Goal: Task Accomplishment & Management: Use online tool/utility

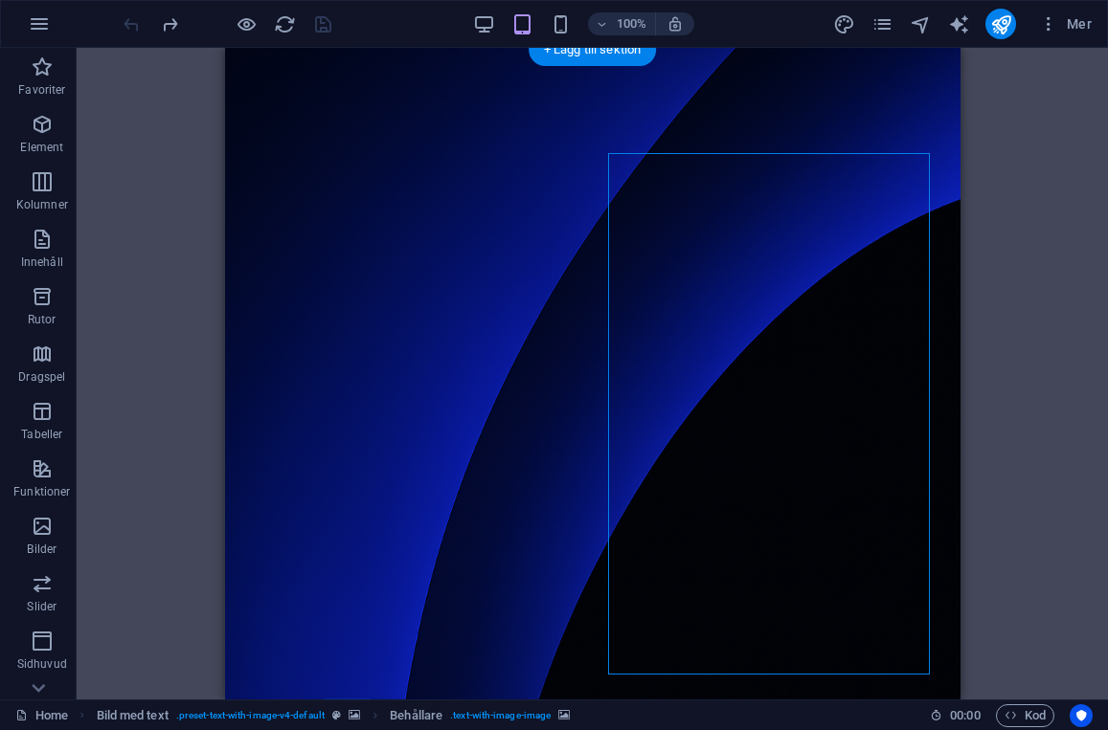
scroll to position [1288, 0]
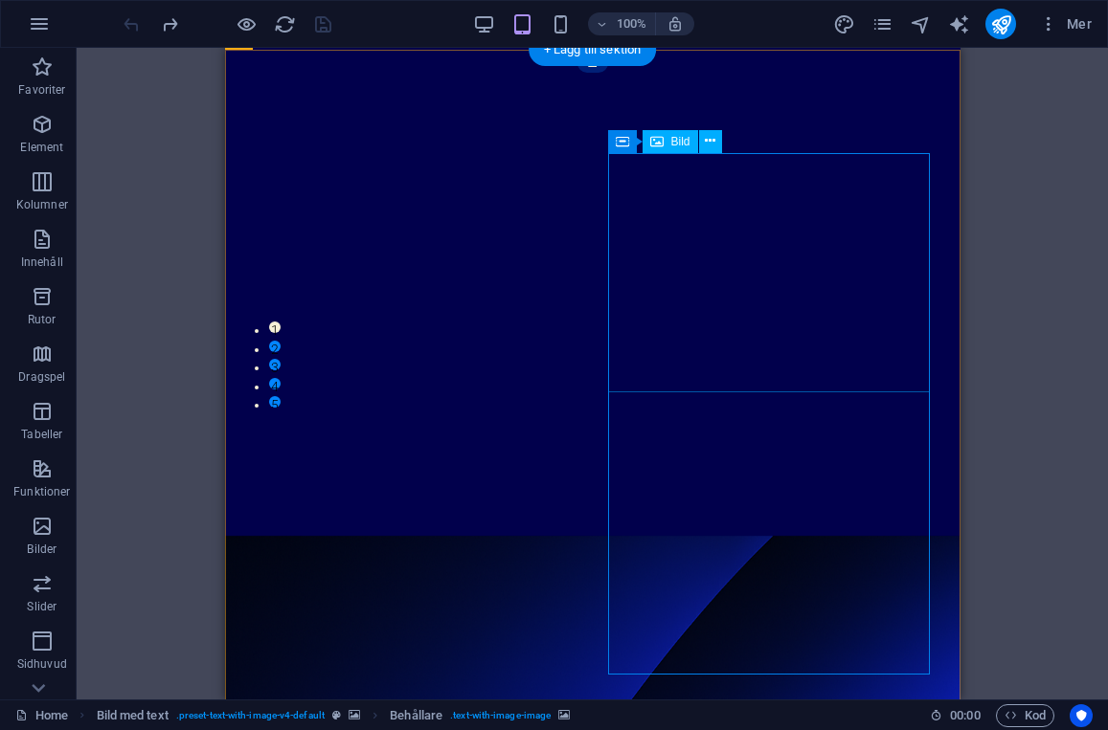
click at [715, 140] on button at bounding box center [710, 141] width 23 height 23
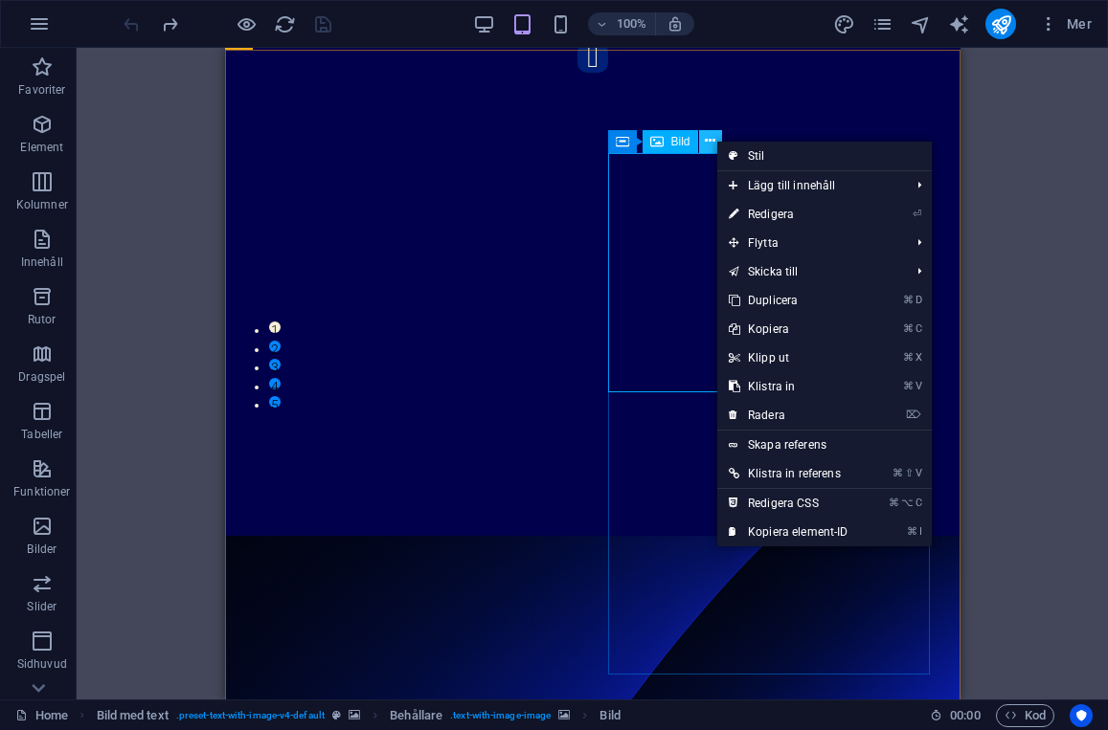
click at [715, 140] on button at bounding box center [710, 141] width 23 height 23
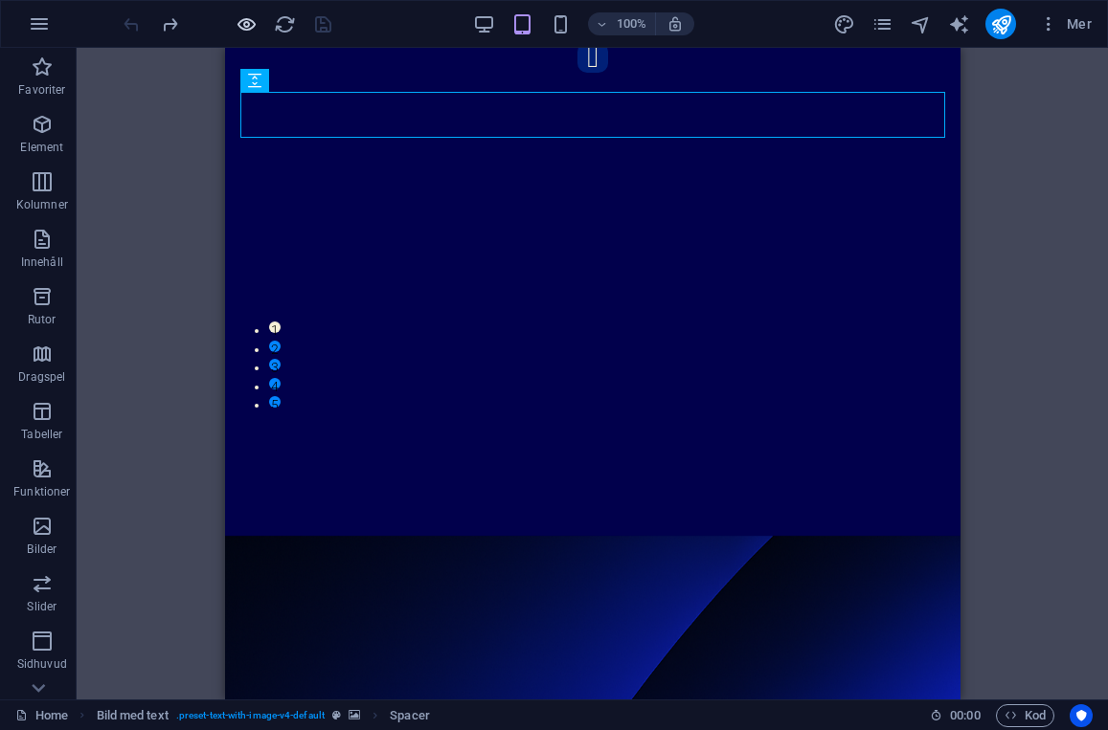
click at [242, 28] on icon "button" at bounding box center [247, 24] width 22 height 22
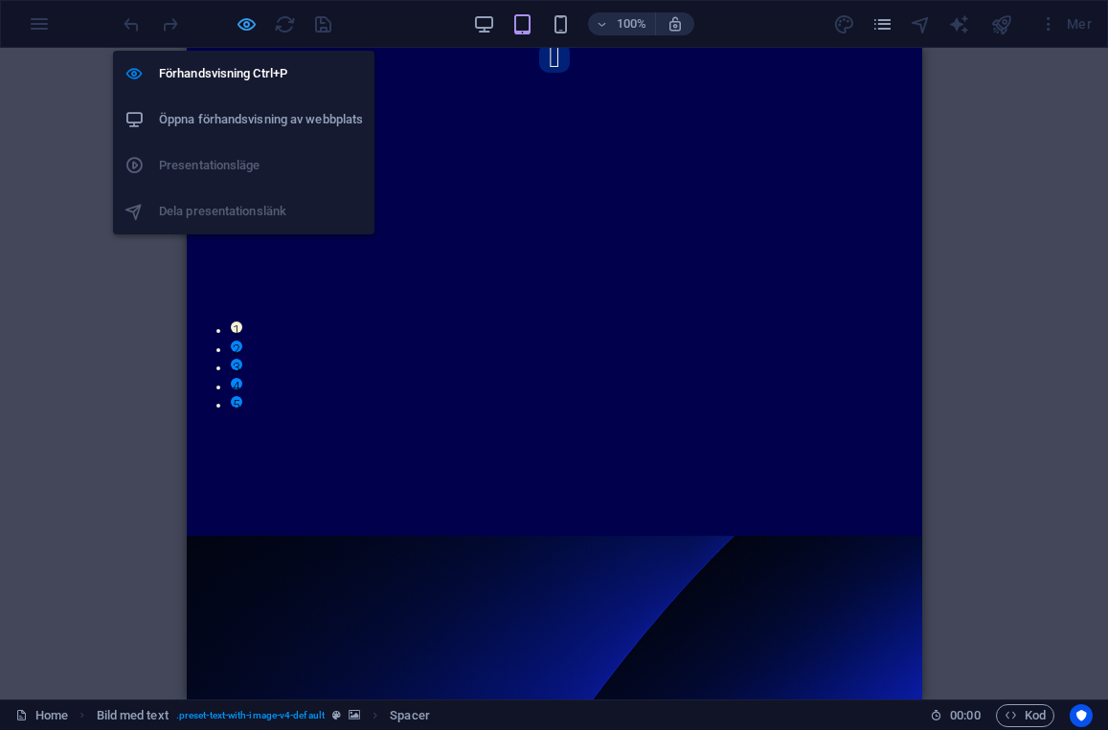
click at [242, 28] on icon "button" at bounding box center [247, 24] width 22 height 22
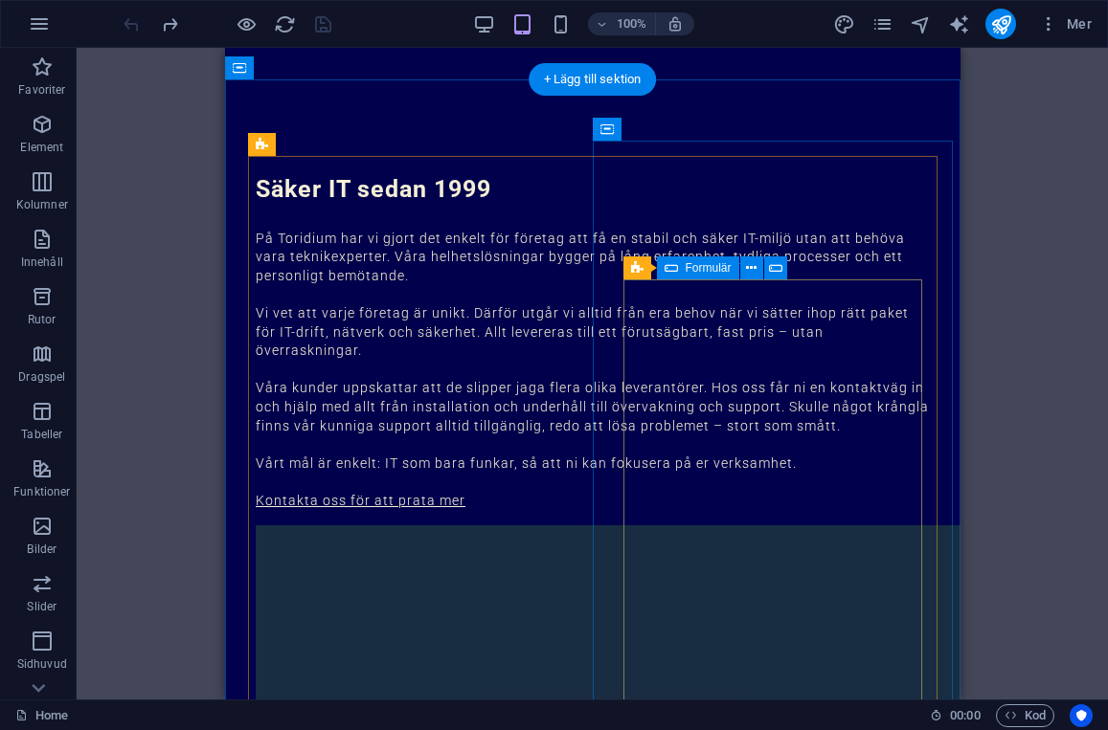
scroll to position [2466, 0]
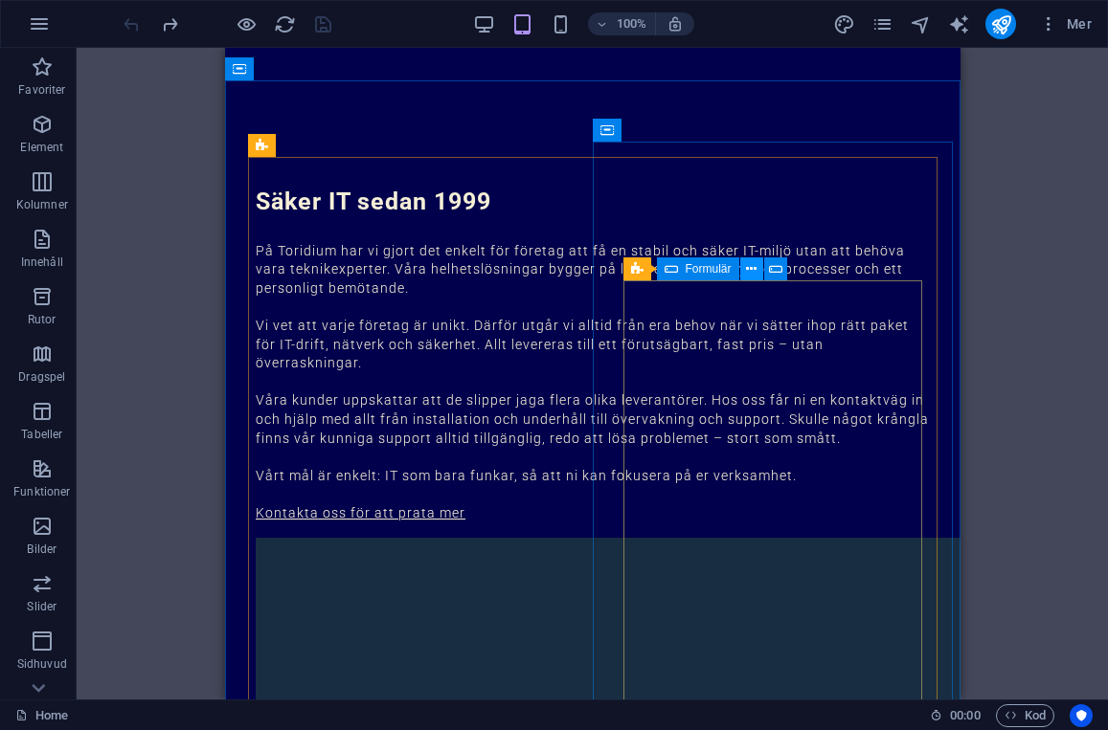
click at [750, 271] on icon at bounding box center [751, 269] width 11 height 20
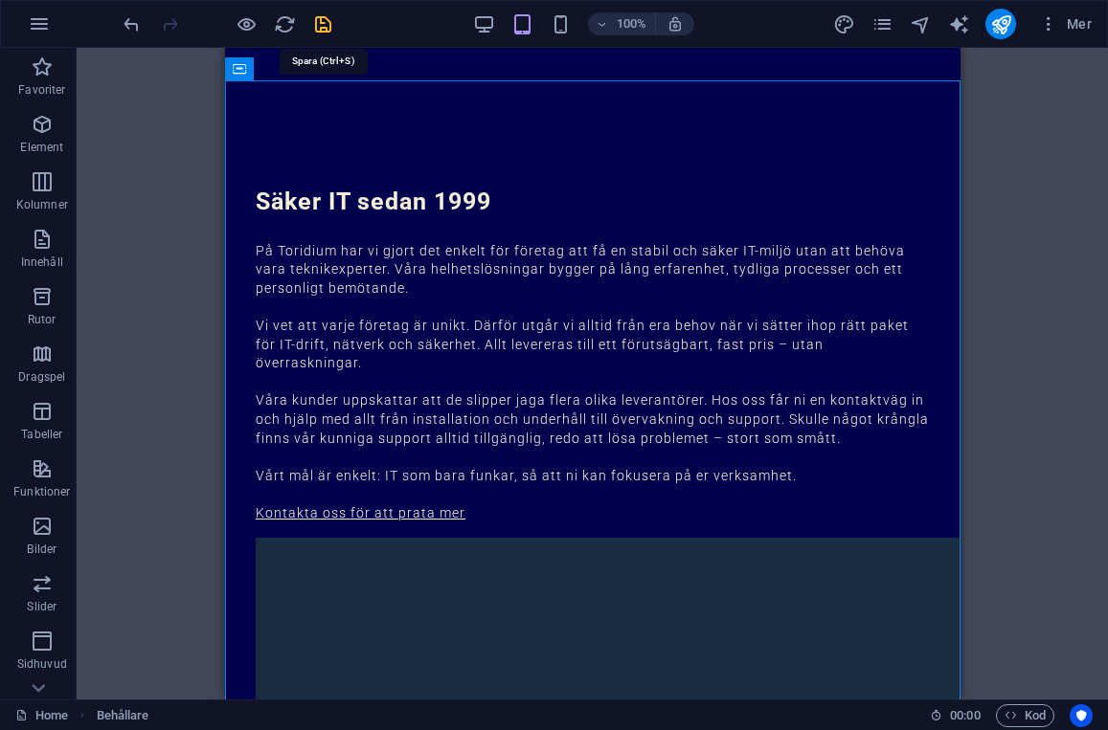
click at [316, 20] on icon "save" at bounding box center [323, 24] width 22 height 22
checkbox input "false"
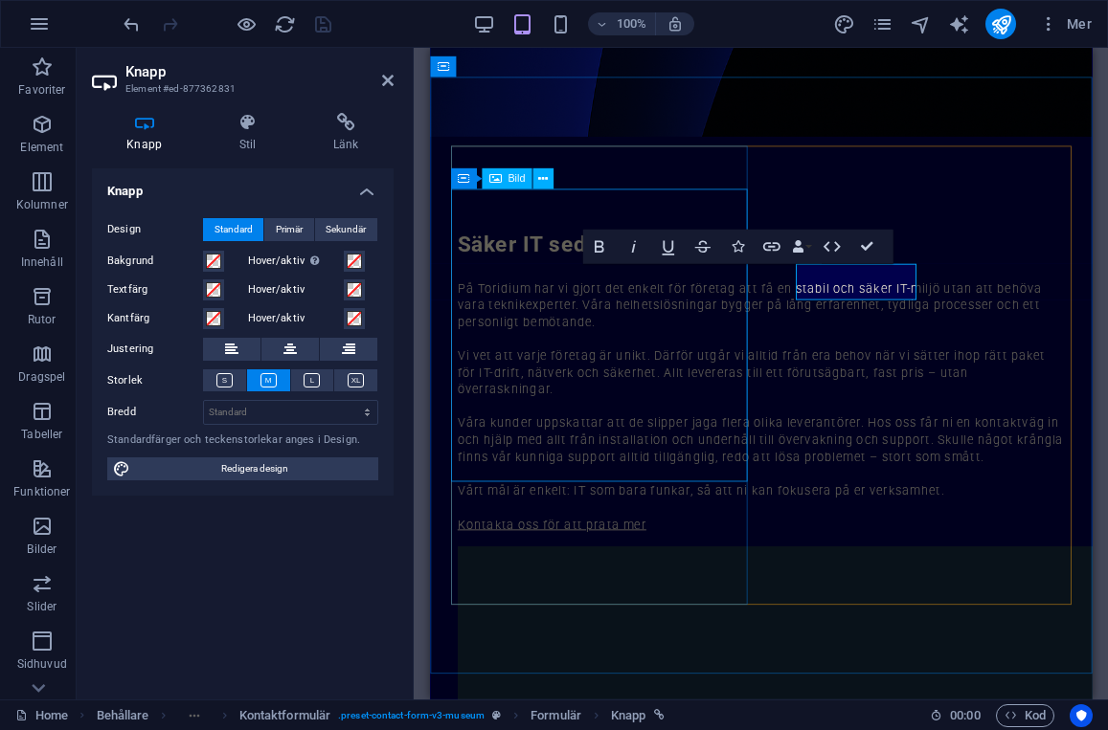
scroll to position [2531, 0]
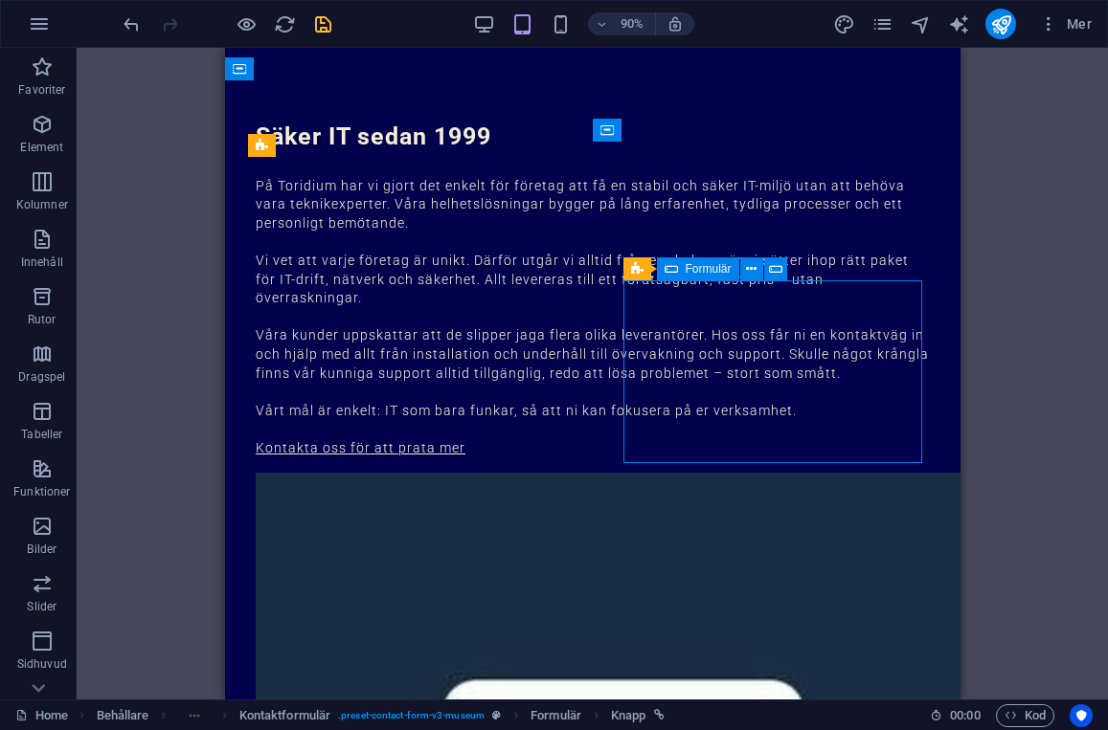
scroll to position [2466, 0]
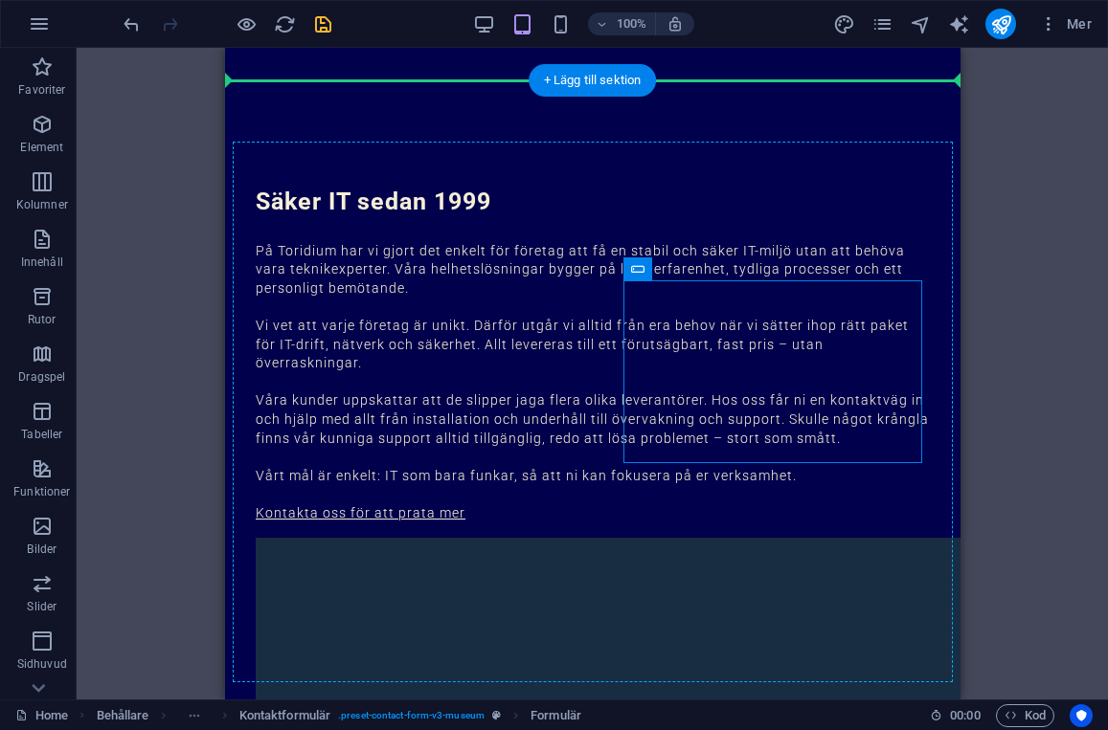
drag, startPoint x: 765, startPoint y: 309, endPoint x: 932, endPoint y: 283, distance: 169.5
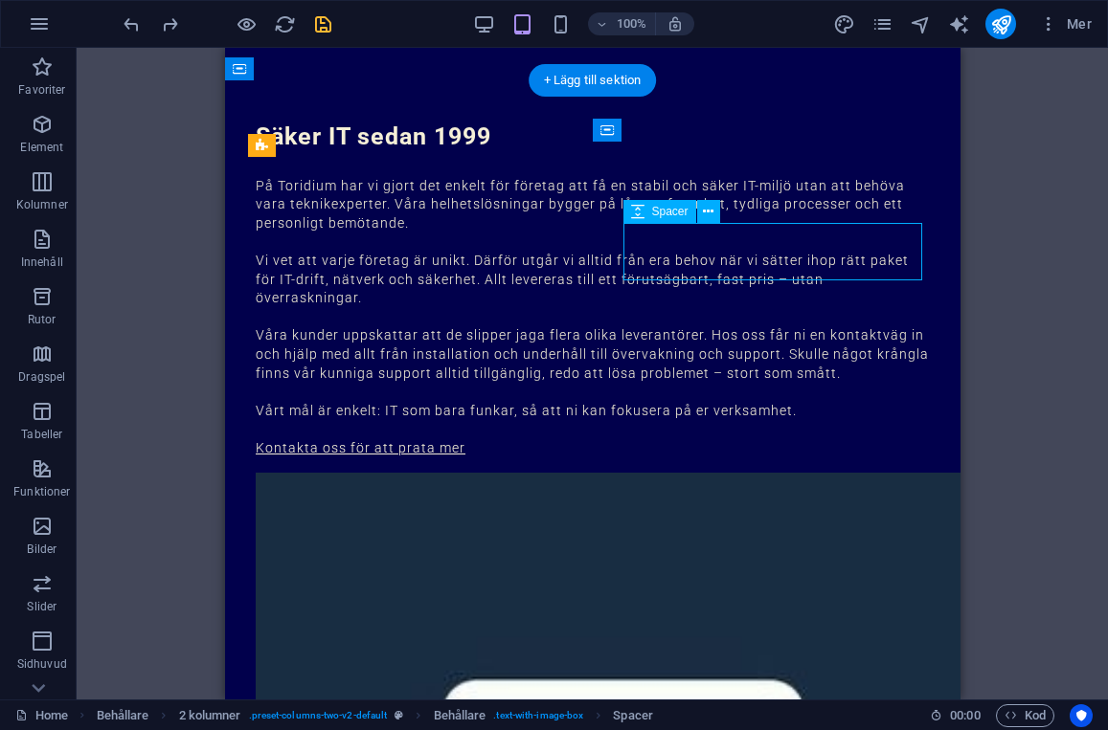
select select "px"
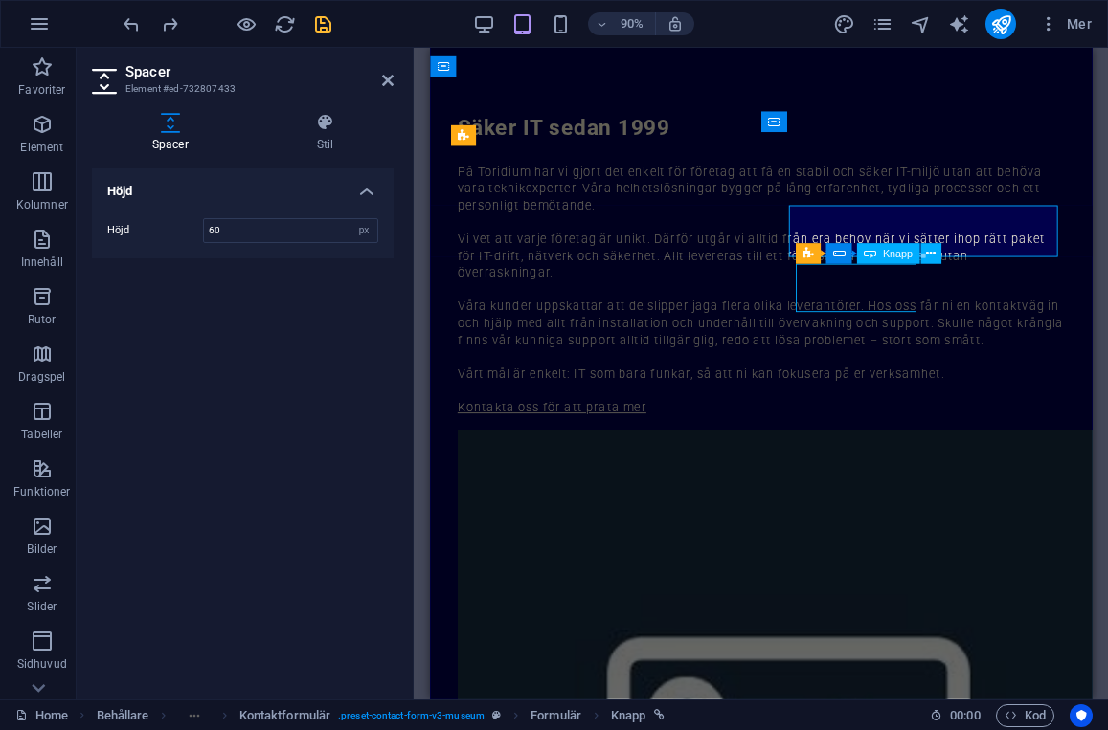
scroll to position [2466, 0]
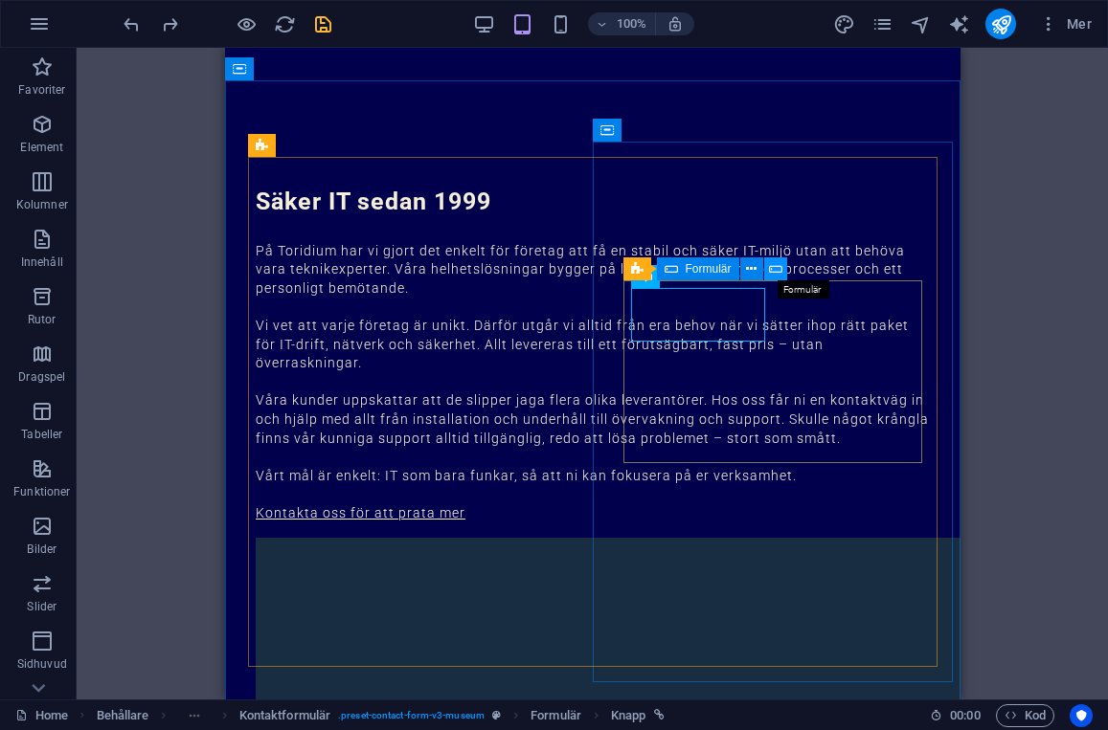
click at [777, 271] on icon at bounding box center [775, 269] width 13 height 20
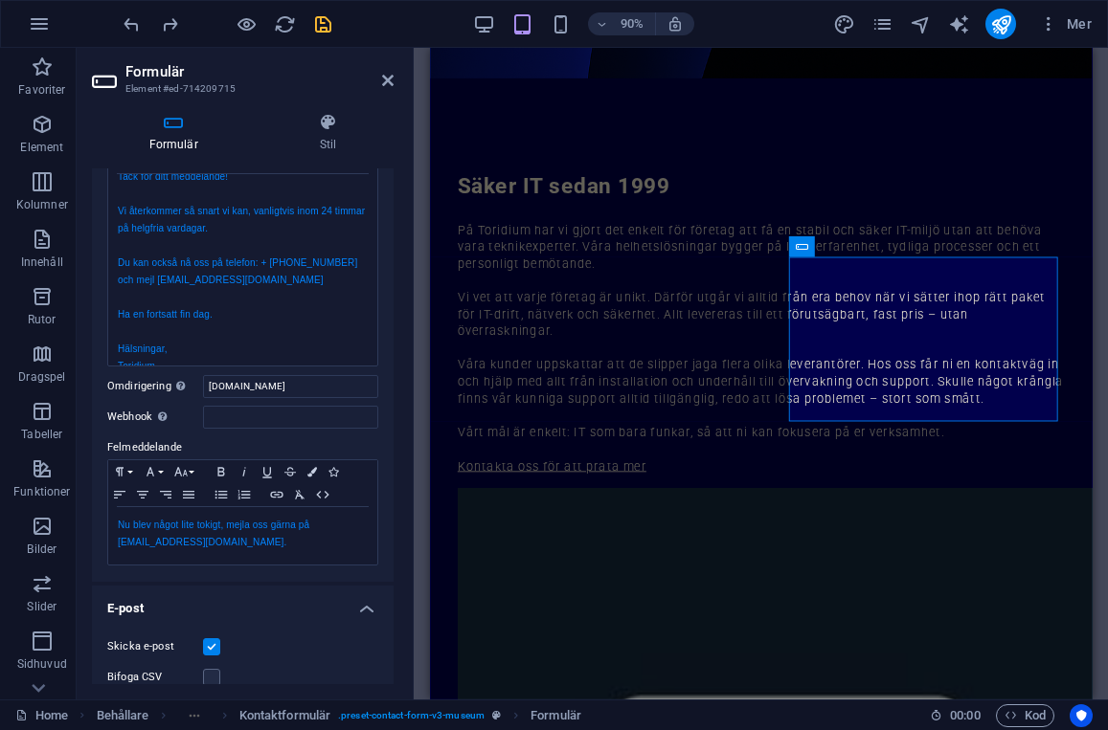
scroll to position [0, 0]
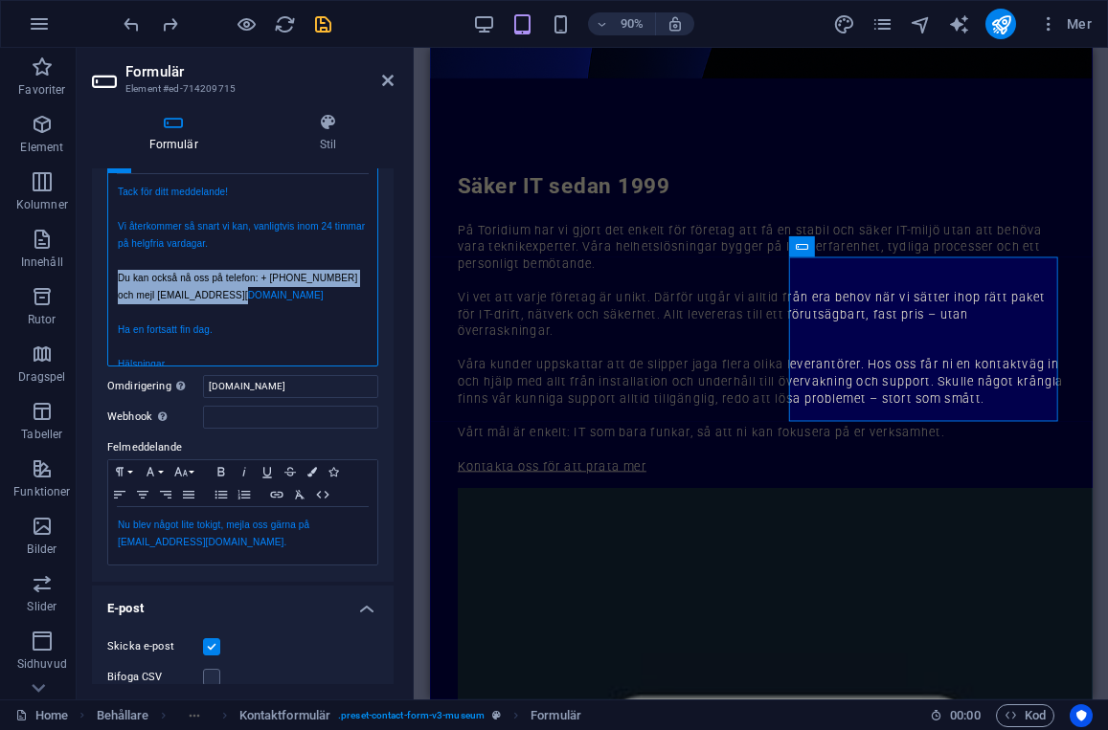
drag, startPoint x: 118, startPoint y: 278, endPoint x: 246, endPoint y: 295, distance: 129.4
click at [246, 295] on div "Tack för ditt meddelande! Vi återkommer så snart vi kan, vanligtvis inom 24 tim…" at bounding box center [242, 287] width 269 height 226
copy div "Du kan också nå oss på telefon: + 46 18 39 93 80 och mejl info@toridium.se"
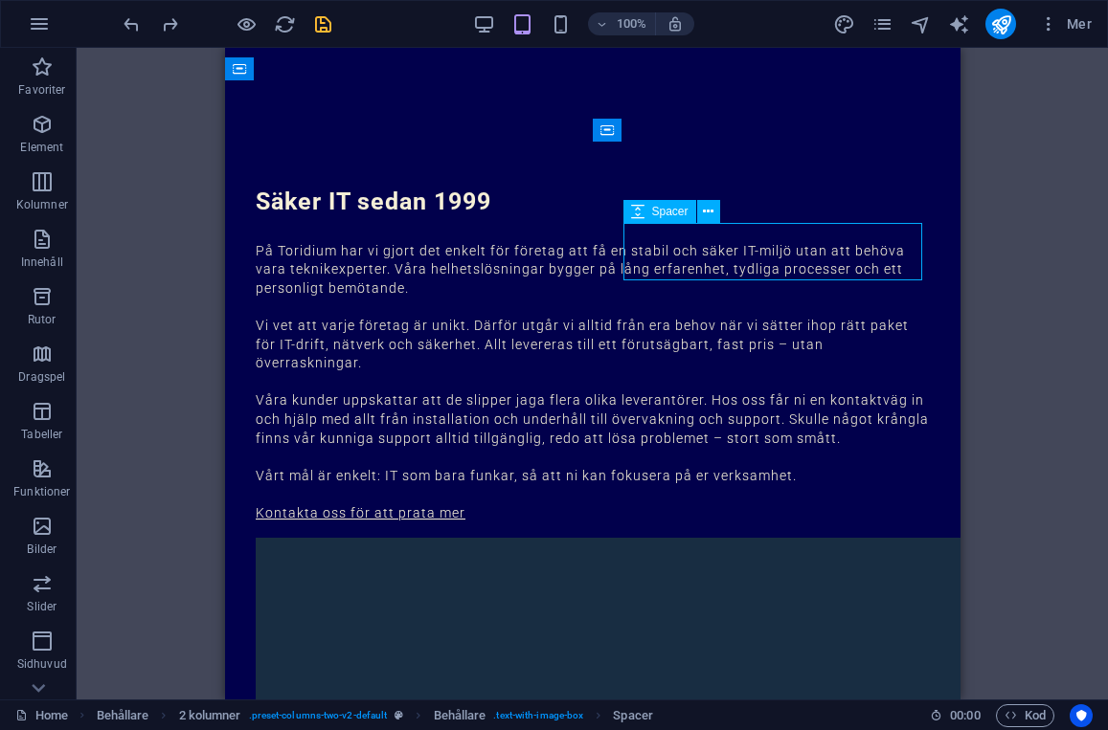
scroll to position [2466, 0]
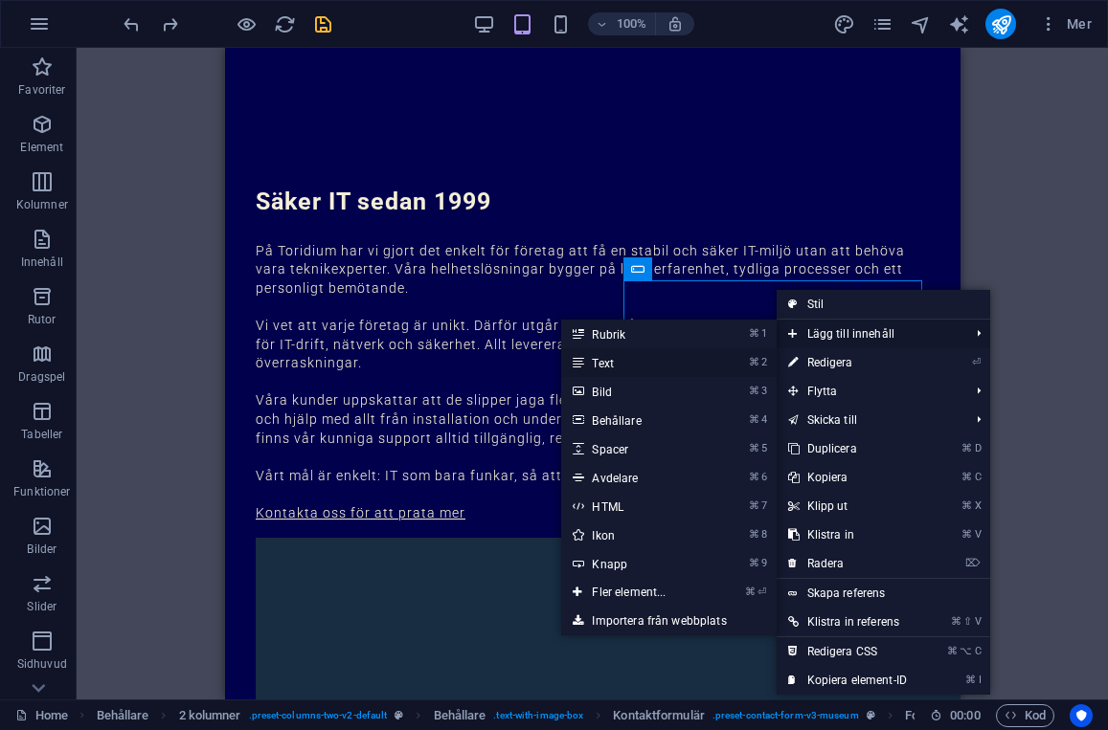
click at [625, 365] on link "⌘ 2 Text" at bounding box center [632, 362] width 143 height 29
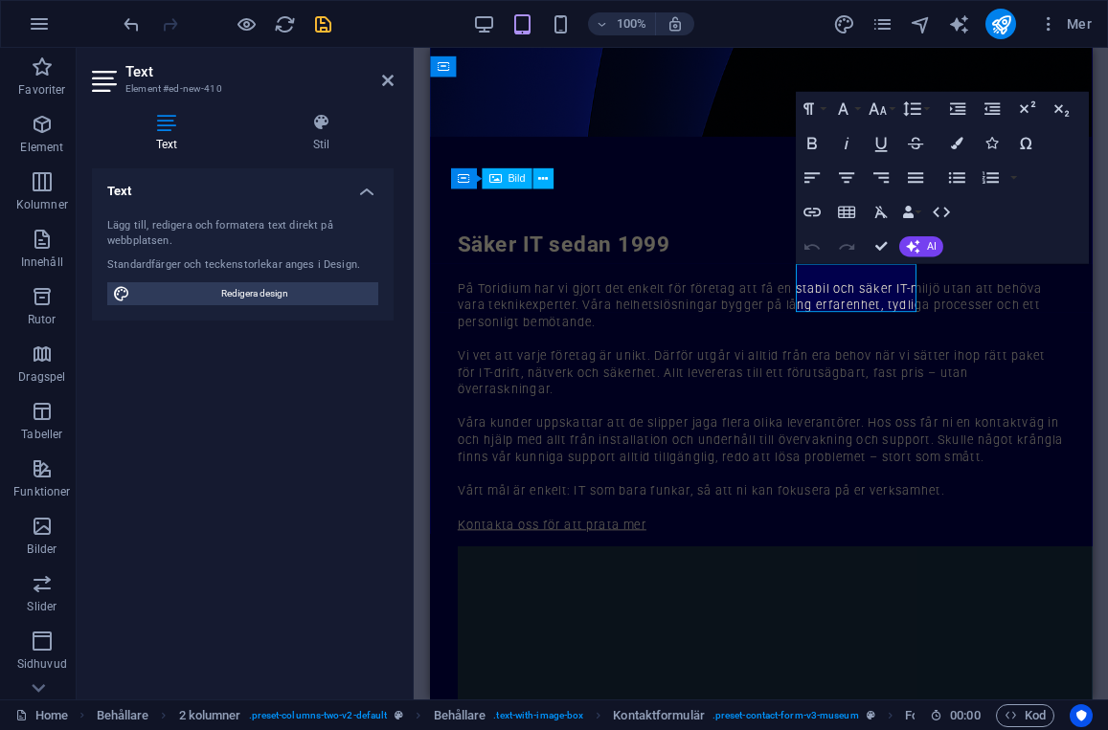
scroll to position [2531, 0]
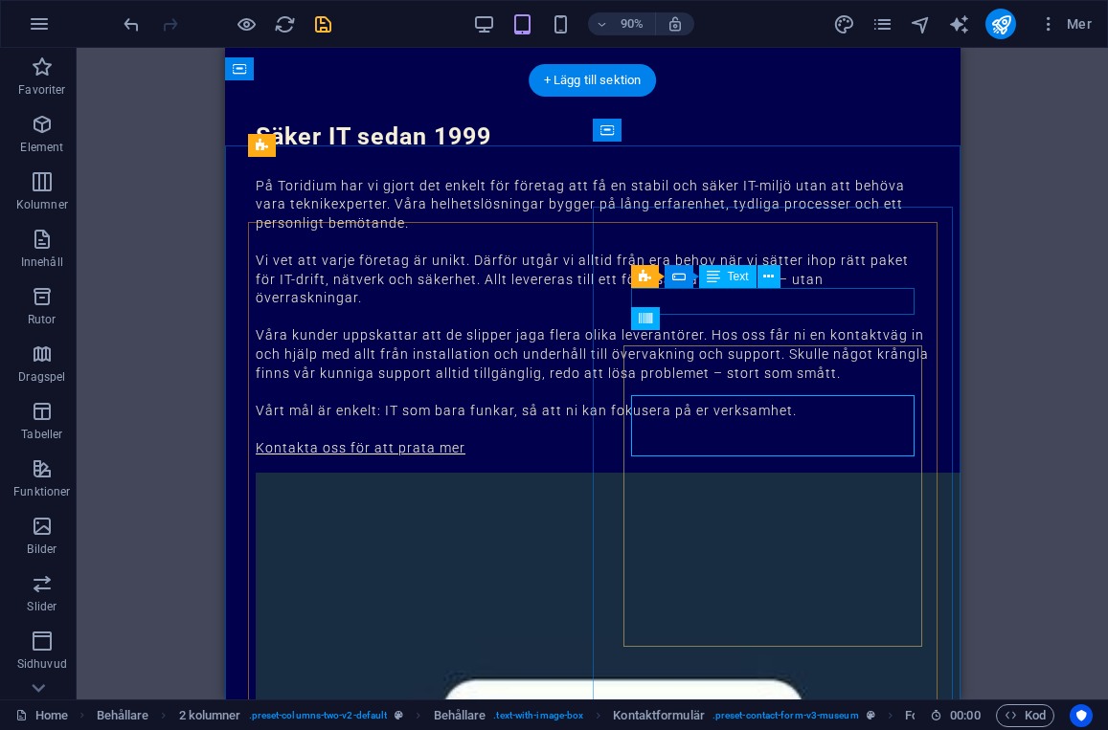
scroll to position [2466, 0]
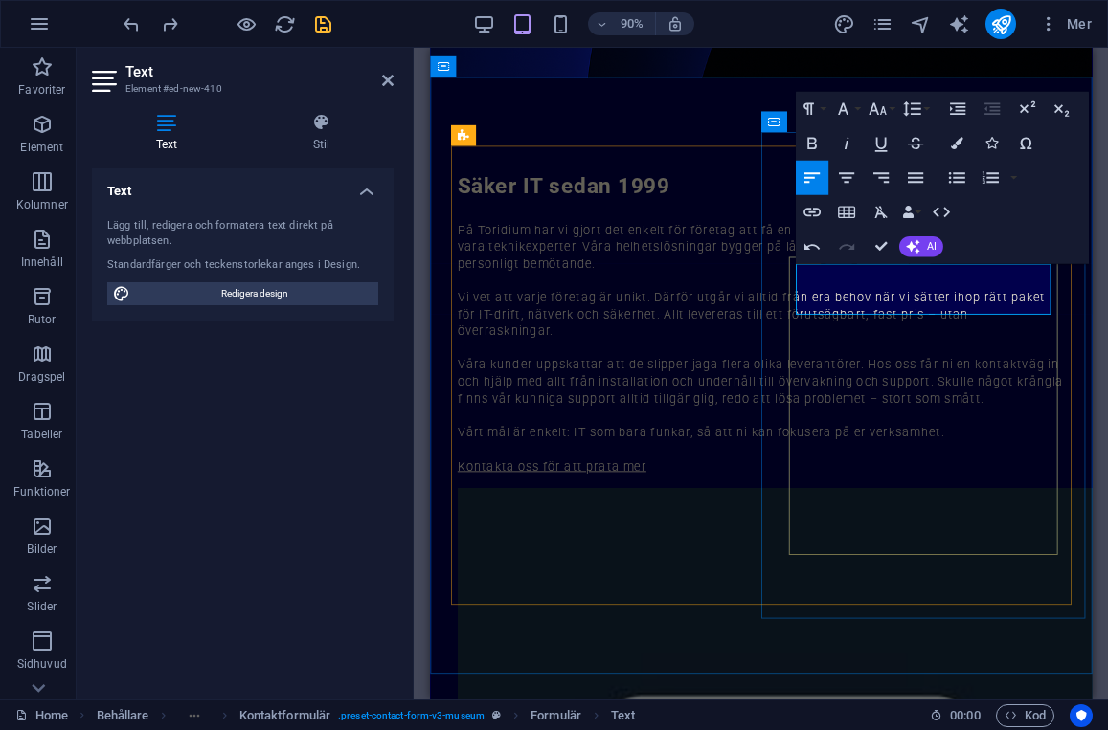
drag, startPoint x: 885, startPoint y: 298, endPoint x: 926, endPoint y: 299, distance: 41.2
click at [882, 324] on button at bounding box center [877, 318] width 21 height 21
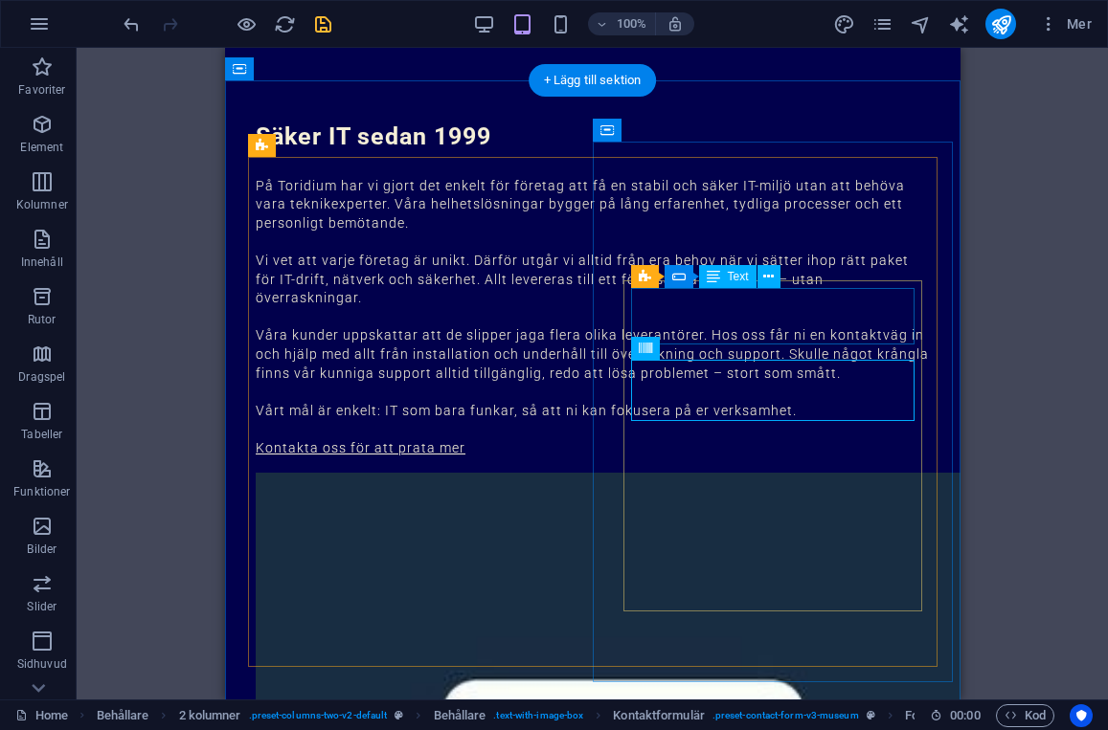
scroll to position [2466, 0]
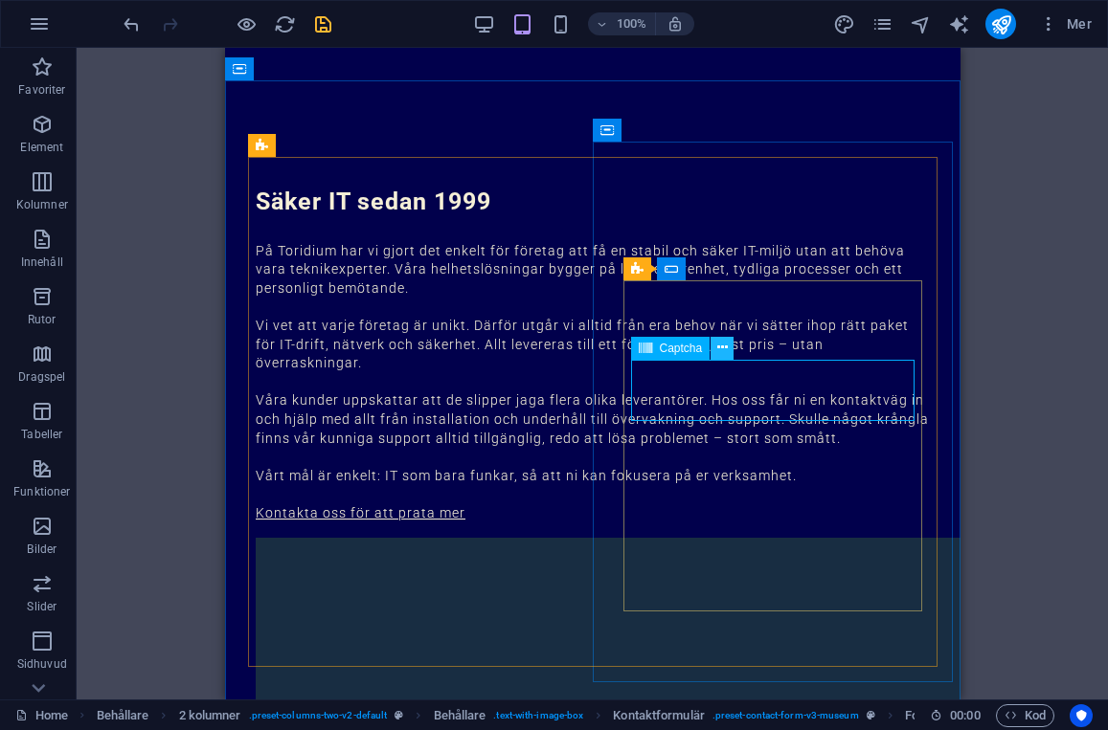
click at [721, 345] on icon at bounding box center [722, 348] width 11 height 20
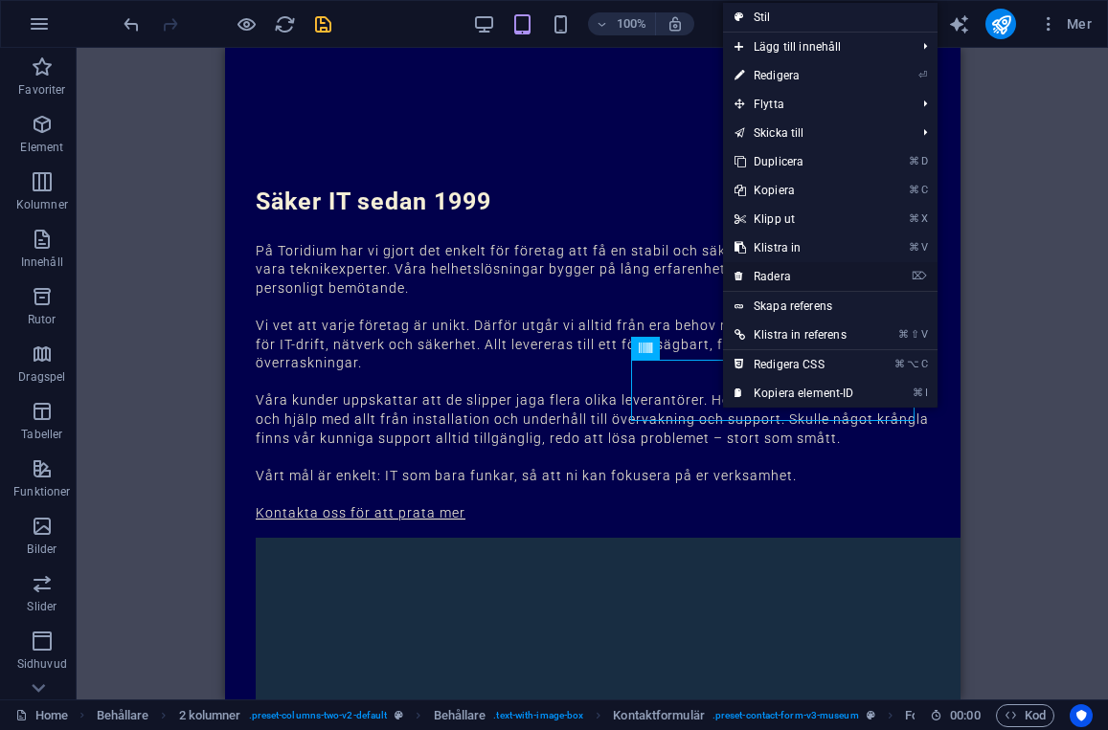
click at [795, 273] on link "⌦ Radera" at bounding box center [794, 276] width 143 height 29
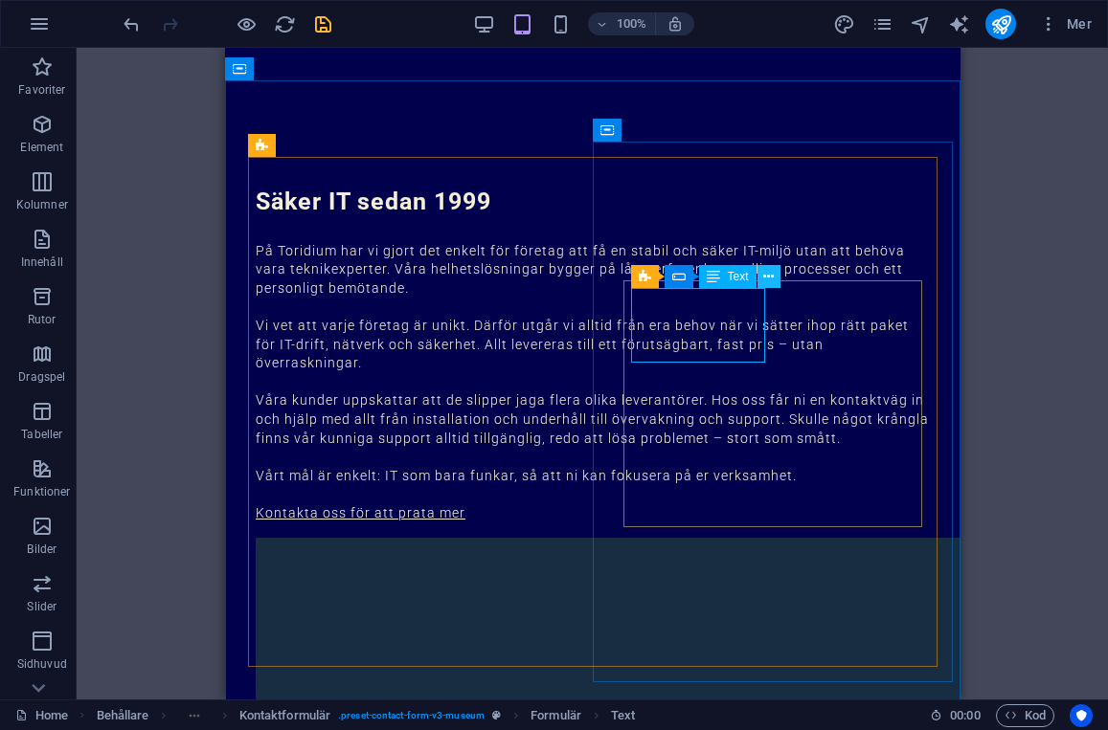
click at [767, 279] on icon at bounding box center [768, 277] width 11 height 20
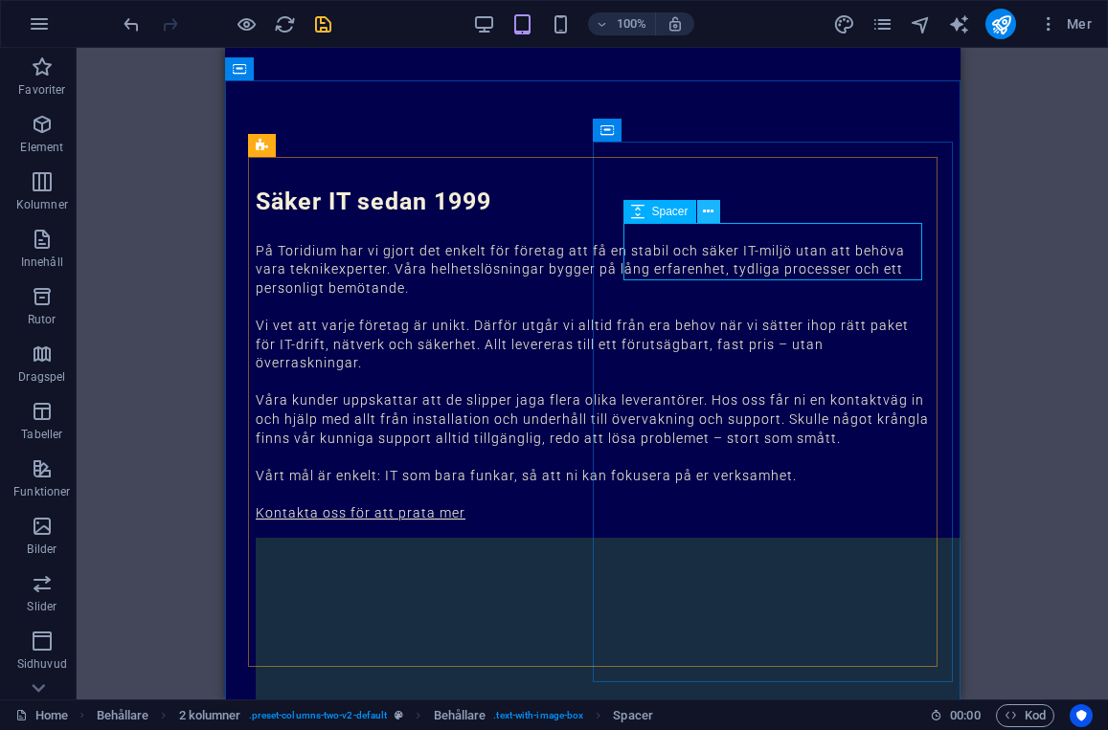
click at [705, 211] on icon at bounding box center [708, 212] width 11 height 20
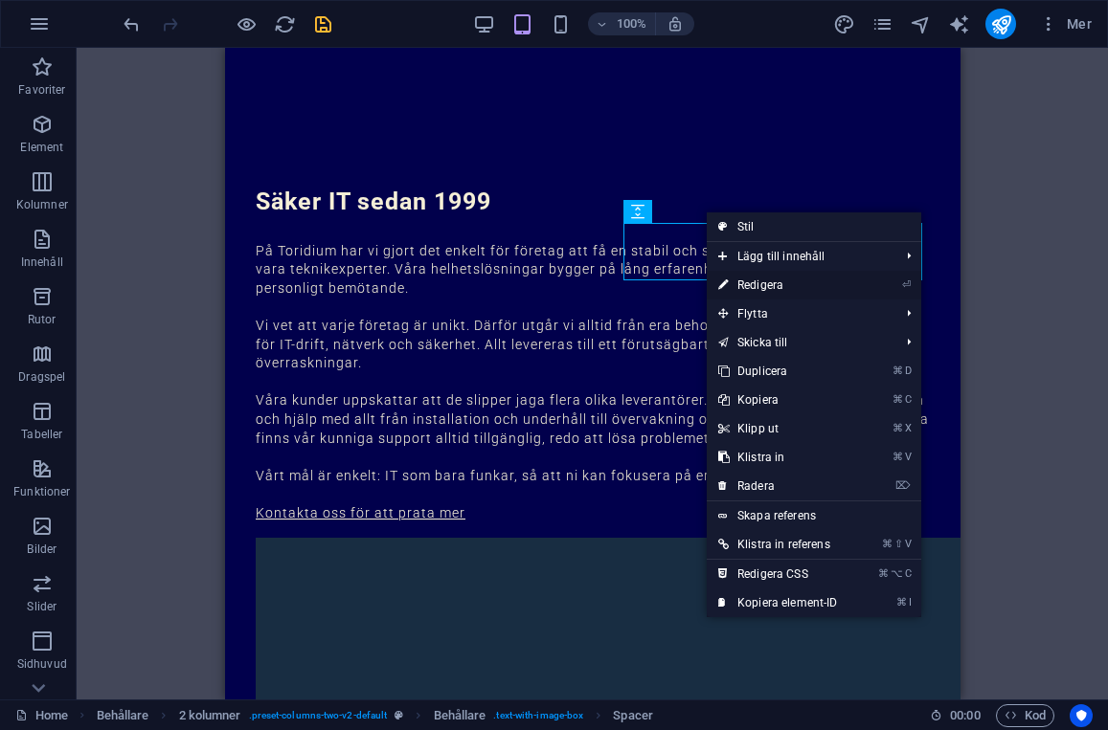
click at [769, 281] on link "⏎ Redigera" at bounding box center [778, 285] width 143 height 29
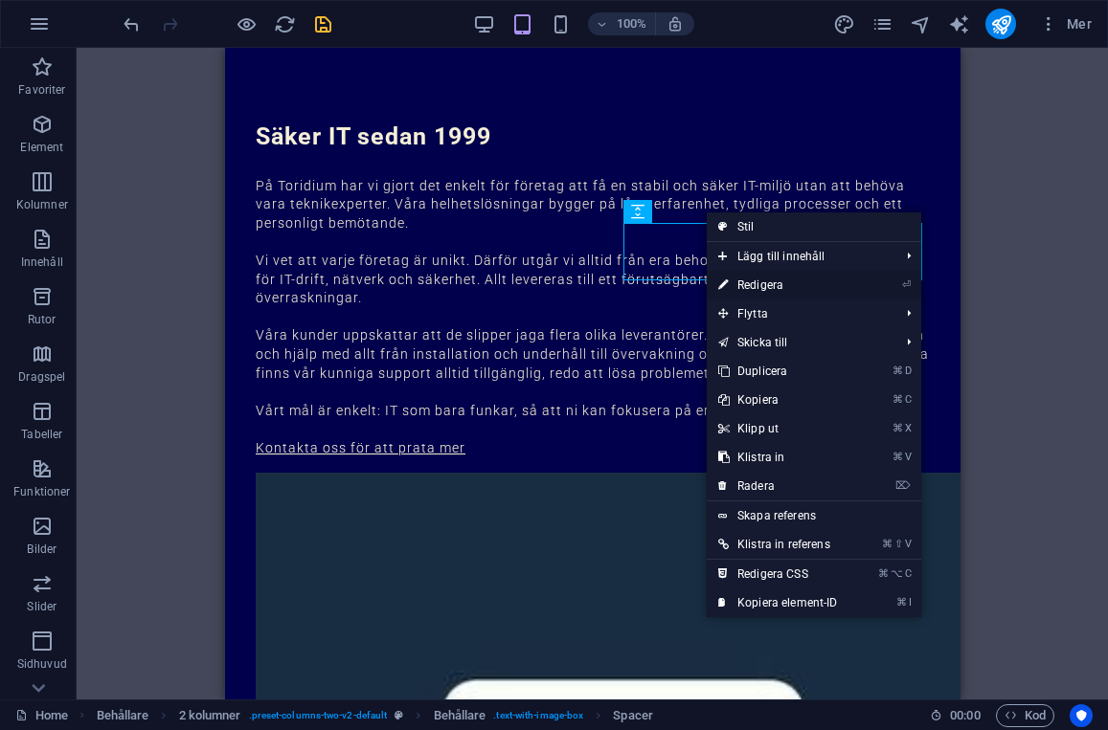
select select "px"
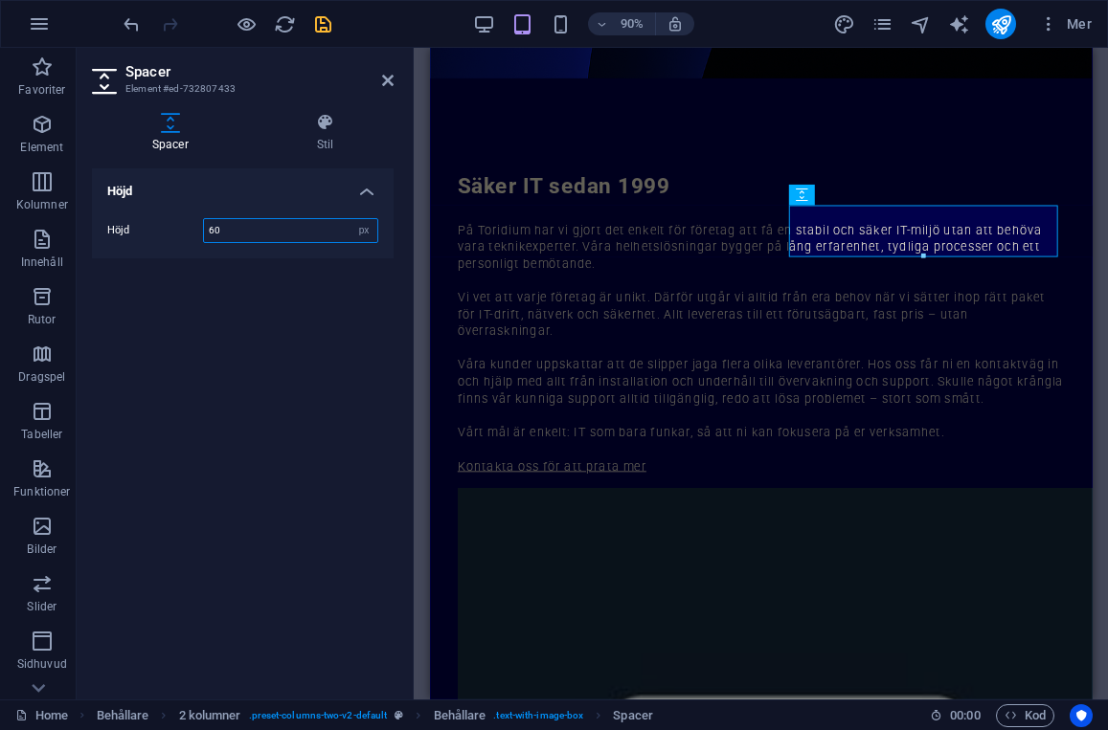
drag, startPoint x: 238, startPoint y: 229, endPoint x: 118, endPoint y: 229, distance: 120.6
click at [118, 229] on div "Höjd 60 px rem vh vw" at bounding box center [242, 230] width 271 height 25
type input "40"
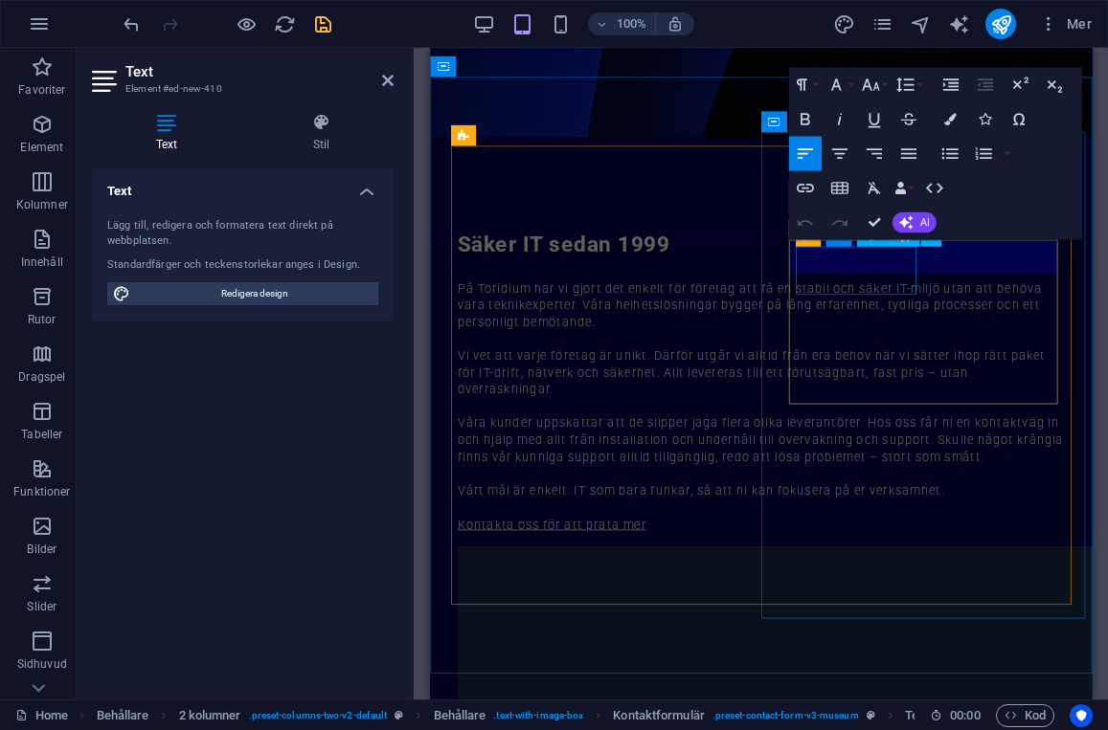
scroll to position [2531, 0]
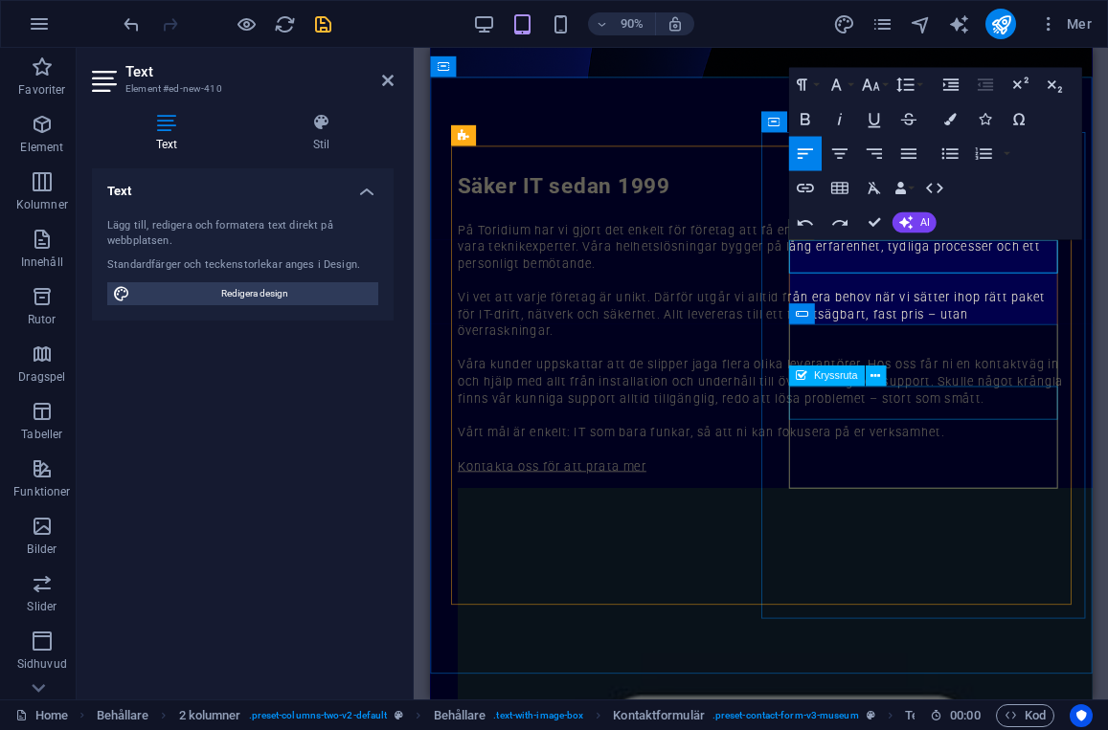
scroll to position [531, 0]
drag, startPoint x: 1000, startPoint y: 267, endPoint x: 1128, endPoint y: 266, distance: 127.3
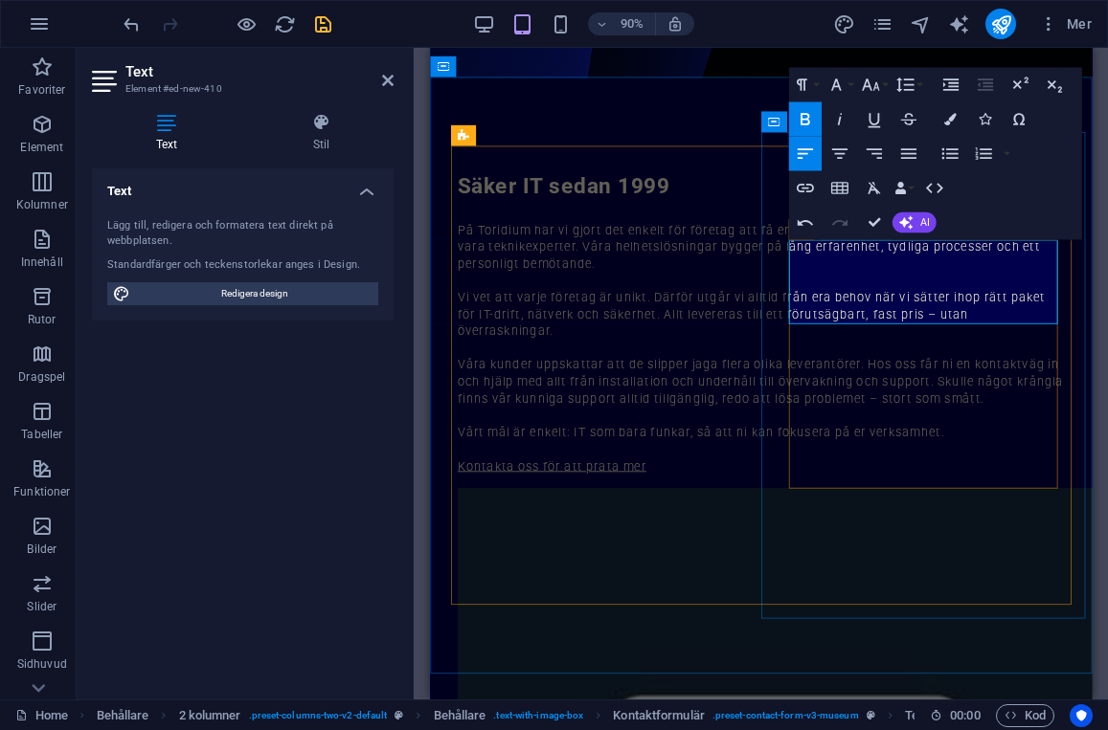
drag, startPoint x: 829, startPoint y: 273, endPoint x: 998, endPoint y: 268, distance: 168.6
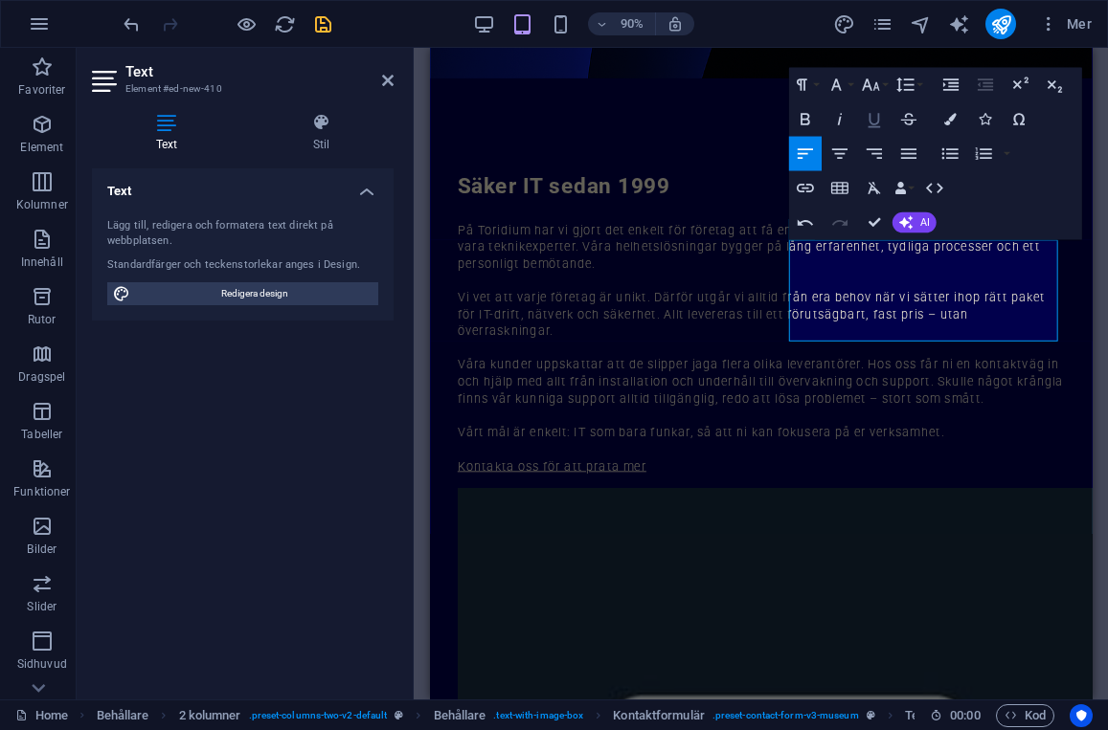
click at [874, 127] on icon "button" at bounding box center [873, 120] width 12 height 14
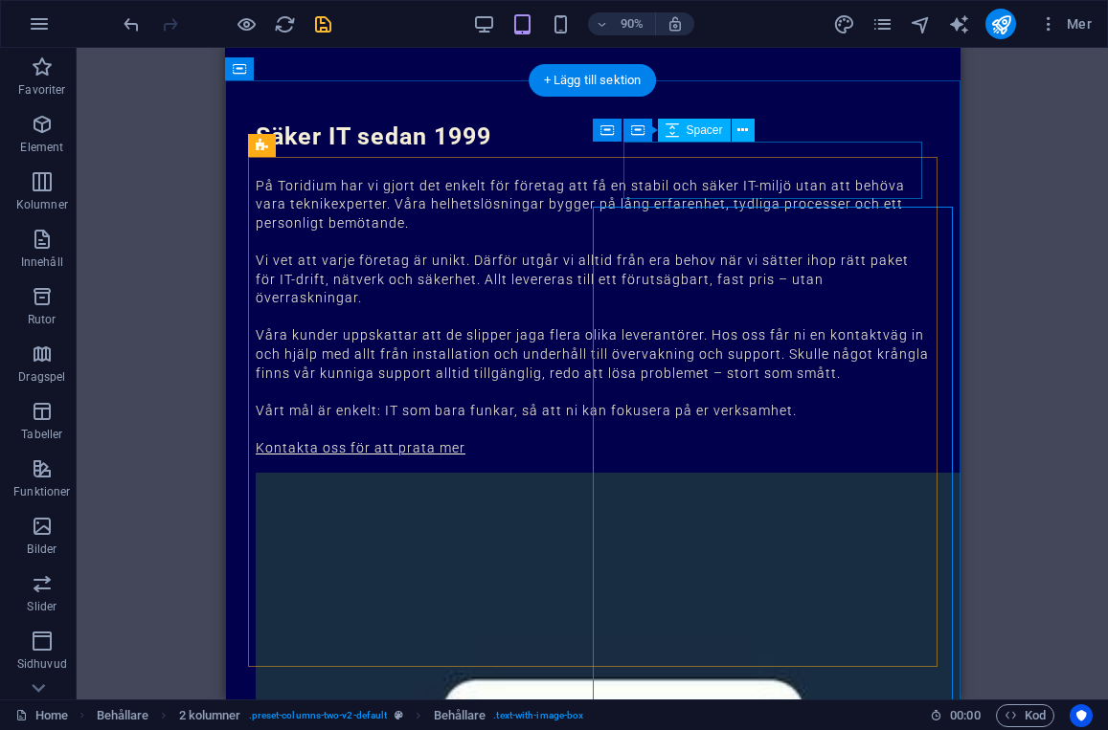
scroll to position [2466, 0]
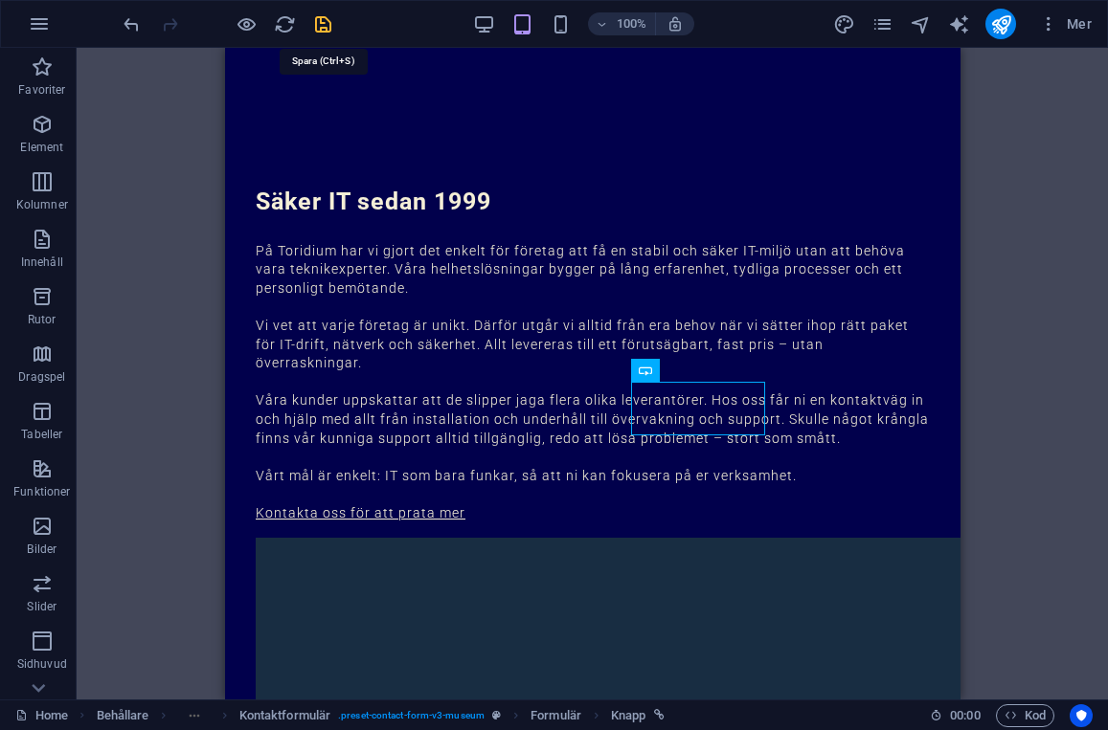
click at [324, 26] on icon "save" at bounding box center [323, 24] width 22 height 22
checkbox input "false"
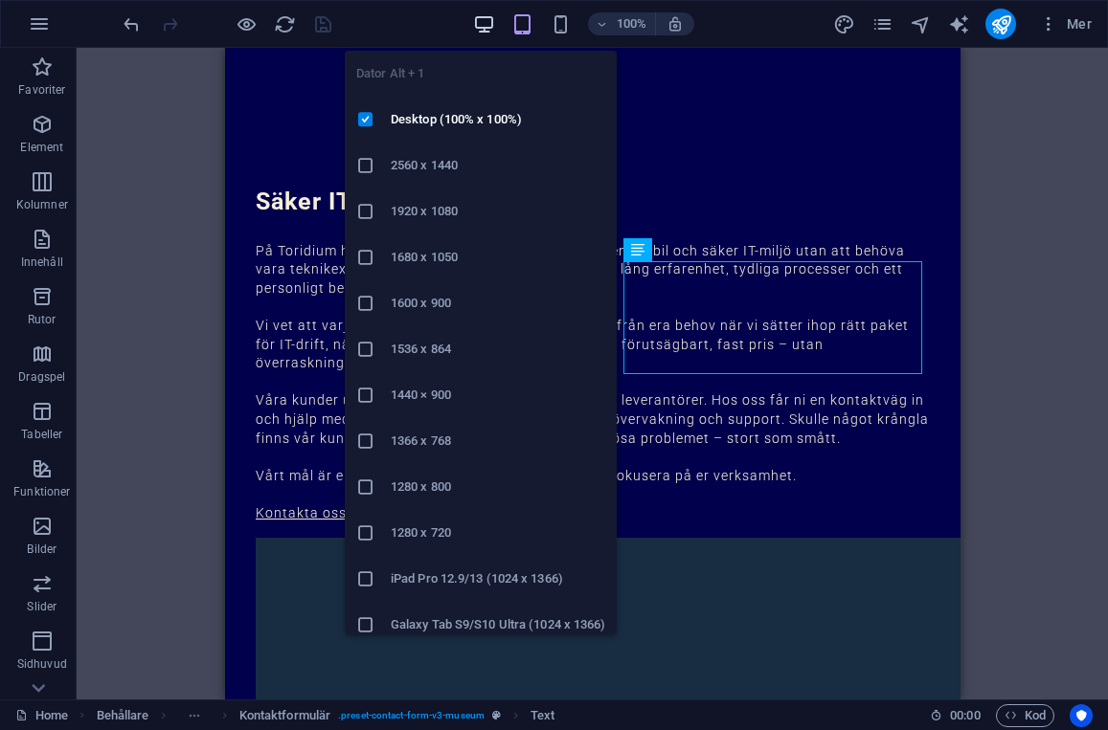
click at [476, 23] on icon "button" at bounding box center [484, 24] width 22 height 22
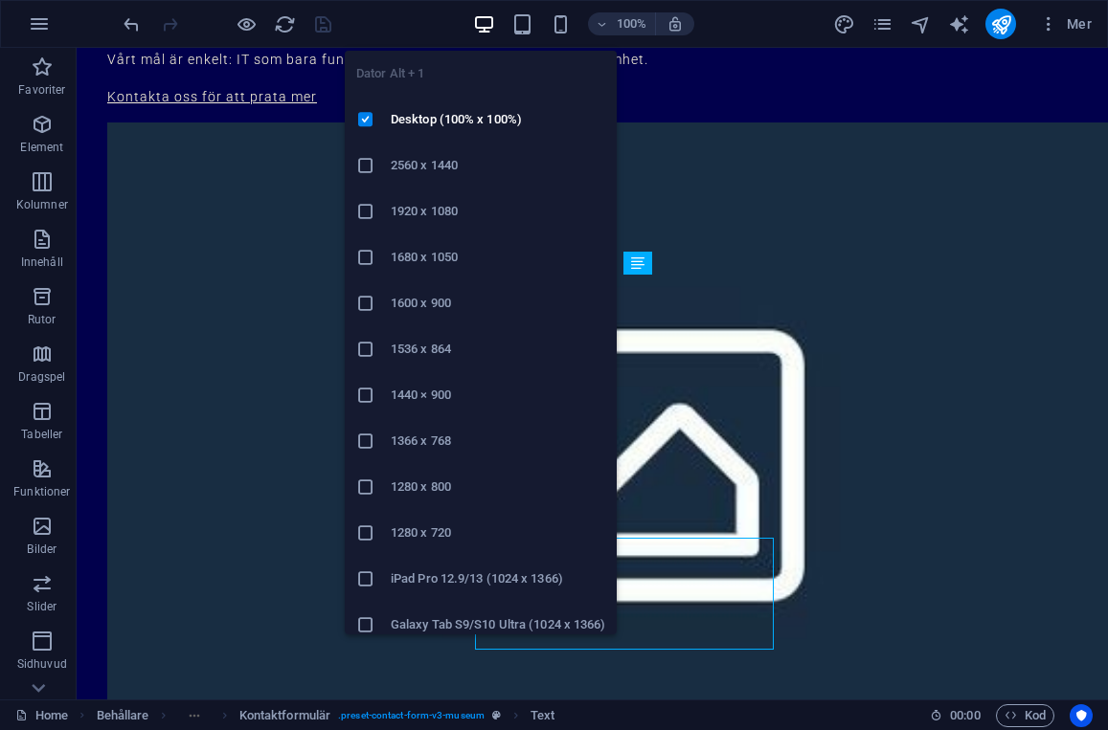
scroll to position [2190, 0]
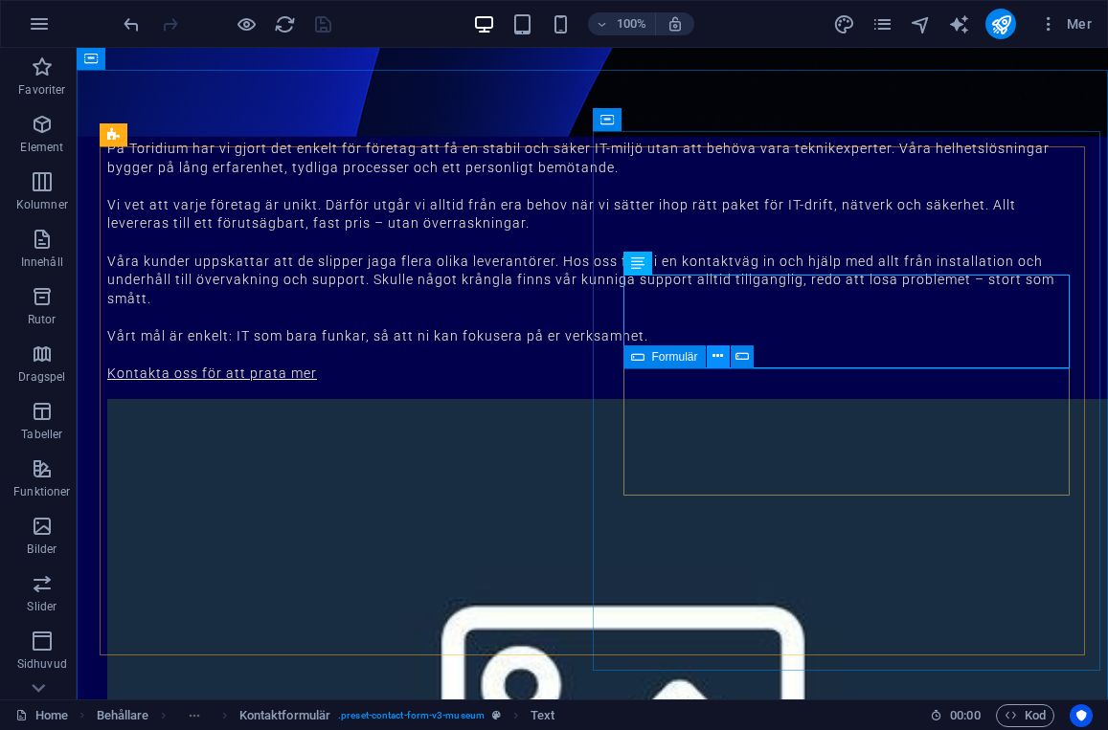
click at [715, 358] on icon at bounding box center [717, 357] width 11 height 20
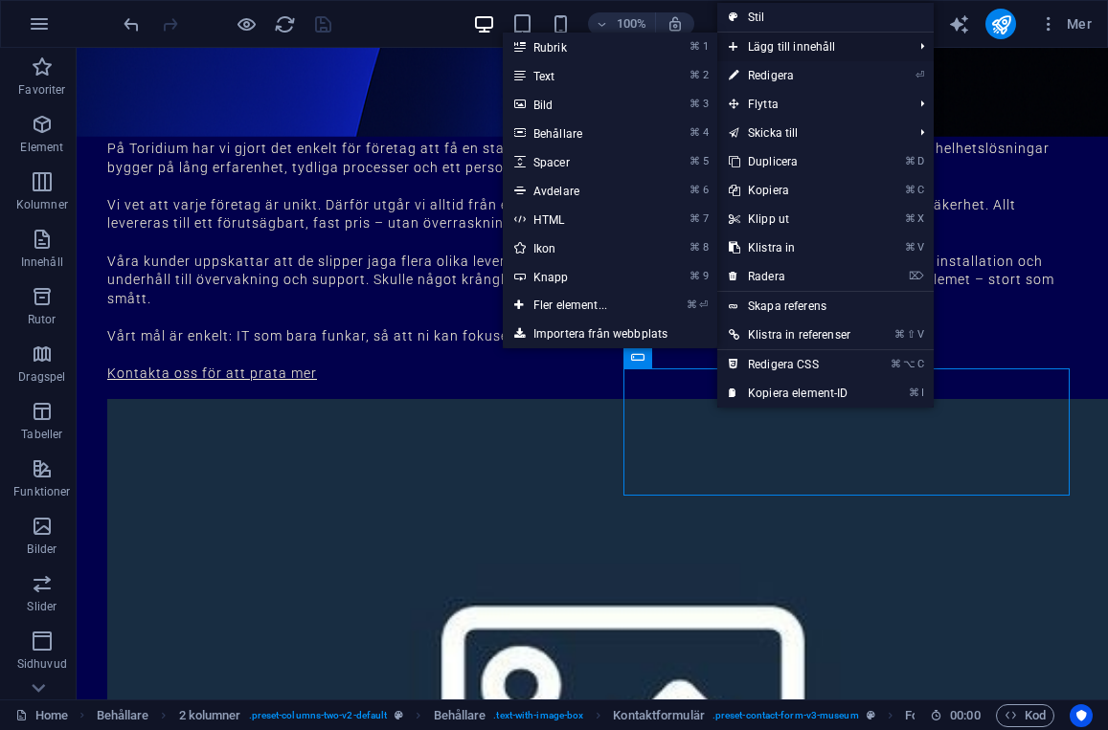
click at [806, 49] on span "Lägg till innehåll" at bounding box center [811, 47] width 188 height 29
click at [568, 157] on link "⌘ 5 Spacer" at bounding box center [574, 161] width 143 height 29
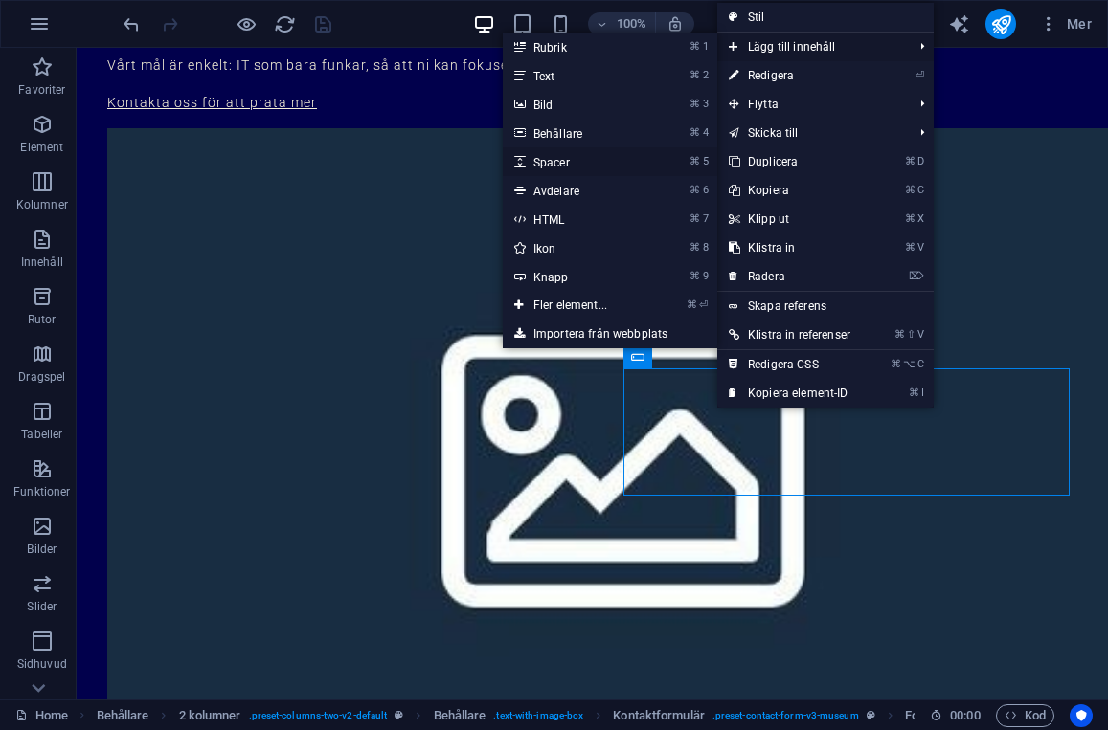
select select "px"
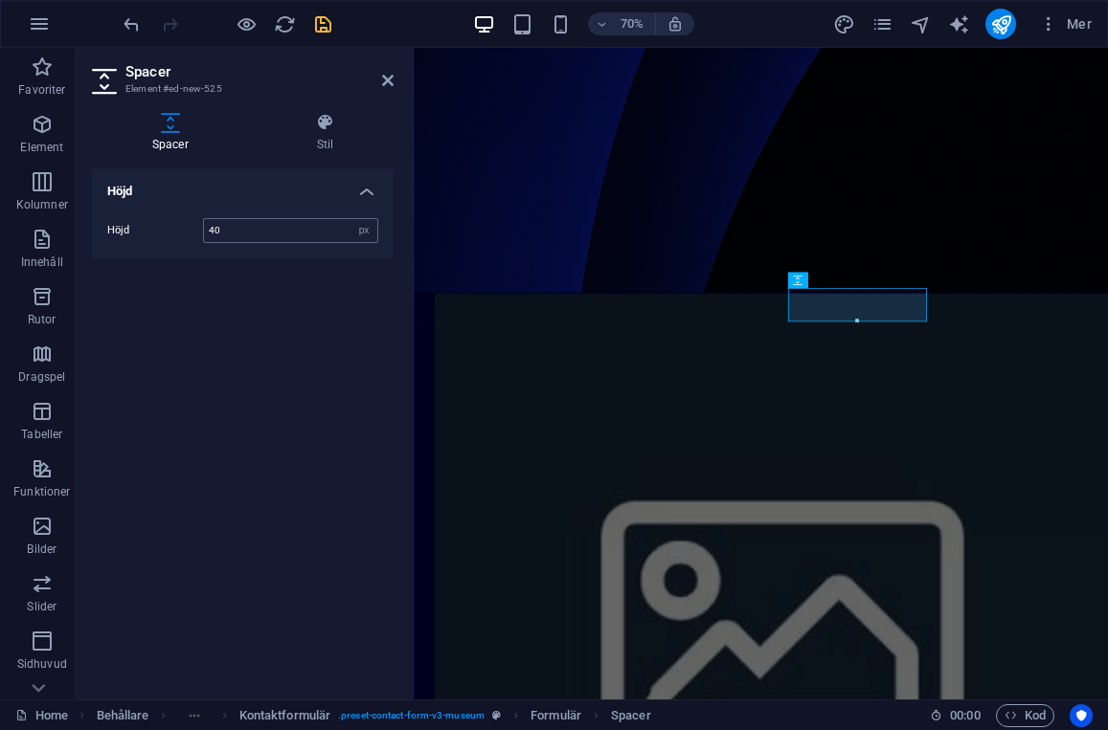
type input "40"
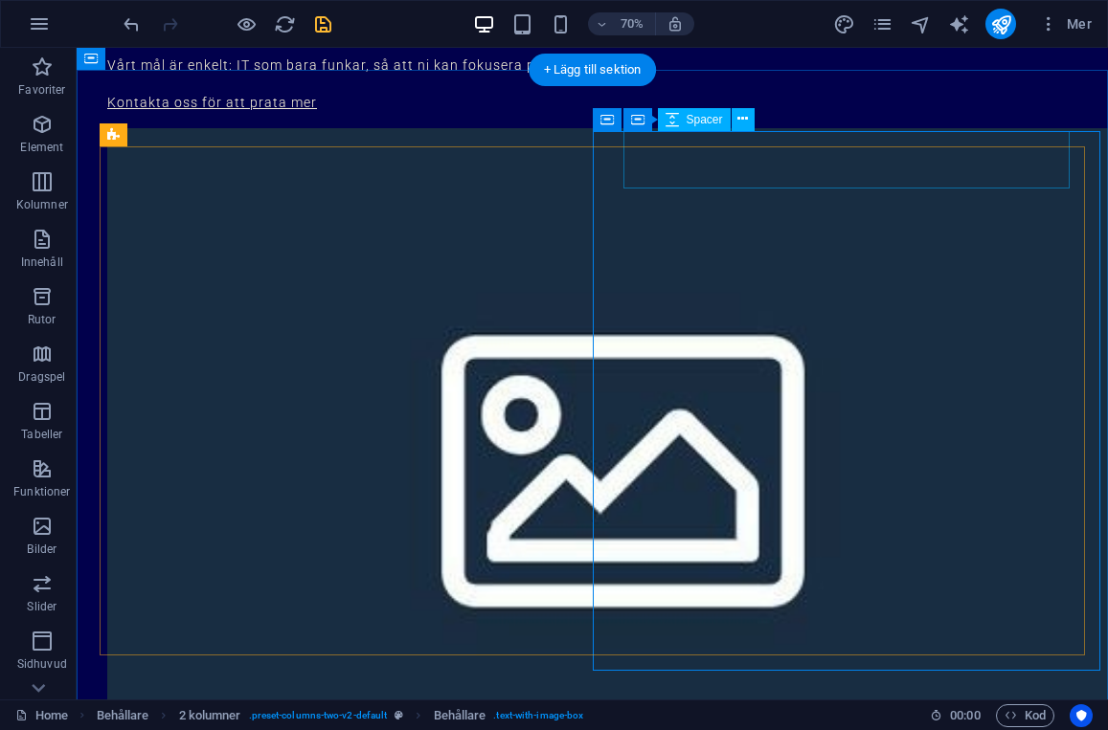
scroll to position [2190, 0]
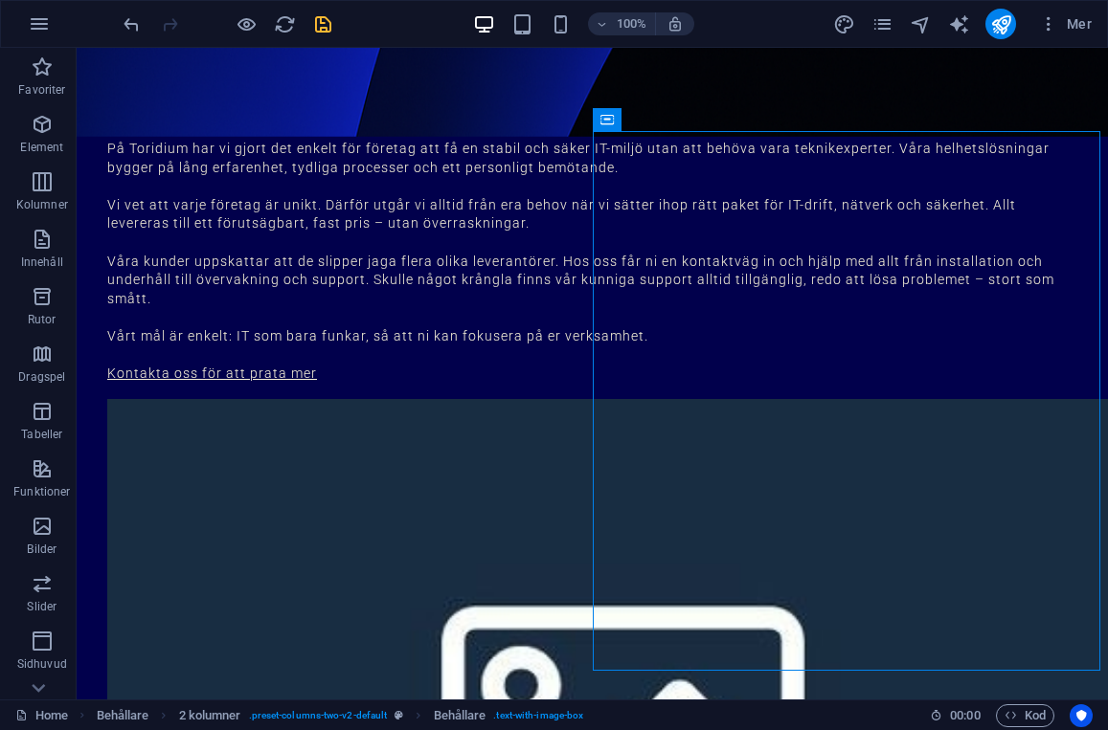
click at [330, 34] on icon "save" at bounding box center [323, 24] width 22 height 22
checkbox input "false"
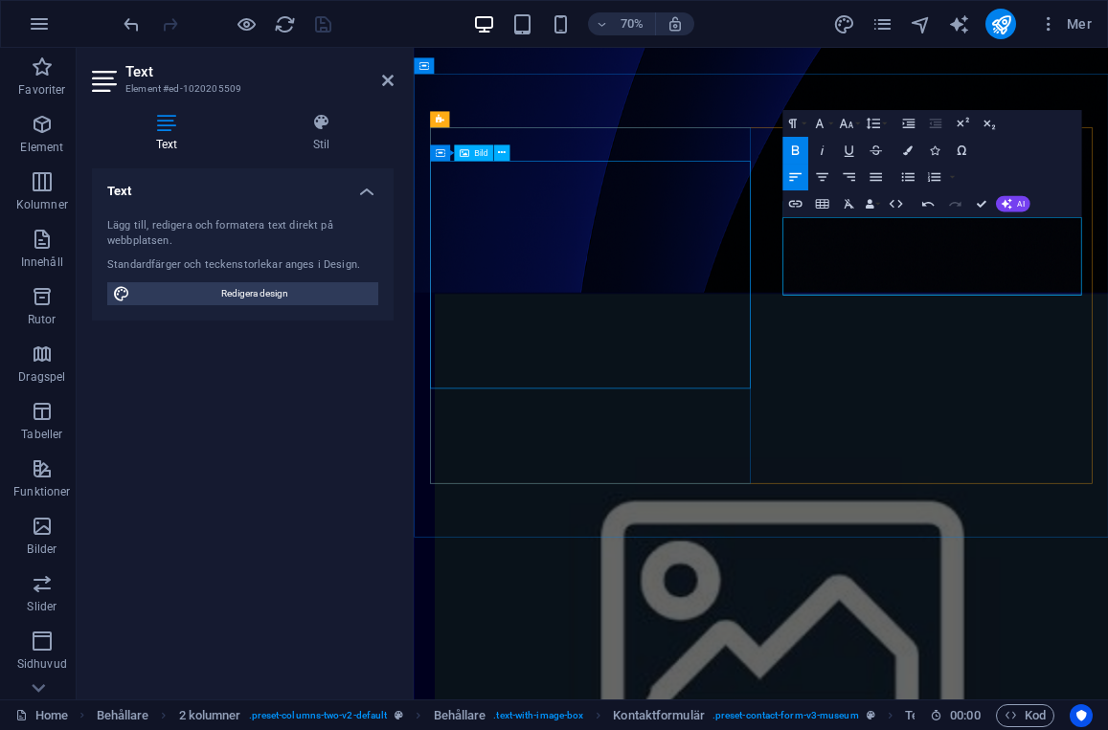
drag, startPoint x: 1314, startPoint y: 299, endPoint x: 854, endPoint y: 293, distance: 459.6
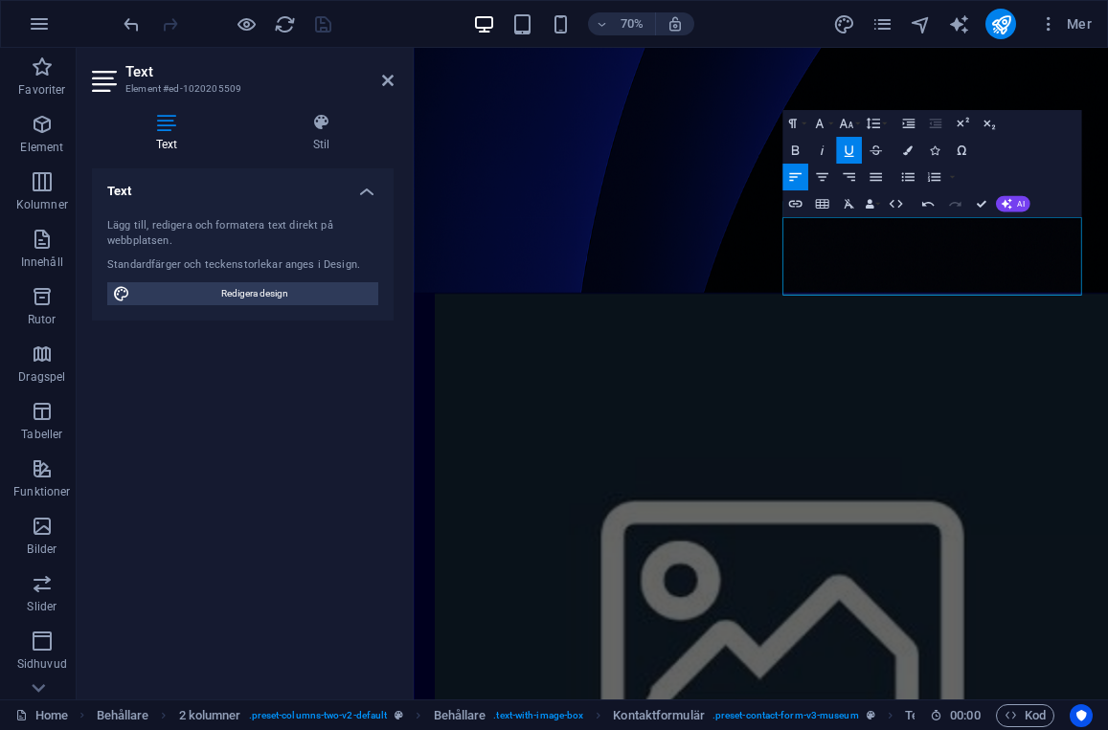
click at [847, 146] on icon "button" at bounding box center [849, 150] width 16 height 16
drag, startPoint x: 1079, startPoint y: 320, endPoint x: 900, endPoint y: 318, distance: 179.0
click at [318, 423] on div "Text Lägg till, redigera och formatera text direkt på webbplatsen. Standardfärg…" at bounding box center [243, 426] width 302 height 516
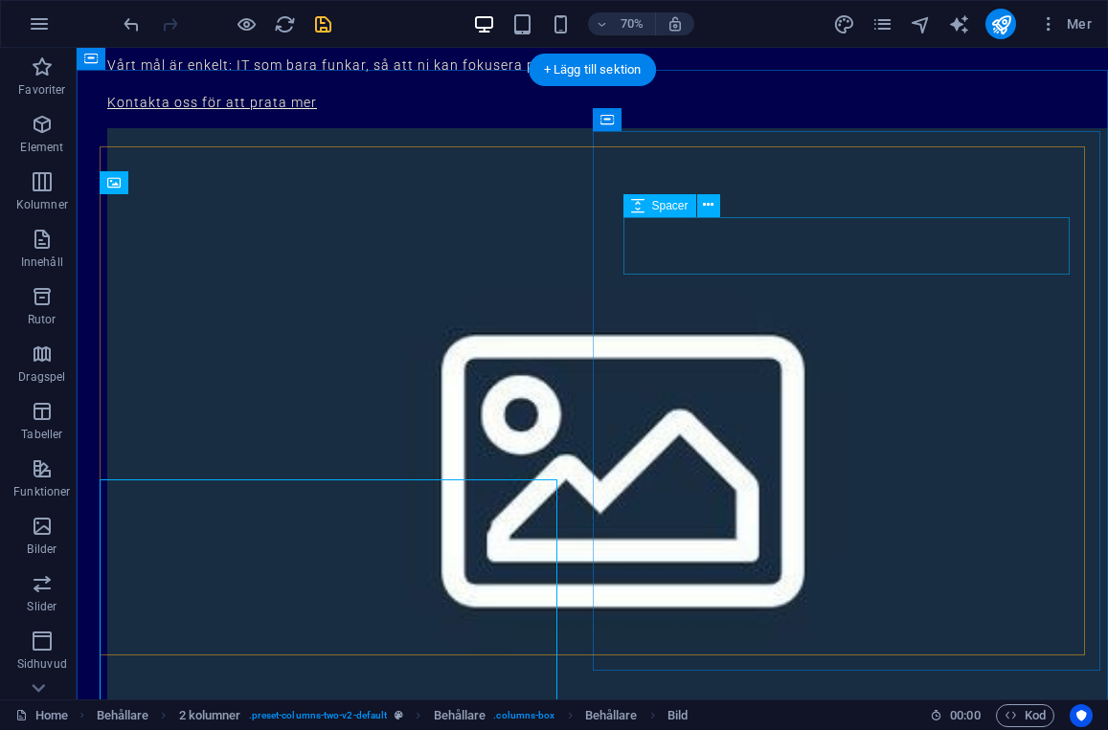
scroll to position [2190, 0]
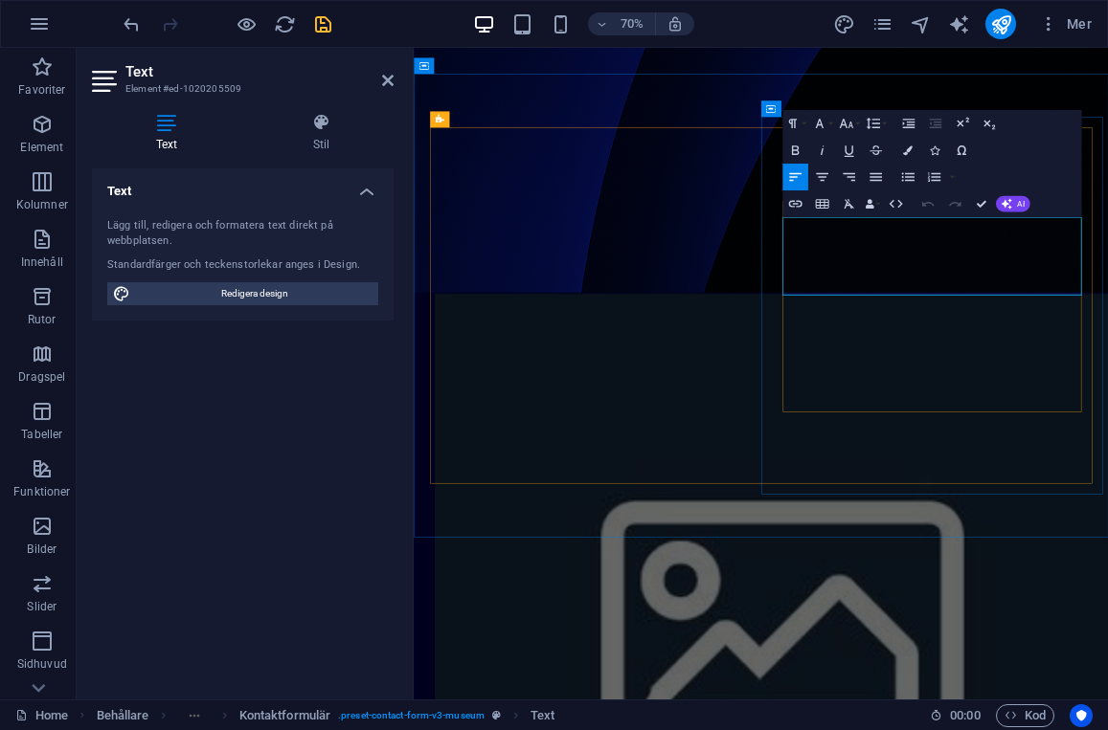
drag, startPoint x: 1067, startPoint y: 320, endPoint x: 879, endPoint y: 319, distance: 187.6
click at [332, 116] on icon at bounding box center [321, 122] width 145 height 19
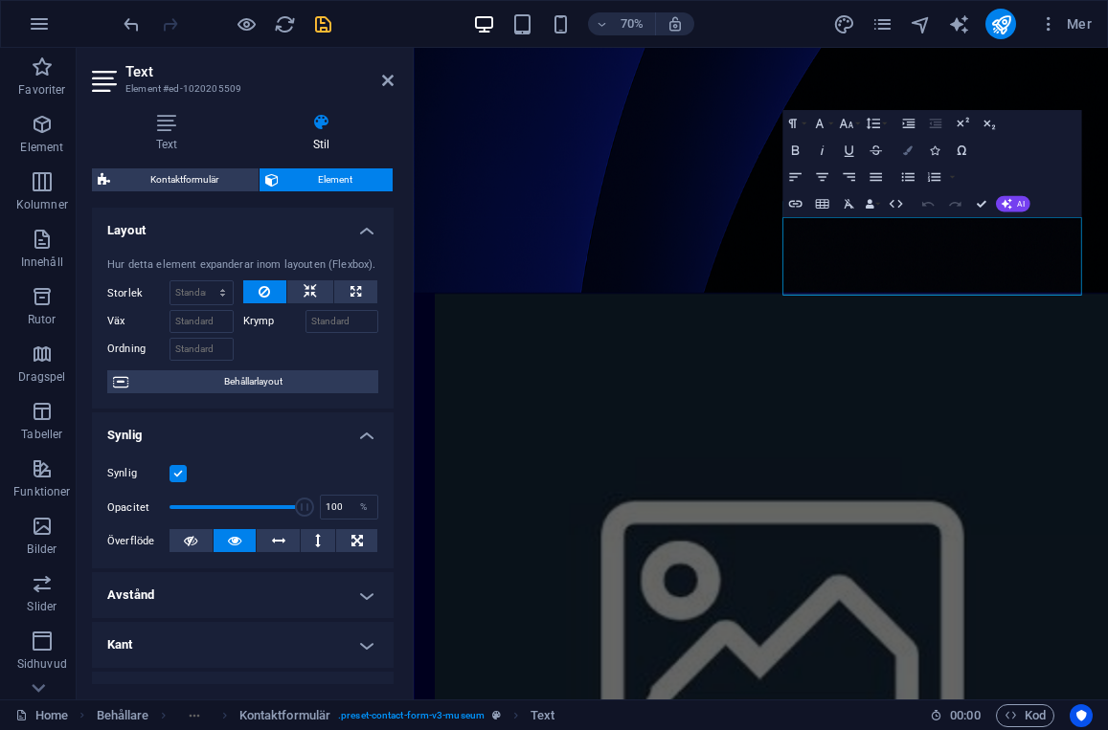
click at [908, 146] on icon "button" at bounding box center [908, 151] width 10 height 10
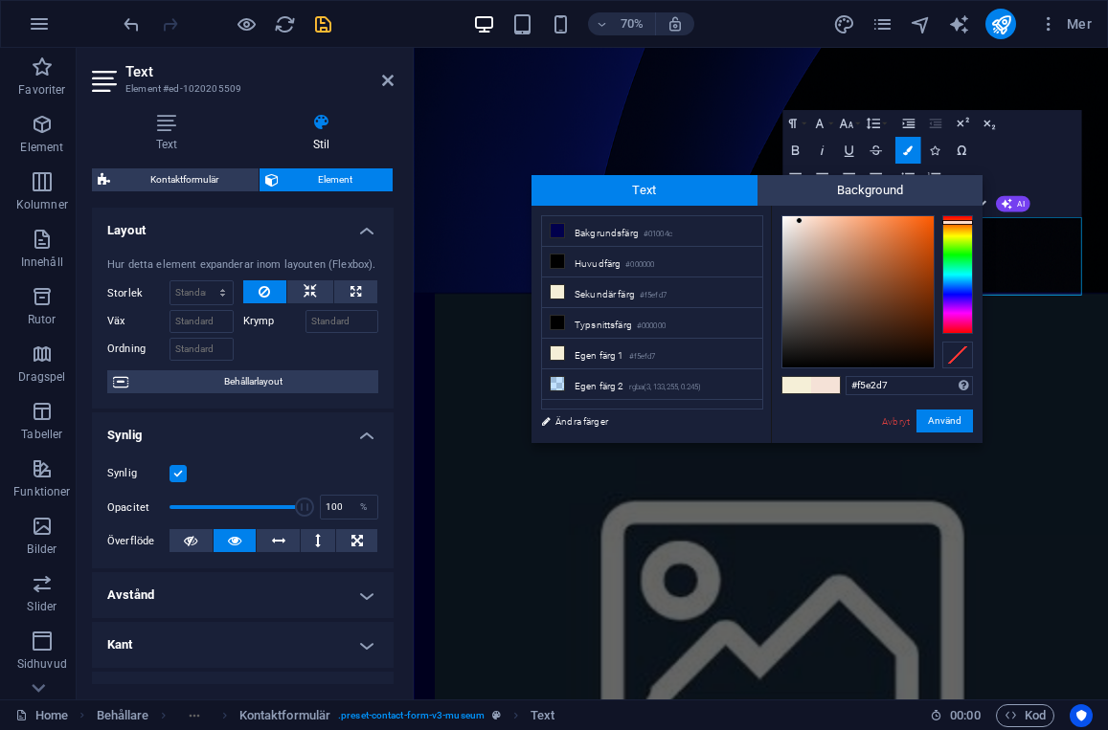
click at [962, 222] on div at bounding box center [957, 274] width 31 height 119
click at [962, 224] on div at bounding box center [957, 225] width 31 height 5
type input "#e76d09"
click at [927, 230] on div at bounding box center [857, 291] width 151 height 151
click at [956, 419] on button "Använd" at bounding box center [944, 421] width 56 height 23
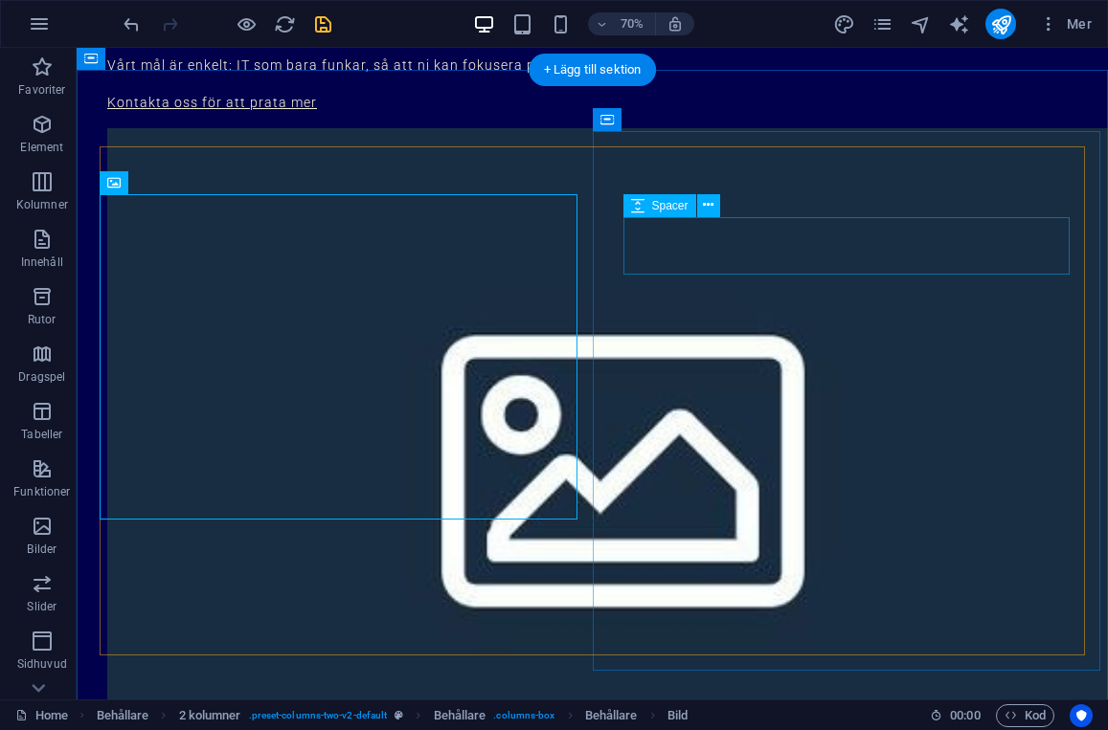
scroll to position [2190, 0]
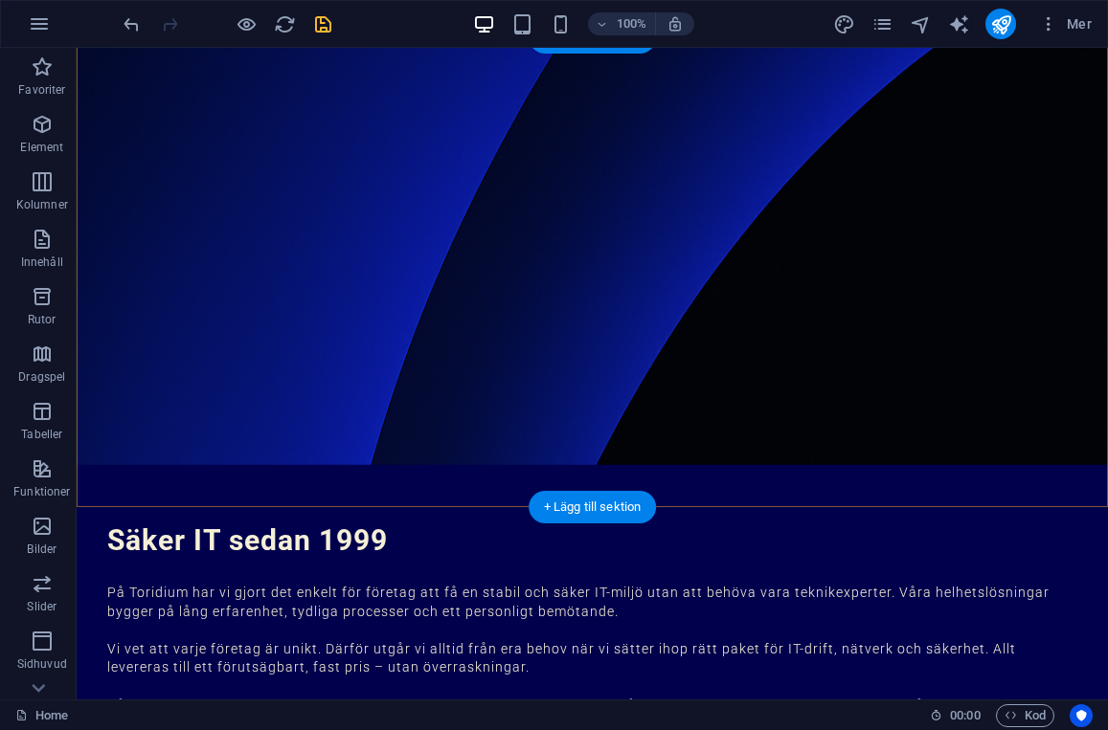
scroll to position [1753, 0]
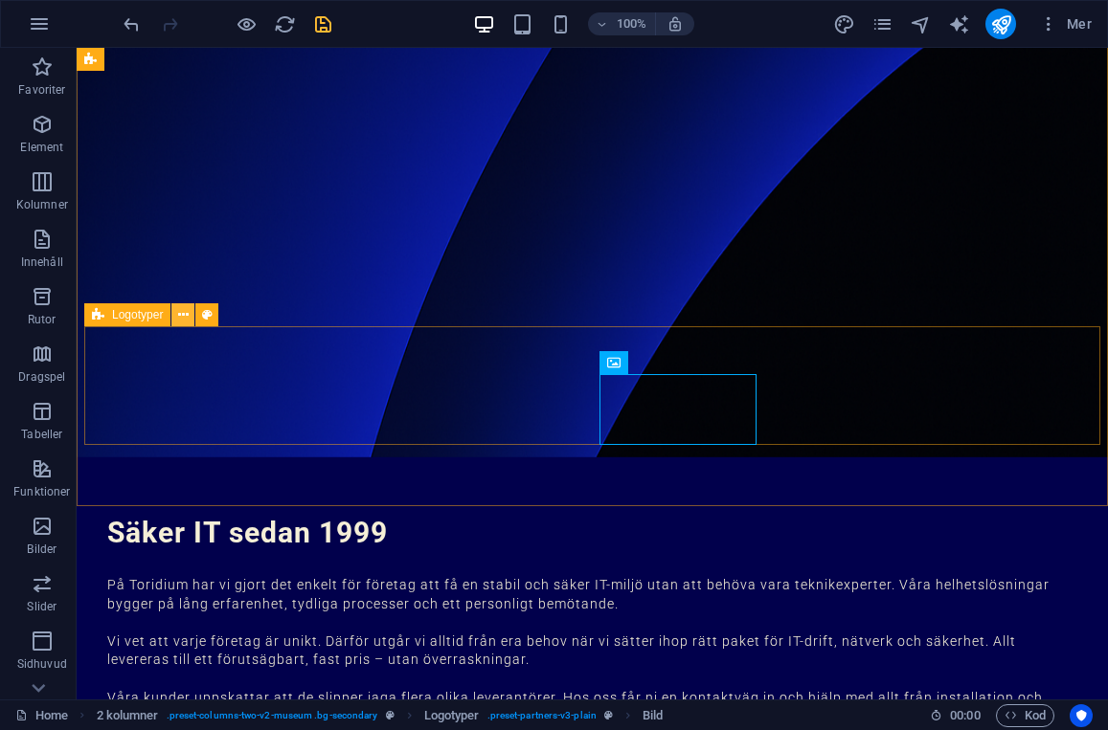
click at [186, 321] on icon at bounding box center [183, 315] width 11 height 20
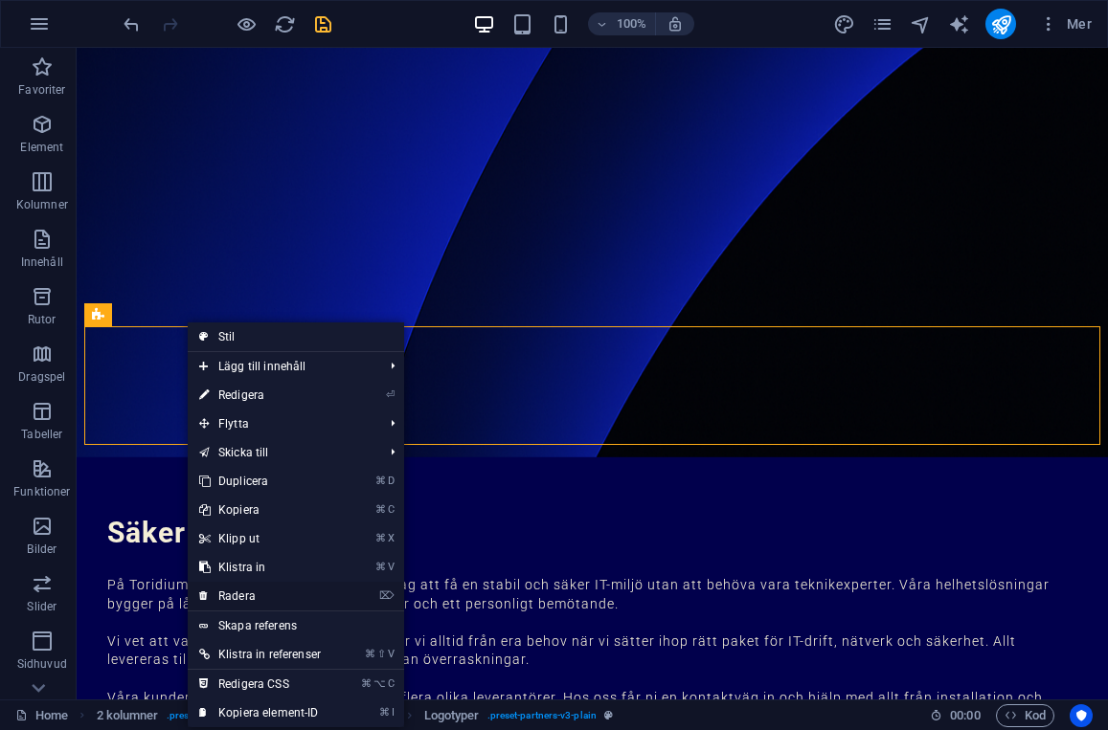
click at [236, 595] on link "⌦ Radera" at bounding box center [260, 596] width 145 height 29
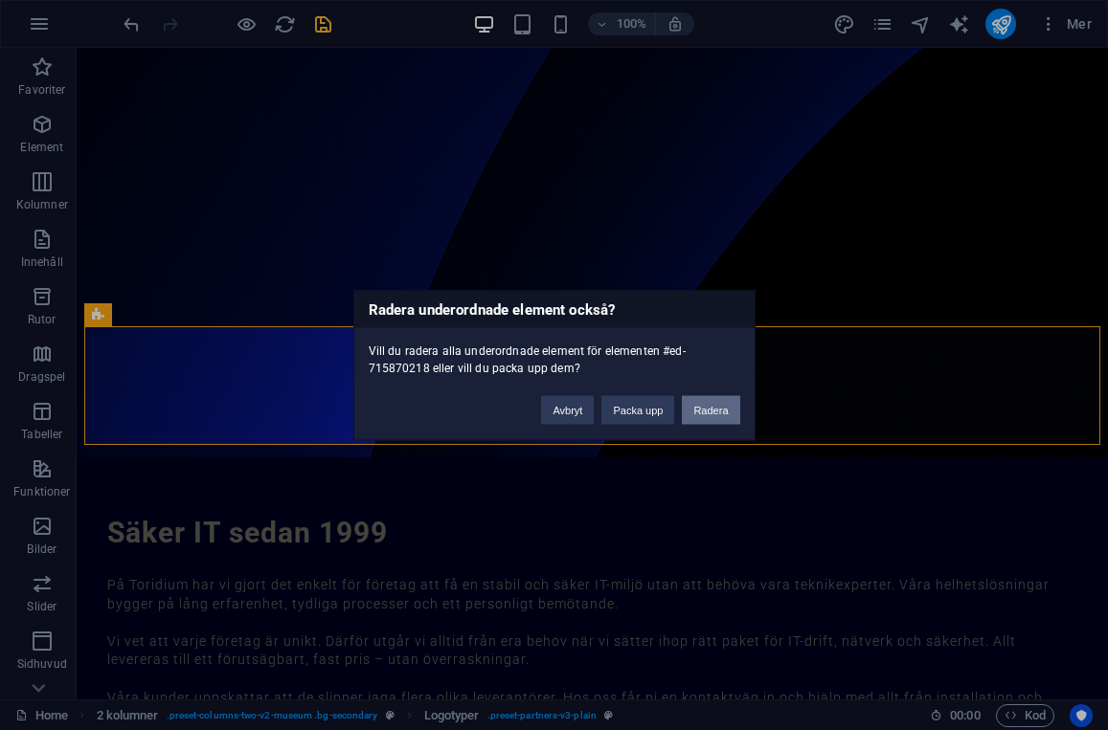
click at [714, 409] on button "Radera" at bounding box center [710, 409] width 57 height 29
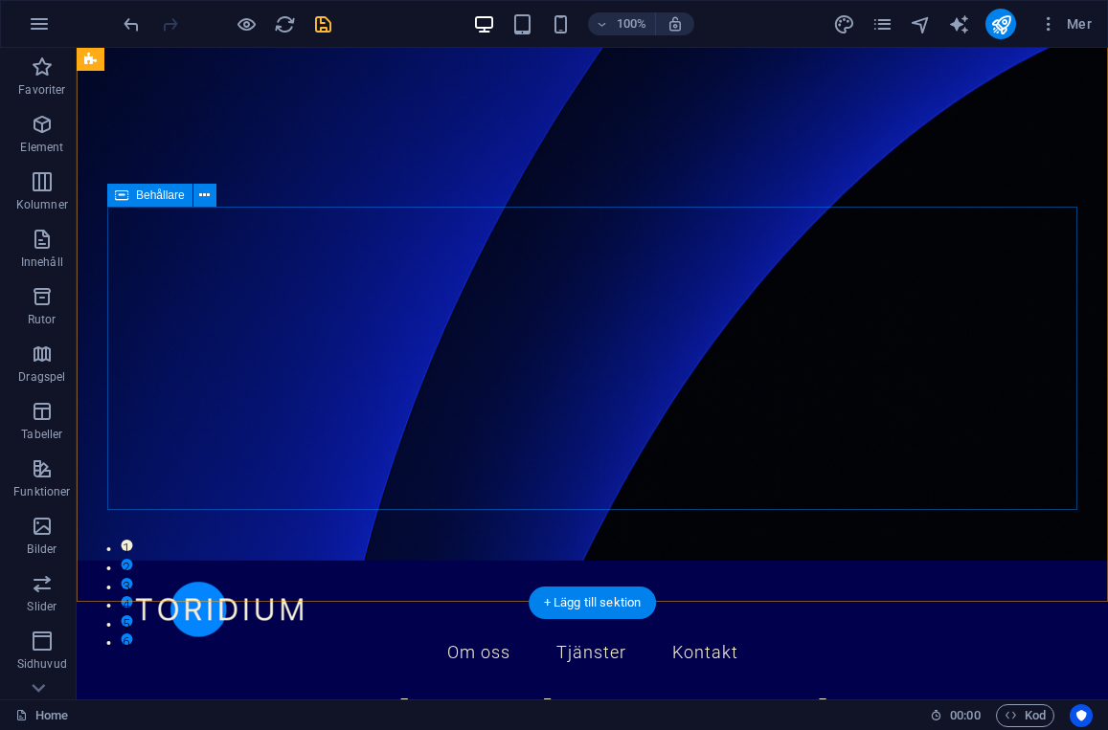
scroll to position [0, 0]
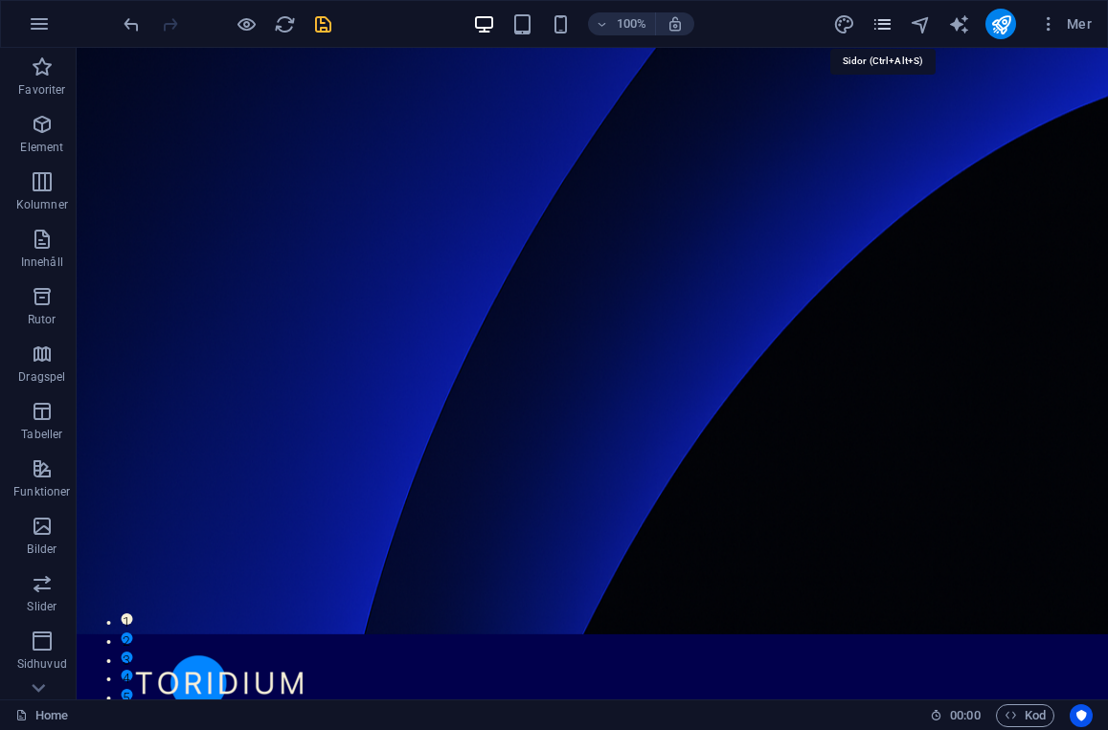
click at [885, 26] on icon "pages" at bounding box center [882, 24] width 22 height 22
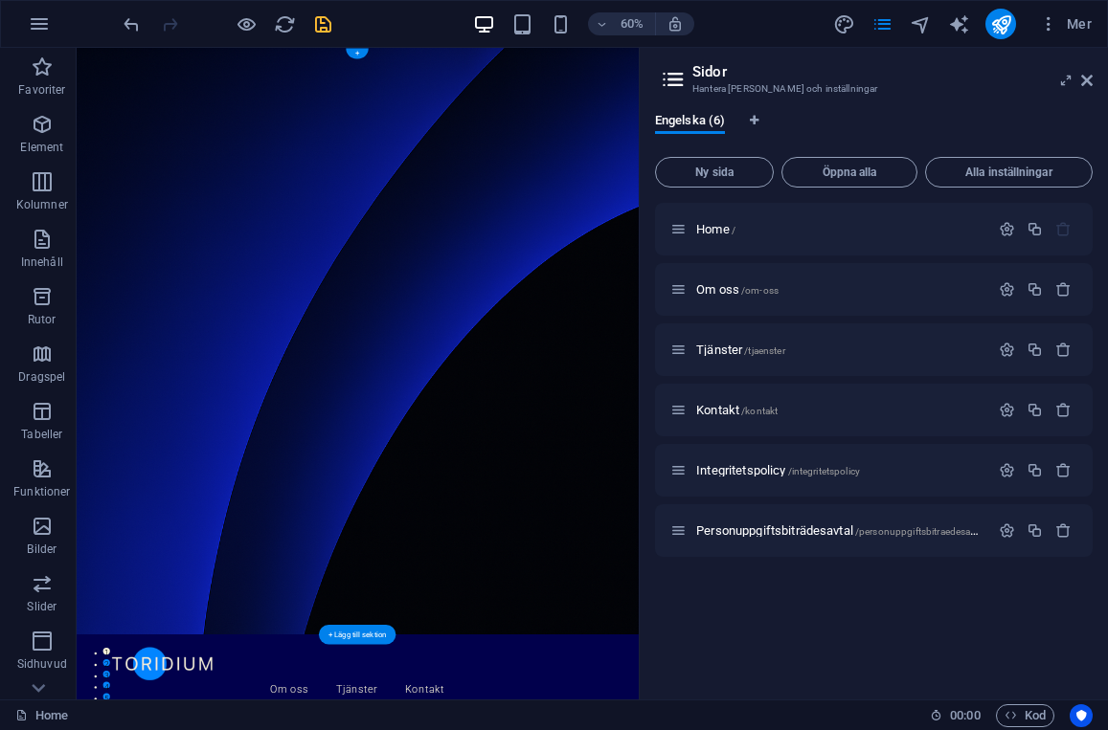
click at [802, 730] on figure at bounding box center [545, 537] width 936 height 978
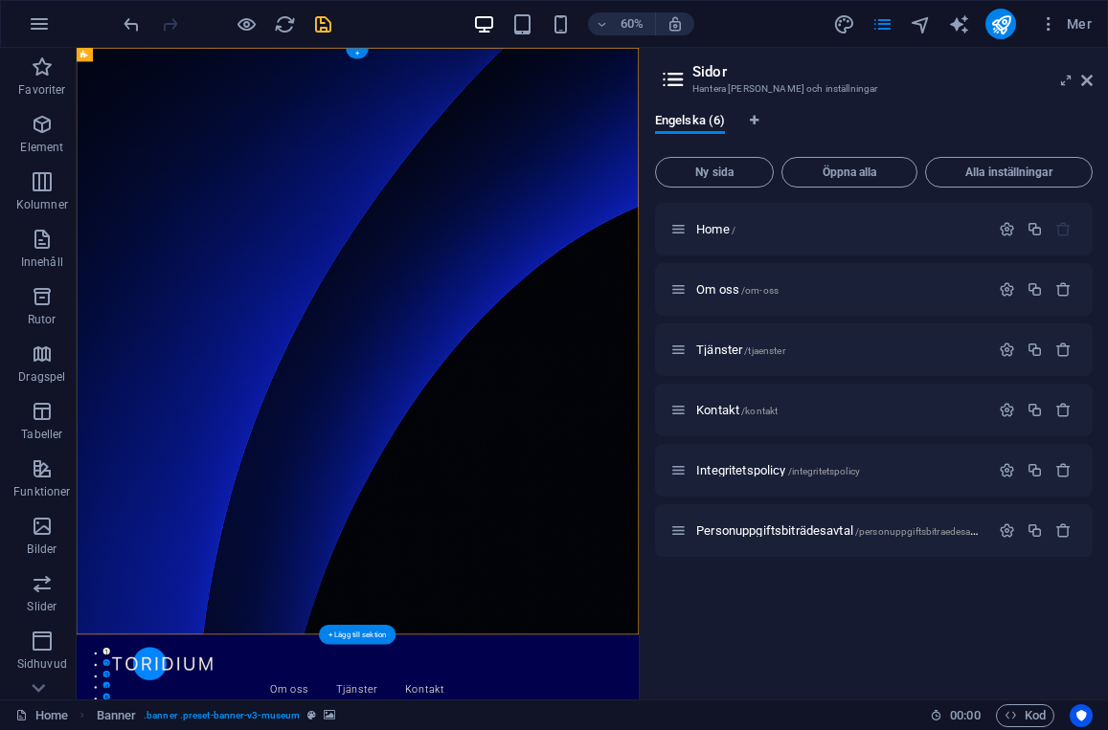
click at [890, 309] on figure at bounding box center [545, 537] width 936 height 978
click at [325, 22] on icon "save" at bounding box center [323, 24] width 22 height 22
checkbox input "false"
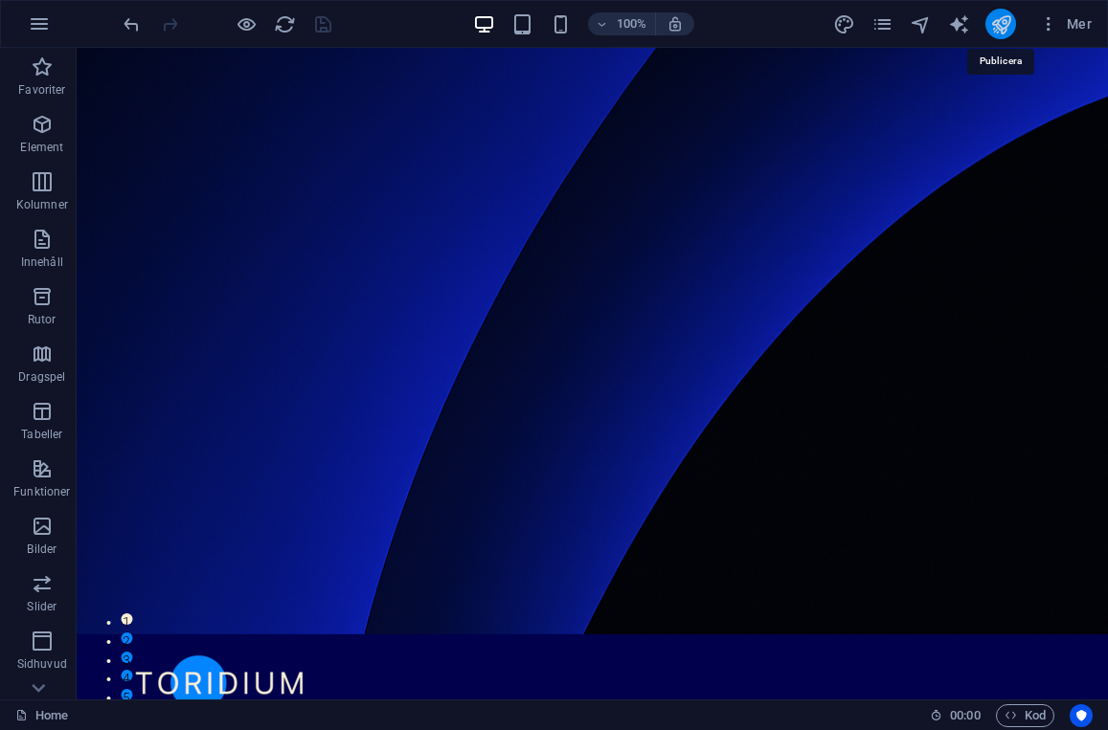
click at [1006, 26] on icon "publish" at bounding box center [1001, 24] width 22 height 22
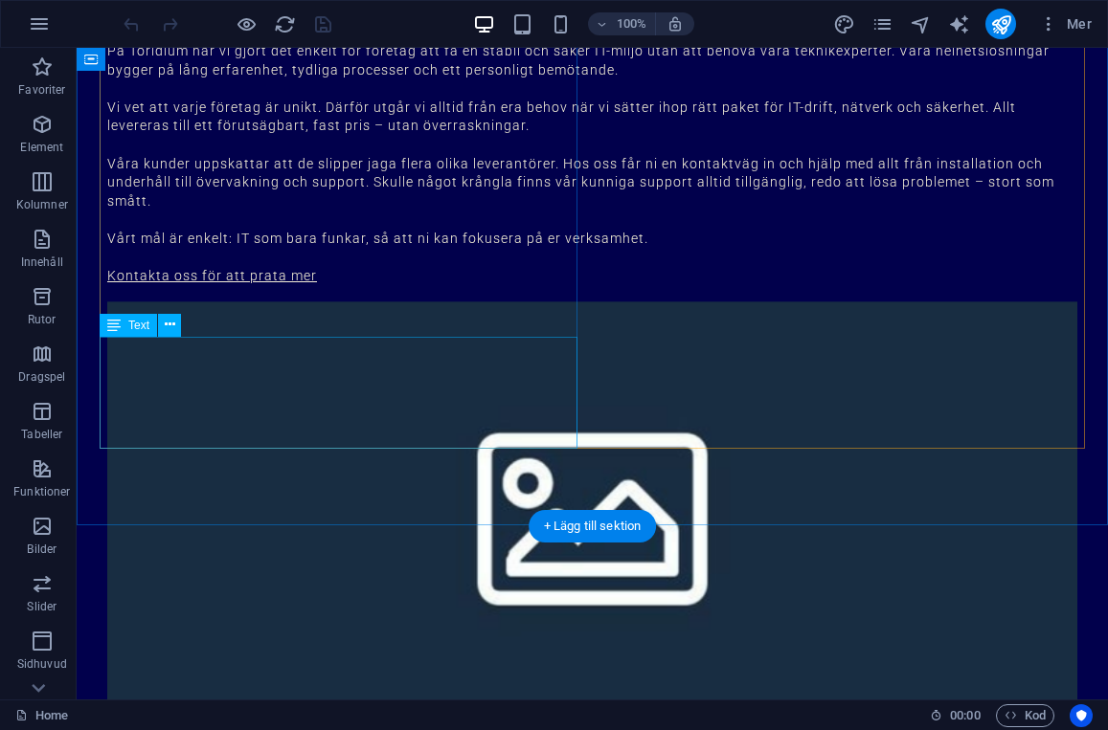
scroll to position [2278, 0]
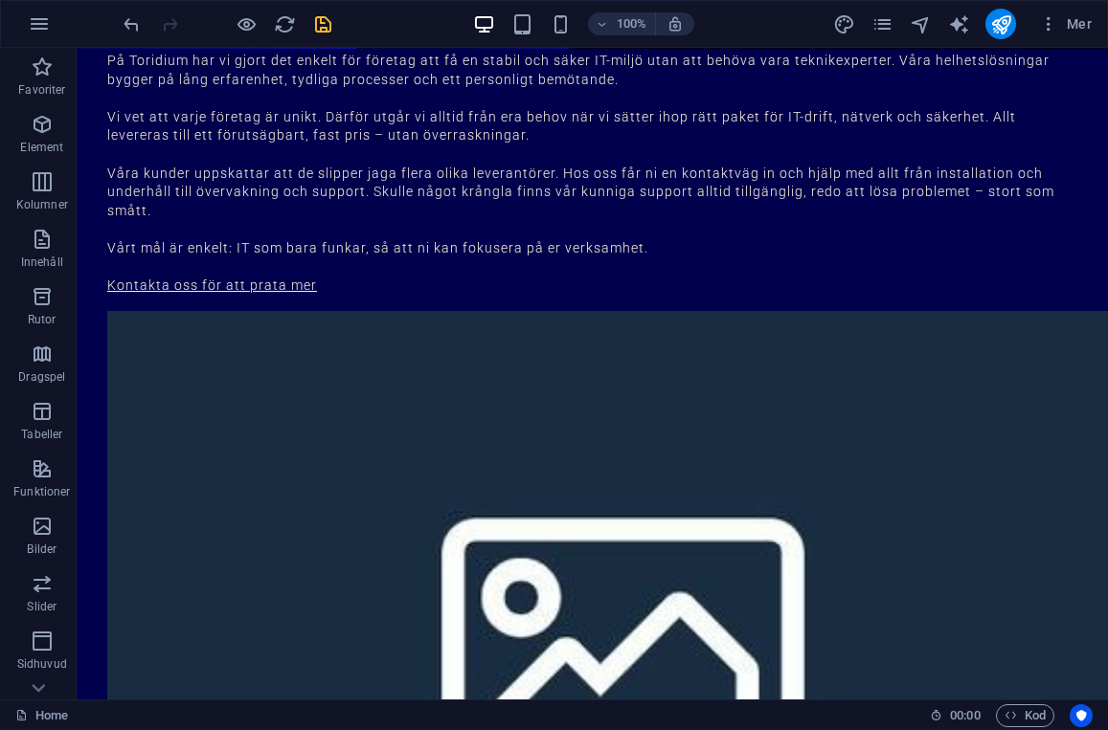
click at [312, 27] on icon "save" at bounding box center [323, 24] width 22 height 22
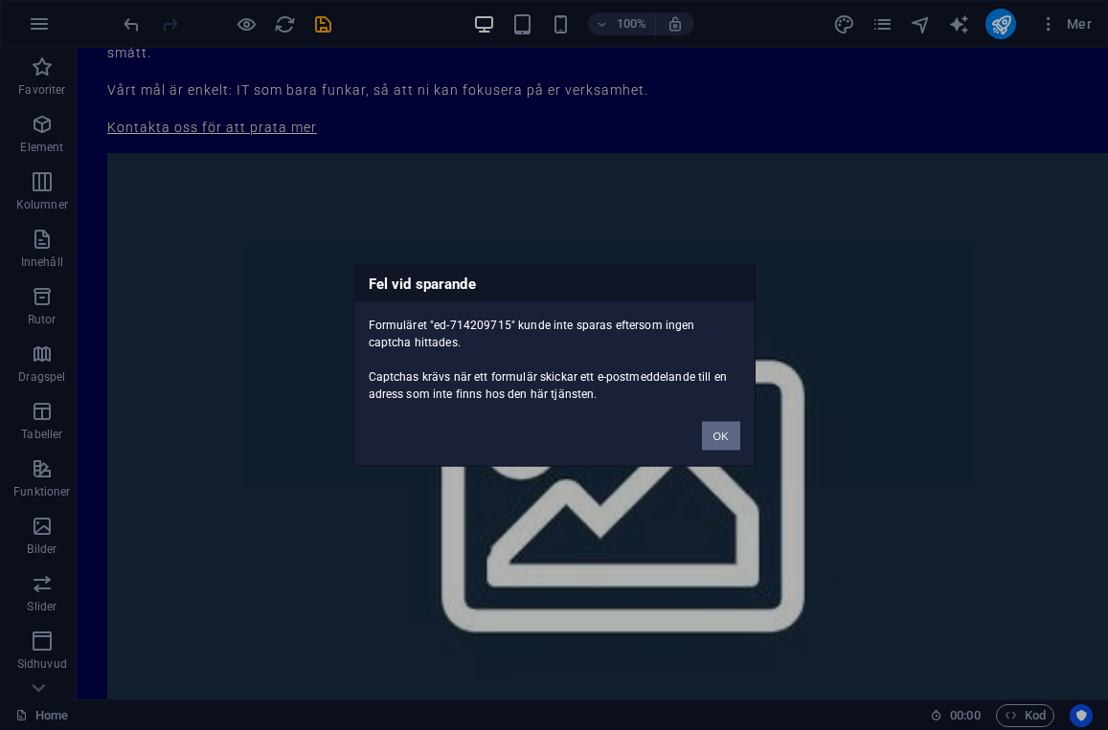
click at [712, 435] on button "OK" at bounding box center [721, 435] width 38 height 29
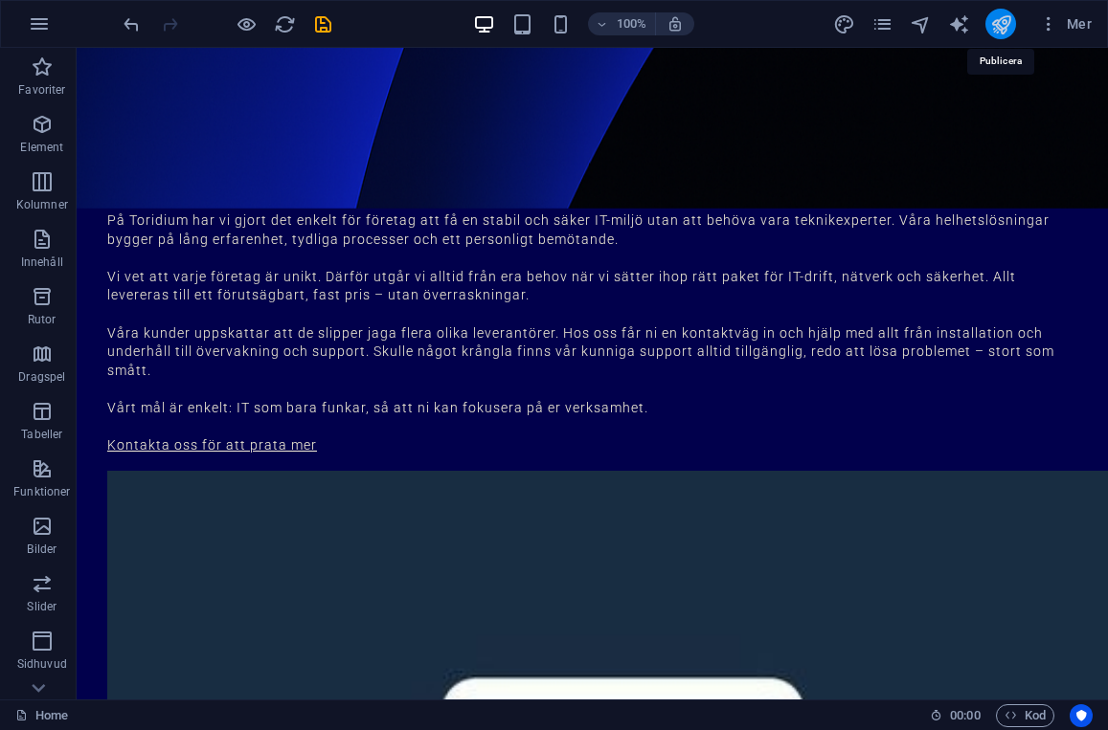
click at [995, 21] on icon "publish" at bounding box center [1001, 24] width 22 height 22
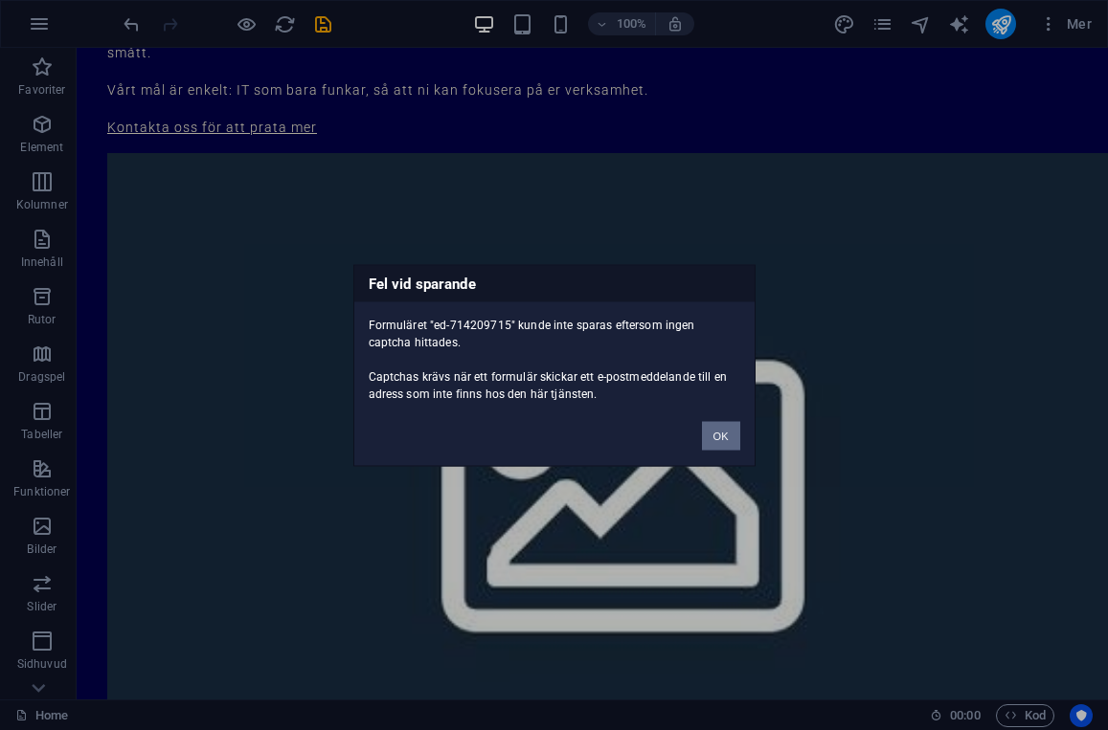
click at [714, 425] on button "OK" at bounding box center [721, 435] width 38 height 29
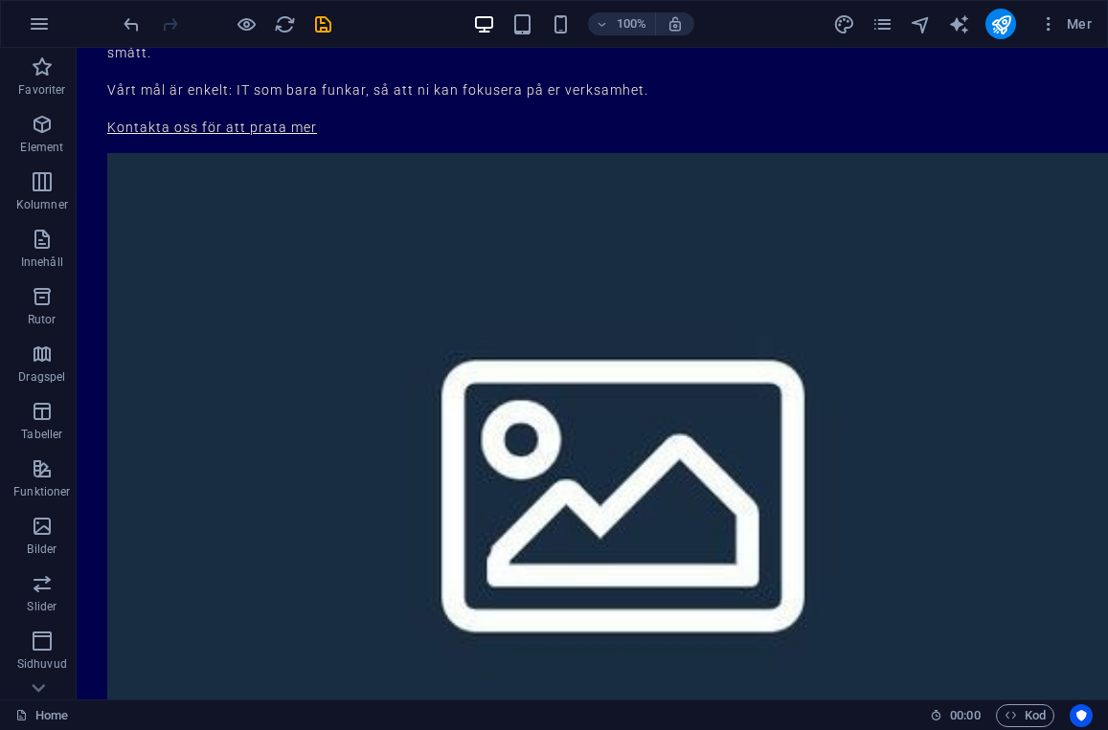
click at [983, 24] on div "Mer" at bounding box center [965, 24] width 267 height 31
click at [997, 26] on icon "publish" at bounding box center [1001, 24] width 22 height 22
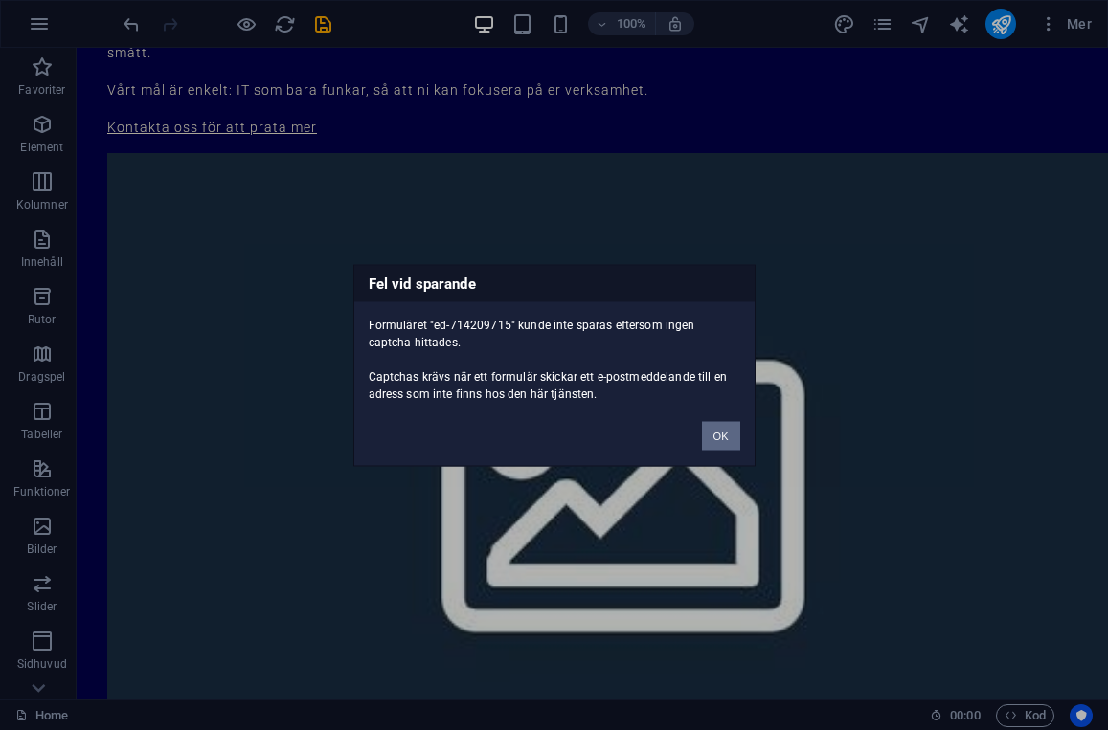
click at [717, 432] on button "OK" at bounding box center [721, 435] width 38 height 29
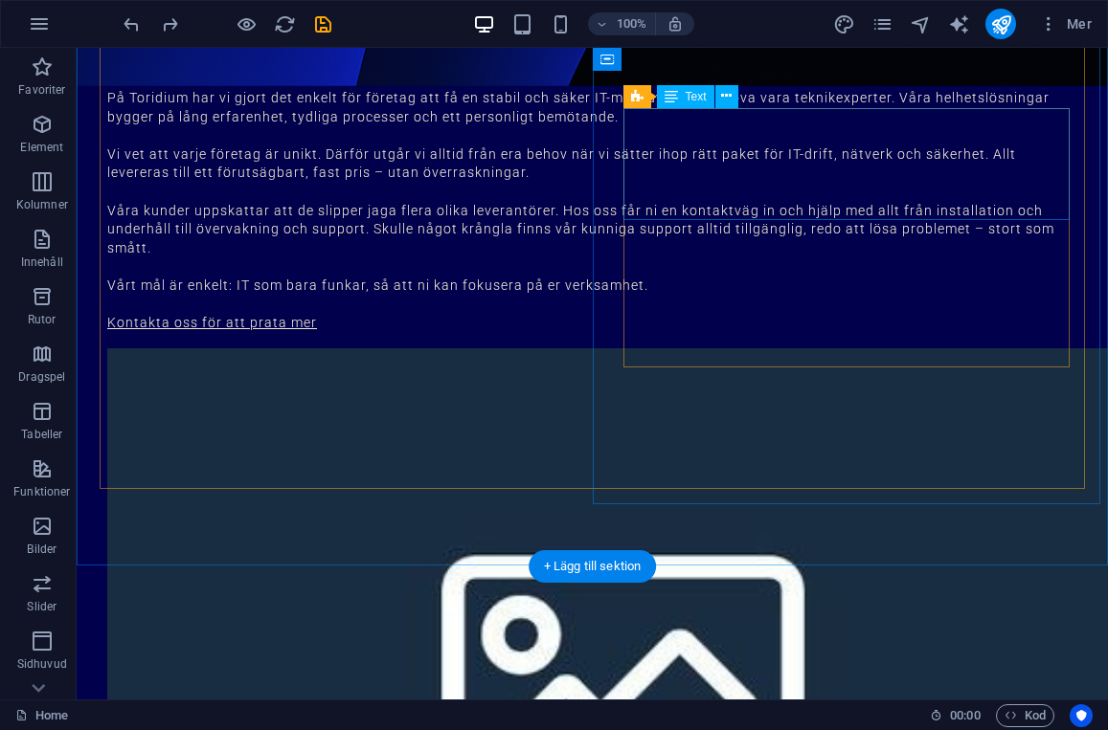
scroll to position [2237, 0]
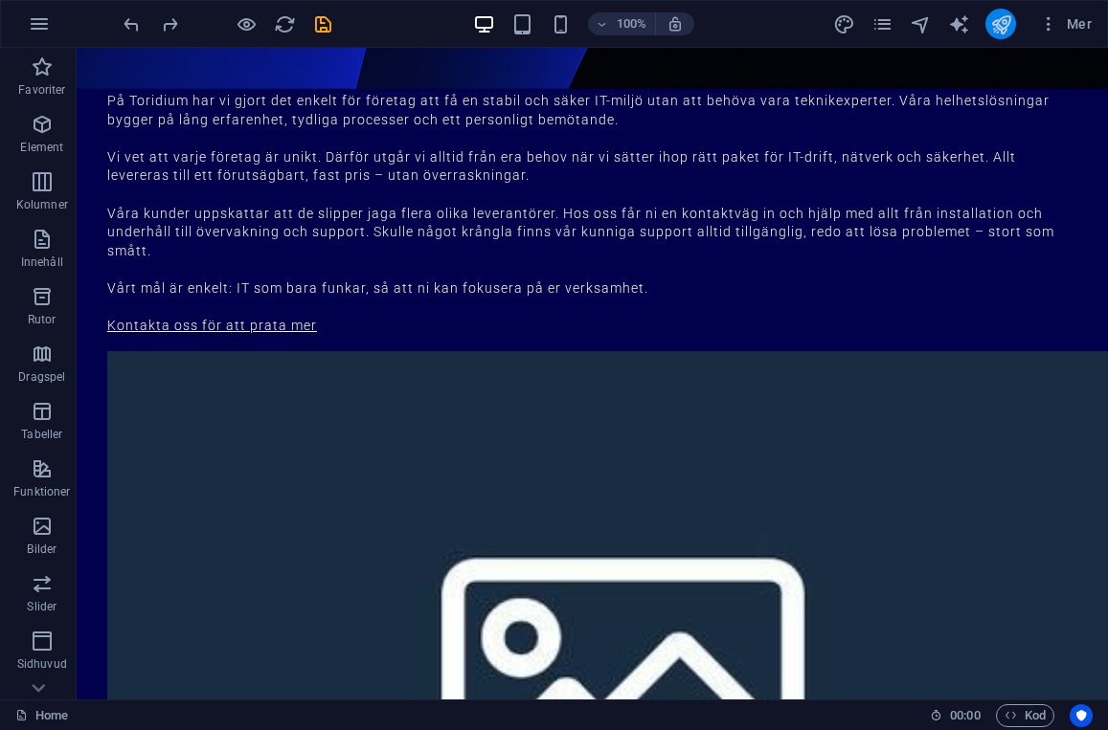
click at [1009, 21] on icon "publish" at bounding box center [1001, 24] width 22 height 22
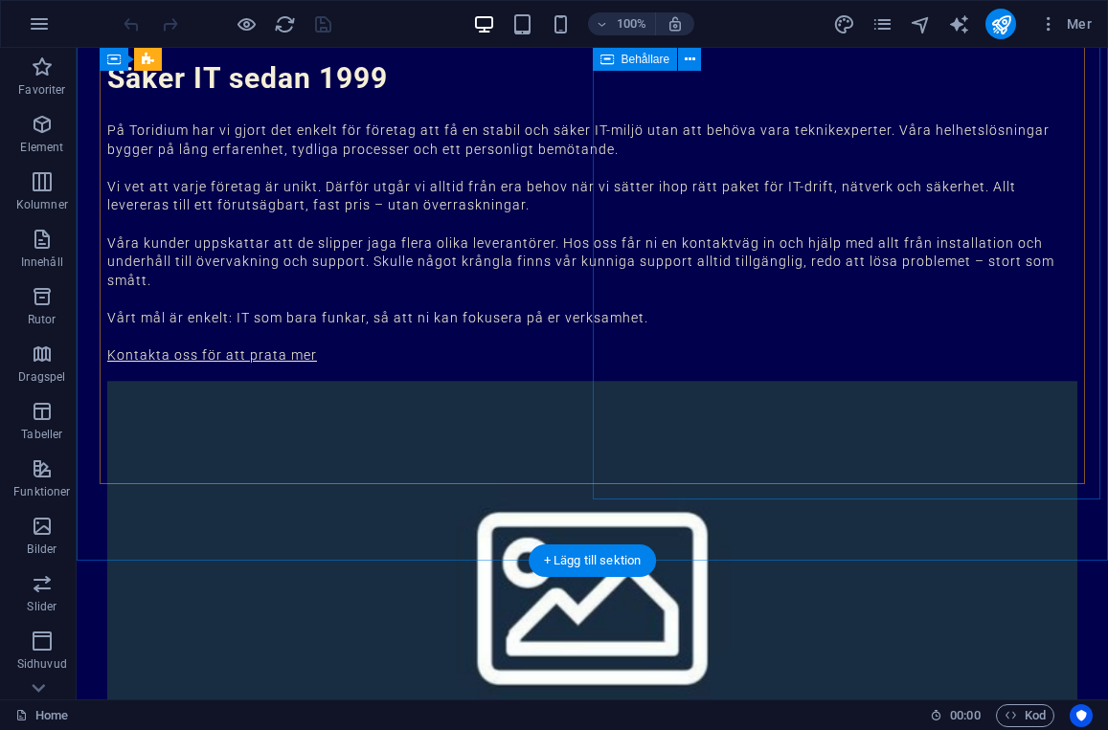
scroll to position [2189, 0]
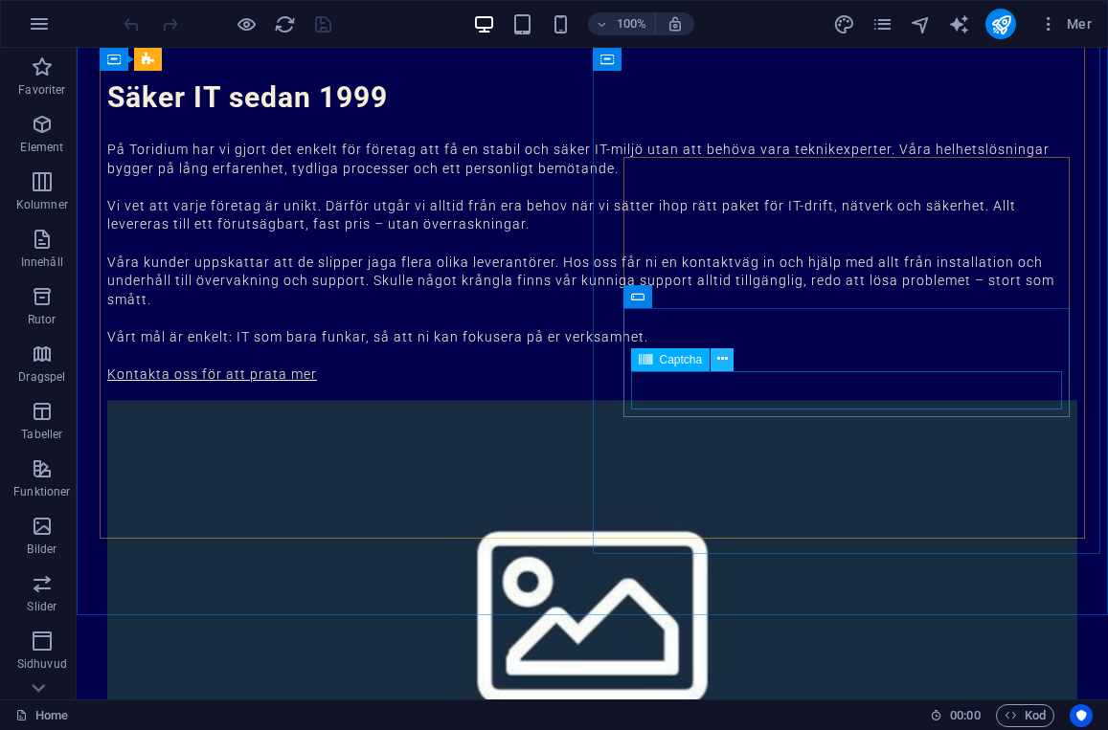
click at [725, 362] on icon at bounding box center [722, 359] width 11 height 20
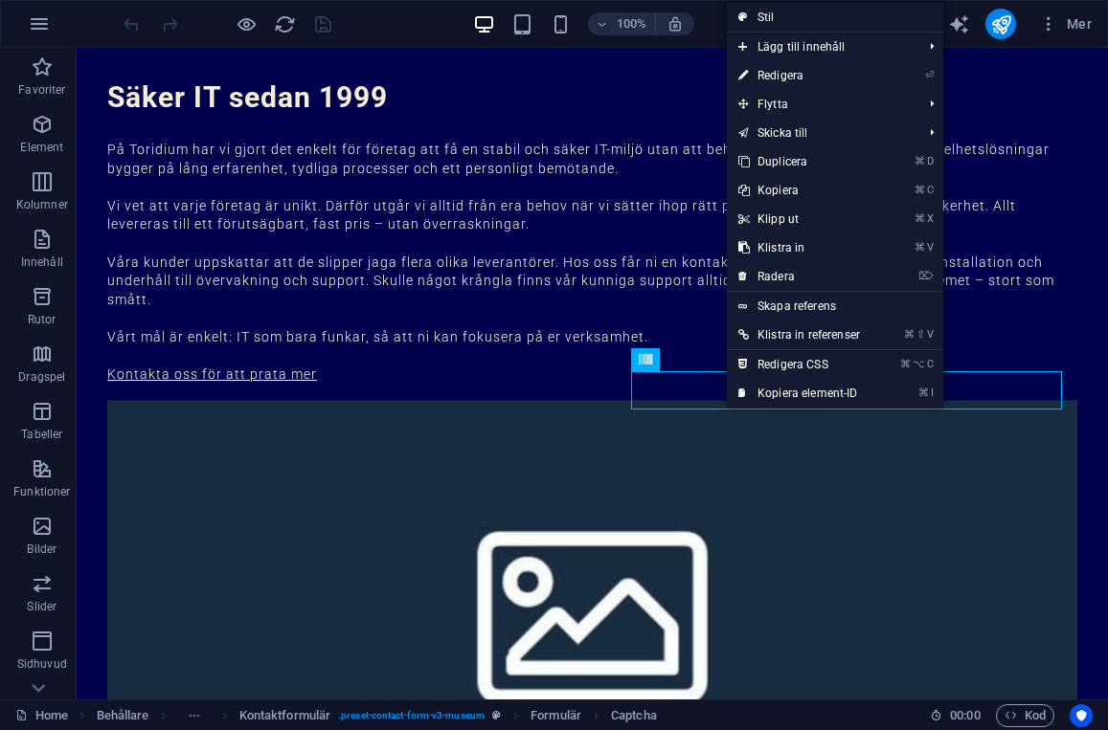
click at [772, 18] on link "Stil" at bounding box center [835, 17] width 216 height 29
select select "rem"
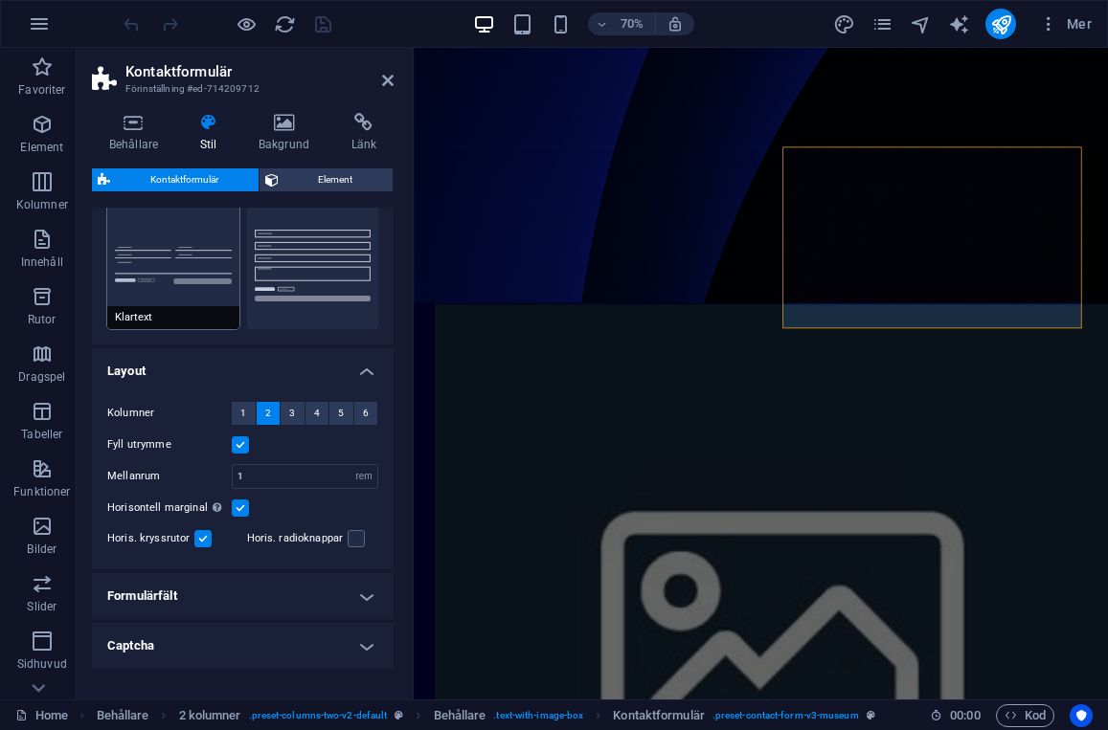
scroll to position [249, 0]
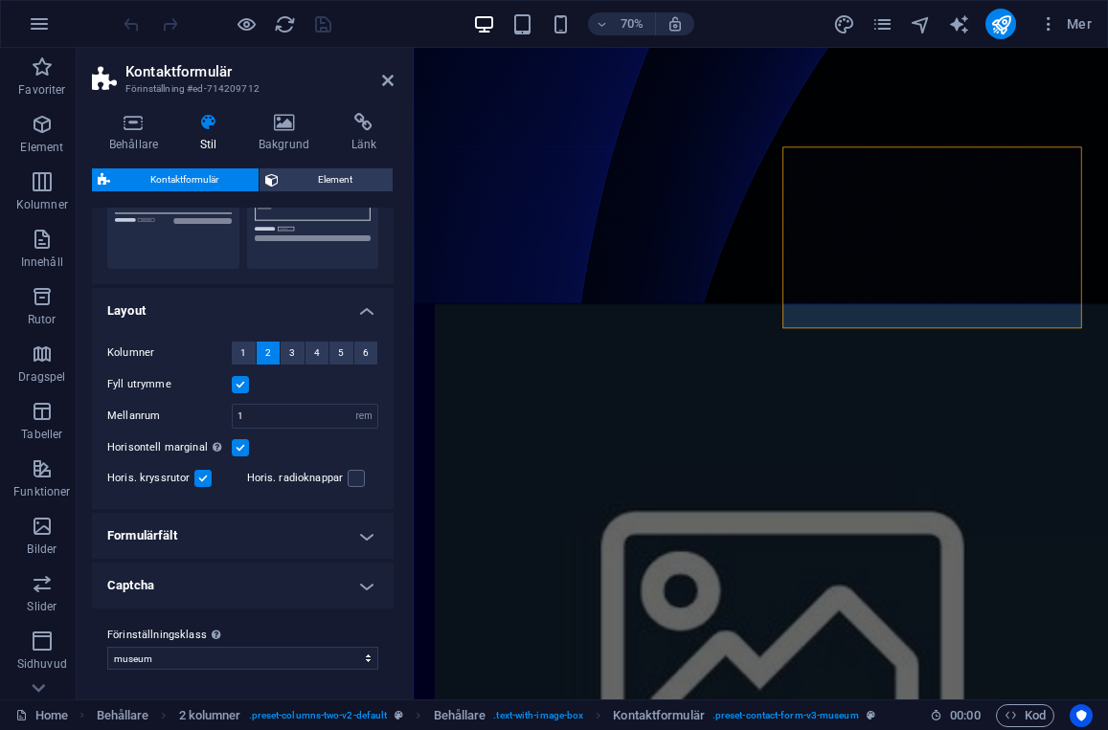
click at [196, 480] on label at bounding box center [202, 478] width 17 height 17
click at [0, 0] on input "Horis. kryssrutor" at bounding box center [0, 0] width 0 height 0
click at [240, 441] on label at bounding box center [240, 447] width 17 height 17
click at [0, 0] on input "Horisontell marginal Enbart om behållarnas "Innehållsbredd" inte är inställd på…" at bounding box center [0, 0] width 0 height 0
click at [239, 441] on label at bounding box center [240, 447] width 17 height 17
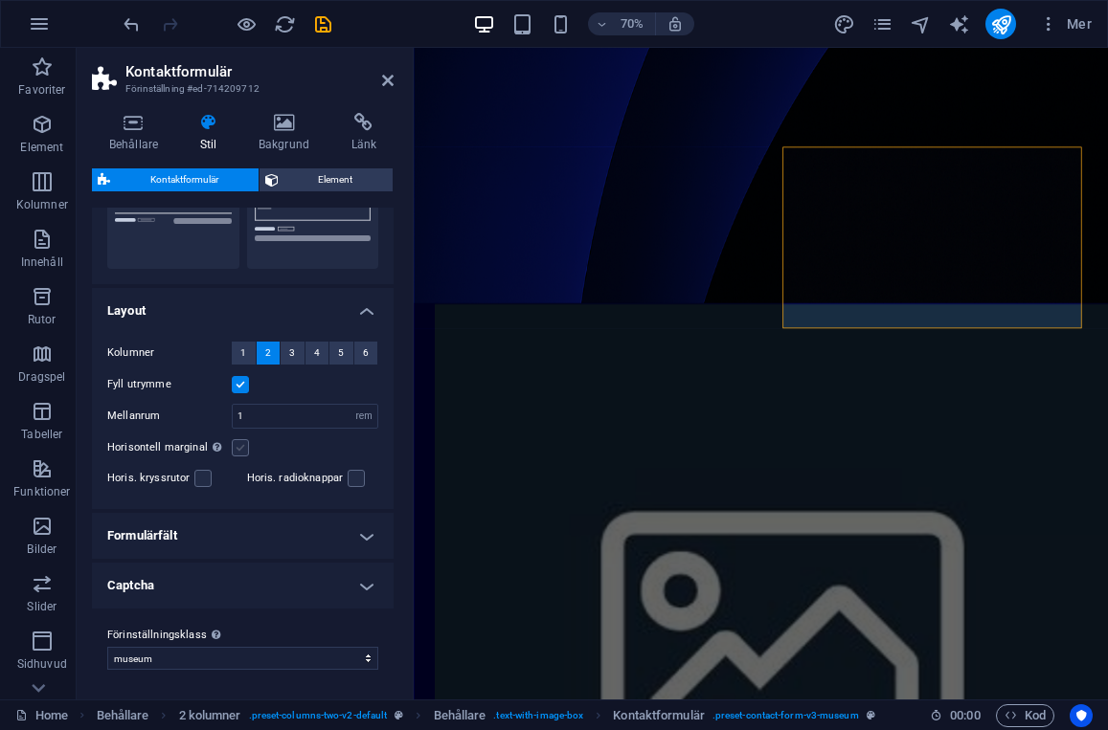
click at [0, 0] on input "Horisontell marginal Enbart om behållarnas "Innehållsbredd" inte är inställd på…" at bounding box center [0, 0] width 0 height 0
click at [194, 482] on label at bounding box center [202, 478] width 17 height 17
click at [0, 0] on input "Horis. kryssrutor" at bounding box center [0, 0] width 0 height 0
click at [227, 587] on h4 "Captcha" at bounding box center [243, 586] width 302 height 46
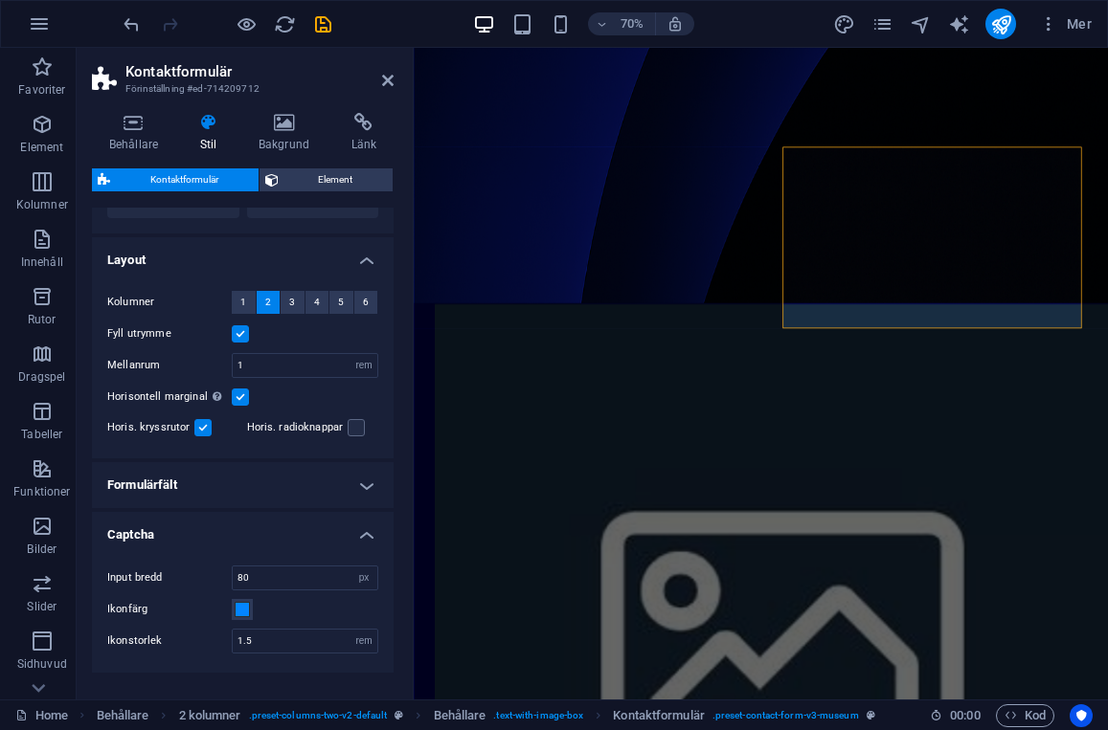
scroll to position [298, 0]
click at [203, 530] on h4 "Captcha" at bounding box center [243, 531] width 302 height 34
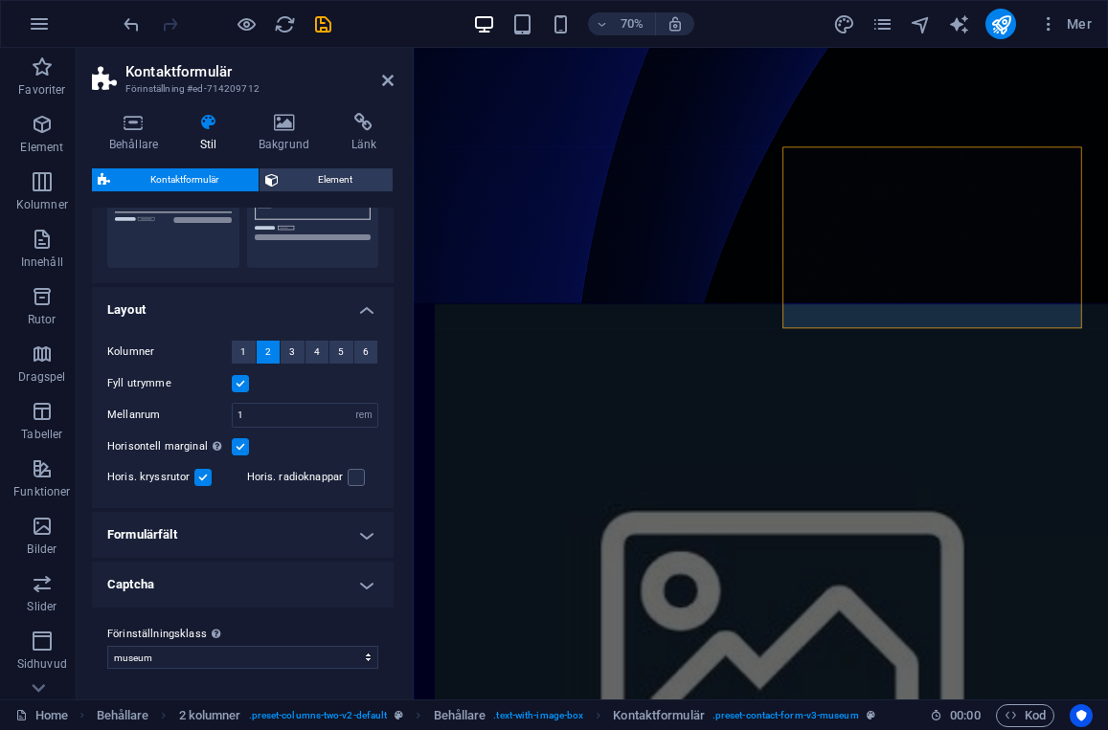
scroll to position [249, 0]
click at [221, 546] on h4 "Formulärfält" at bounding box center [243, 536] width 302 height 46
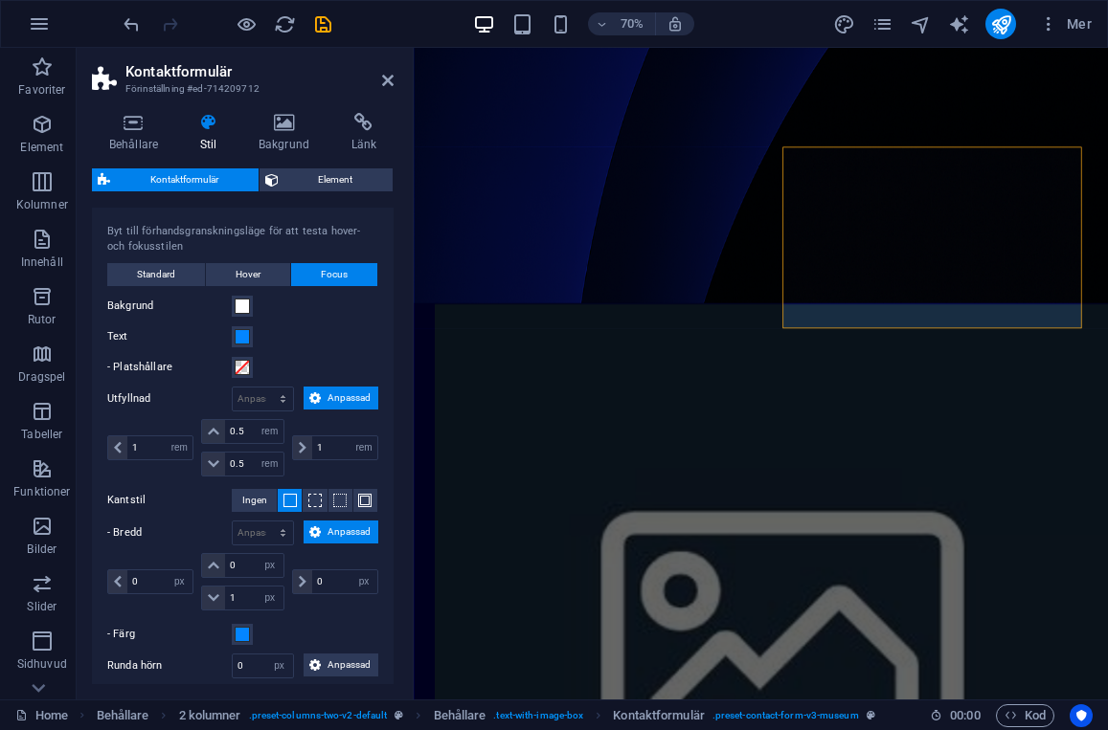
scroll to position [597, 0]
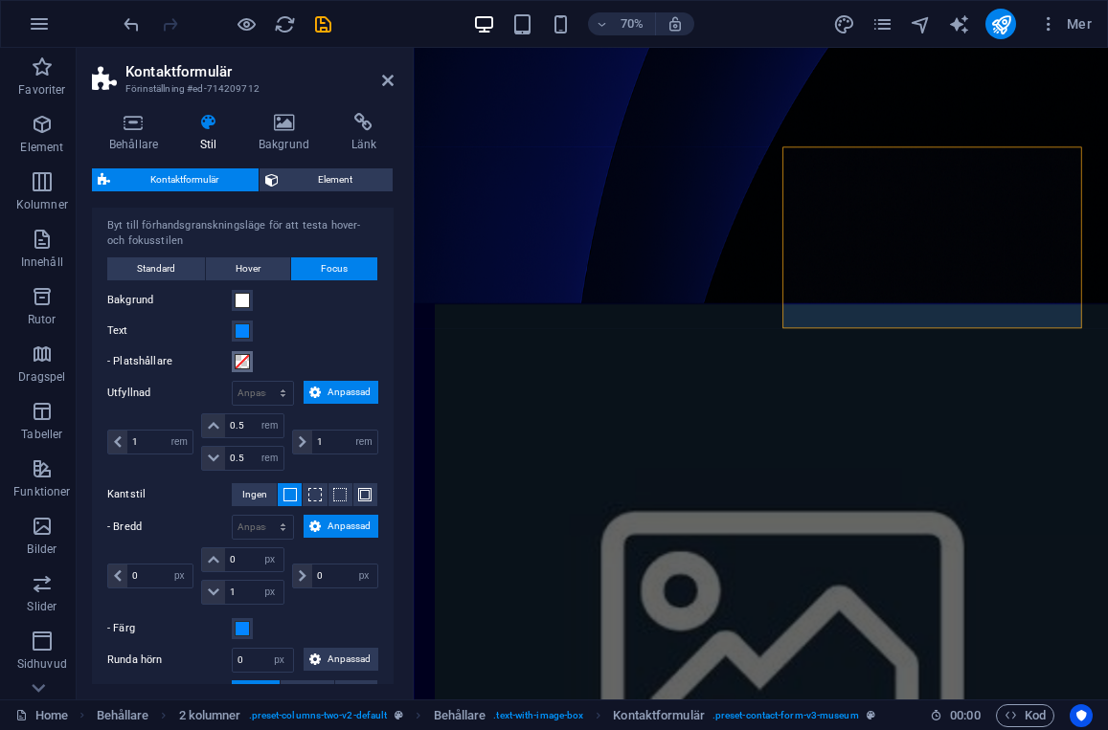
click at [246, 366] on span at bounding box center [242, 361] width 15 height 15
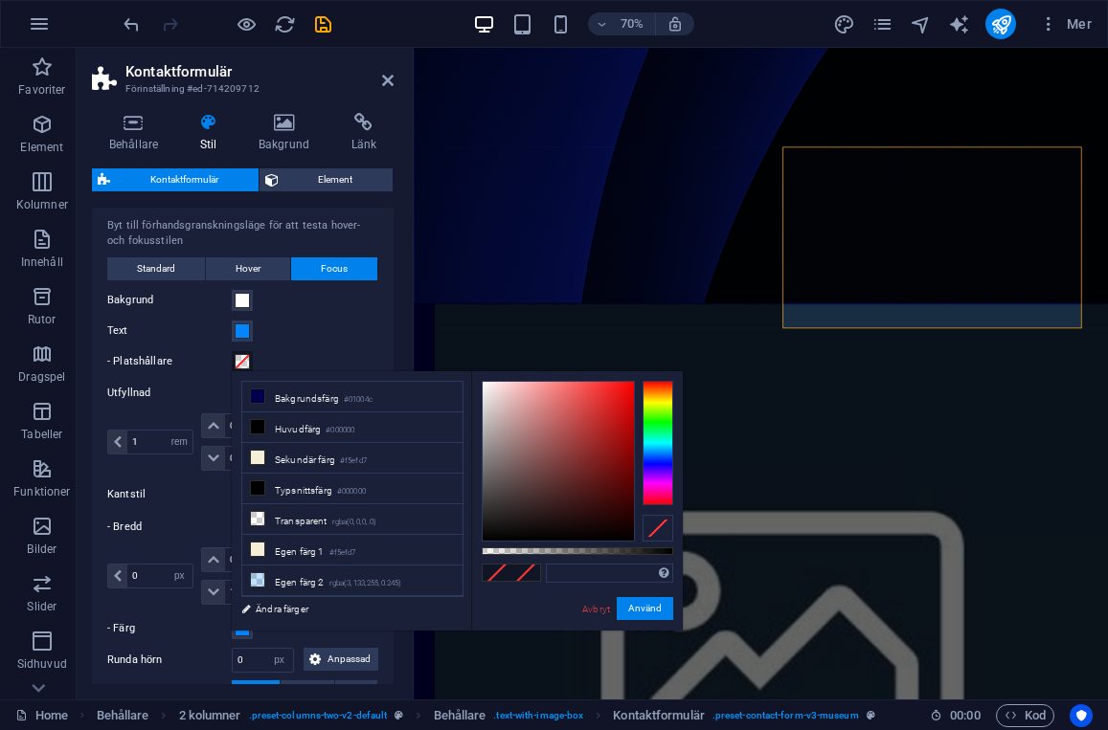
click at [243, 363] on span at bounding box center [242, 361] width 15 height 15
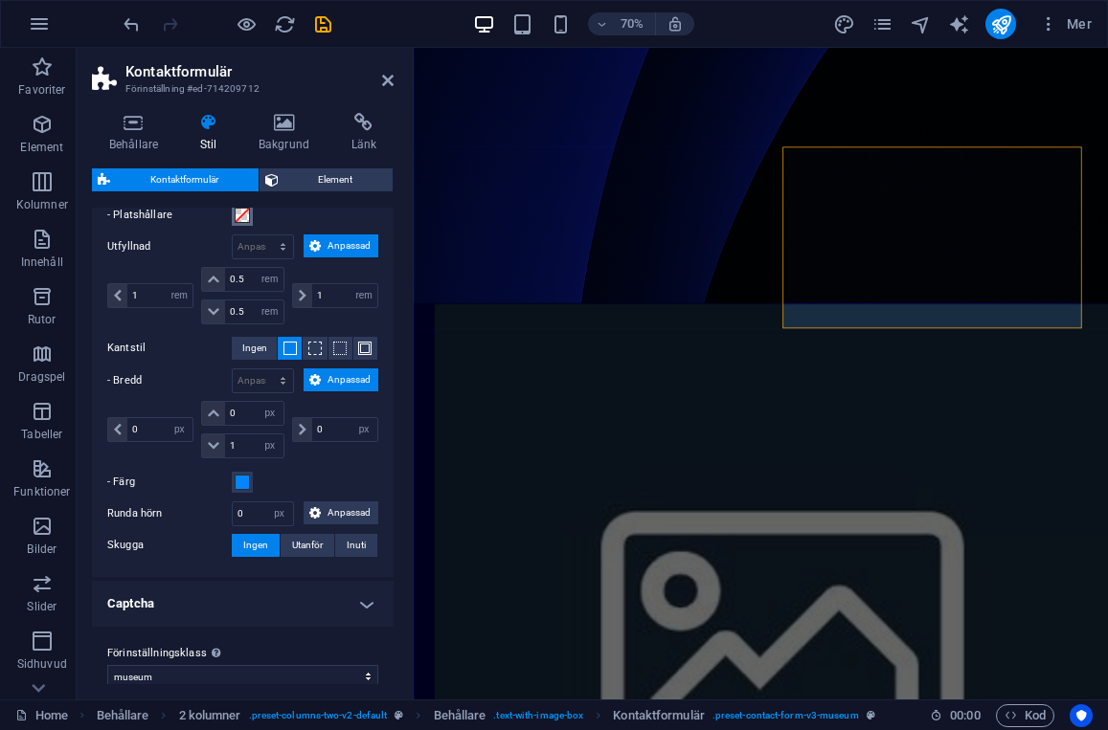
scroll to position [762, 0]
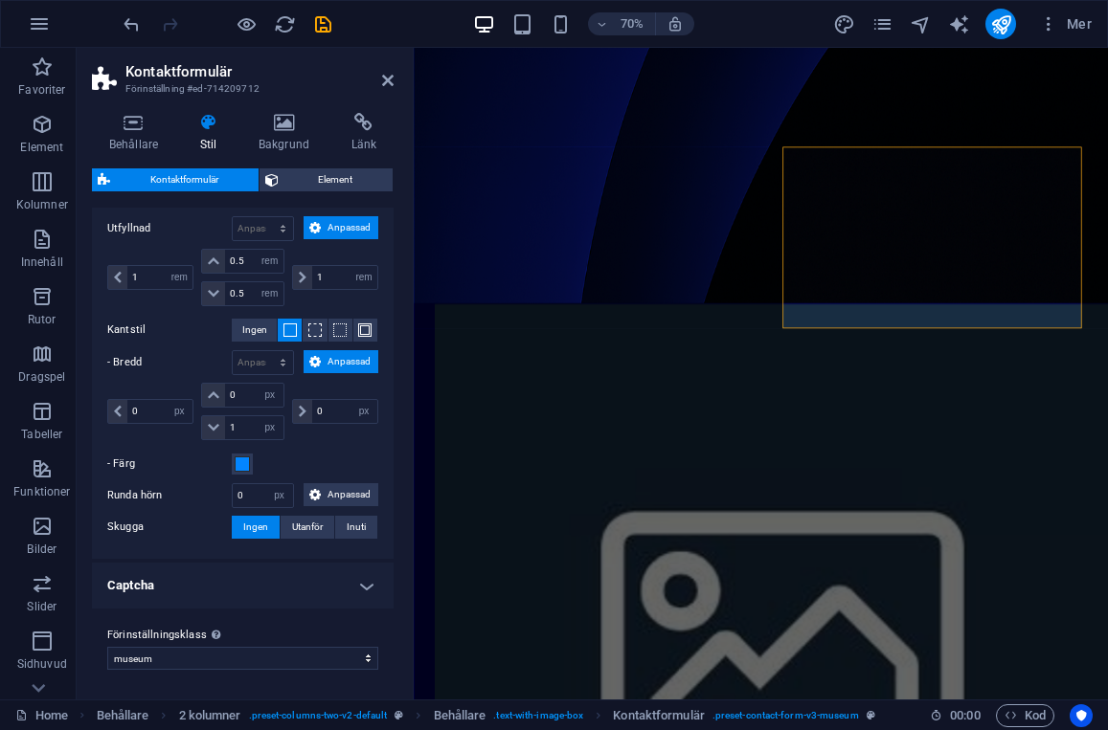
click at [167, 584] on h4 "Captcha" at bounding box center [243, 586] width 302 height 46
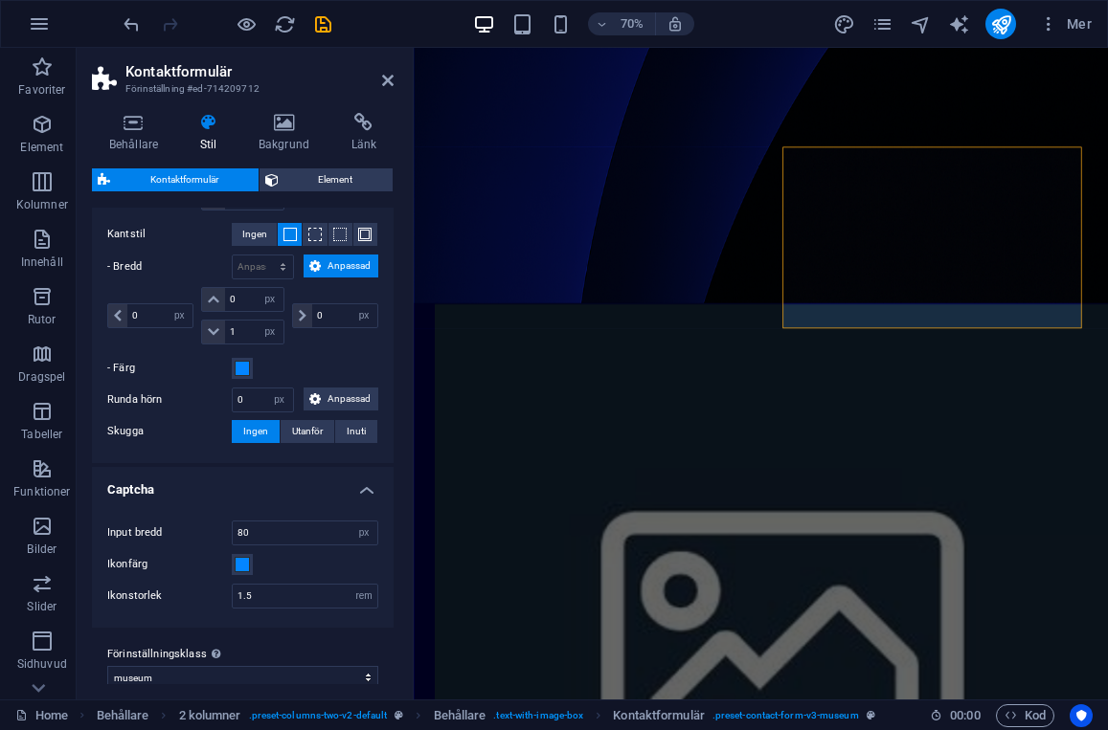
scroll to position [877, 0]
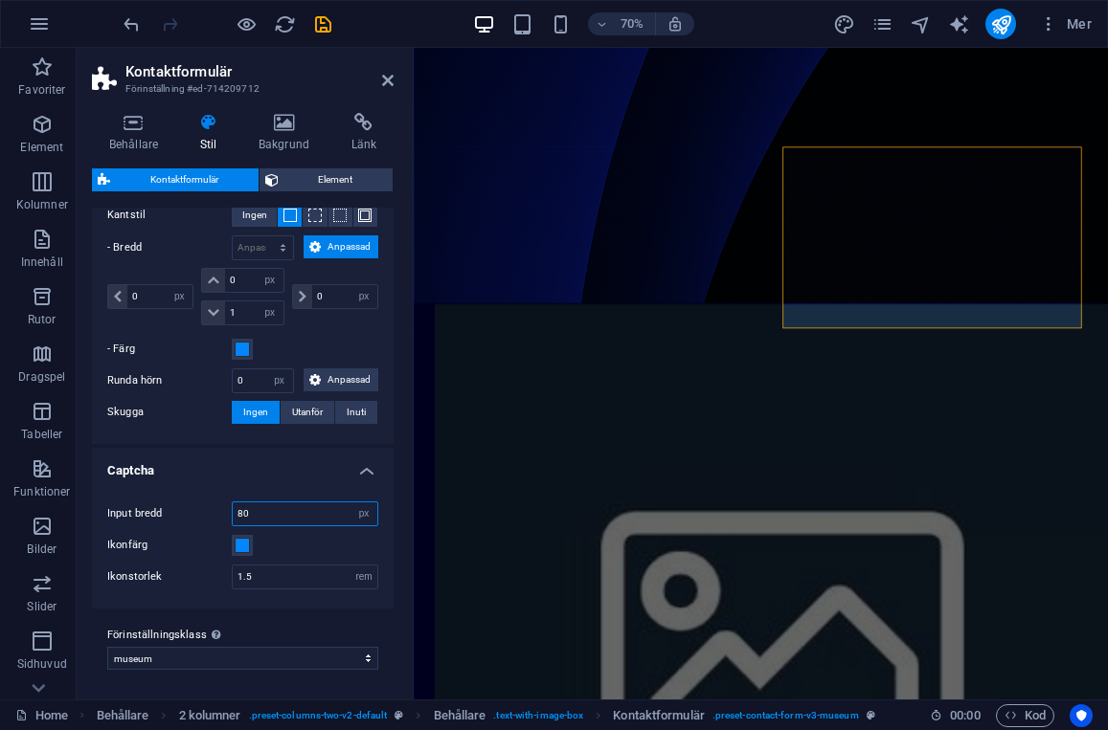
click at [258, 506] on input "80" at bounding box center [305, 514] width 145 height 23
type input "1"
click at [277, 579] on input "1.5" at bounding box center [305, 577] width 145 height 23
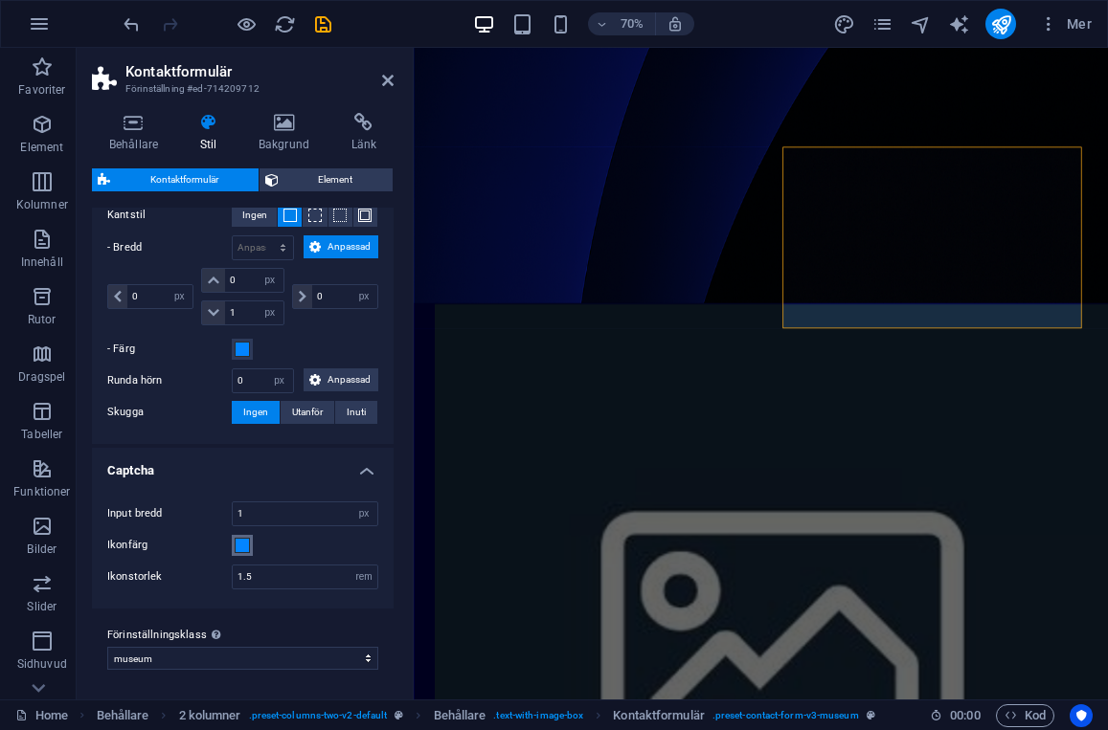
click at [244, 549] on span at bounding box center [242, 545] width 15 height 15
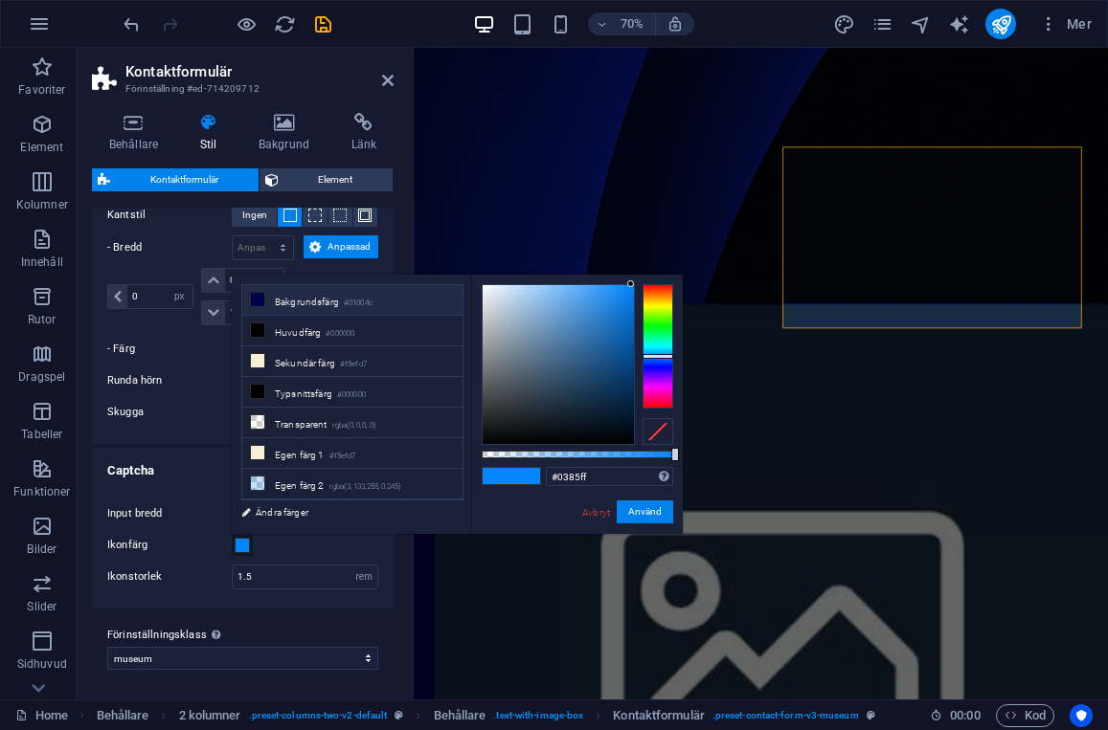
click at [293, 307] on li "Bakgrundsfärg #01004c" at bounding box center [352, 300] width 220 height 31
type input "#01004c"
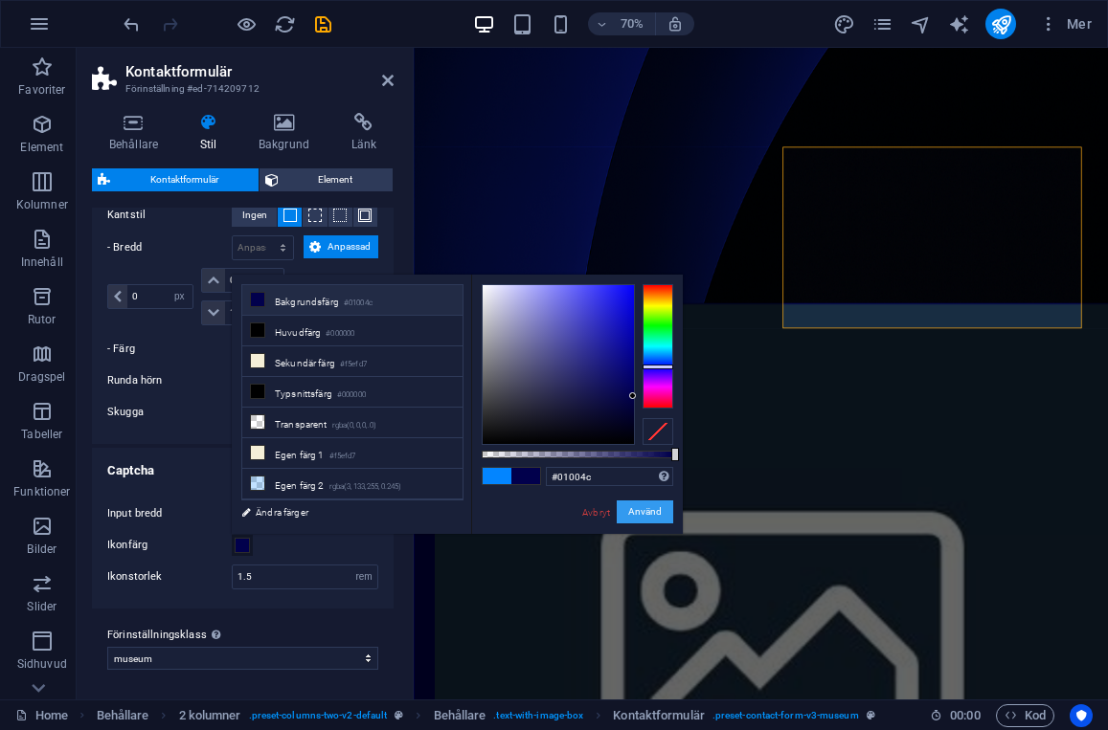
click at [641, 515] on button "Använd" at bounding box center [645, 512] width 56 height 23
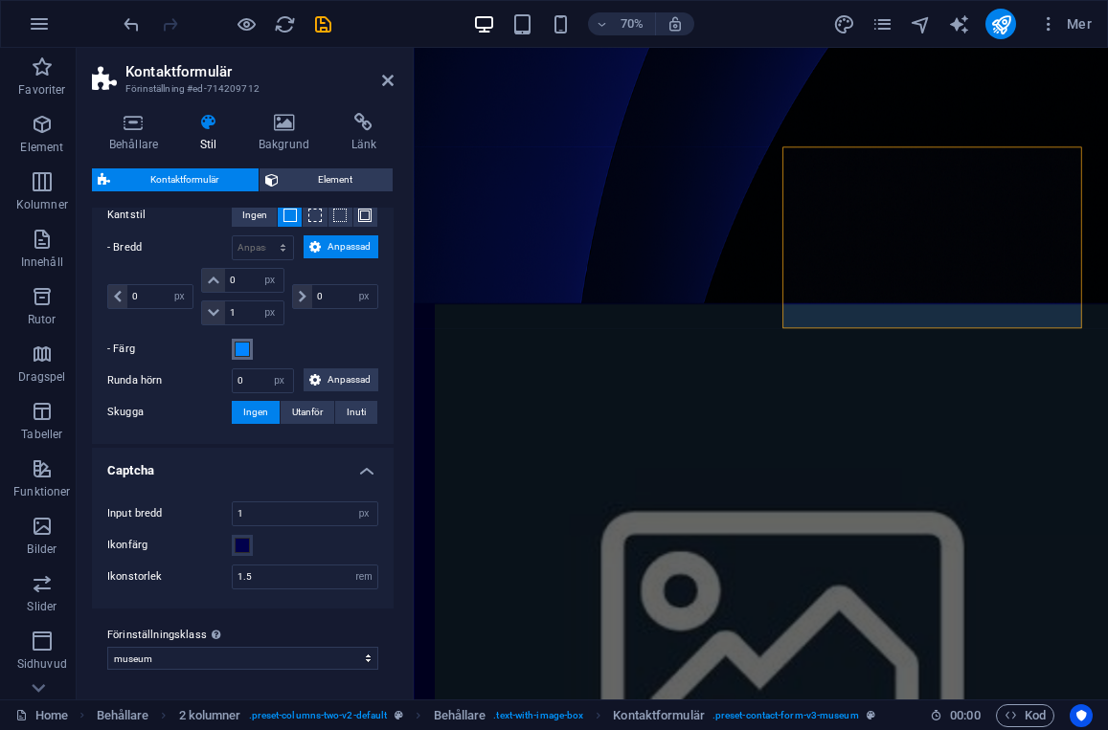
click at [245, 348] on span at bounding box center [242, 349] width 15 height 15
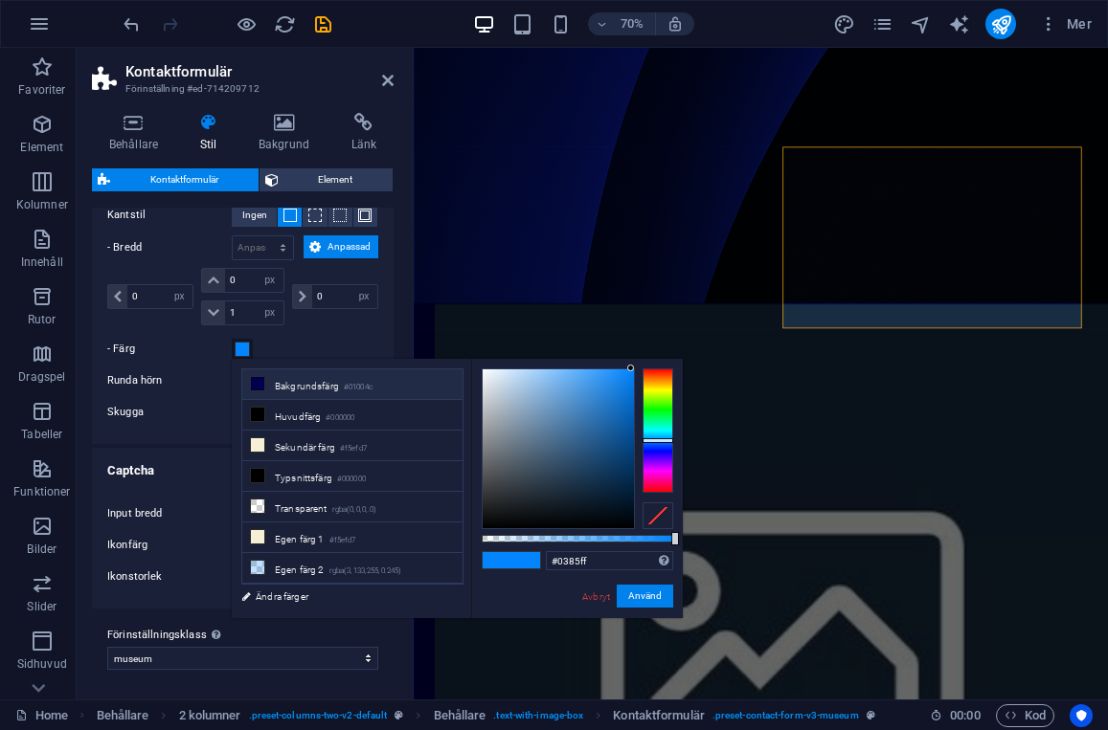
click at [295, 387] on li "Bakgrundsfärg #01004c" at bounding box center [352, 385] width 220 height 31
type input "#01004c"
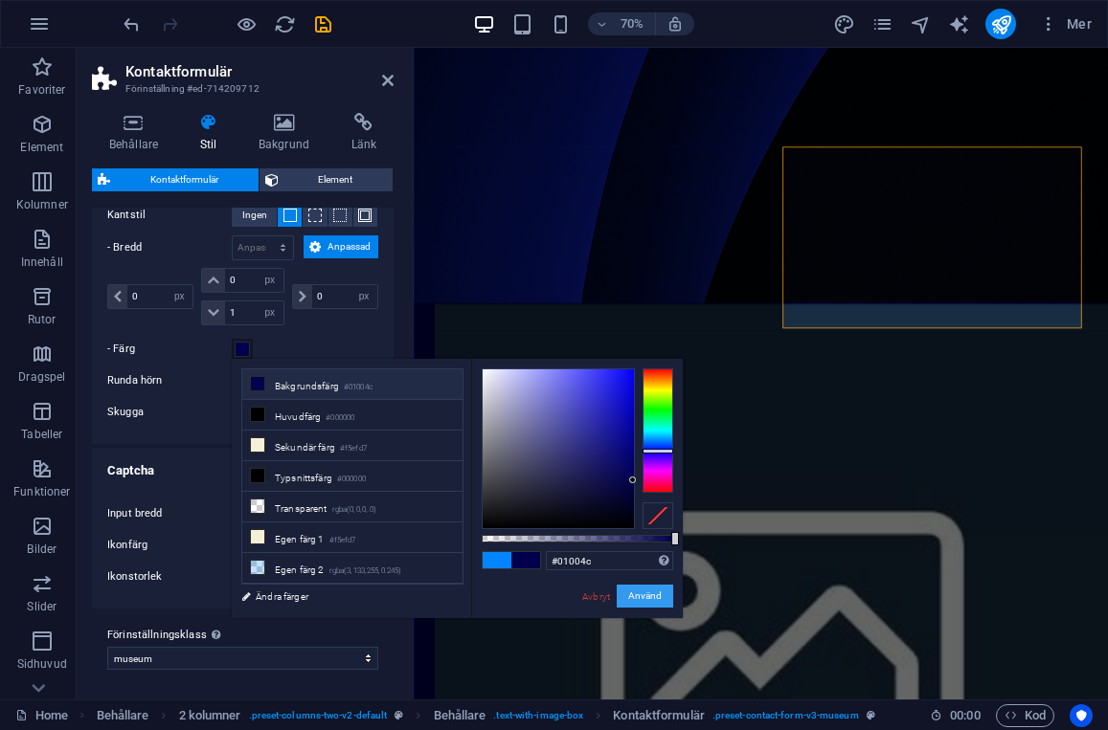
click at [662, 596] on button "Använd" at bounding box center [645, 596] width 56 height 23
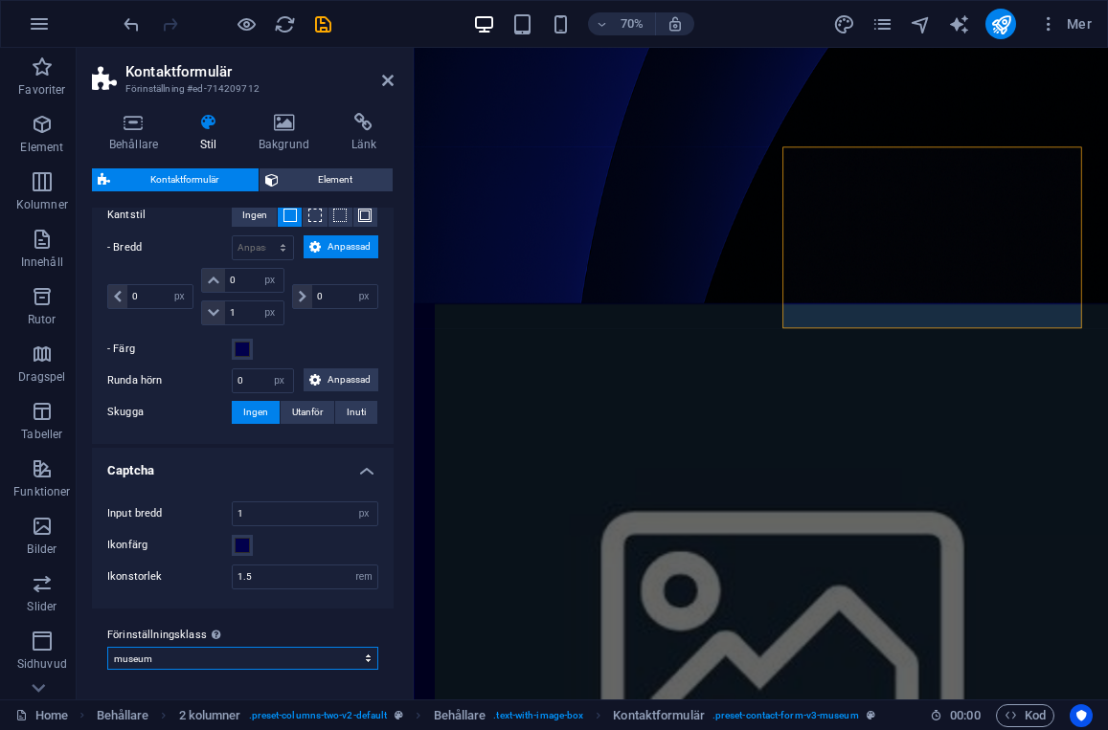
click at [237, 662] on select "museum Lägg till förinställningsklass" at bounding box center [242, 658] width 271 height 23
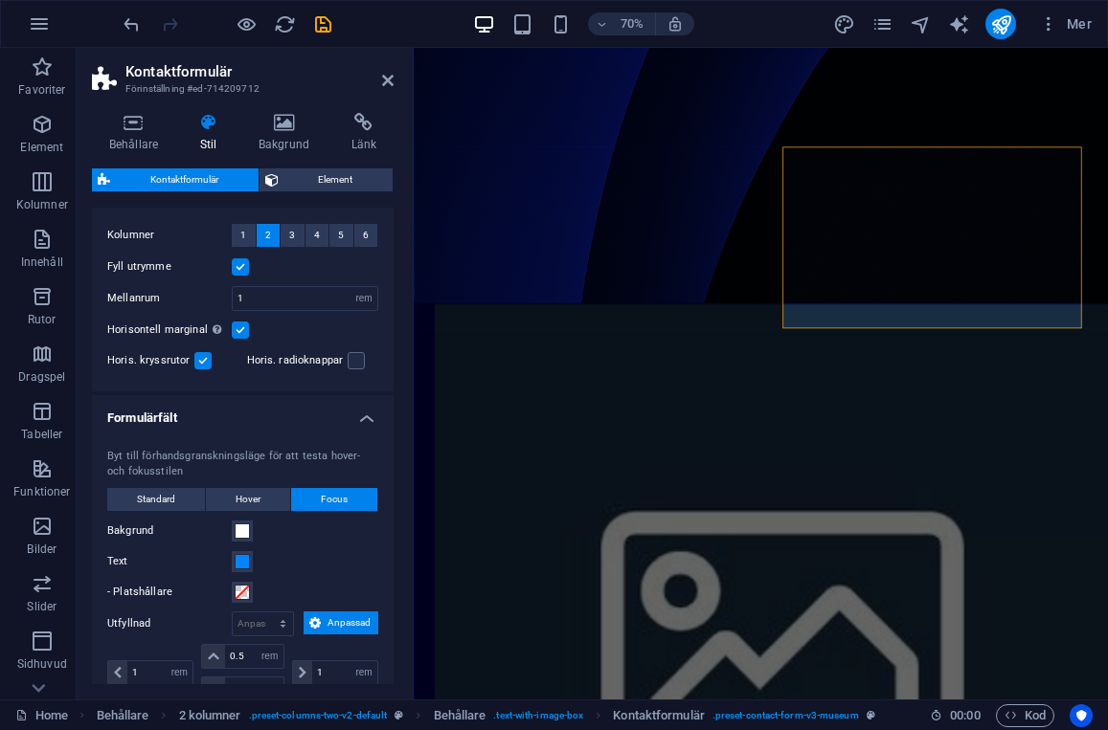
scroll to position [362, 0]
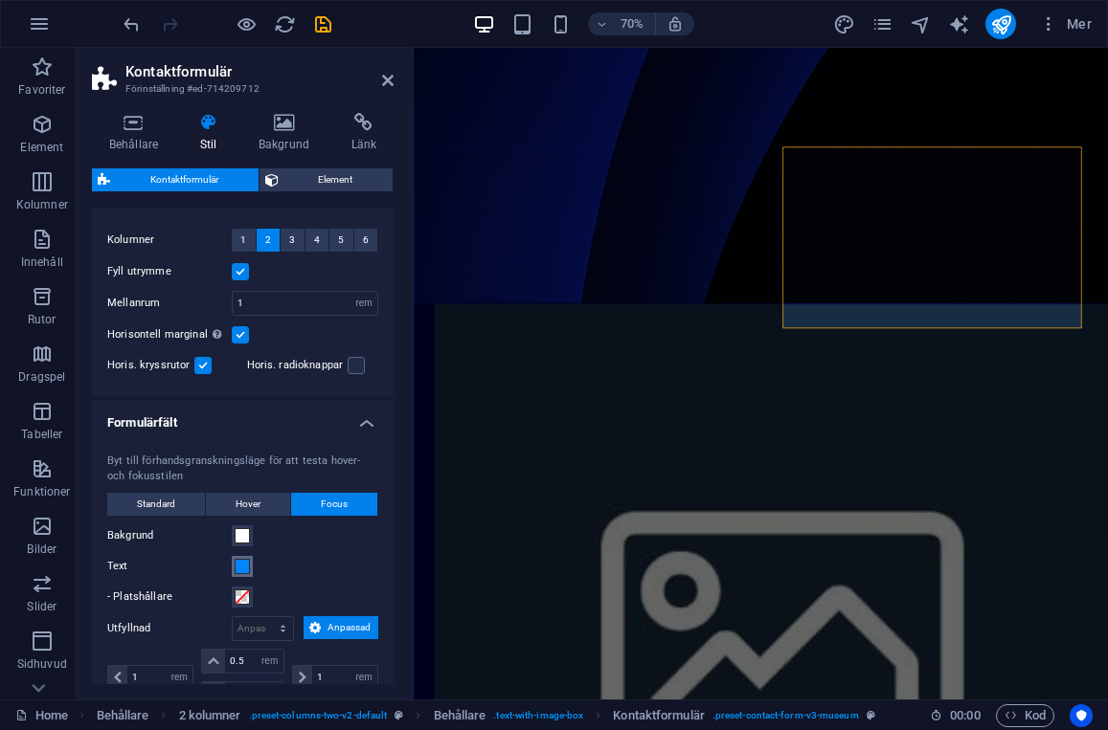
click at [244, 572] on span at bounding box center [242, 566] width 15 height 15
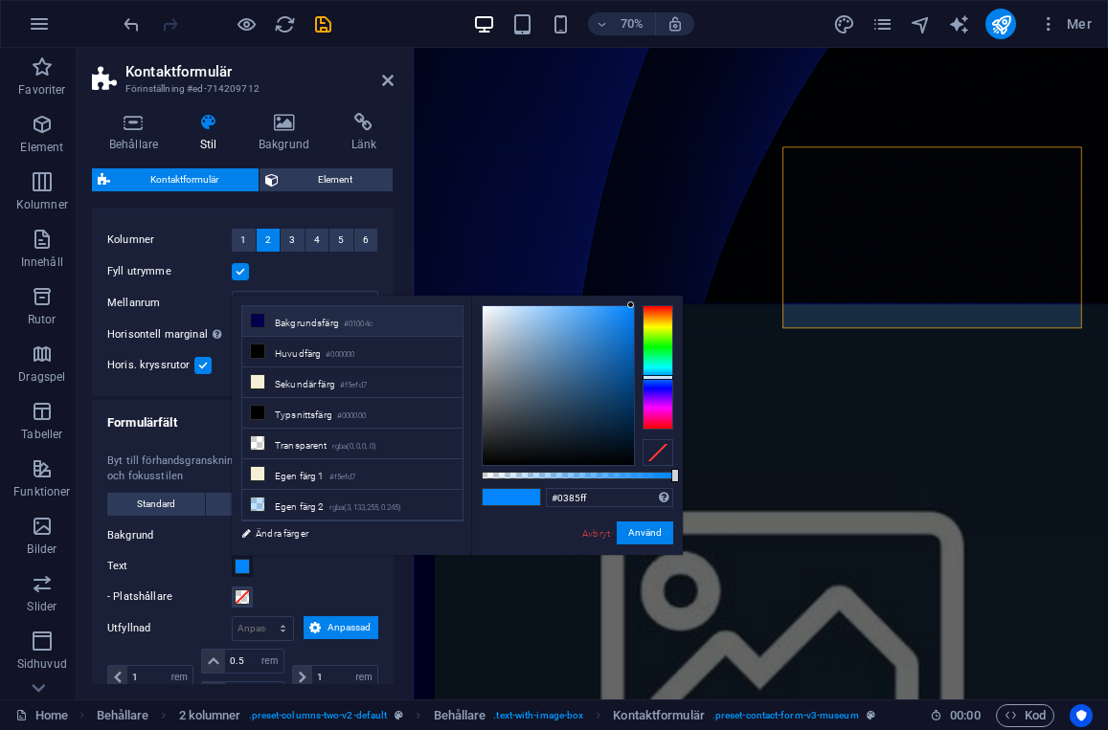
click at [303, 316] on li "Bakgrundsfärg #01004c" at bounding box center [352, 321] width 220 height 31
type input "#01004c"
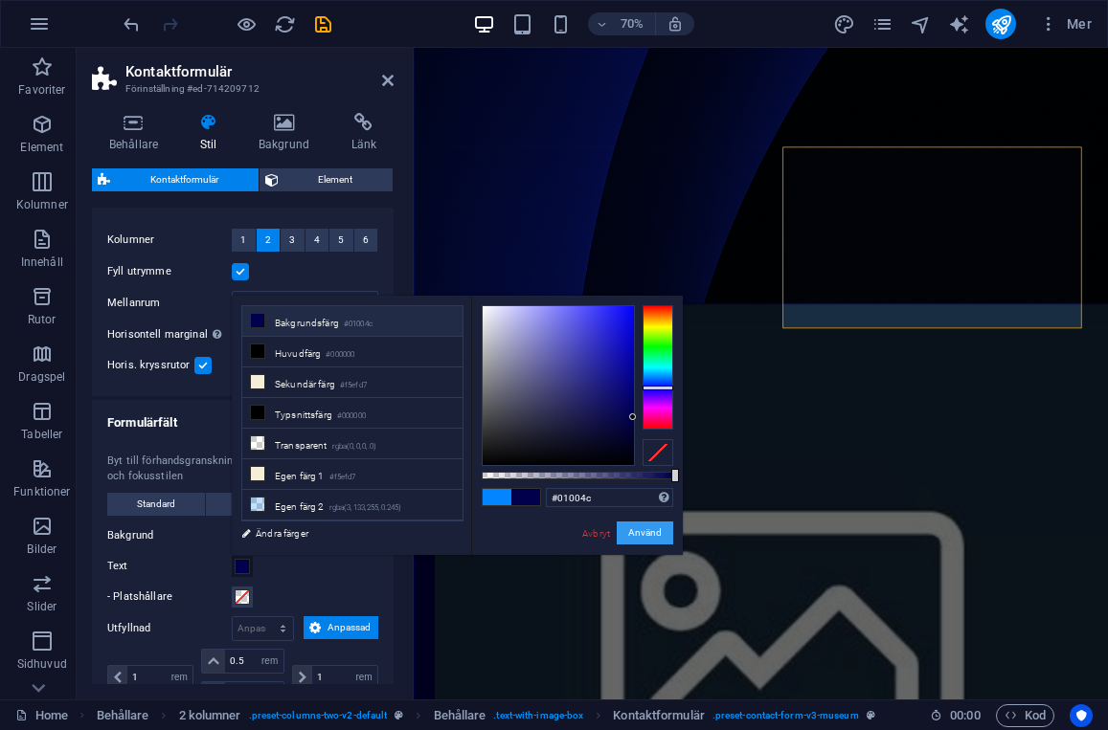
click at [664, 532] on button "Använd" at bounding box center [645, 533] width 56 height 23
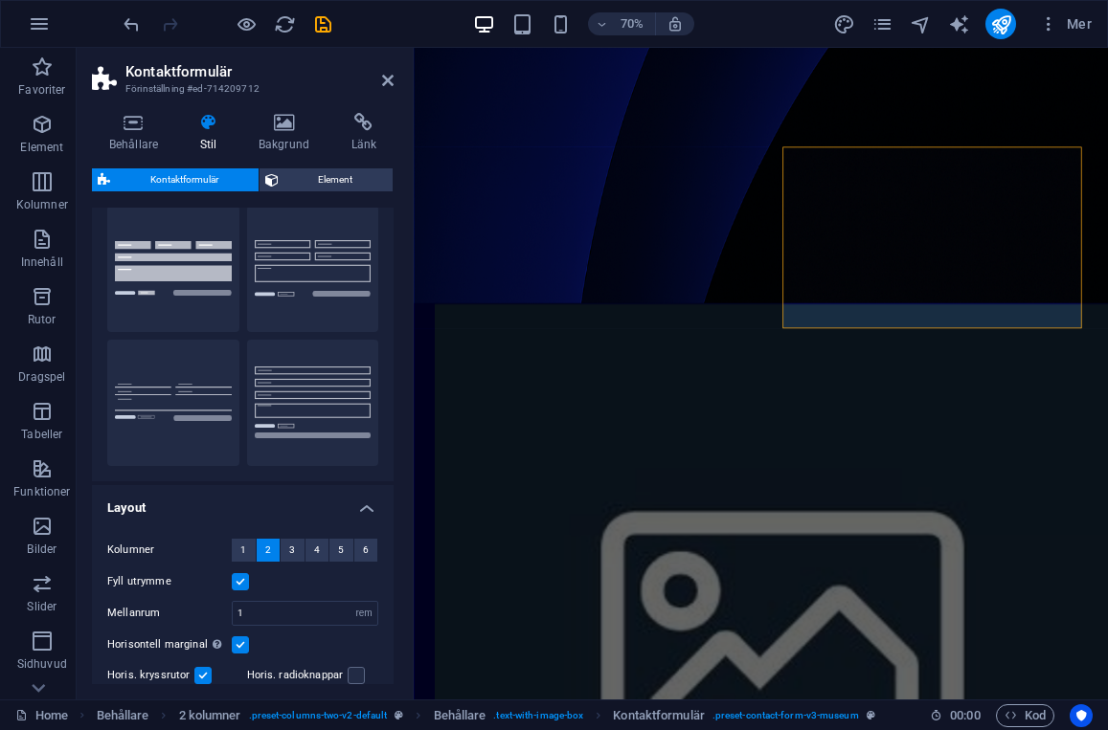
scroll to position [0, 0]
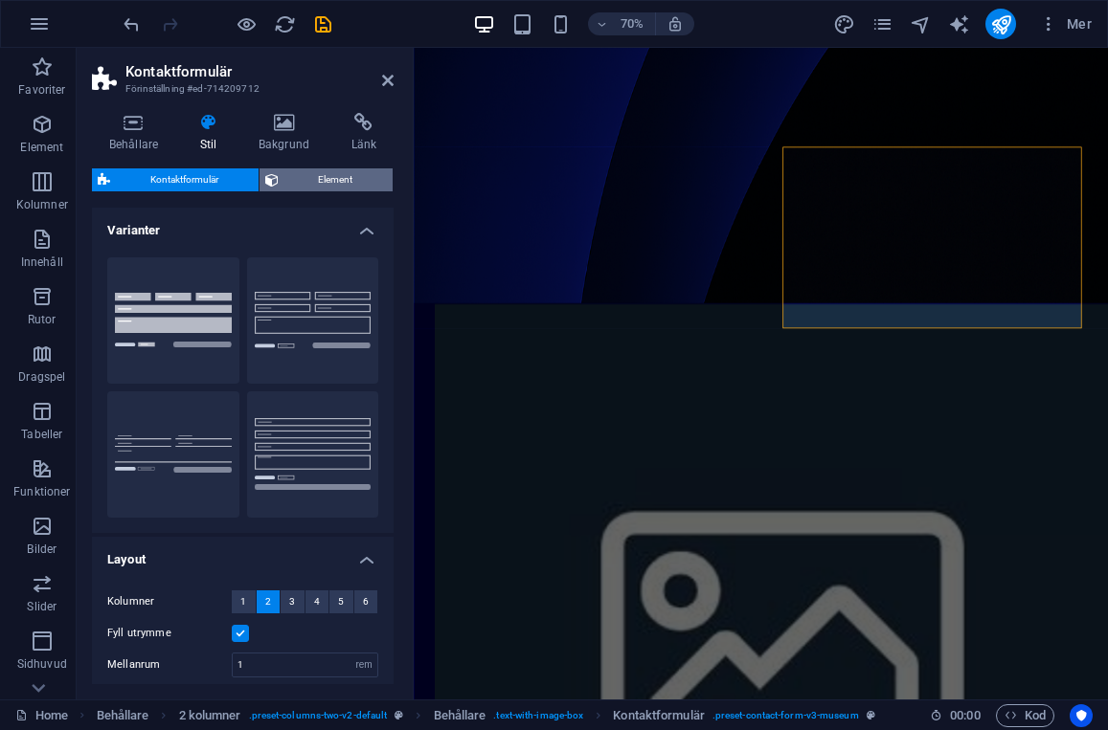
click at [308, 175] on span "Element" at bounding box center [335, 179] width 103 height 23
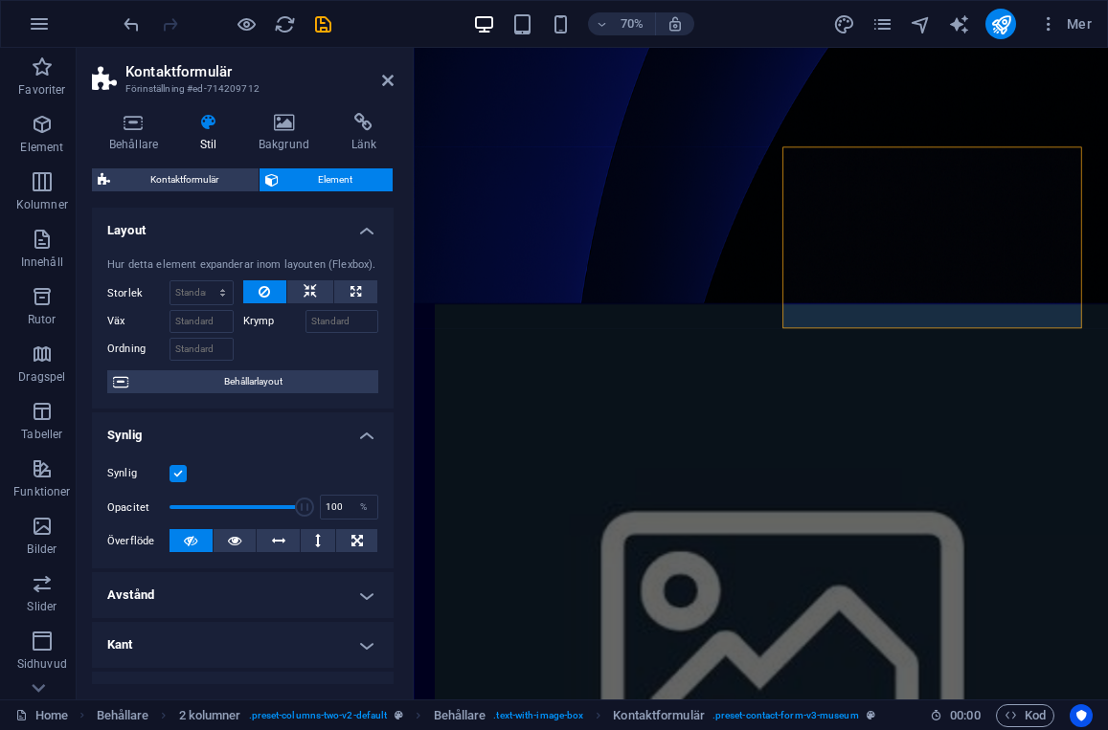
click at [183, 483] on div "Synlig" at bounding box center [242, 473] width 271 height 23
click at [174, 473] on label at bounding box center [177, 473] width 17 height 17
click at [0, 0] on input "Synlig" at bounding box center [0, 0] width 0 height 0
click at [174, 473] on label at bounding box center [177, 473] width 17 height 17
click at [0, 0] on input "Synlig" at bounding box center [0, 0] width 0 height 0
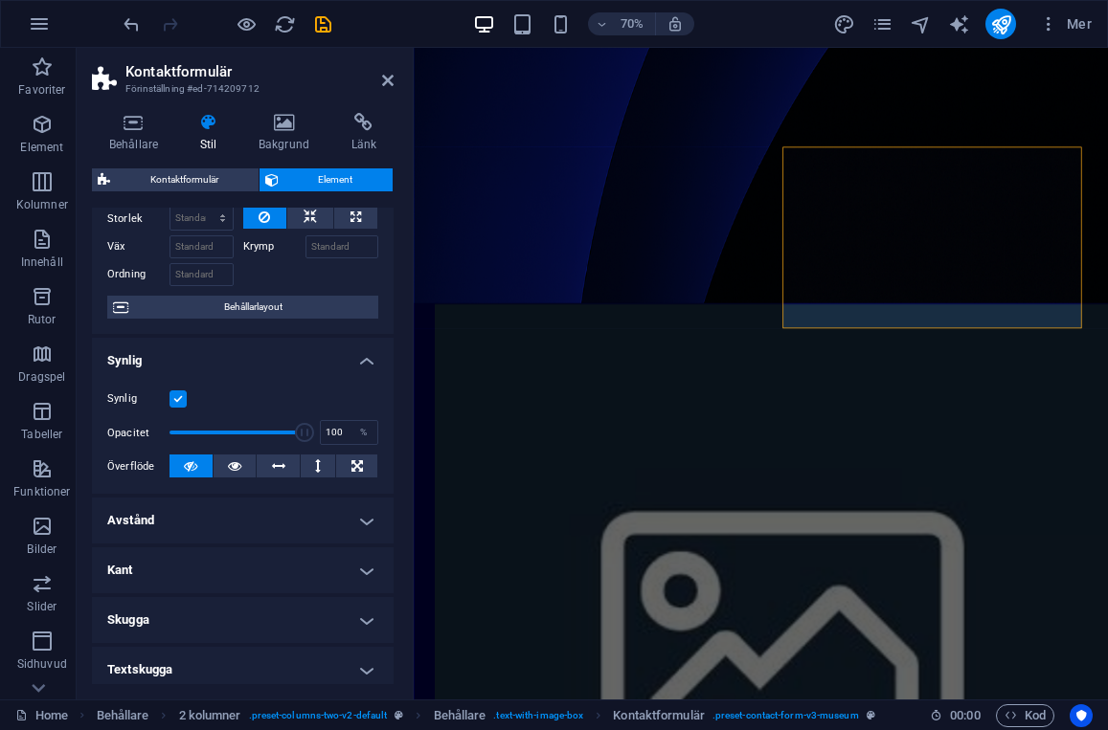
scroll to position [97, 0]
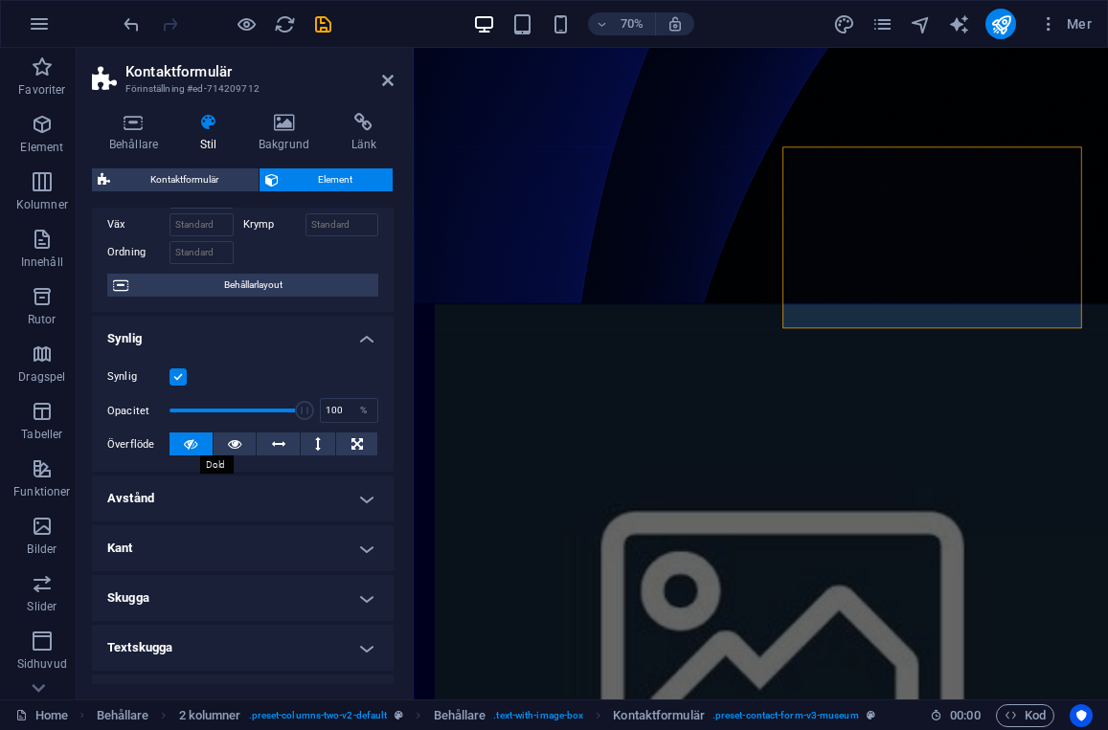
click at [189, 436] on icon at bounding box center [190, 444] width 13 height 23
click at [191, 451] on icon at bounding box center [190, 444] width 13 height 23
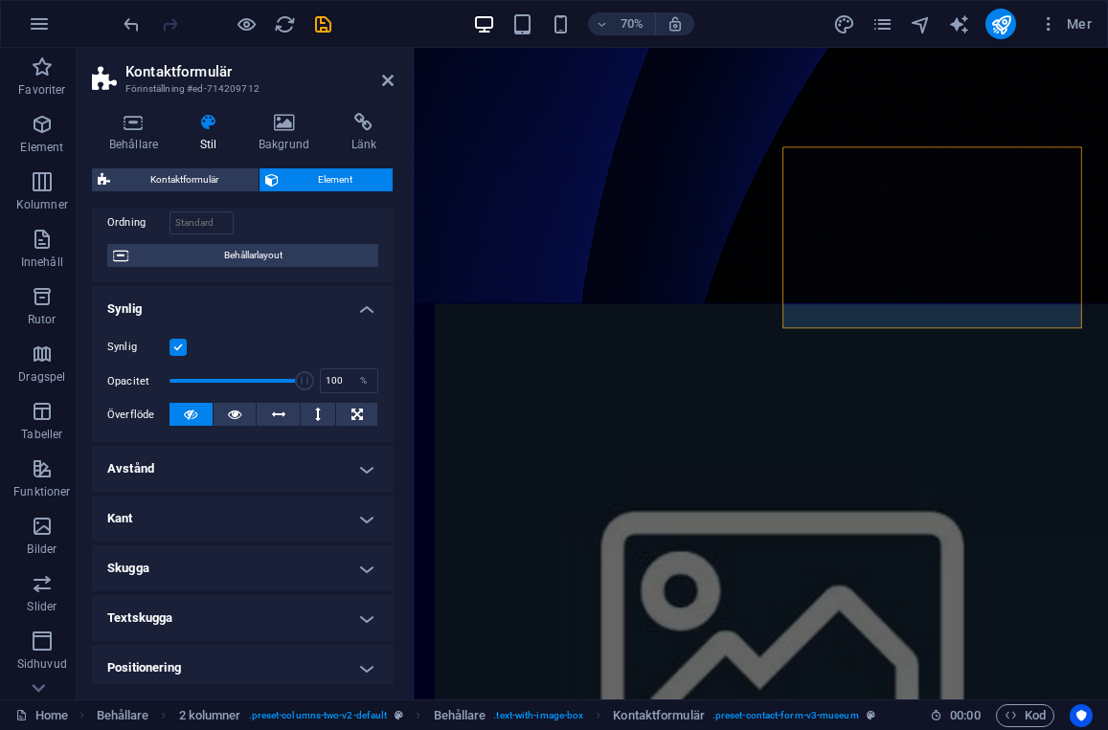
scroll to position [0, 0]
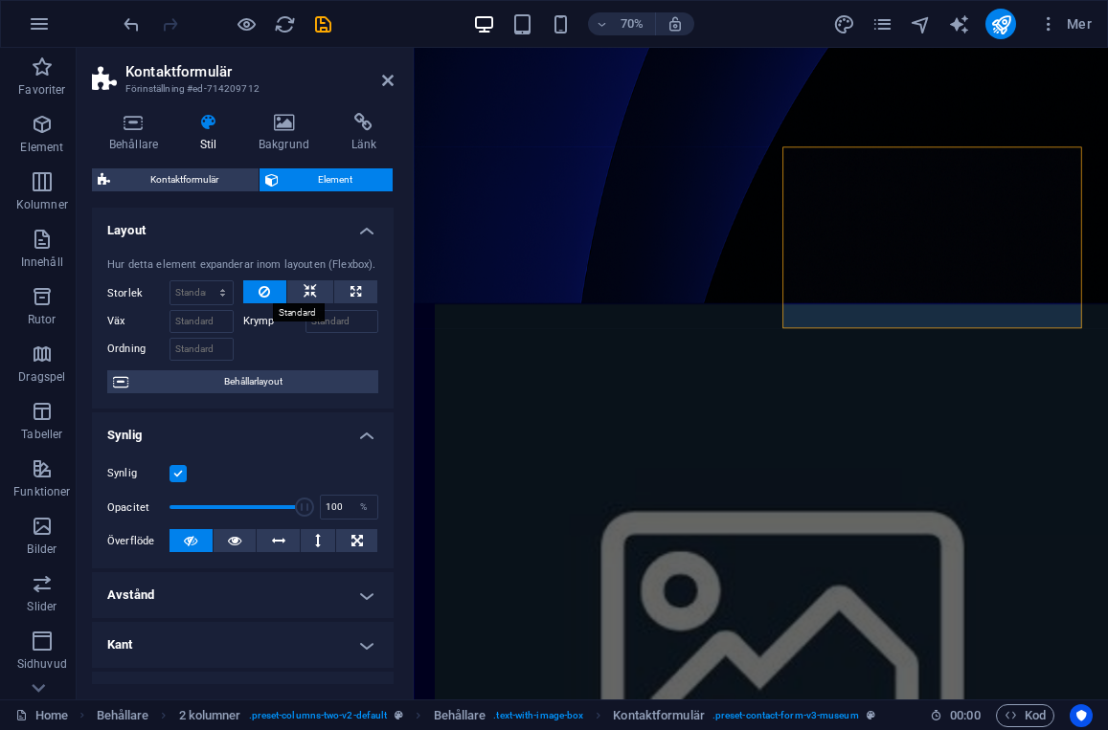
click at [266, 292] on icon at bounding box center [263, 292] width 11 height 23
click at [257, 385] on span "Behållarlayout" at bounding box center [253, 382] width 238 height 23
select select "px"
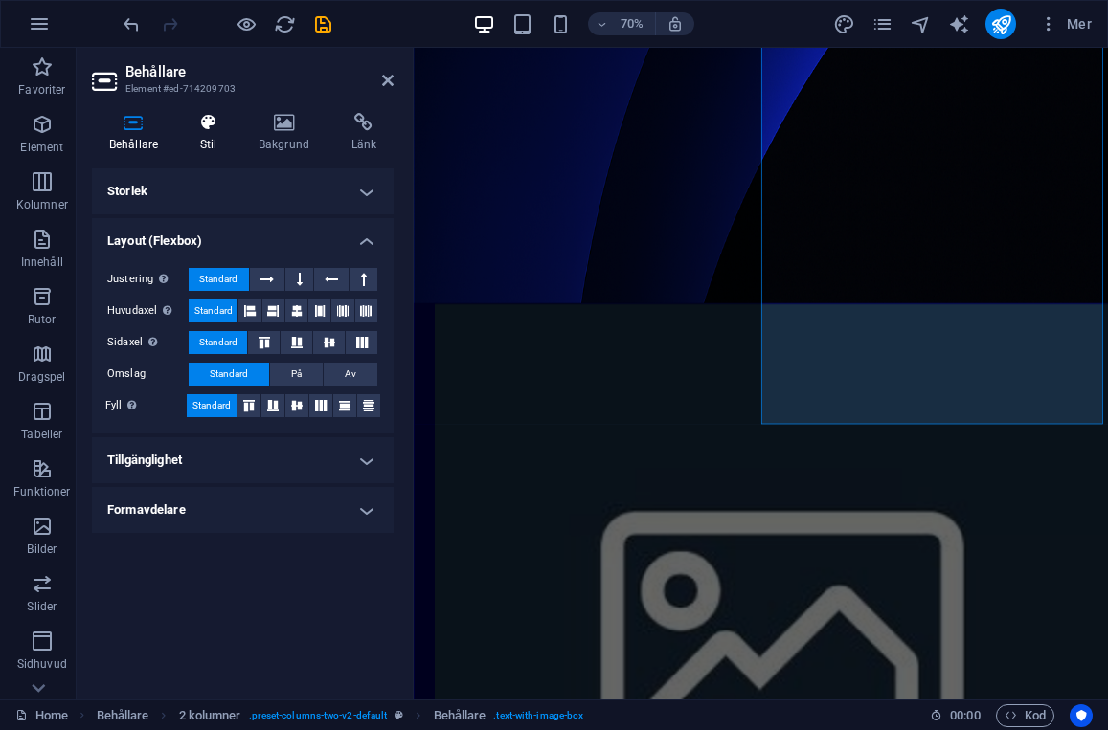
click at [214, 132] on h4 "Stil" at bounding box center [212, 133] width 58 height 40
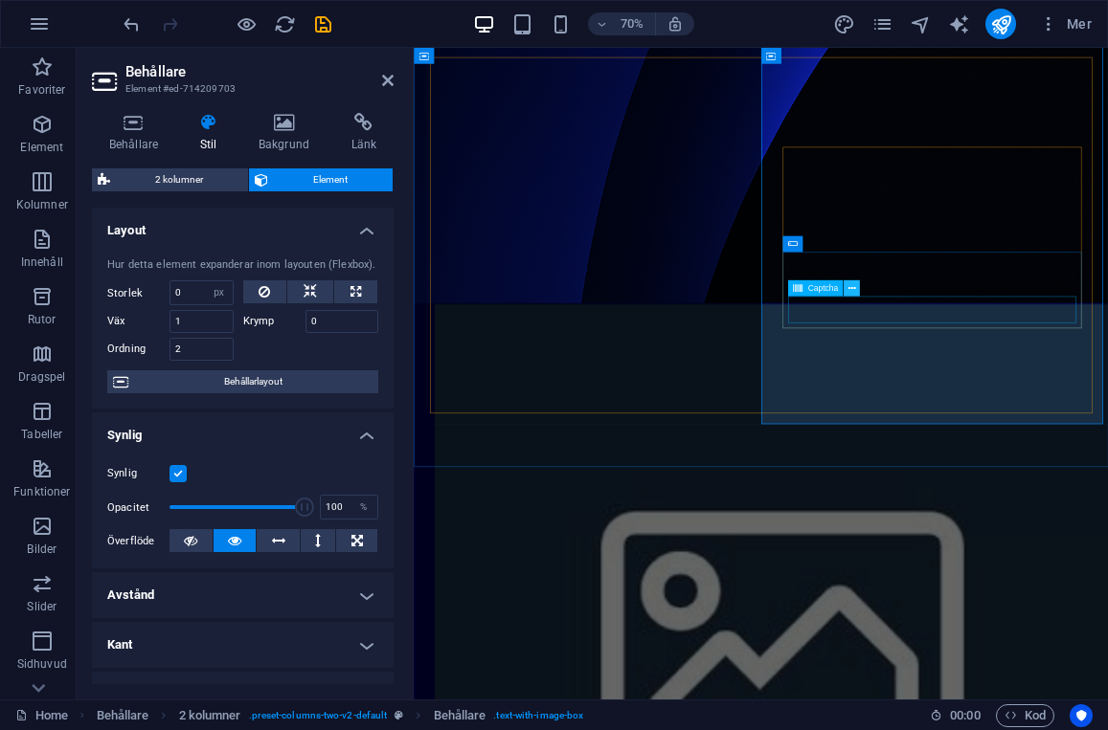
click at [846, 288] on button at bounding box center [851, 289] width 16 height 16
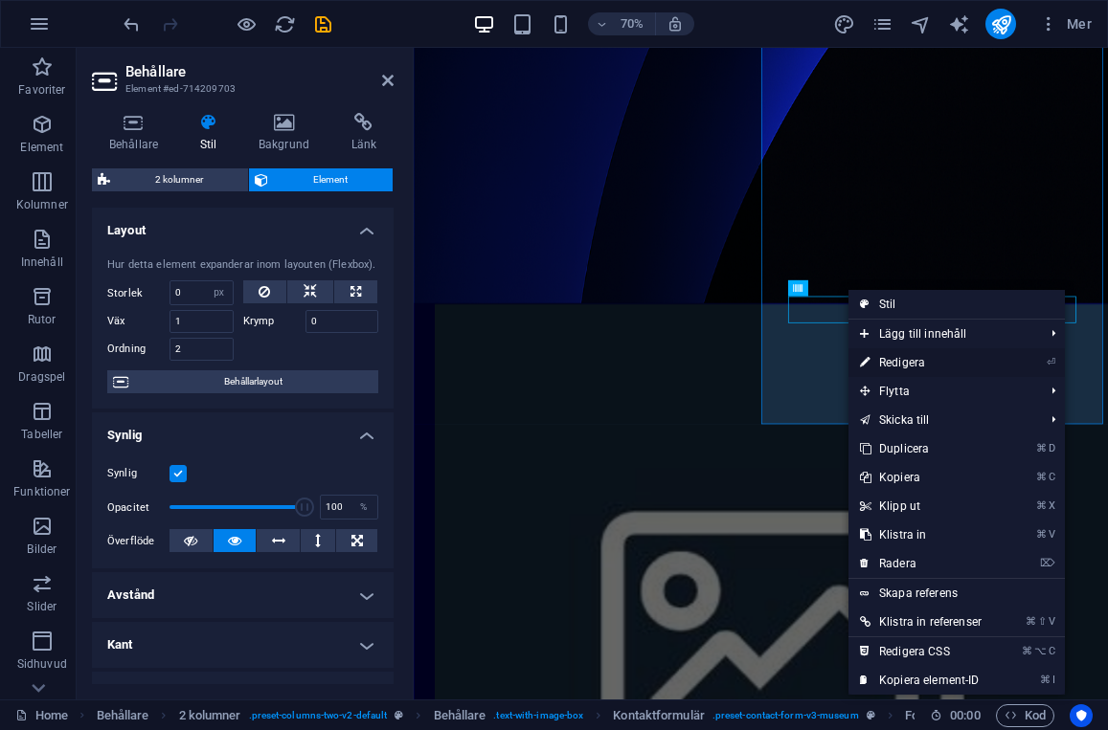
click at [890, 363] on link "⏎ Redigera" at bounding box center [920, 362] width 145 height 29
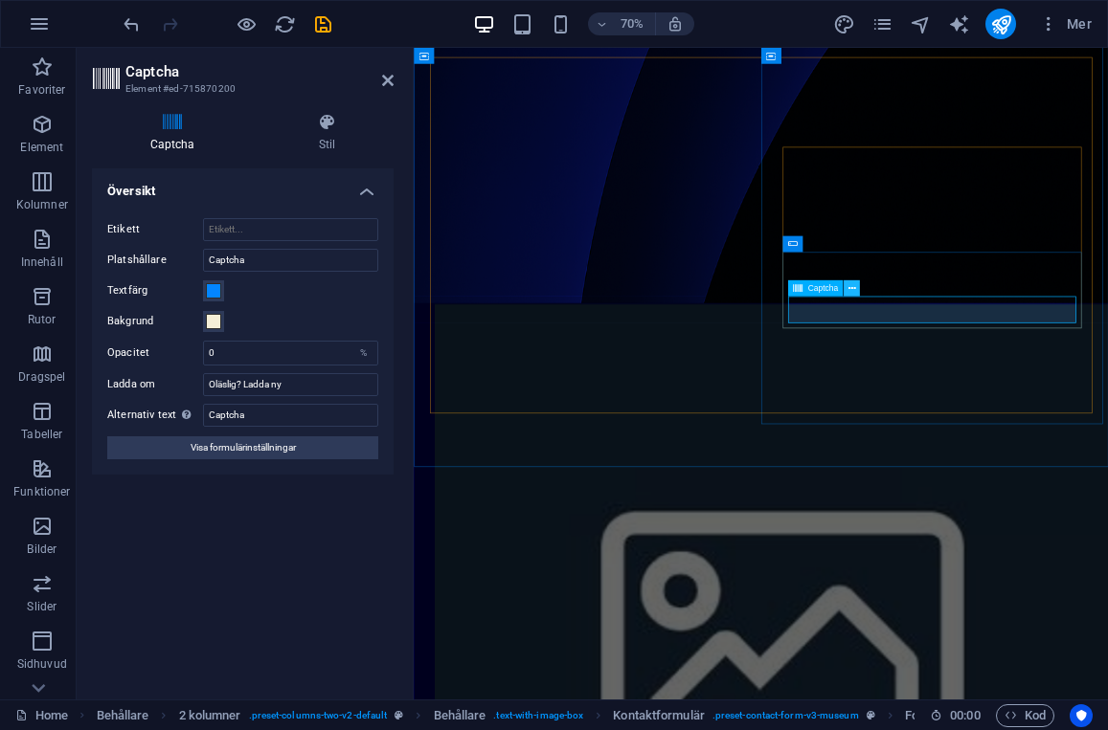
click at [851, 291] on icon at bounding box center [852, 288] width 8 height 14
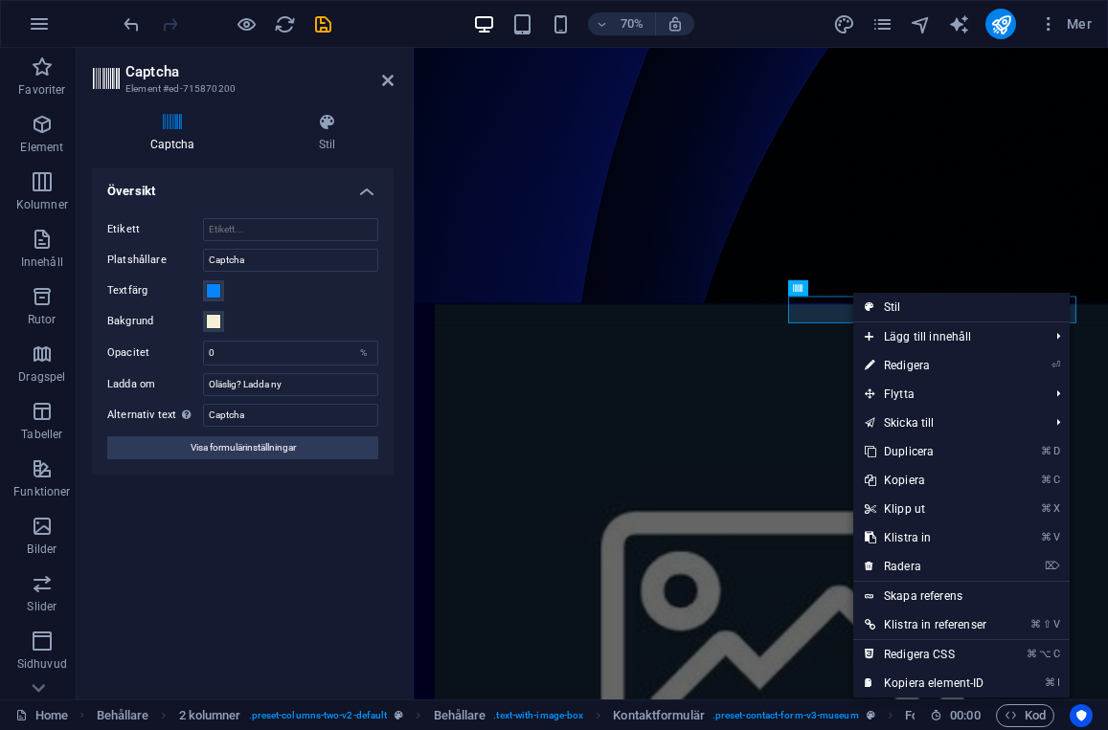
click at [200, 293] on label "Textfärg" at bounding box center [155, 291] width 96 height 23
click at [203, 293] on button "Textfärg" at bounding box center [213, 291] width 21 height 21
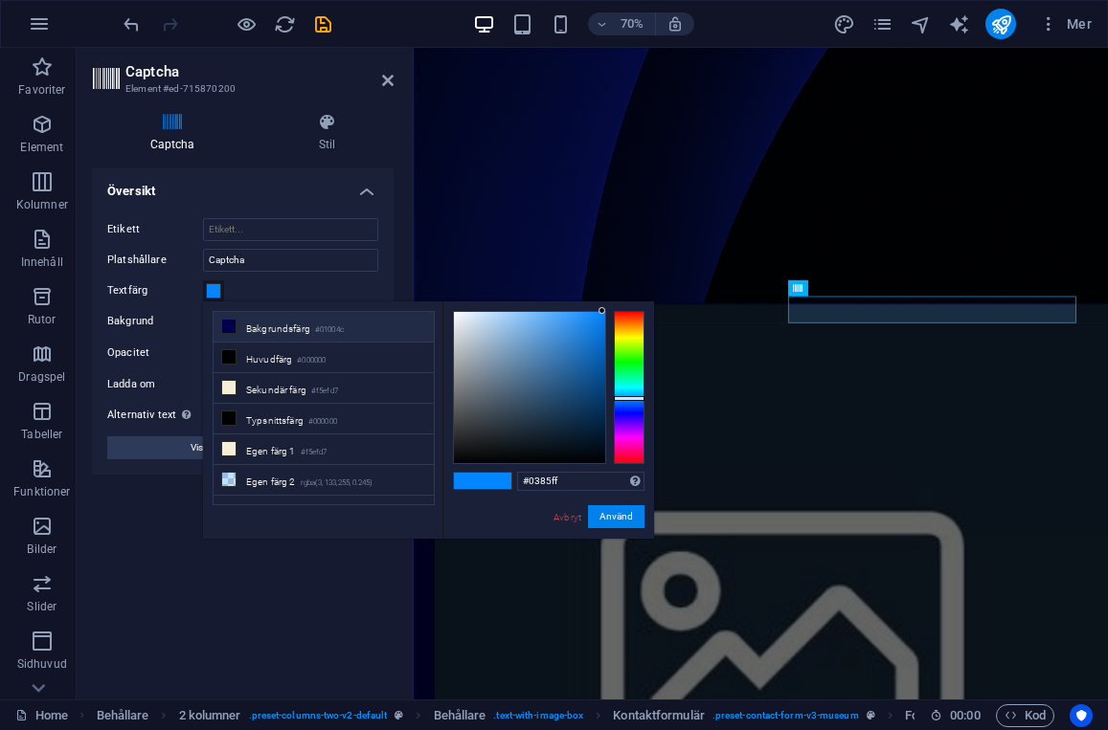
click at [296, 326] on li "Bakgrundsfärg #01004c" at bounding box center [323, 327] width 220 height 31
type input "#01004c"
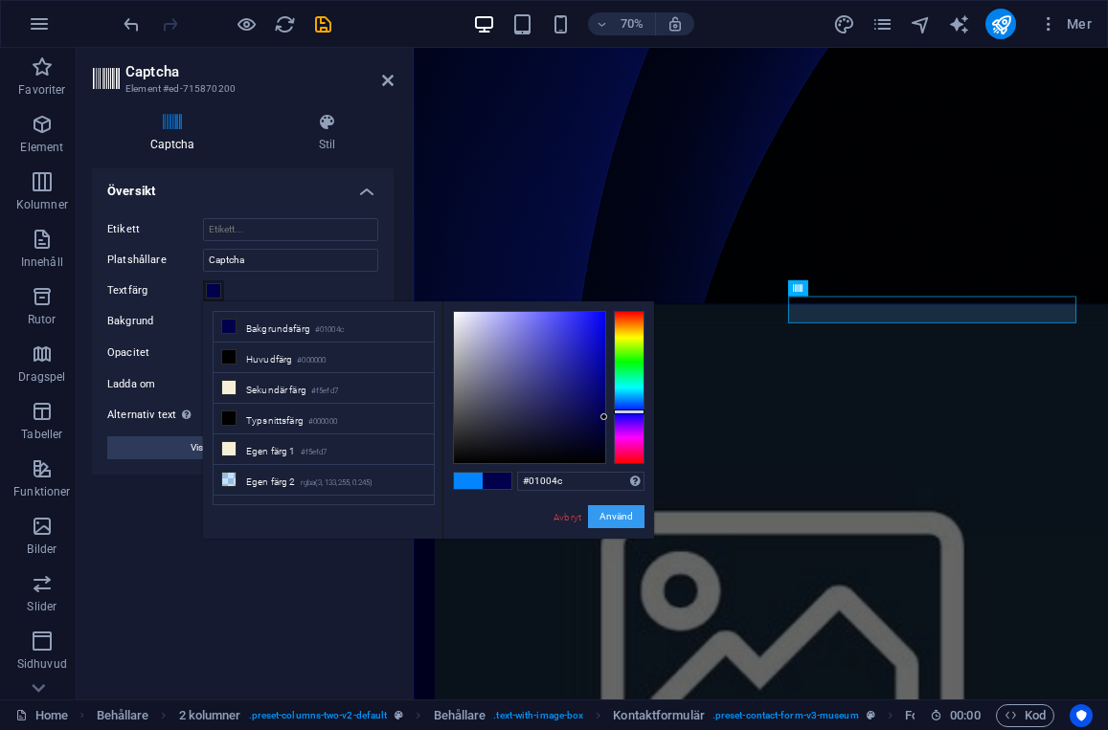
click at [626, 514] on button "Använd" at bounding box center [616, 516] width 56 height 23
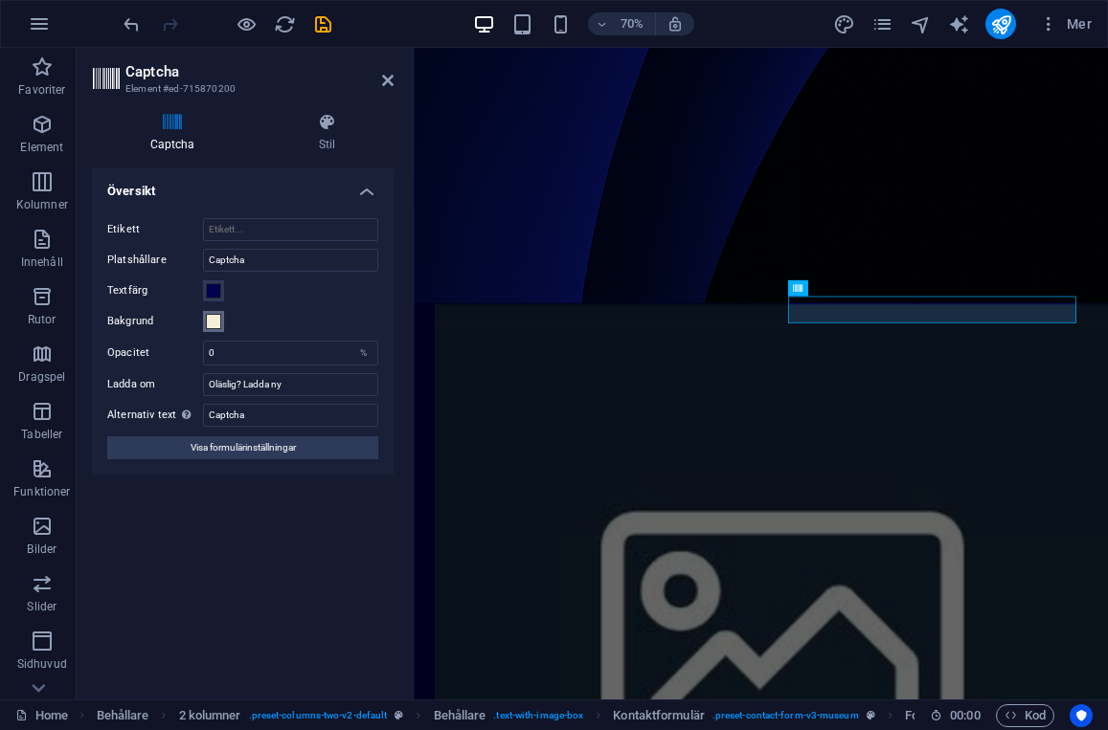
click at [214, 319] on span at bounding box center [213, 321] width 15 height 15
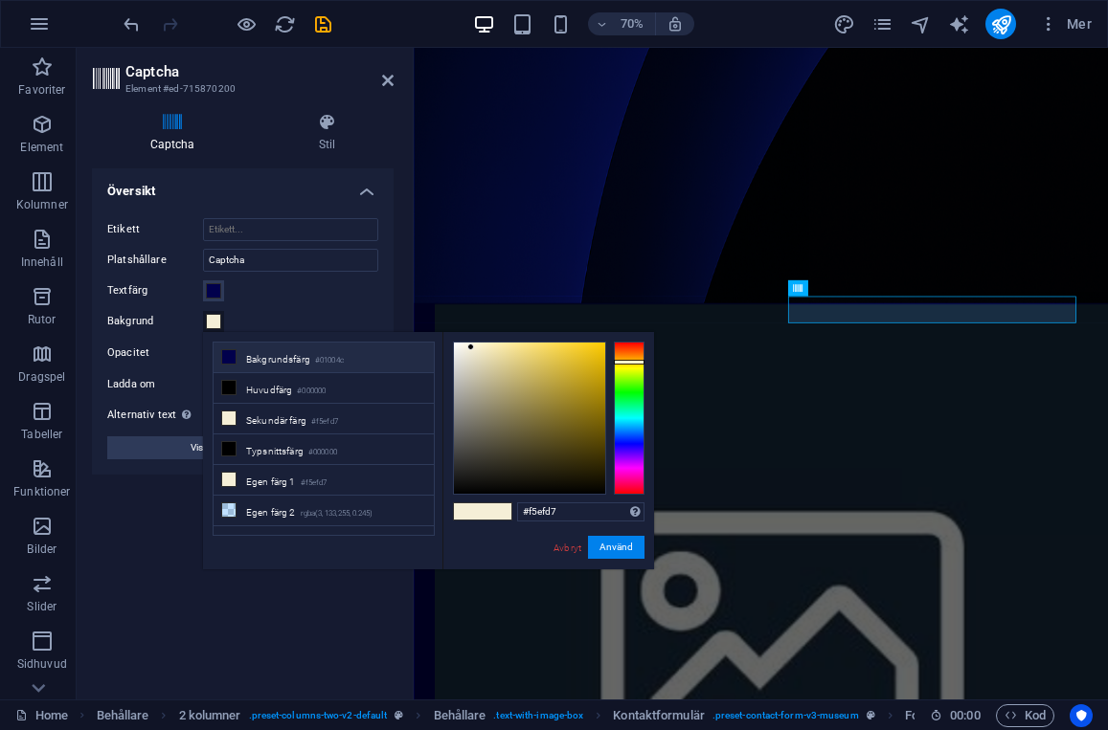
click at [271, 358] on li "Bakgrundsfärg #01004c" at bounding box center [323, 358] width 220 height 31
type input "#01004c"
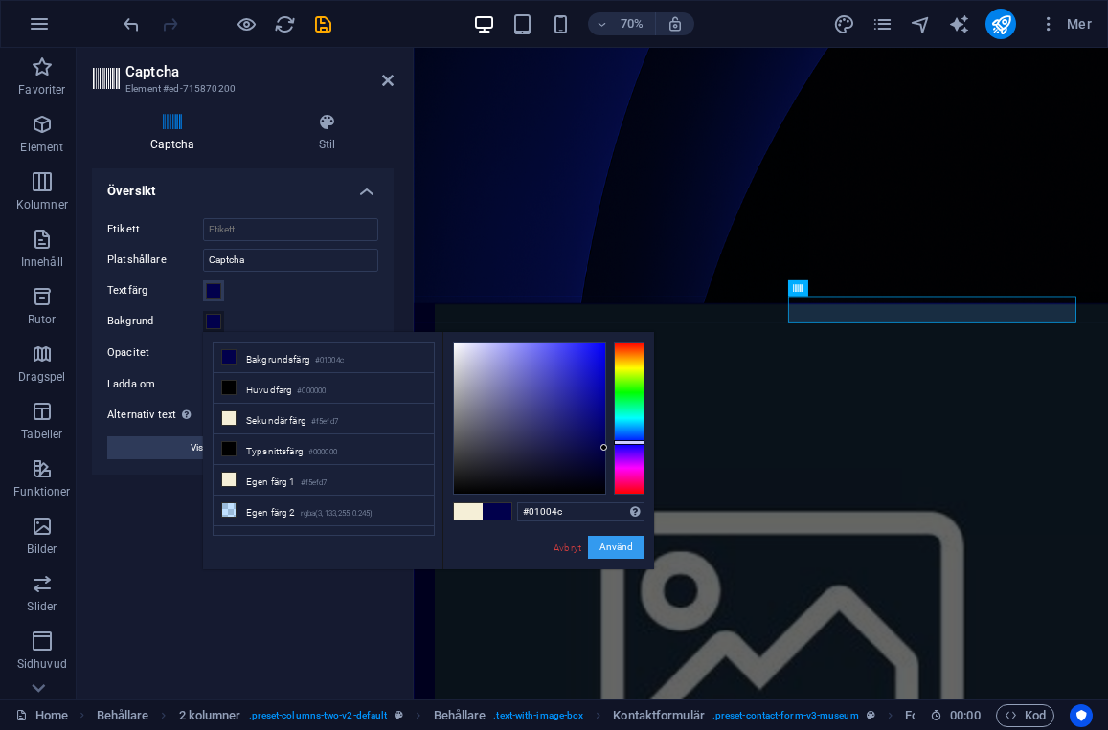
click at [628, 555] on button "Använd" at bounding box center [616, 547] width 56 height 23
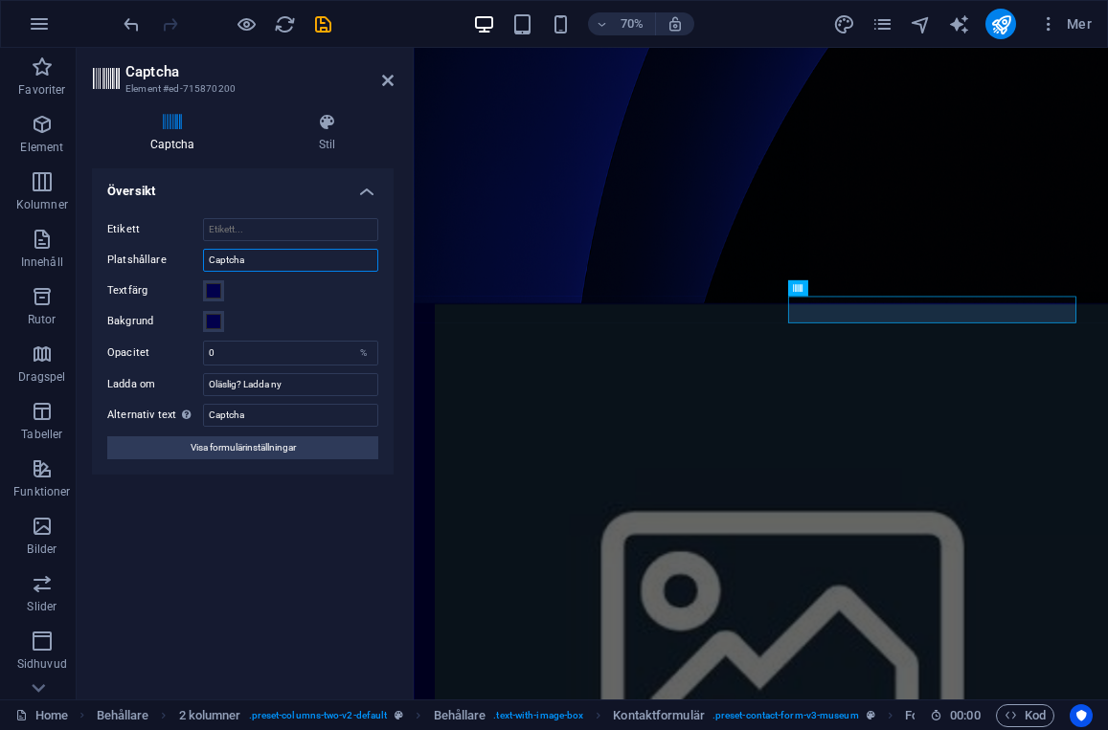
drag, startPoint x: 263, startPoint y: 260, endPoint x: 163, endPoint y: 260, distance: 100.5
click at [163, 260] on div "Platshållare Captcha" at bounding box center [242, 260] width 271 height 23
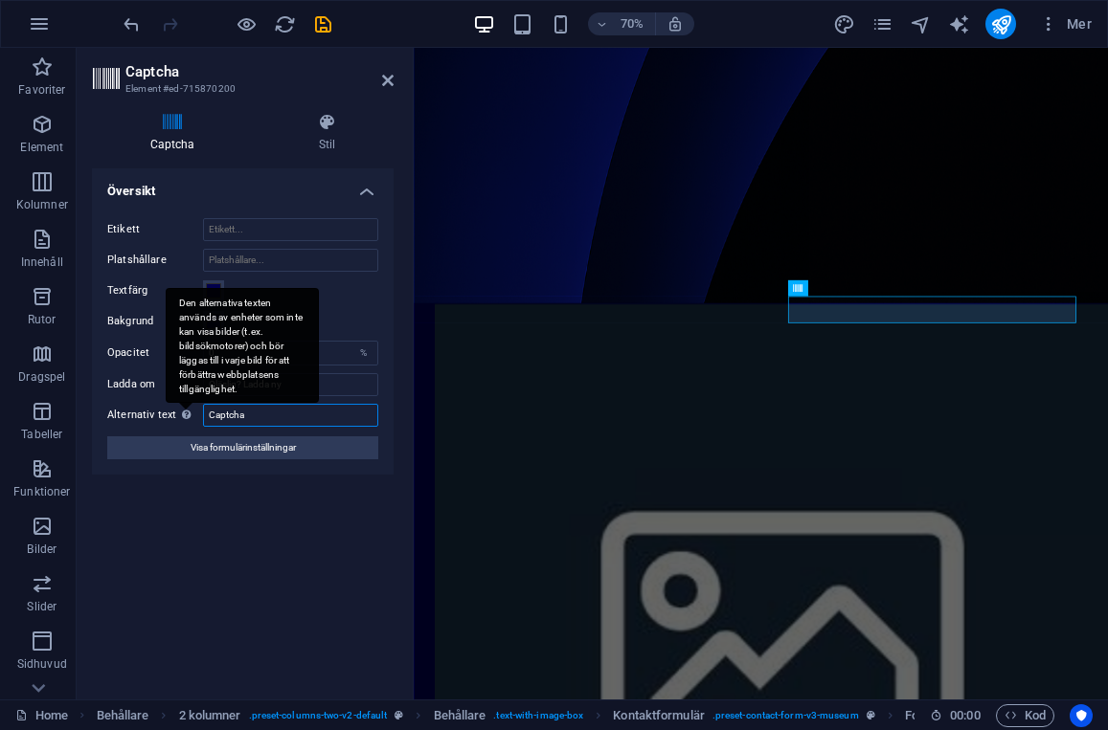
drag, startPoint x: 265, startPoint y: 414, endPoint x: 182, endPoint y: 413, distance: 83.3
click at [182, 414] on div "Alternativ text Den alternativa texten används av enheter som inte kan visa bil…" at bounding box center [242, 415] width 271 height 23
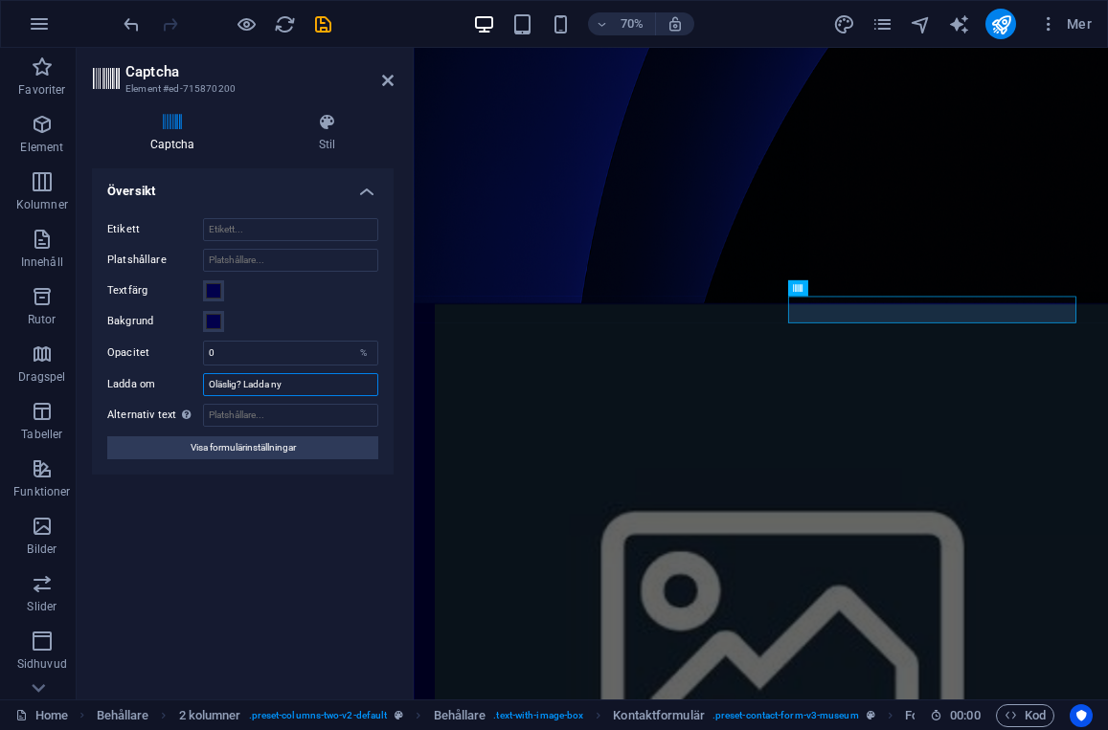
click at [241, 389] on input "Oläslig? Ladda ny" at bounding box center [290, 384] width 175 height 23
drag, startPoint x: 305, startPoint y: 384, endPoint x: 160, endPoint y: 383, distance: 145.5
click at [160, 383] on div "Ladda om Oläslig? Ladda ny" at bounding box center [242, 384] width 271 height 23
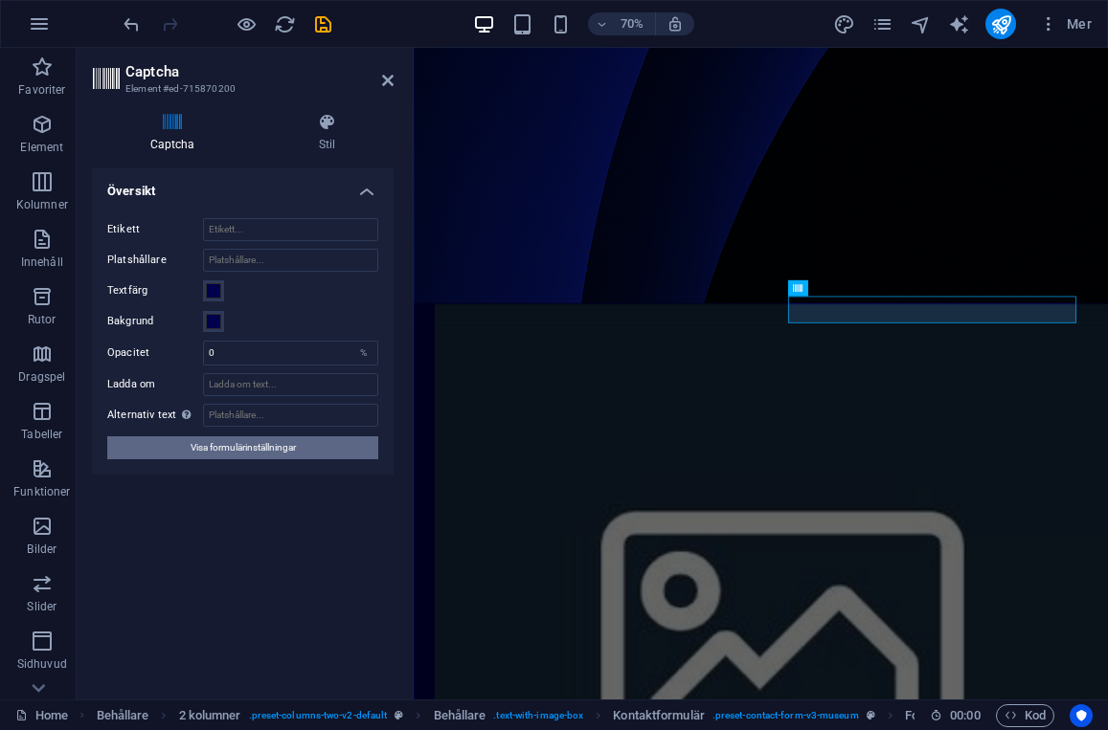
click at [248, 446] on span "Visa formulärinställningar" at bounding box center [243, 448] width 105 height 23
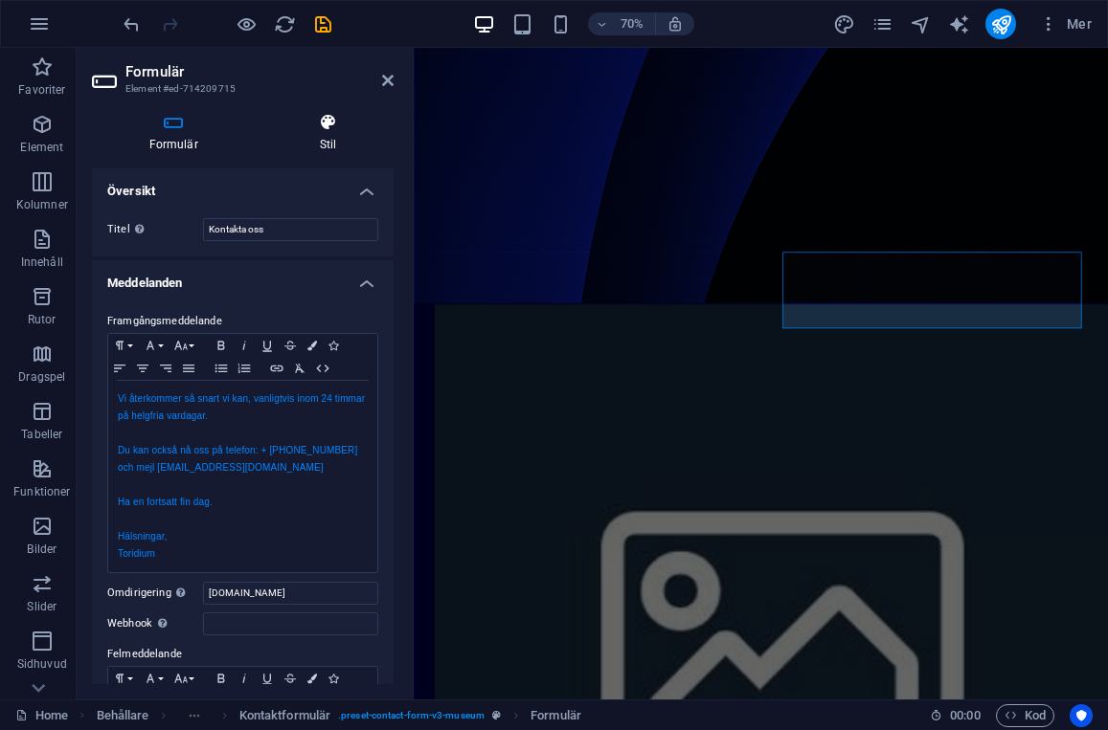
click at [325, 138] on h4 "Stil" at bounding box center [327, 133] width 131 height 40
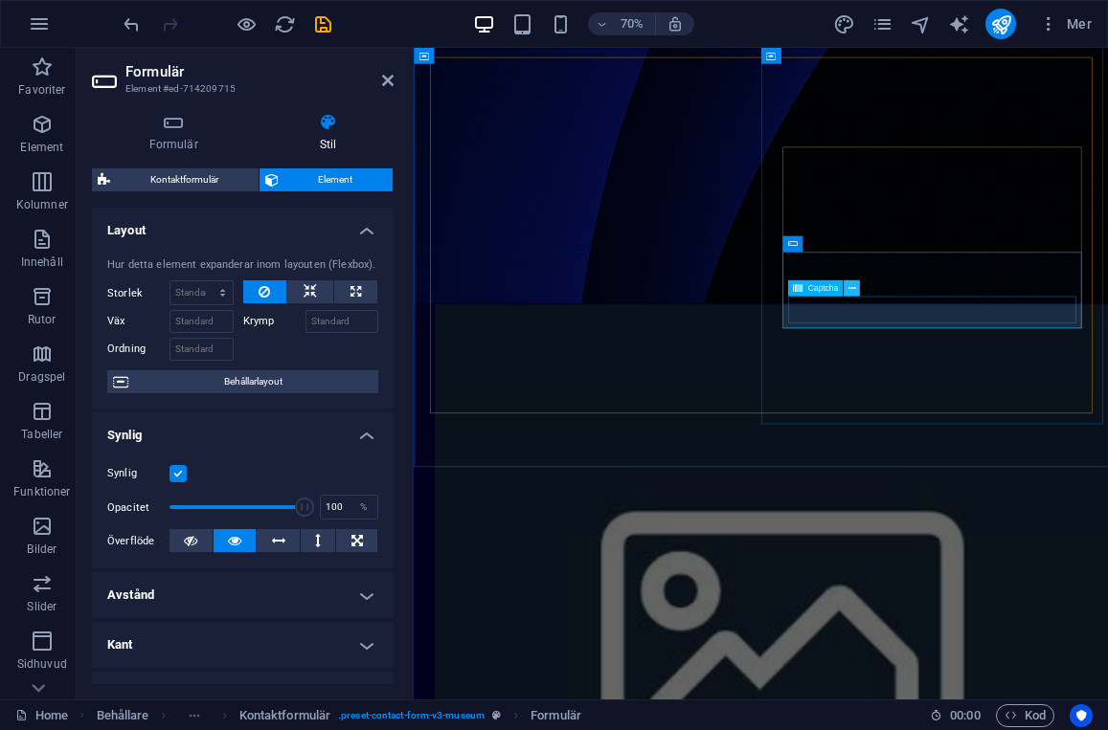
click at [849, 290] on icon at bounding box center [852, 288] width 8 height 14
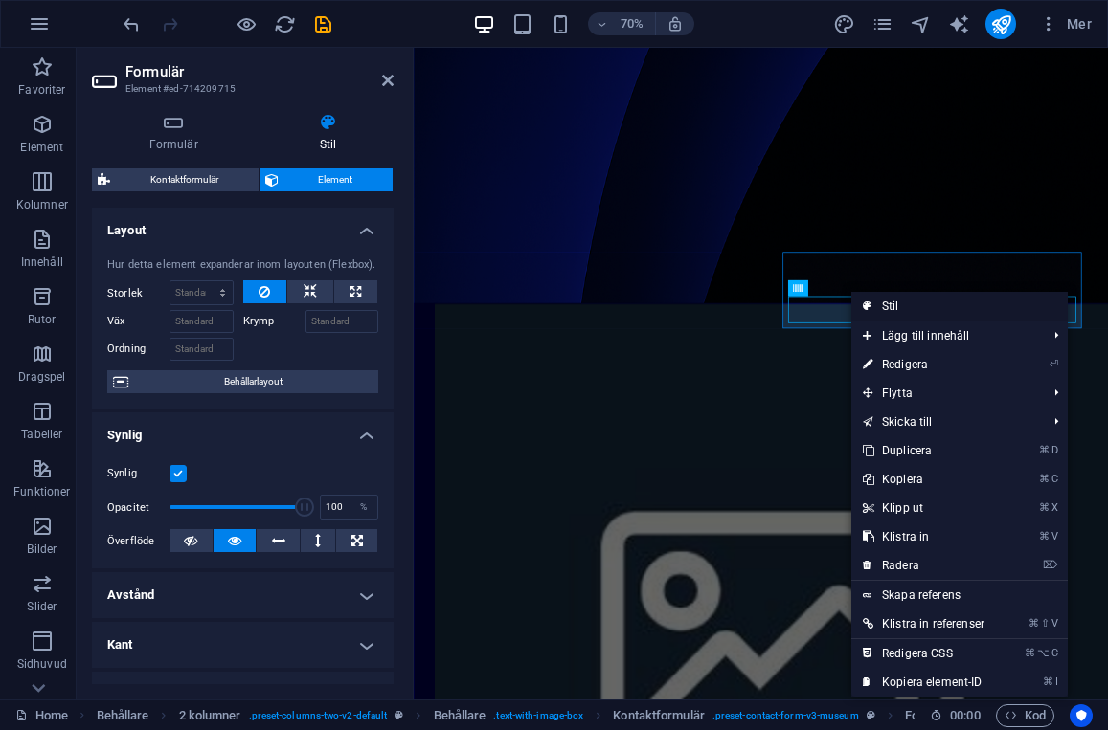
click at [869, 302] on icon at bounding box center [868, 306] width 10 height 29
select select "rem"
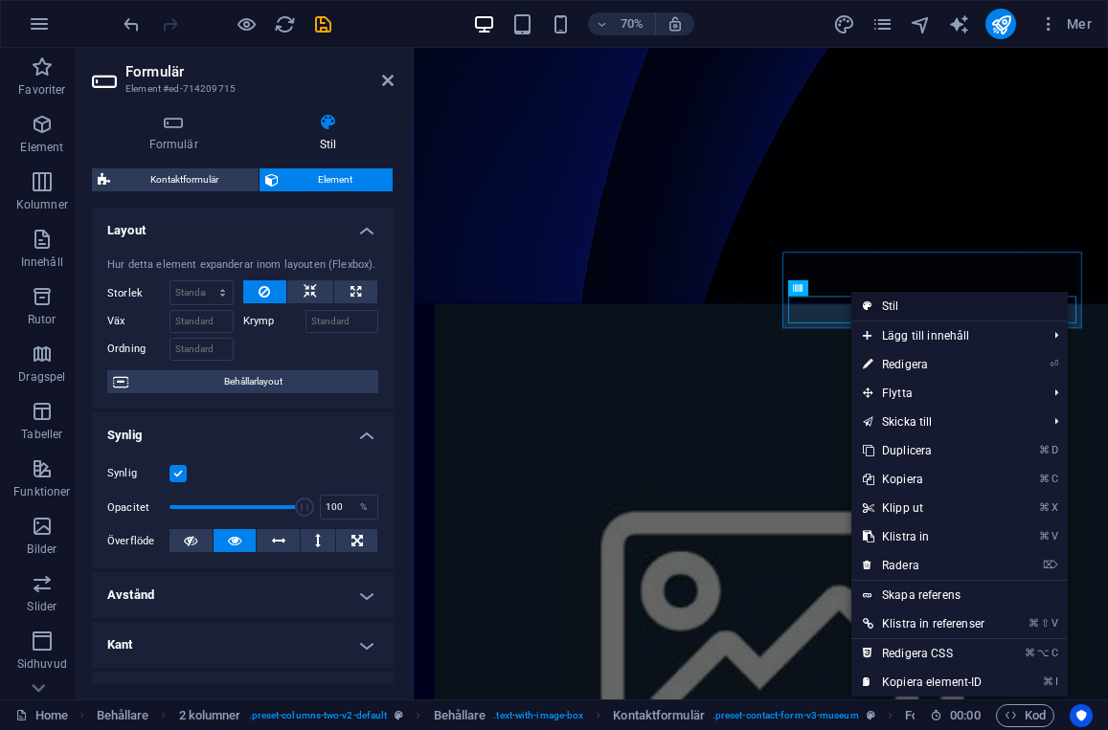
select select "rem"
select select "px"
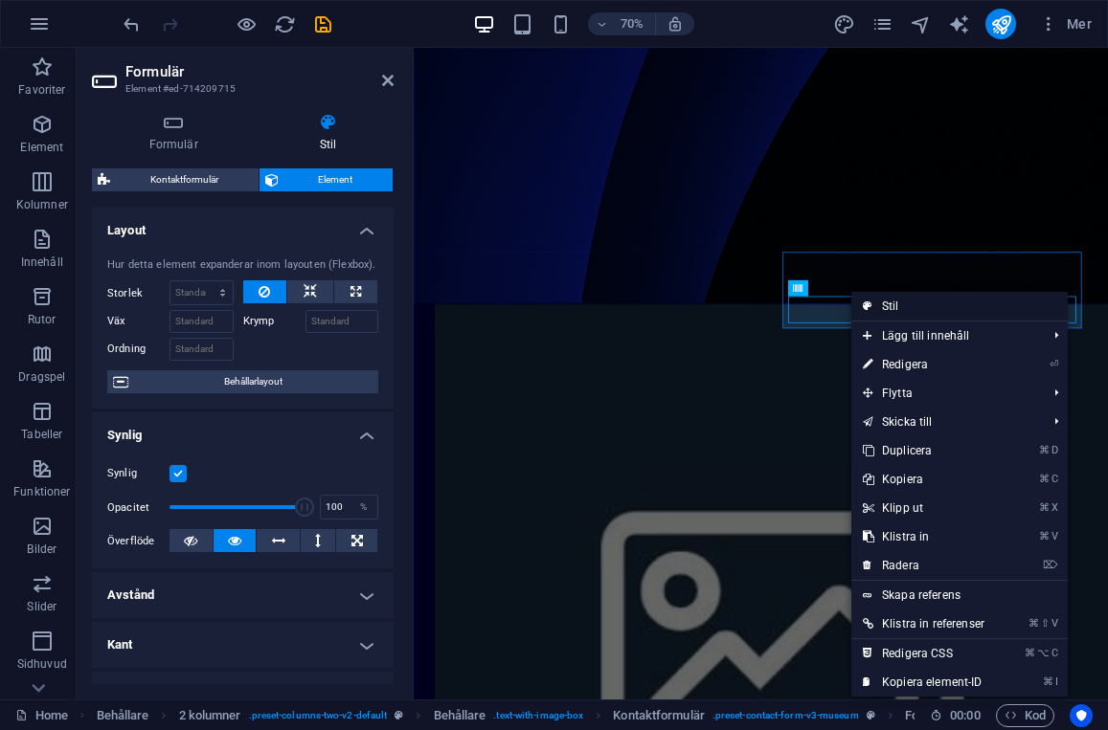
select select "px"
select select "rem"
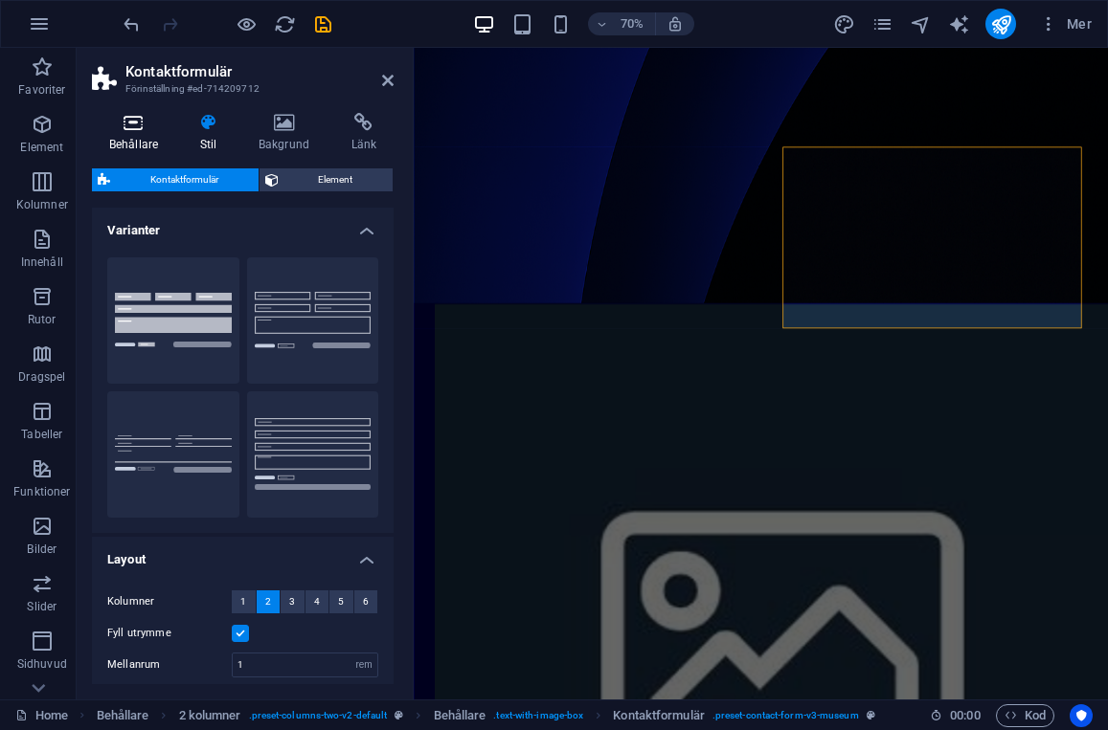
click at [133, 132] on h4 "Behållare" at bounding box center [137, 133] width 91 height 40
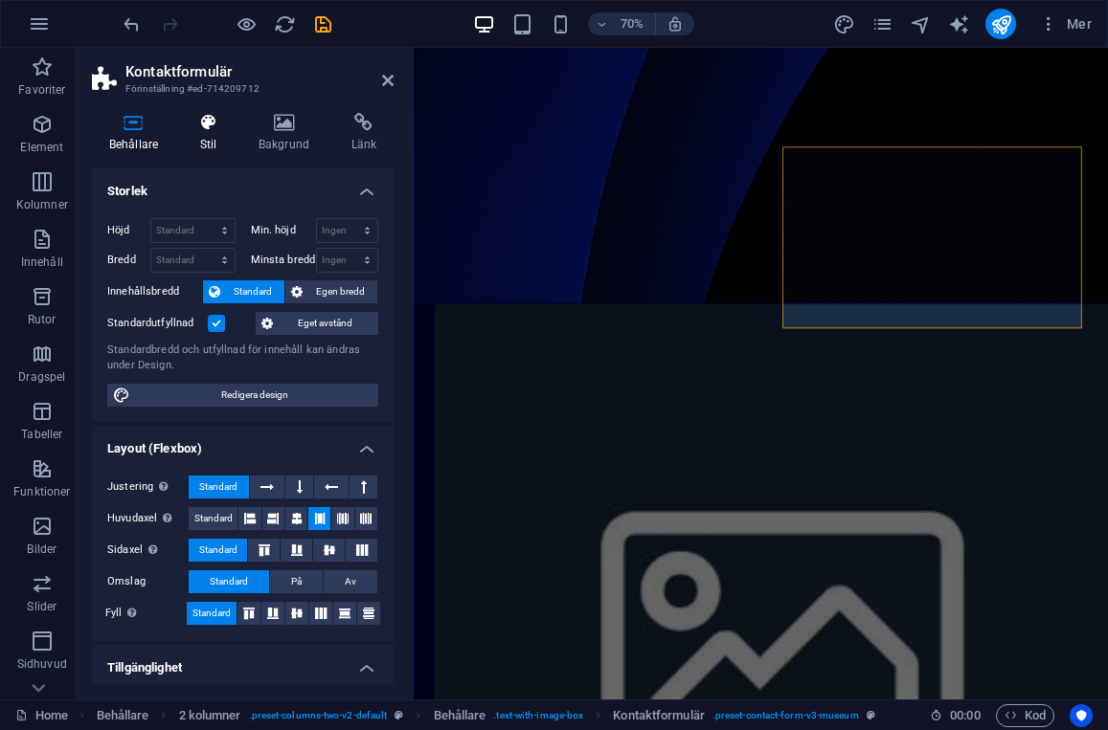
click at [205, 126] on icon at bounding box center [208, 122] width 51 height 19
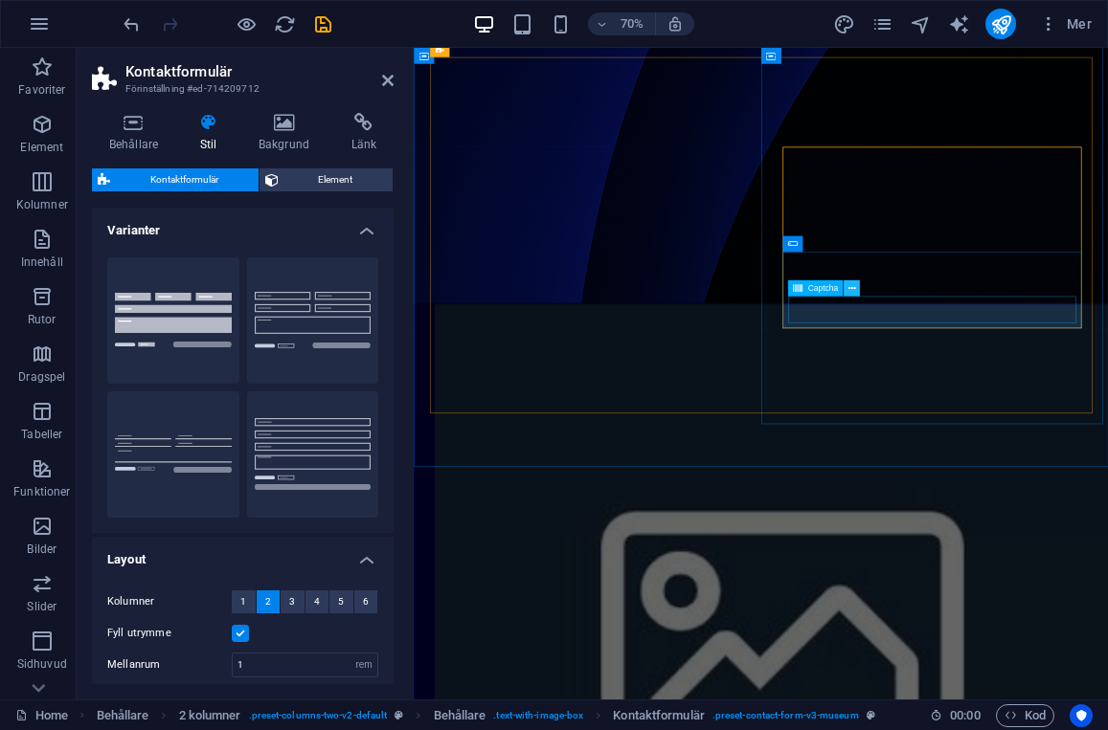
click at [844, 290] on button at bounding box center [851, 289] width 16 height 16
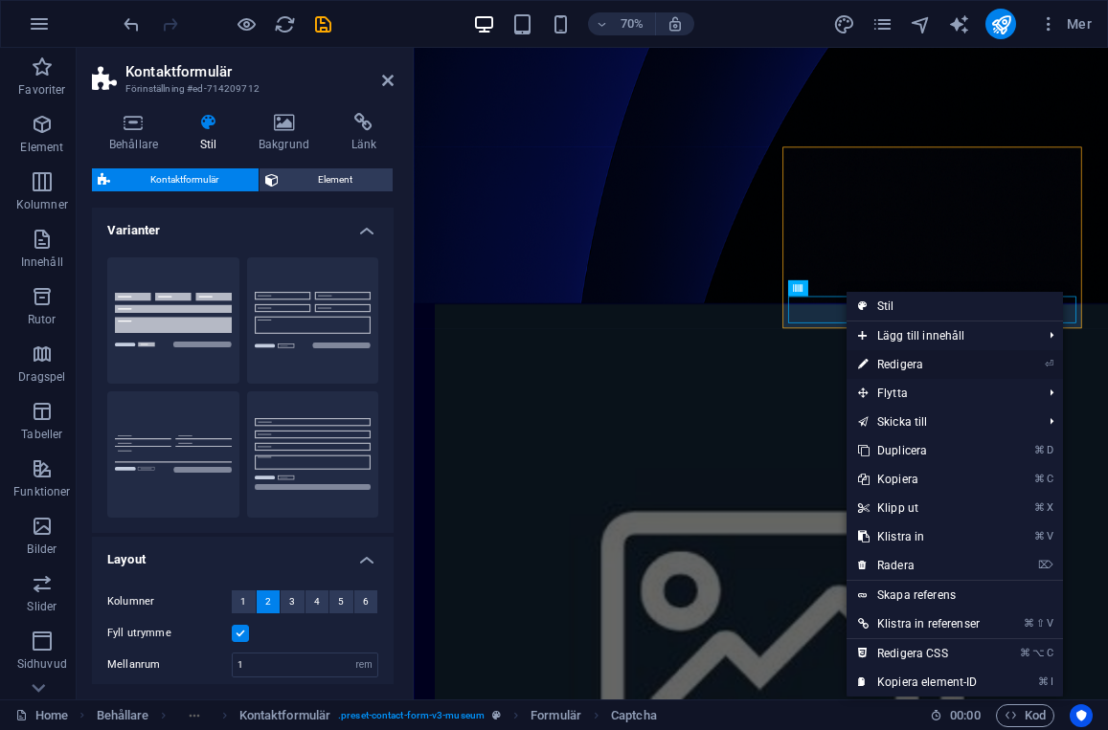
click at [910, 365] on link "⏎ Redigera" at bounding box center [918, 364] width 145 height 29
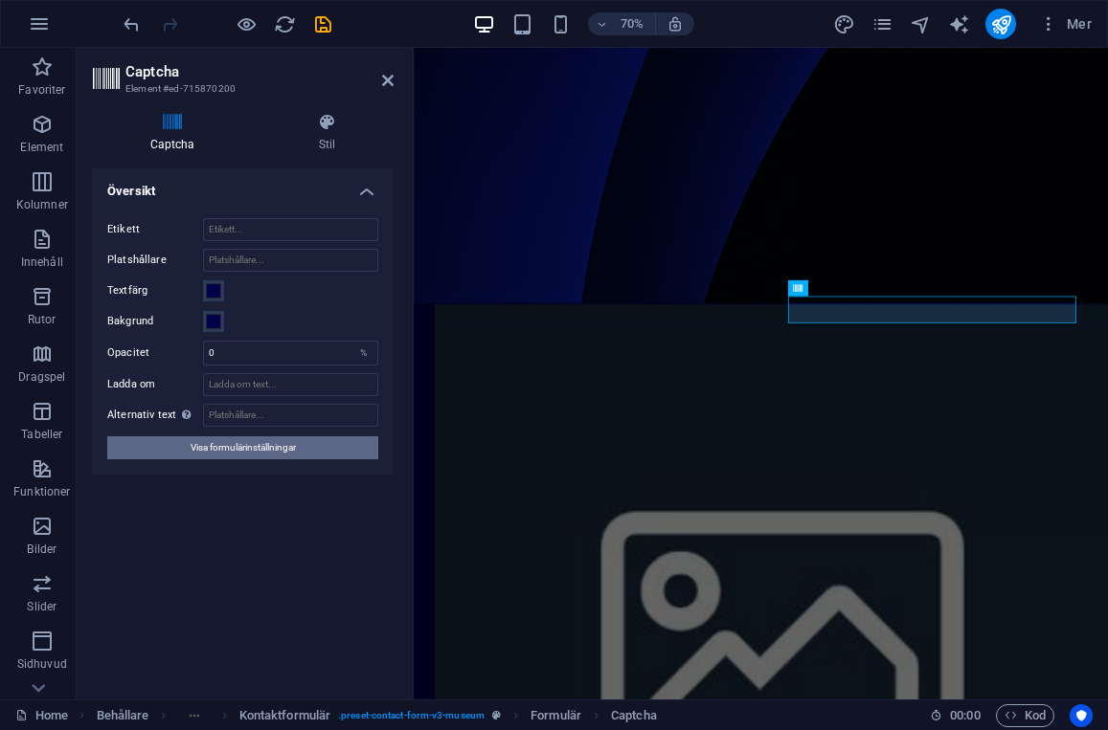
click at [225, 446] on span "Visa formulärinställningar" at bounding box center [243, 448] width 105 height 23
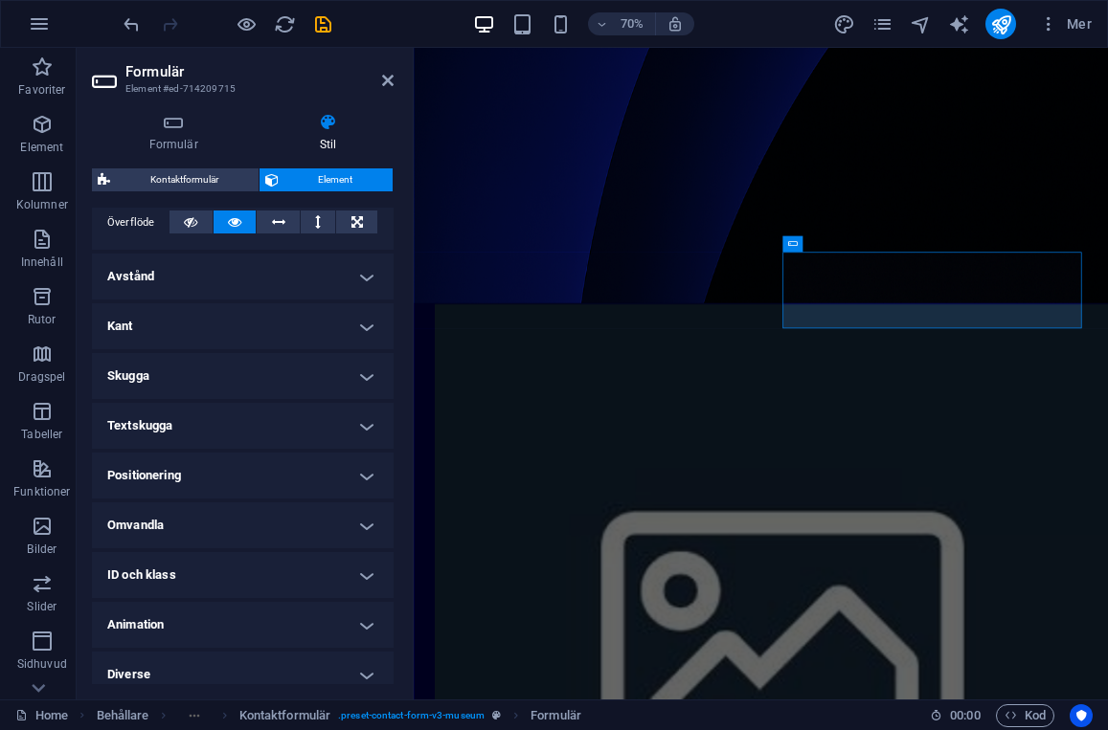
scroll to position [332, 0]
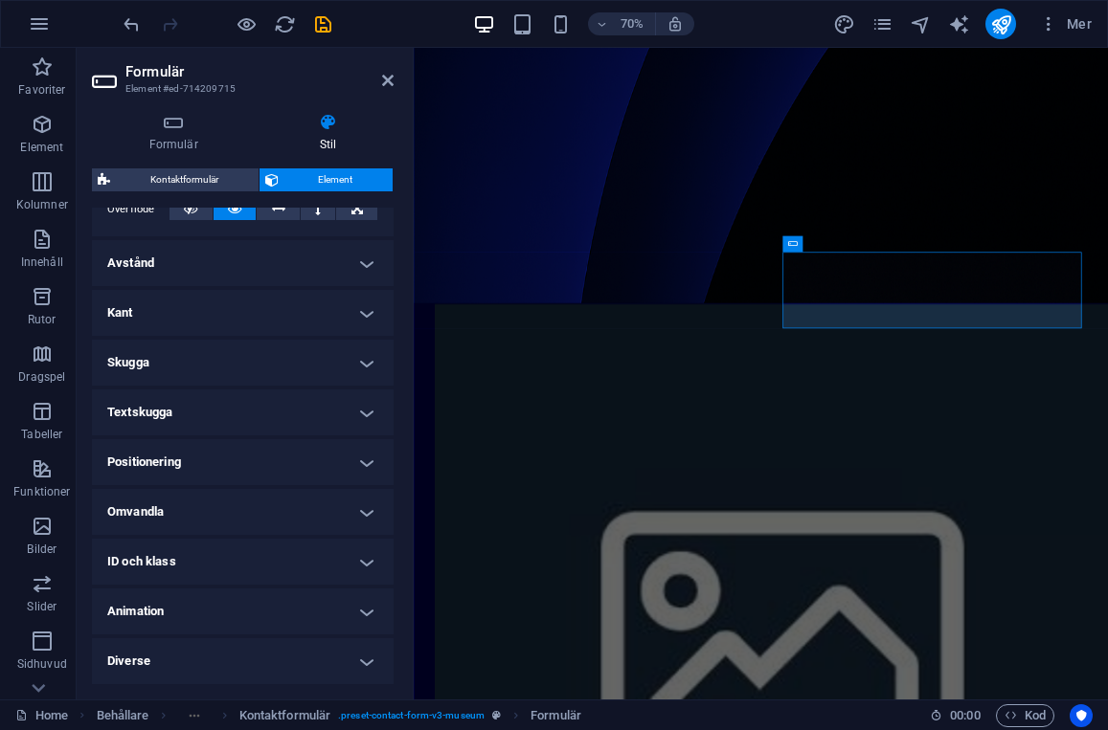
click at [252, 654] on h4 "Diverse" at bounding box center [243, 662] width 302 height 46
click at [249, 602] on h4 "Animation" at bounding box center [243, 612] width 302 height 46
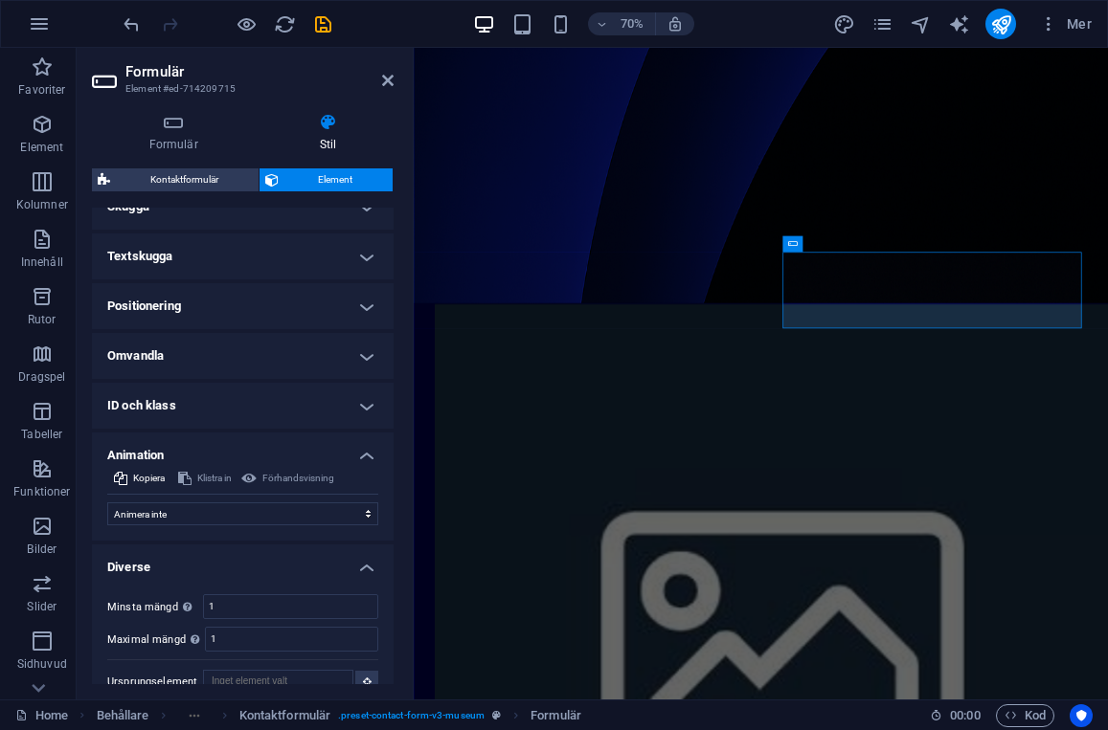
scroll to position [513, 0]
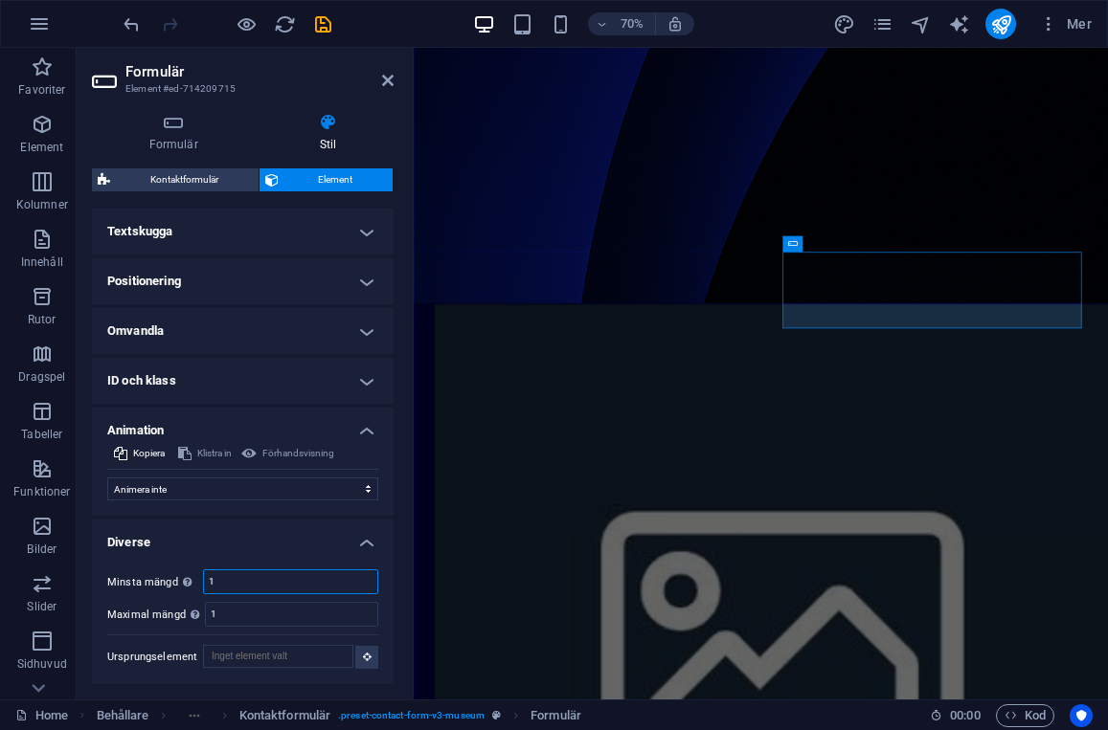
drag, startPoint x: 231, startPoint y: 583, endPoint x: 207, endPoint y: 583, distance: 23.9
click at [207, 583] on input "1" at bounding box center [290, 582] width 173 height 23
type input "0"
drag, startPoint x: 217, startPoint y: 618, endPoint x: 195, endPoint y: 613, distance: 22.8
click at [195, 613] on div "Maximal mängd Bestäm om detta element ska vara duplicerbart. 1" at bounding box center [242, 614] width 271 height 25
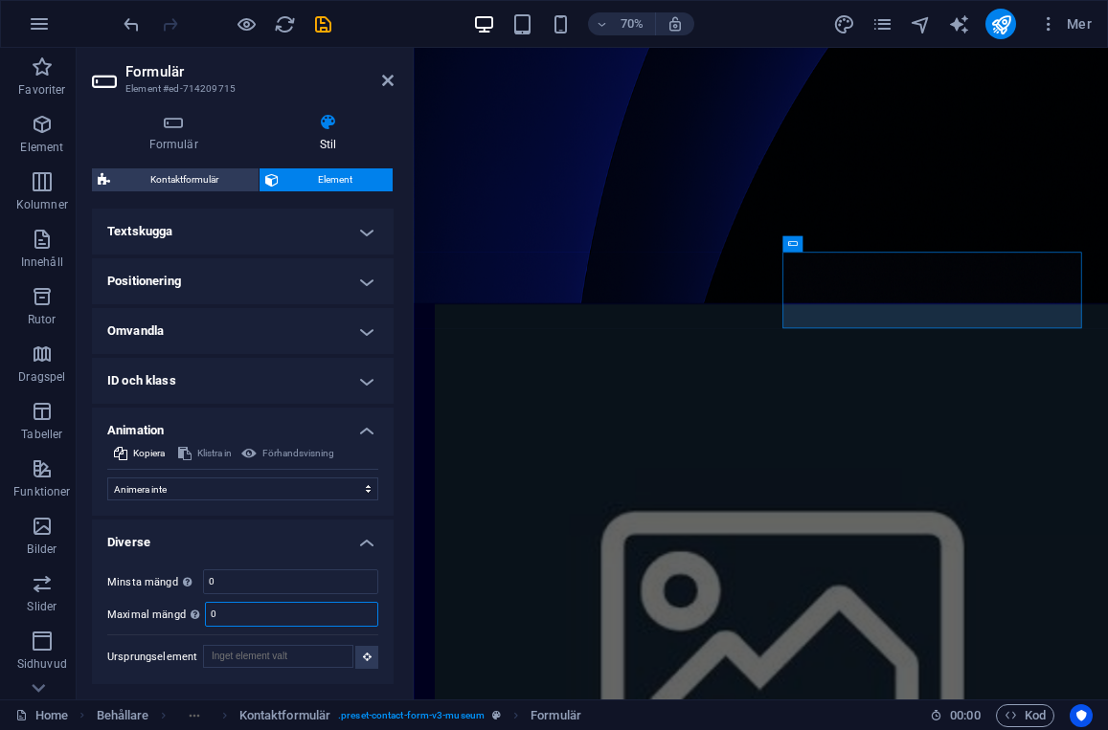
type input "1"
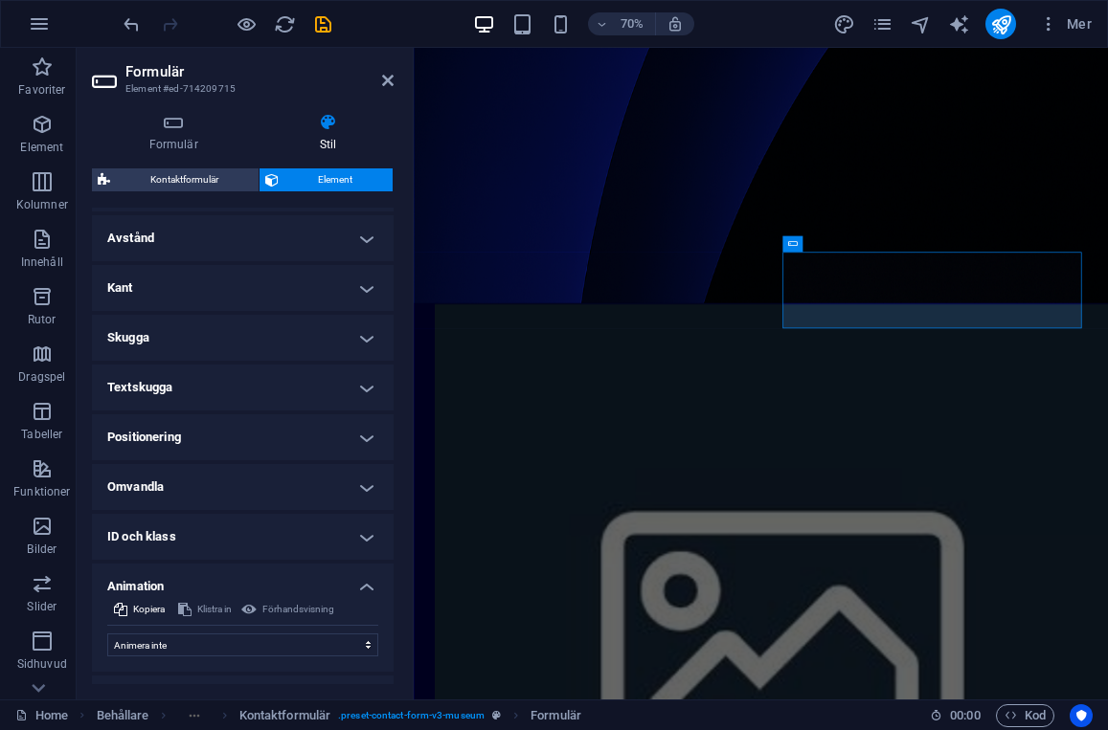
scroll to position [356, 0]
click at [297, 549] on h4 "ID och klass" at bounding box center [243, 538] width 302 height 46
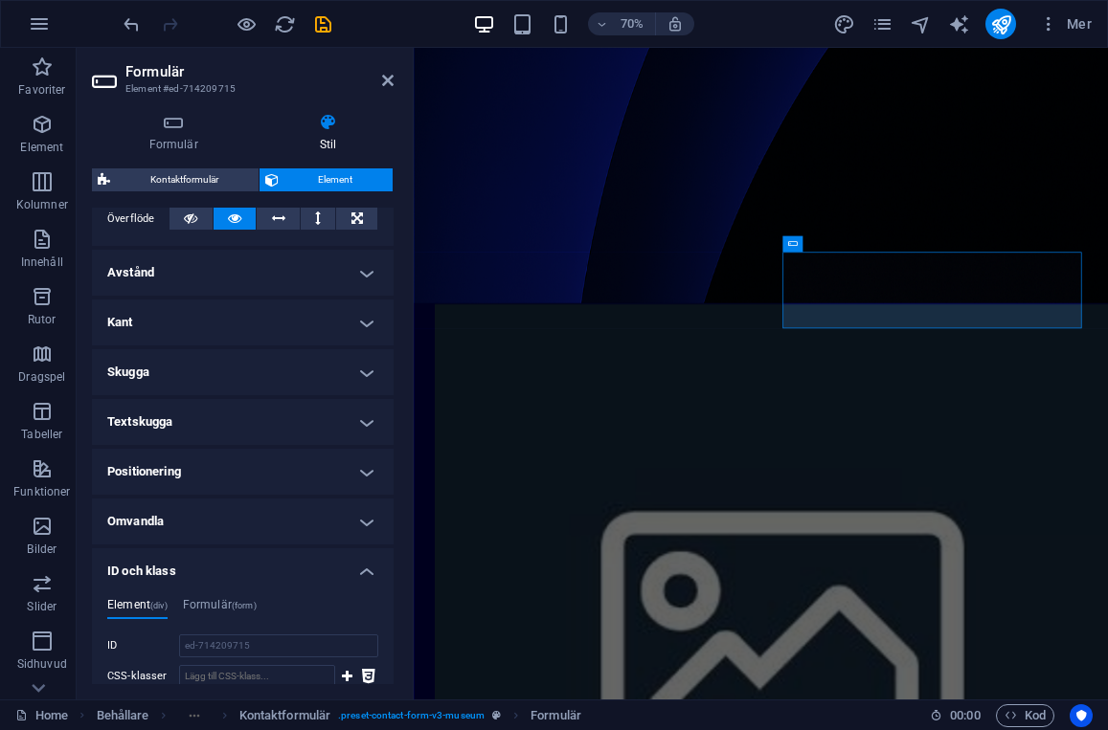
scroll to position [320, 0]
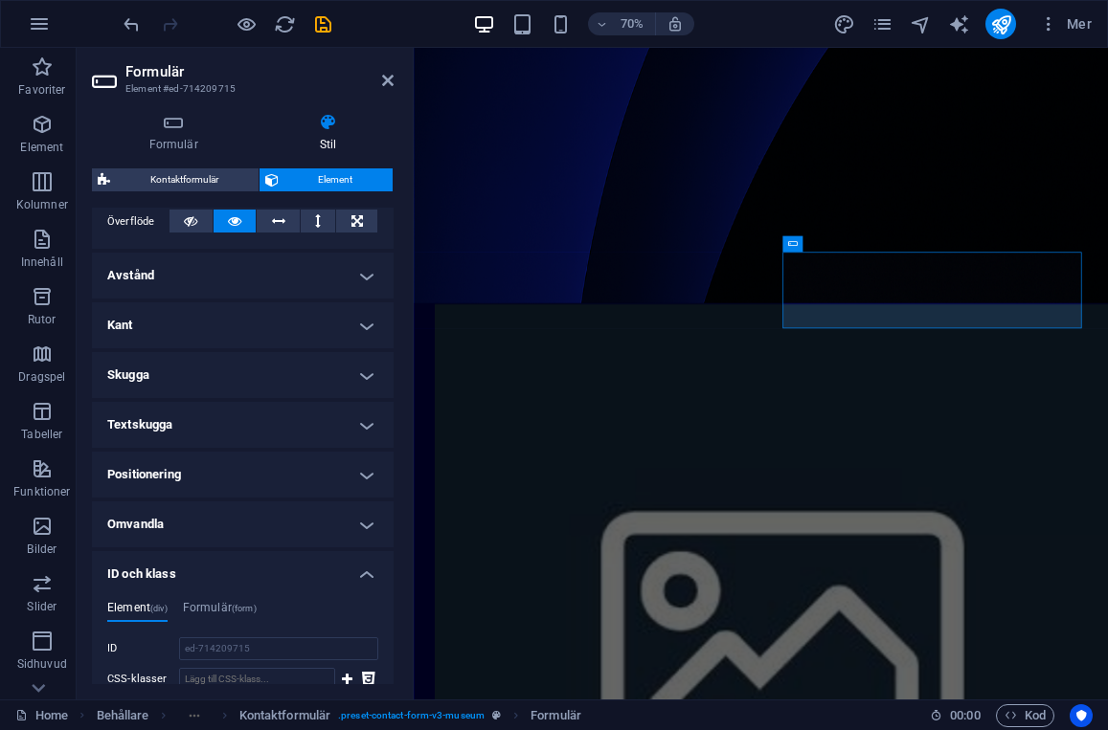
click at [312, 531] on h4 "Omvandla" at bounding box center [243, 525] width 302 height 46
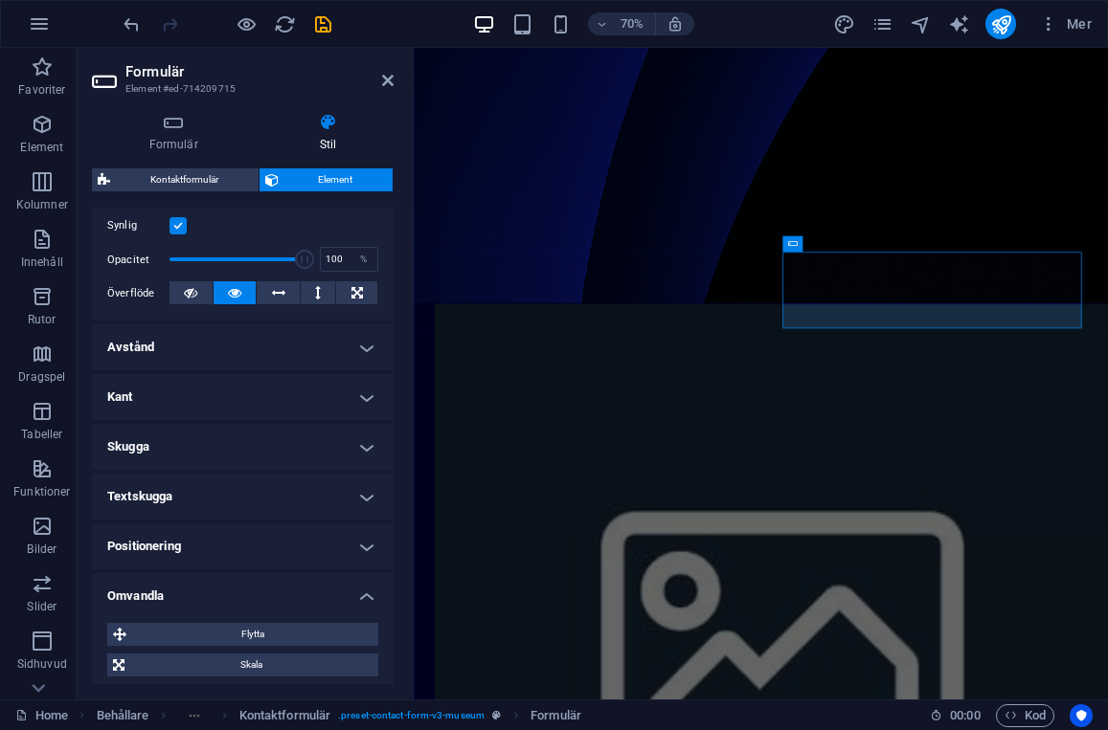
scroll to position [246, 0]
click at [312, 531] on h4 "Positionering" at bounding box center [243, 549] width 302 height 46
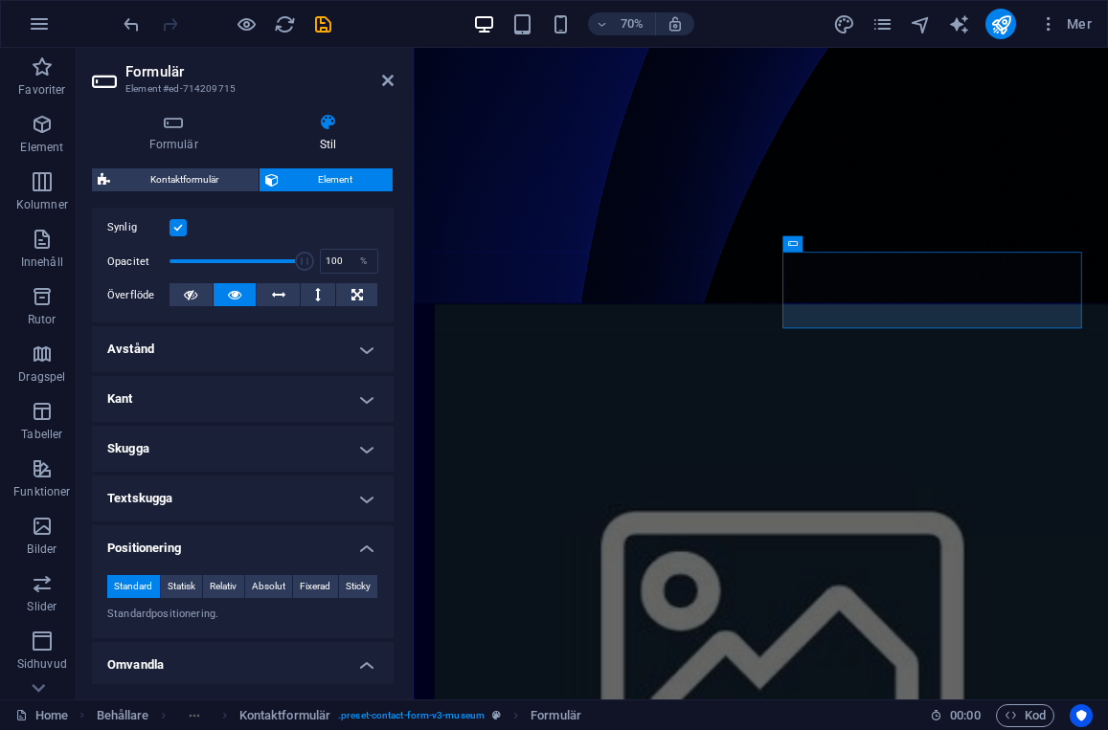
click at [236, 486] on h4 "Textskugga" at bounding box center [243, 499] width 302 height 46
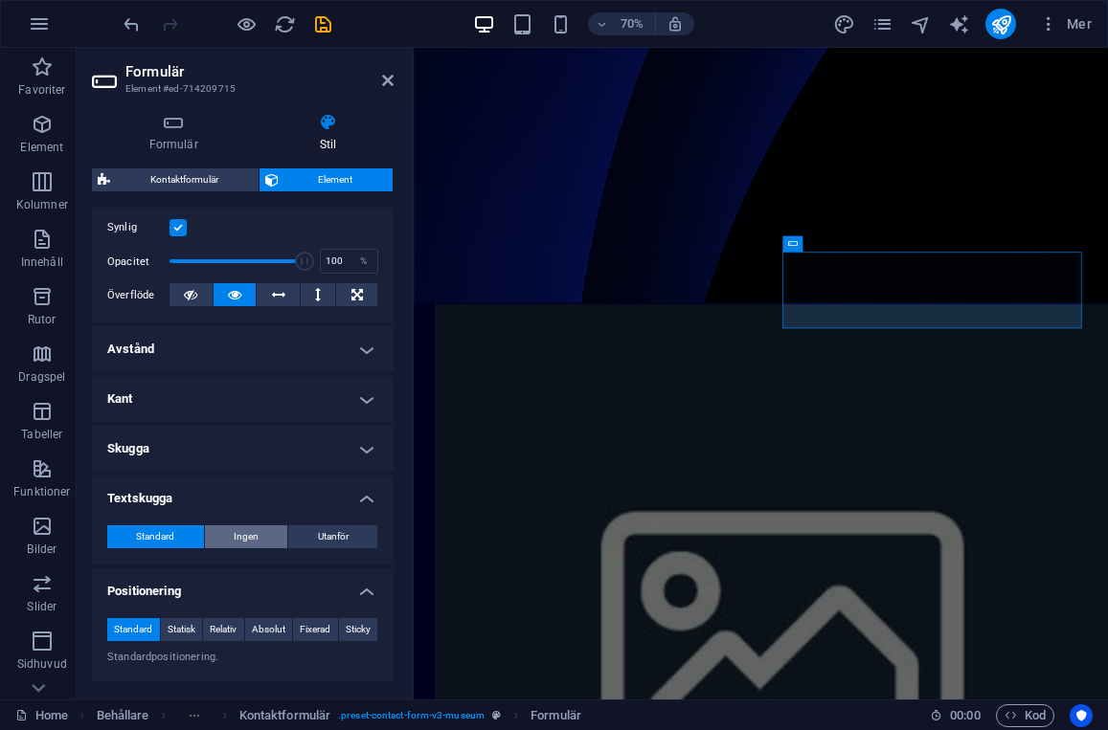
click at [238, 539] on span "Ingen" at bounding box center [246, 537] width 25 height 23
click at [168, 546] on span "Standard" at bounding box center [155, 537] width 38 height 23
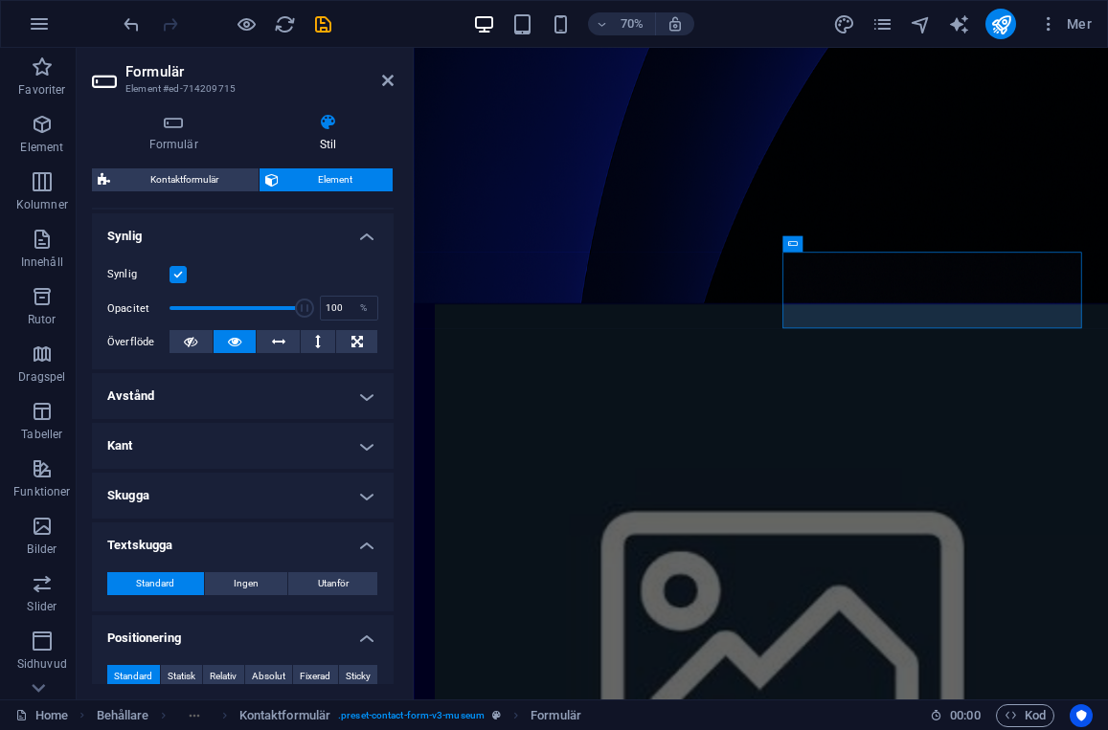
scroll to position [168, 0]
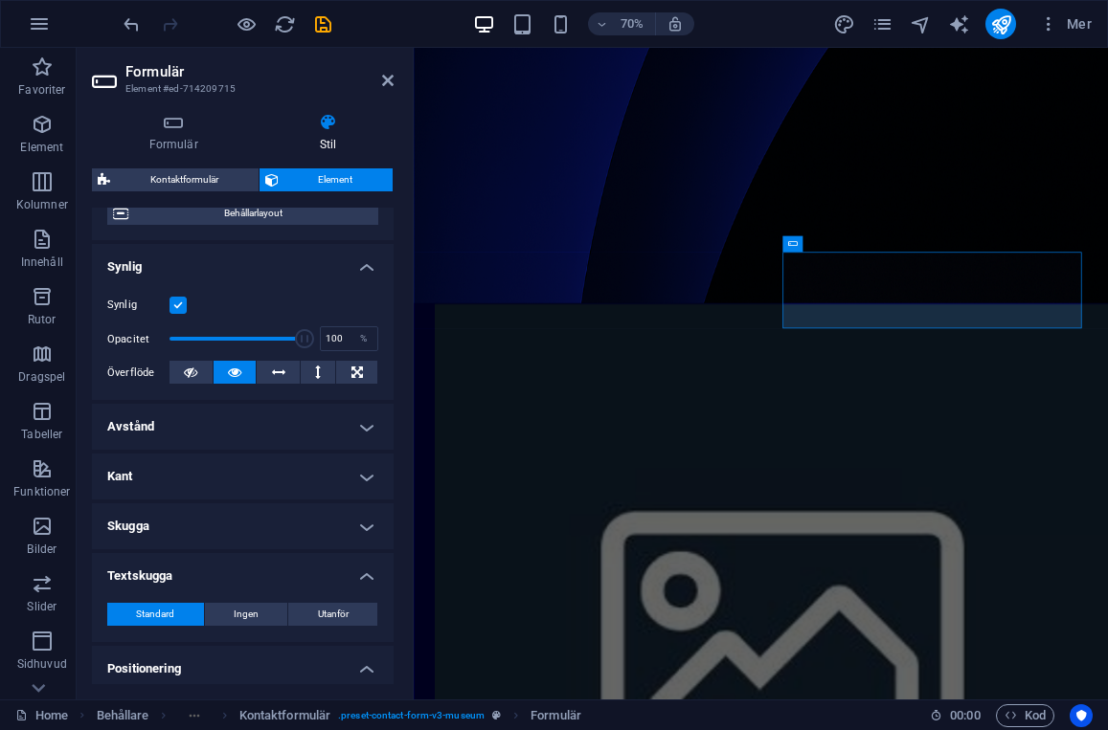
click at [287, 527] on h4 "Skugga" at bounding box center [243, 527] width 302 height 46
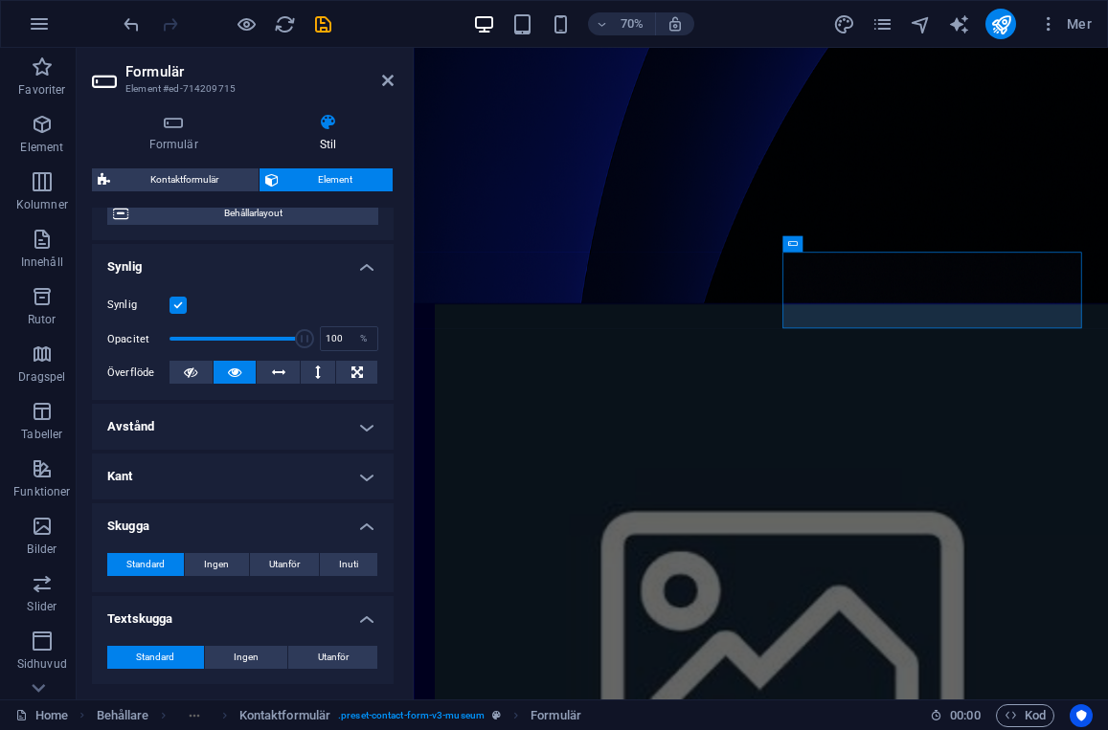
click at [262, 477] on h4 "Kant" at bounding box center [243, 477] width 302 height 46
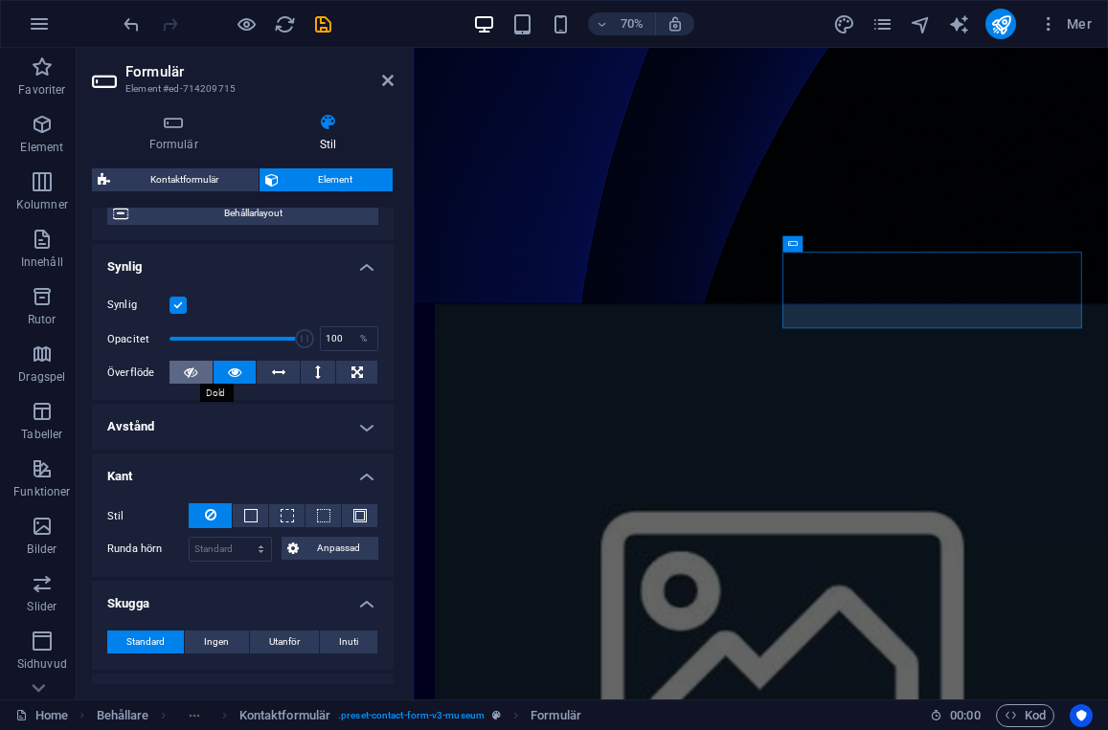
click at [187, 378] on icon at bounding box center [190, 372] width 13 height 23
click at [235, 378] on icon at bounding box center [234, 372] width 13 height 23
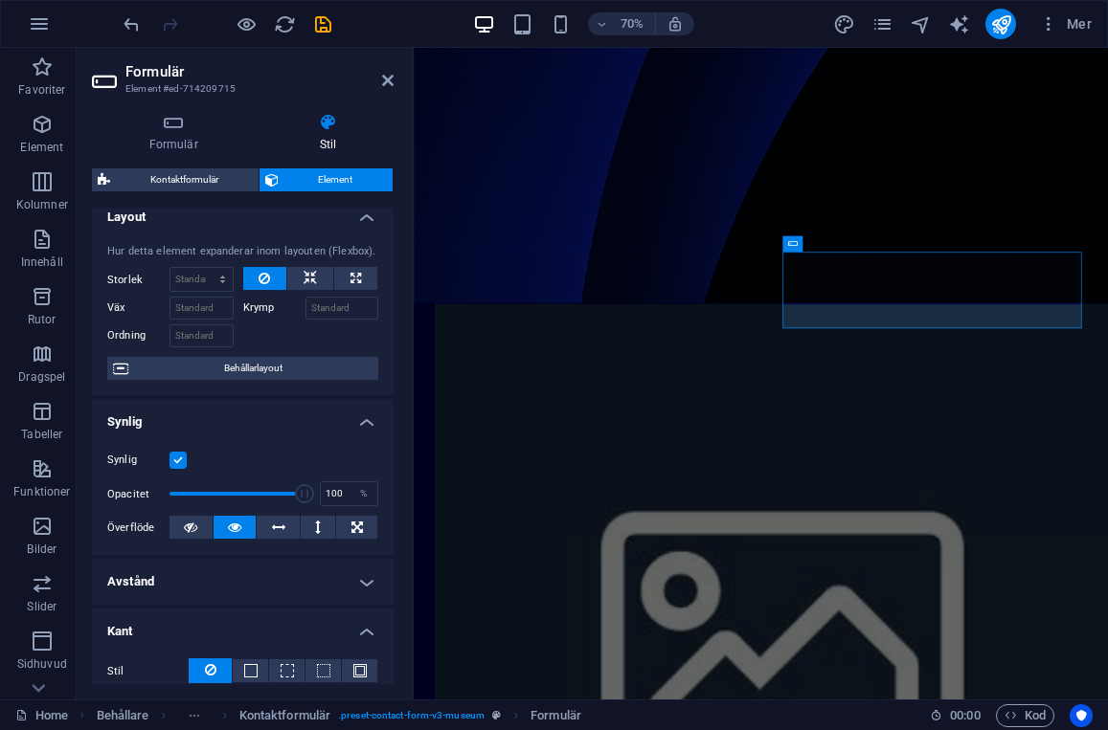
scroll to position [0, 0]
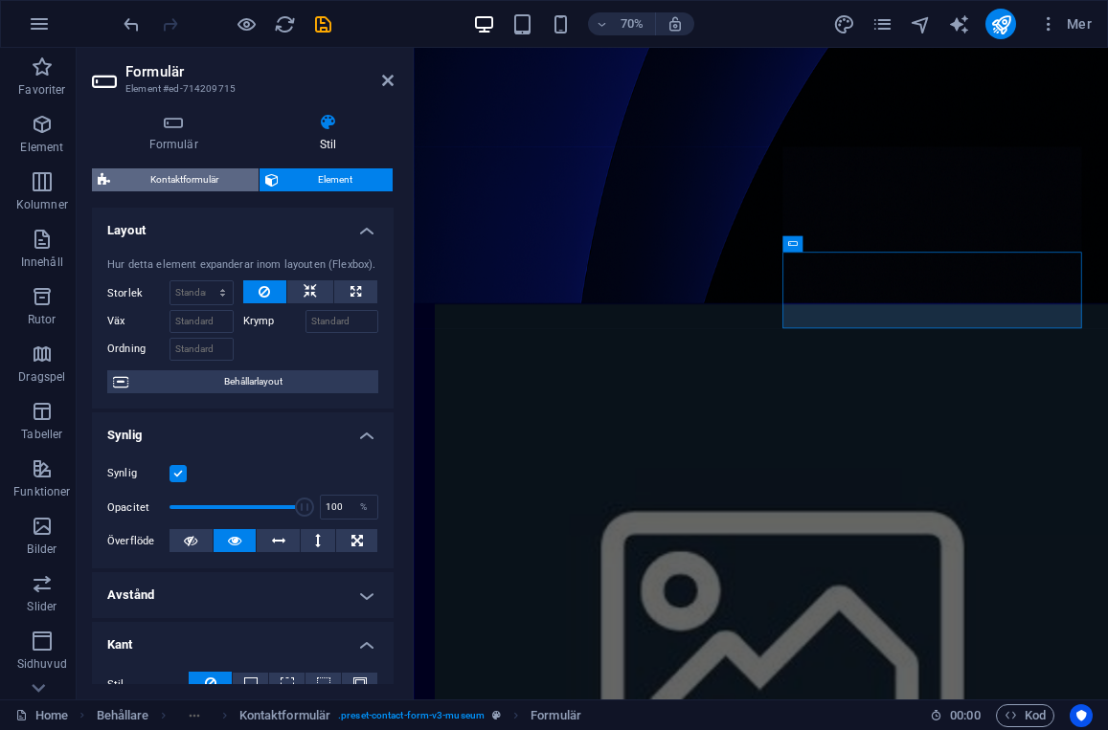
click at [185, 179] on span "Kontaktformulär" at bounding box center [184, 179] width 137 height 23
select select "rem"
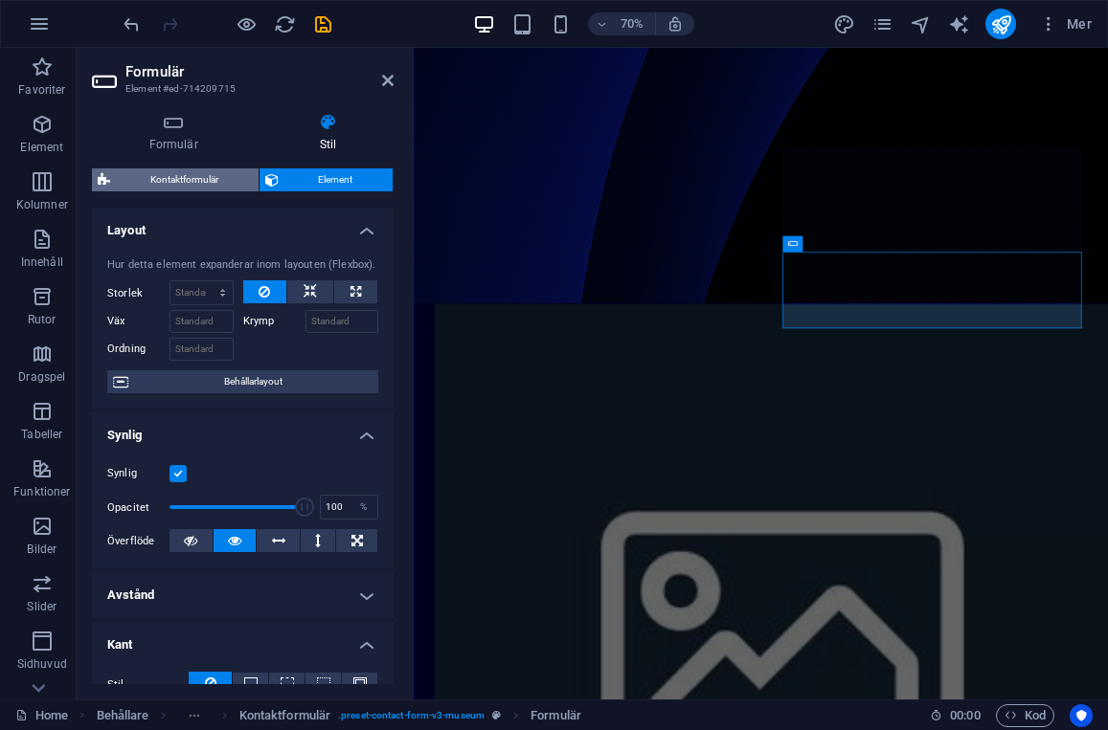
select select "rem"
select select "px"
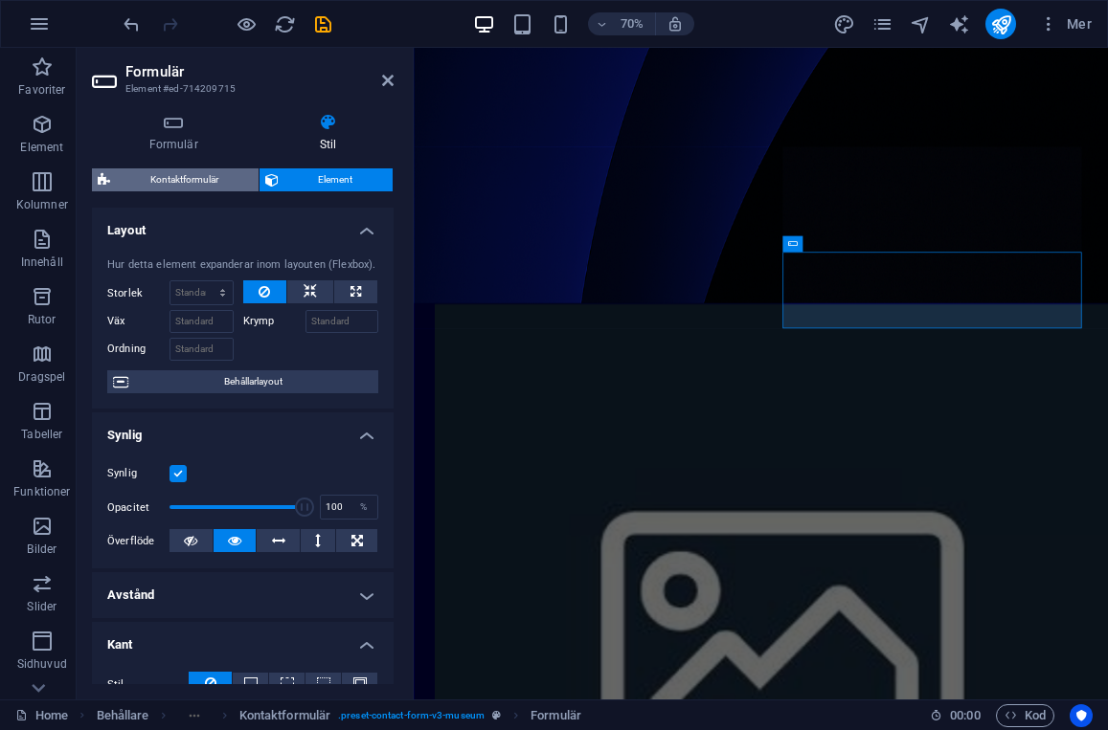
select select "px"
select select "rem"
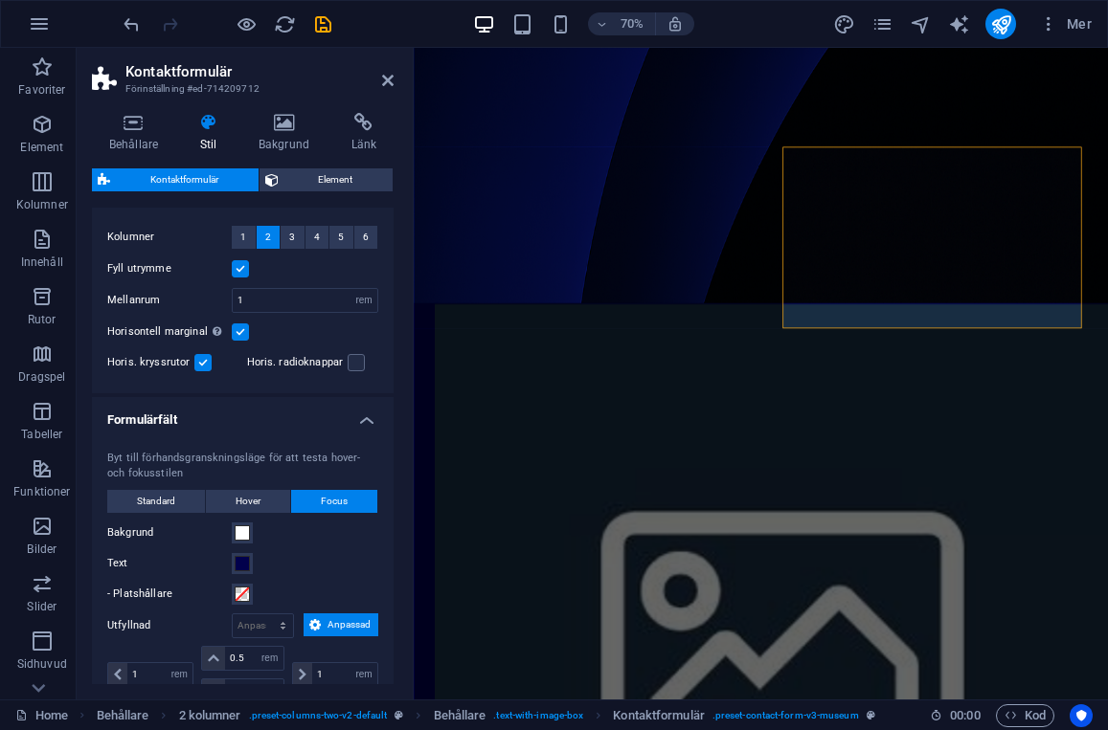
scroll to position [389, 0]
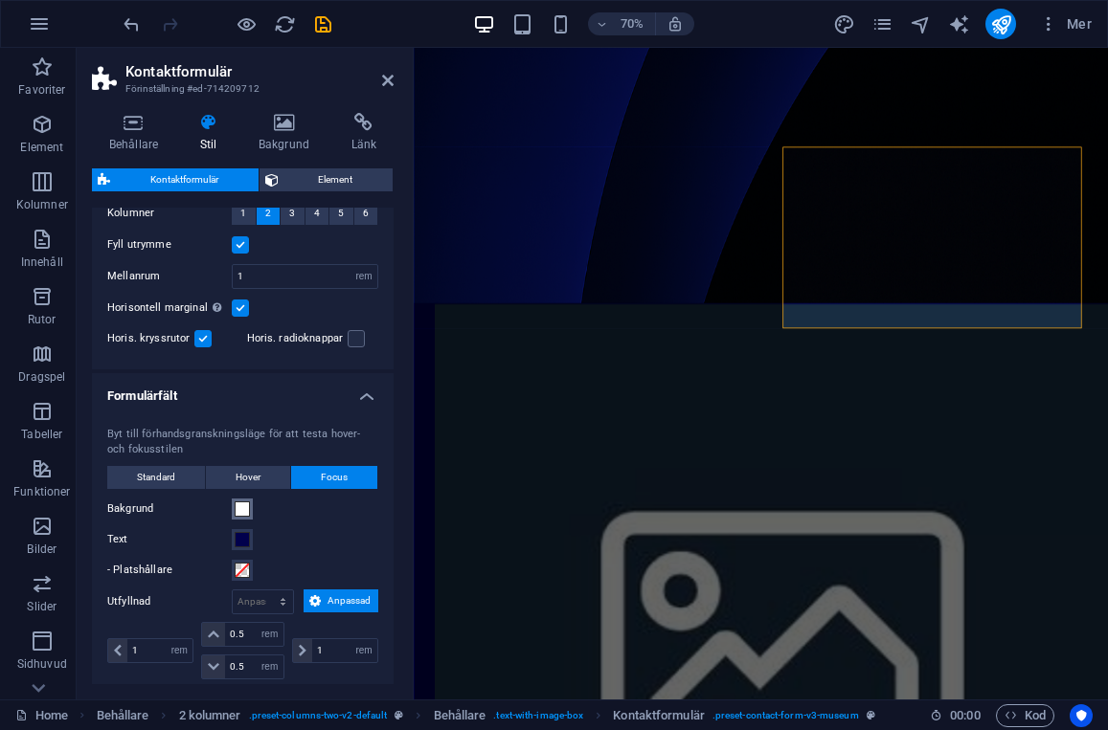
click at [240, 509] on span at bounding box center [242, 509] width 15 height 15
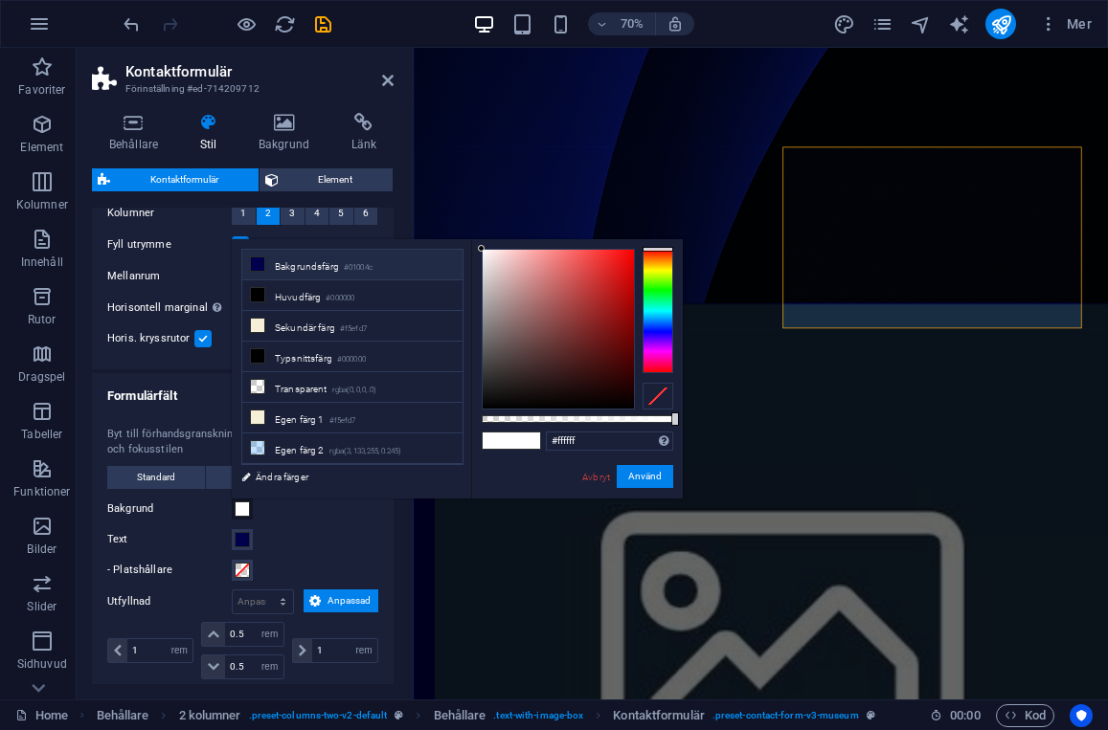
click at [294, 261] on li "Bakgrundsfärg #01004c" at bounding box center [352, 265] width 220 height 31
type input "#01004c"
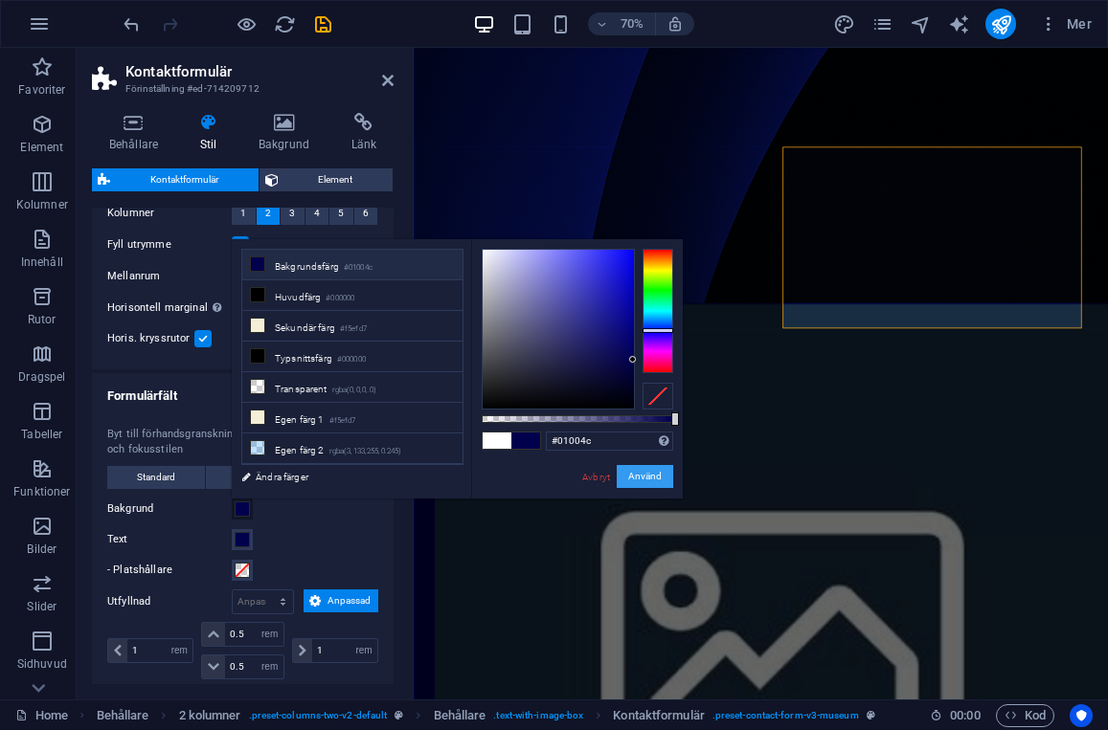
click at [644, 476] on button "Använd" at bounding box center [645, 476] width 56 height 23
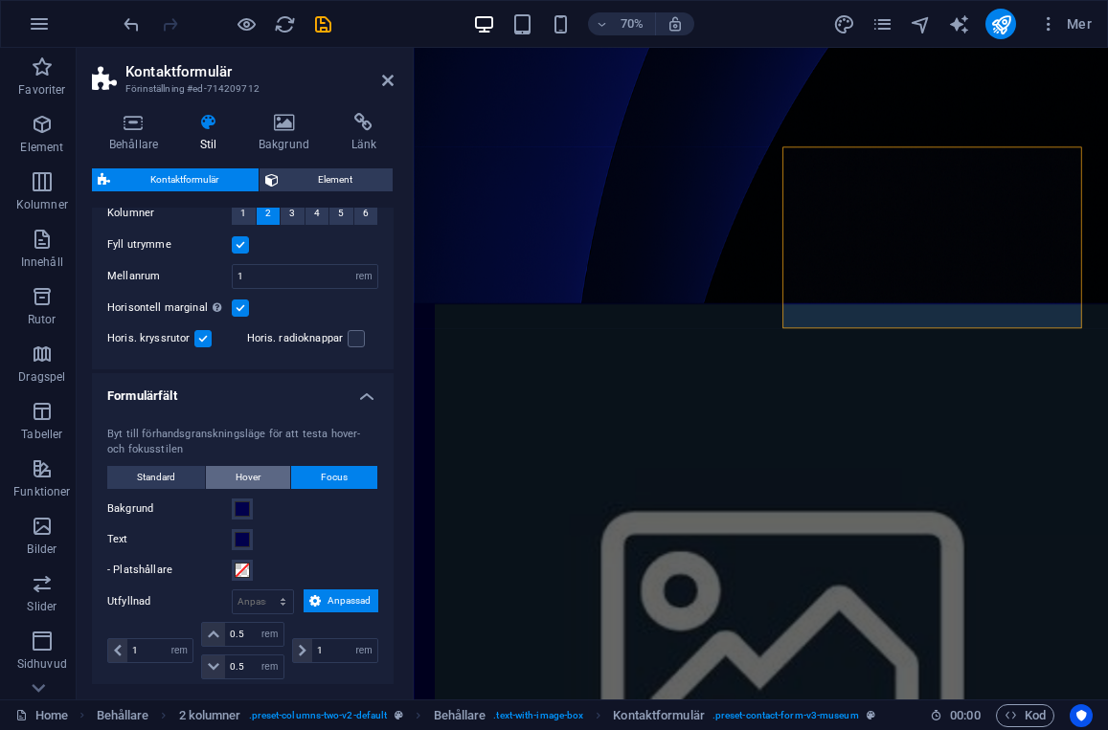
click at [250, 475] on span "Hover" at bounding box center [248, 477] width 25 height 23
click at [242, 536] on span at bounding box center [242, 539] width 15 height 15
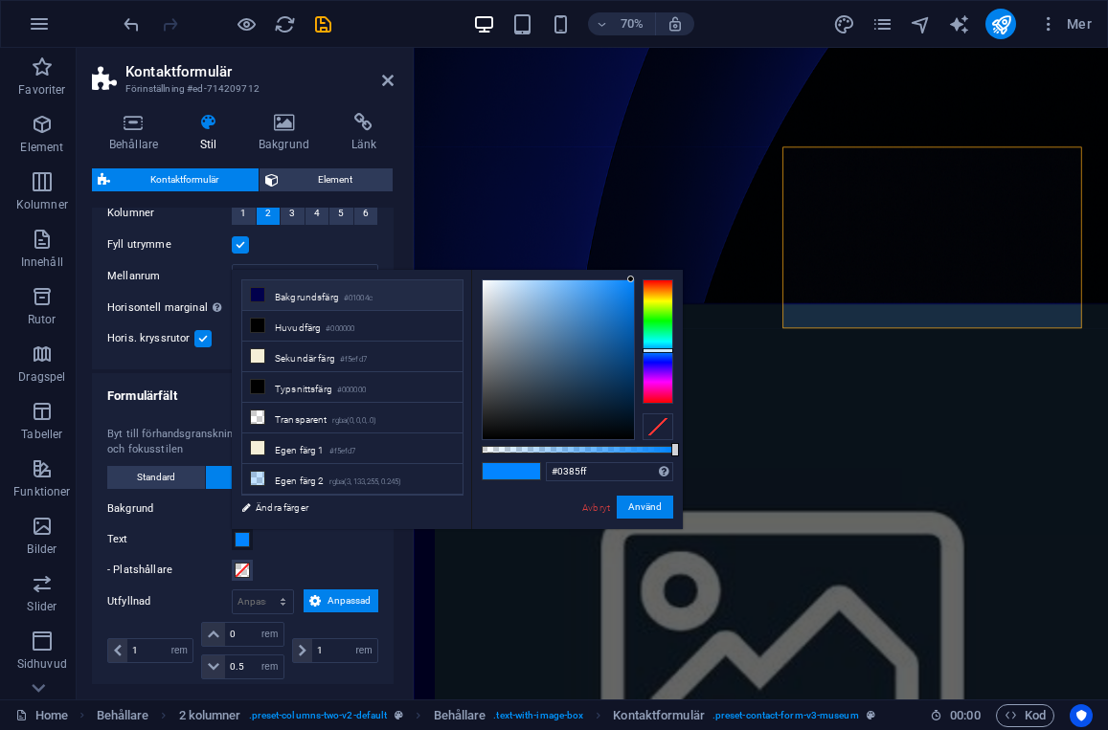
click at [300, 300] on li "Bakgrundsfärg #01004c" at bounding box center [352, 296] width 220 height 31
type input "#01004c"
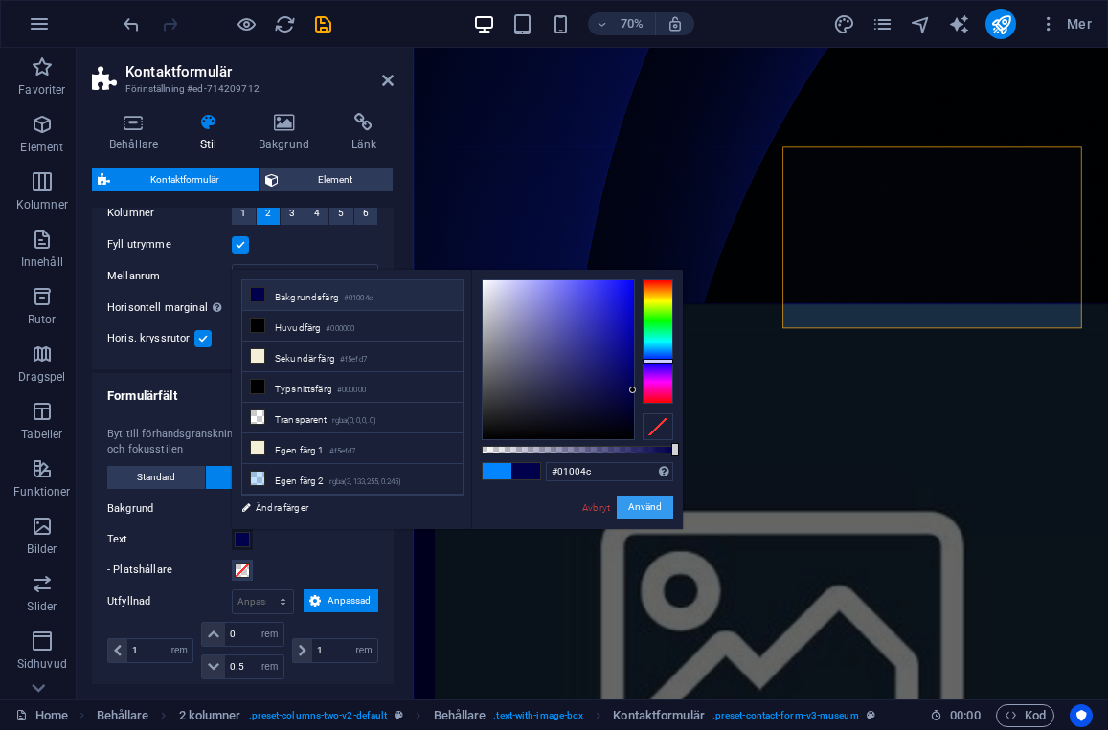
click at [634, 514] on button "Använd" at bounding box center [645, 507] width 56 height 23
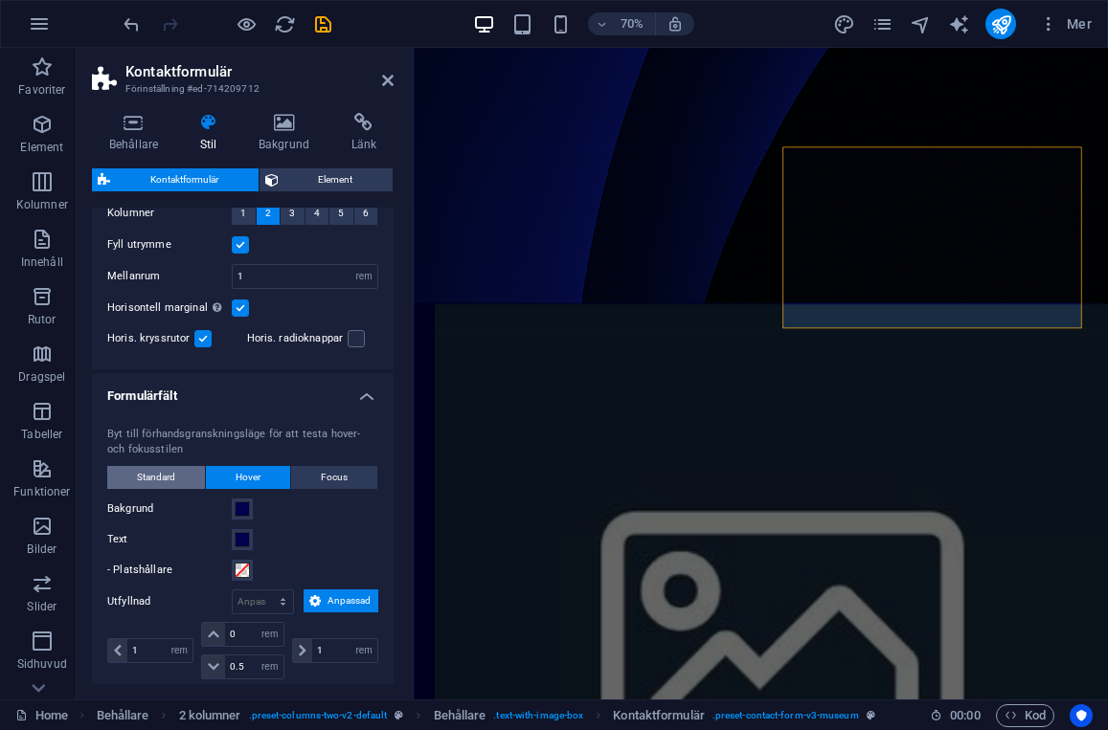
click at [153, 475] on span "Standard" at bounding box center [156, 477] width 38 height 23
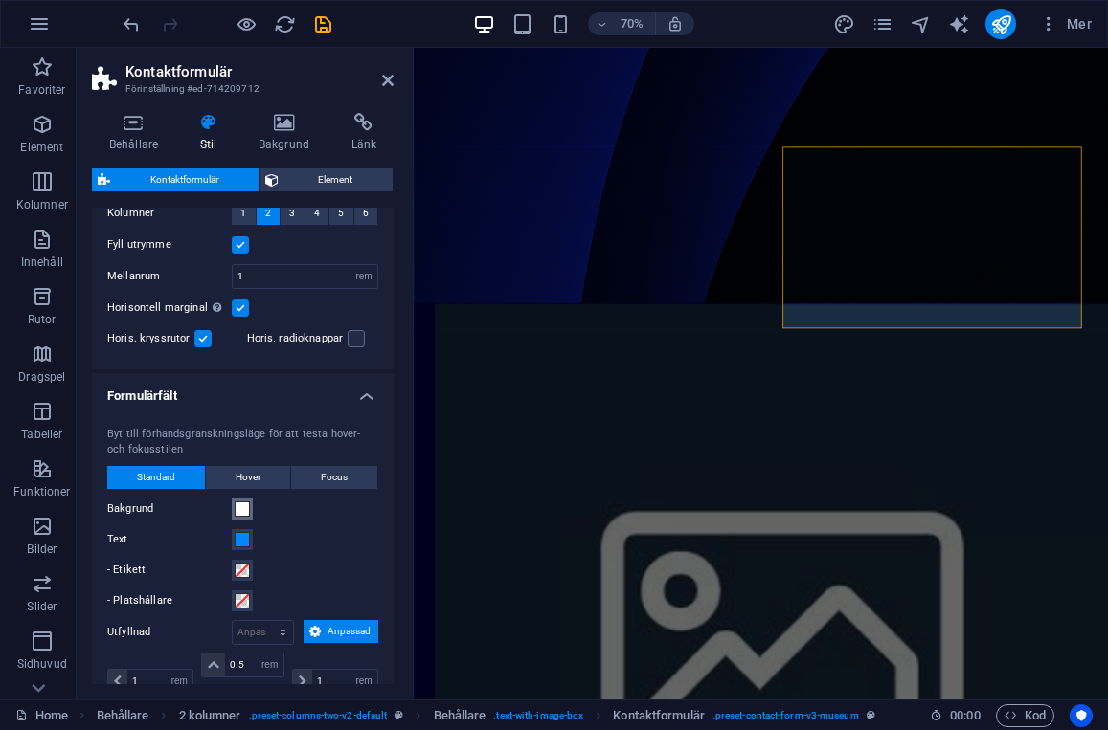
click at [239, 511] on span at bounding box center [242, 509] width 15 height 15
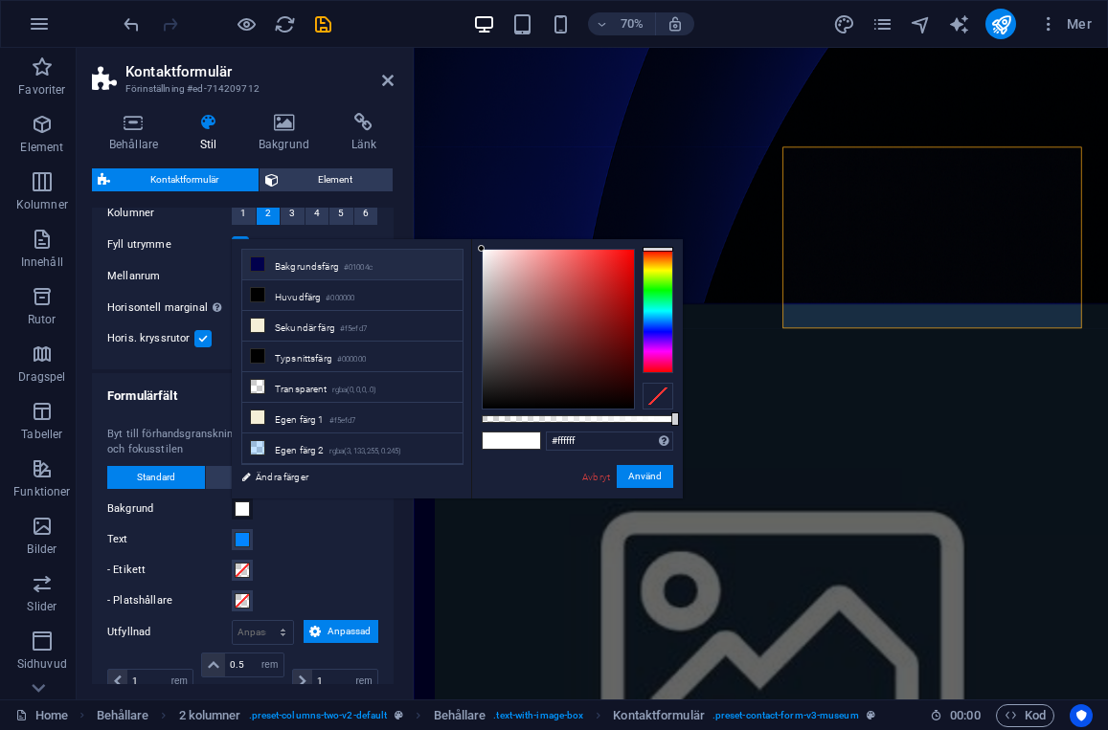
click at [298, 266] on li "Bakgrundsfärg #01004c" at bounding box center [352, 265] width 220 height 31
type input "#01004c"
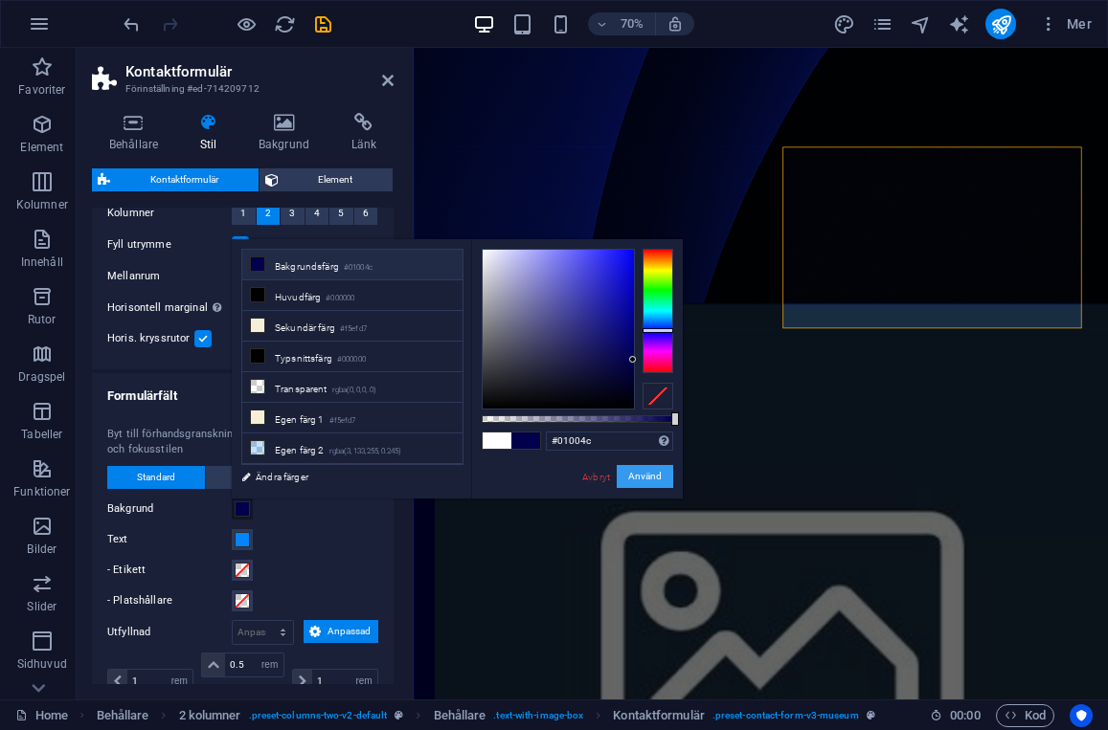
click at [638, 482] on button "Använd" at bounding box center [645, 476] width 56 height 23
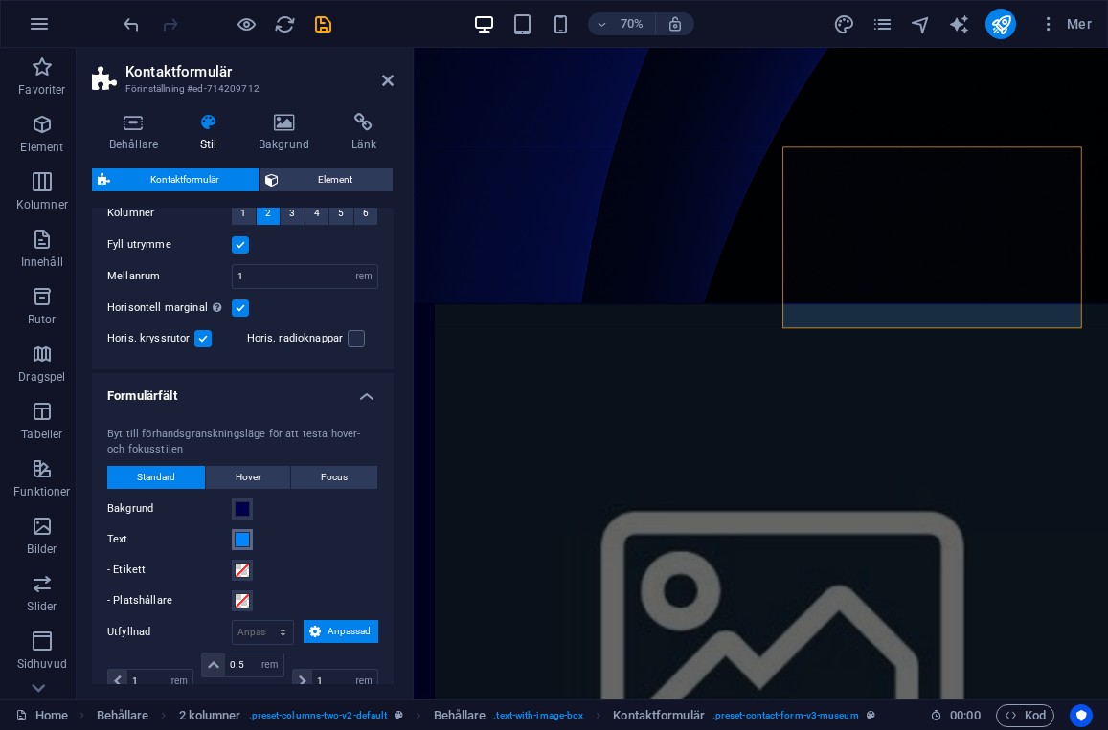
click at [243, 538] on span at bounding box center [242, 539] width 15 height 15
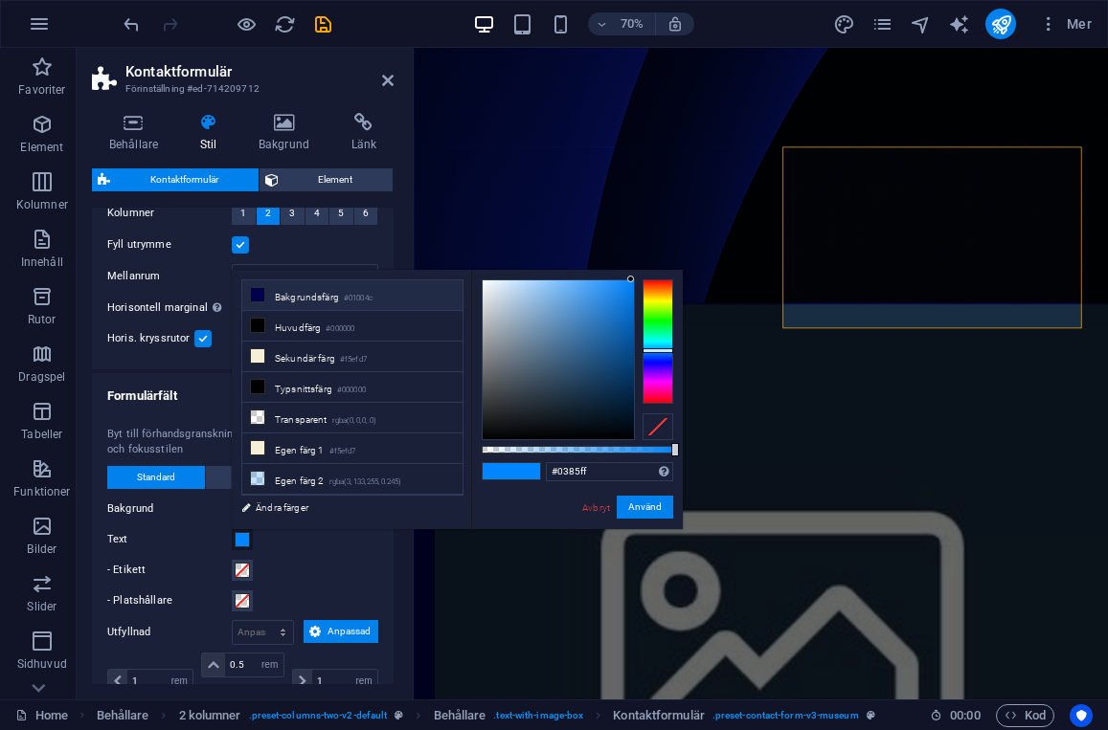
click at [315, 297] on li "Bakgrundsfärg #01004c" at bounding box center [352, 296] width 220 height 31
type input "#01004c"
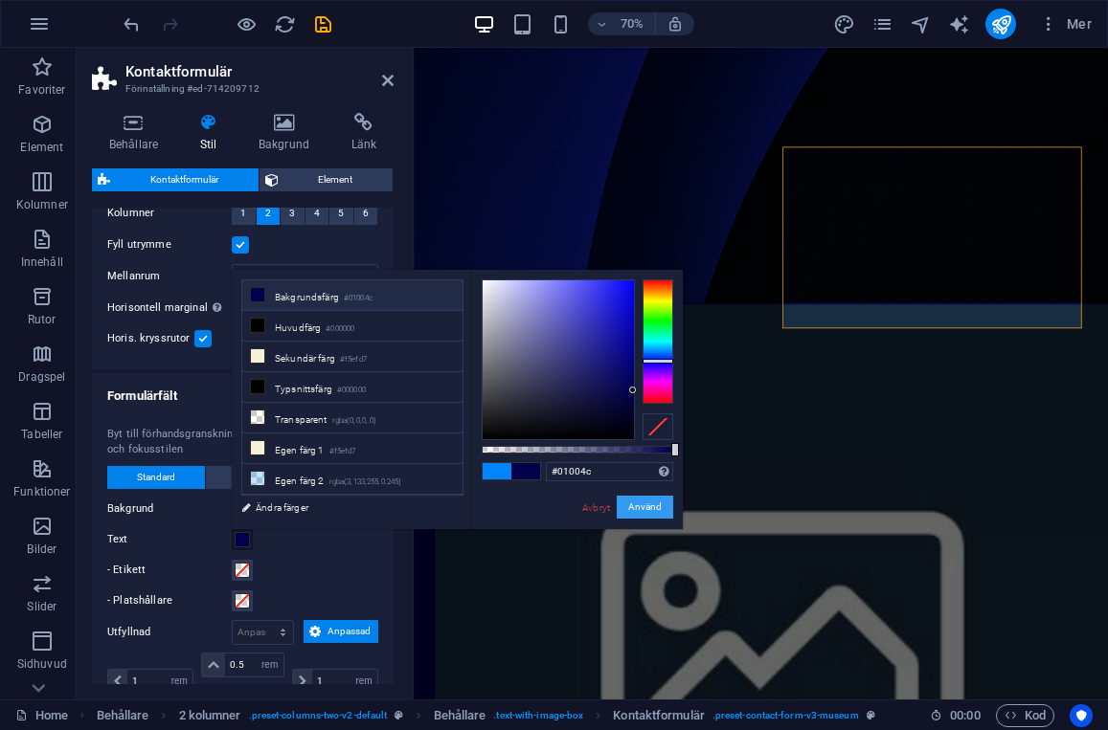
click at [655, 506] on button "Använd" at bounding box center [645, 507] width 56 height 23
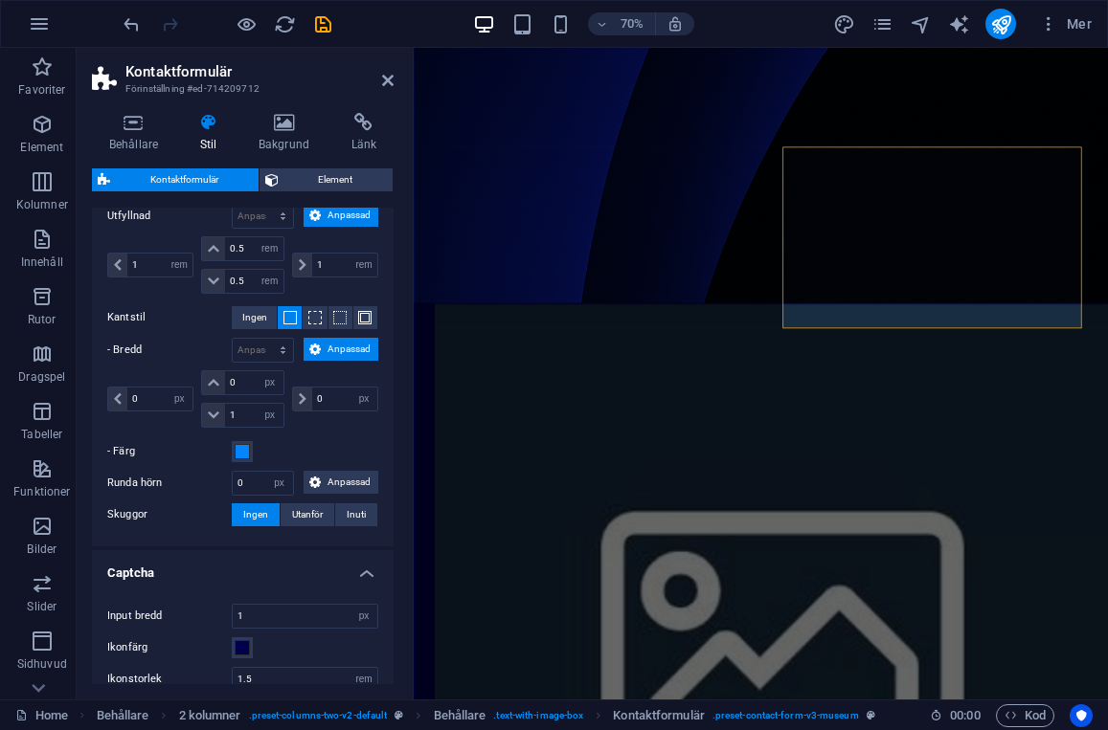
scroll to position [809, 0]
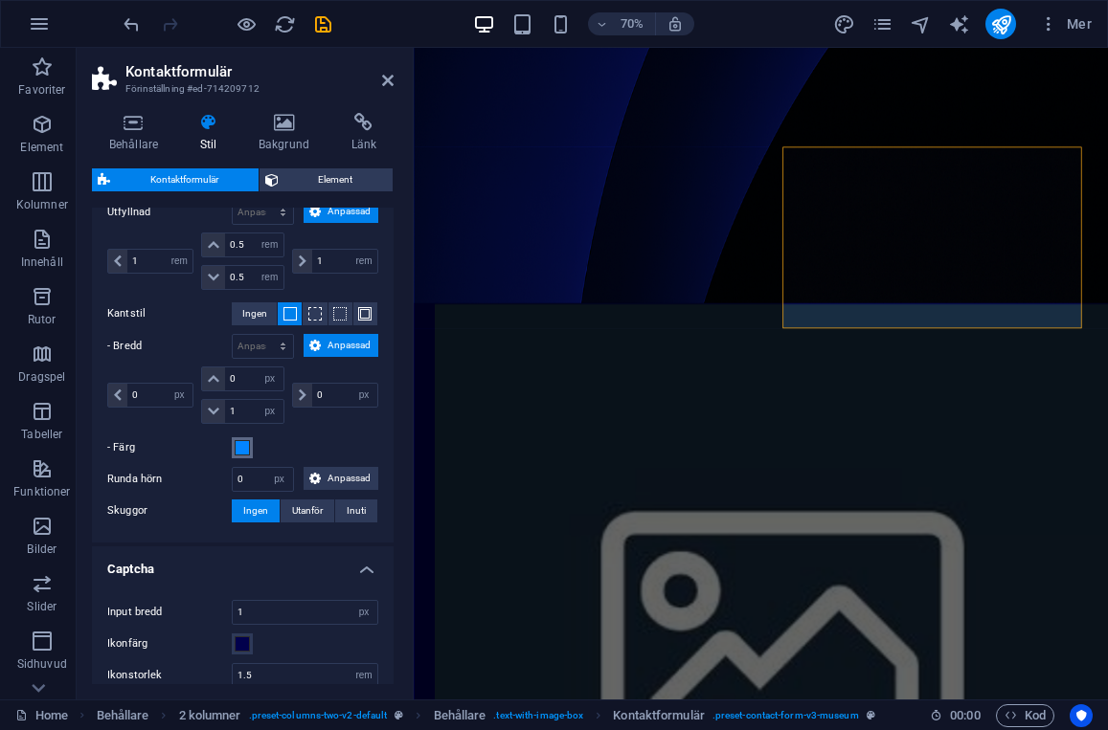
click at [246, 448] on span at bounding box center [242, 447] width 15 height 15
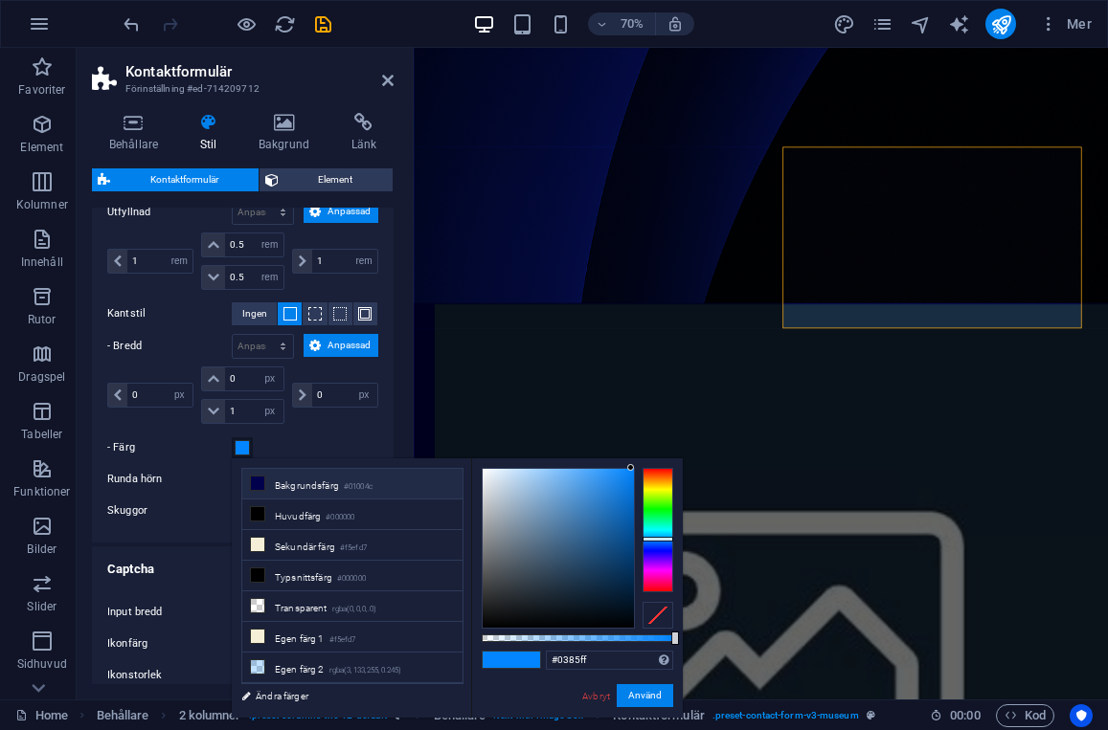
click at [299, 482] on li "Bakgrundsfärg #01004c" at bounding box center [352, 484] width 220 height 31
type input "#01004c"
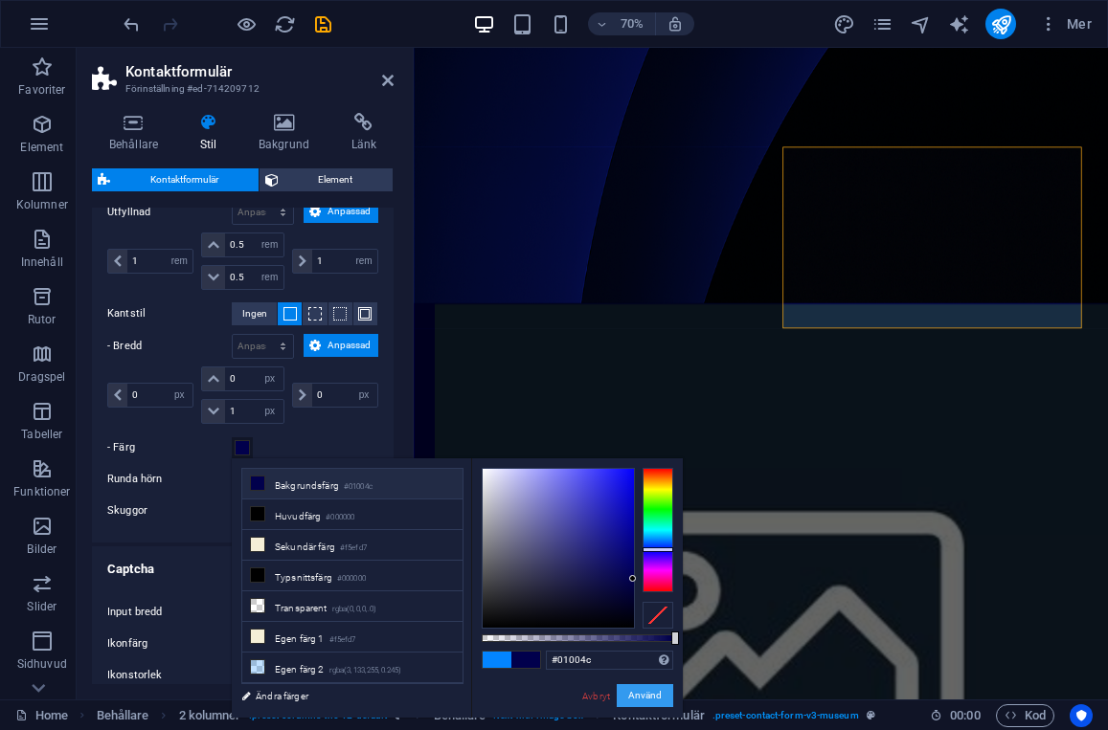
click at [642, 697] on button "Använd" at bounding box center [645, 696] width 56 height 23
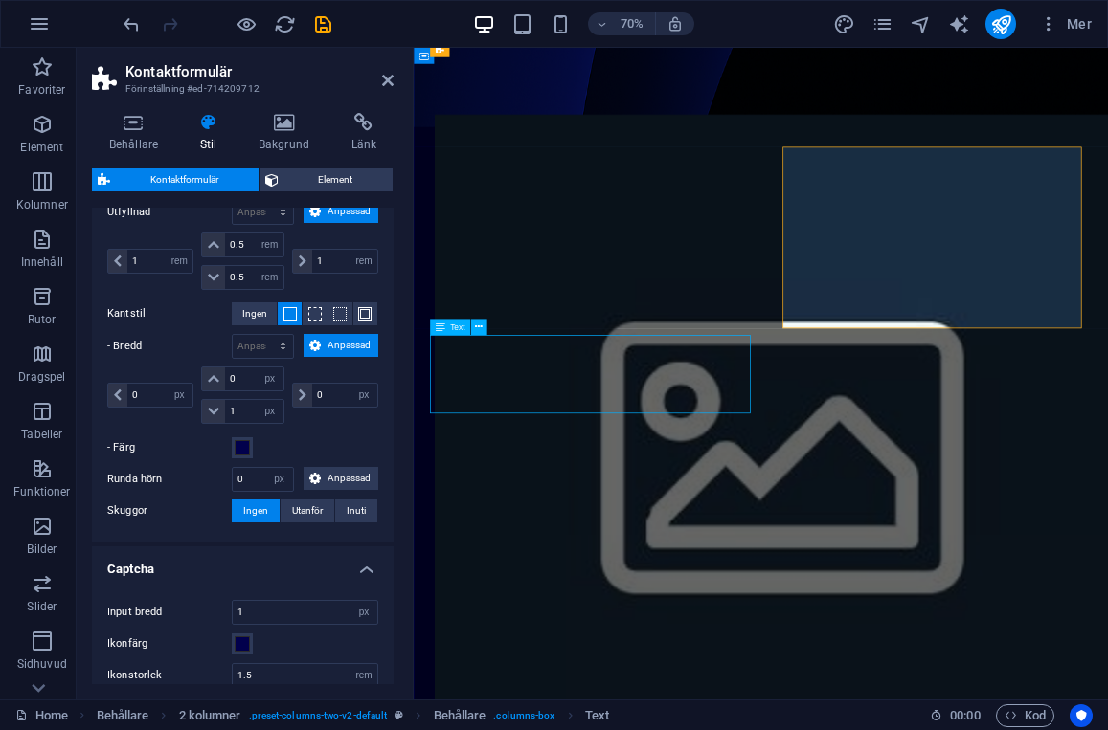
scroll to position [2156, 0]
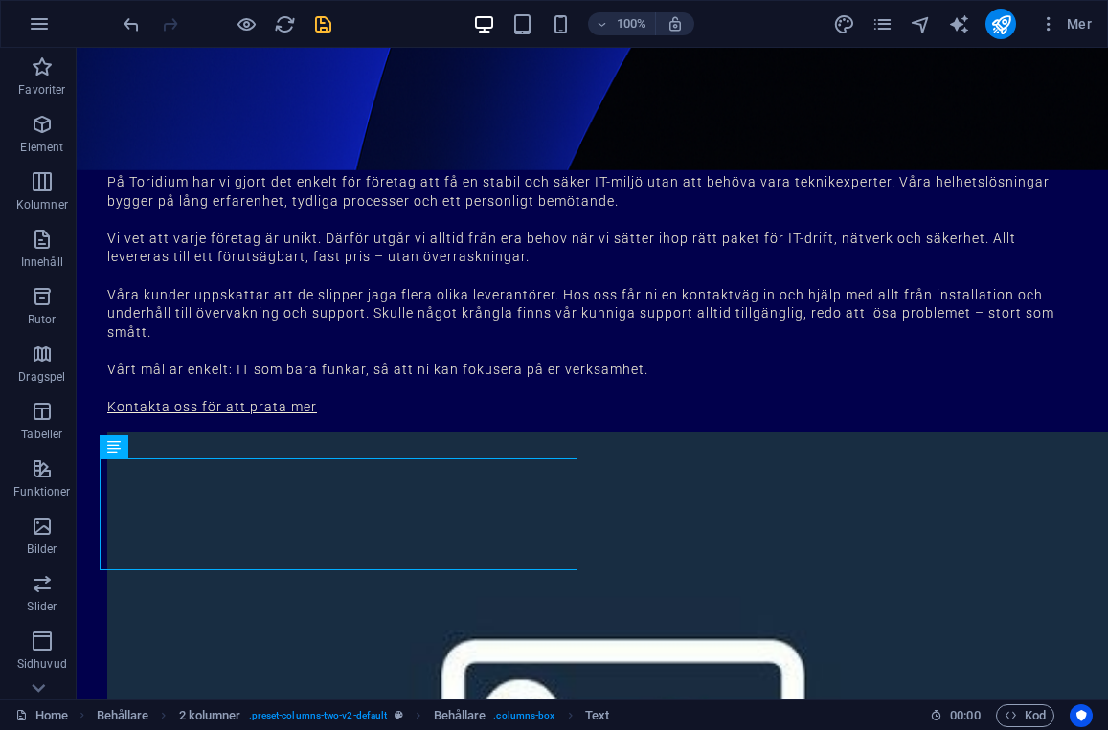
click at [322, 21] on icon "save" at bounding box center [323, 24] width 22 height 22
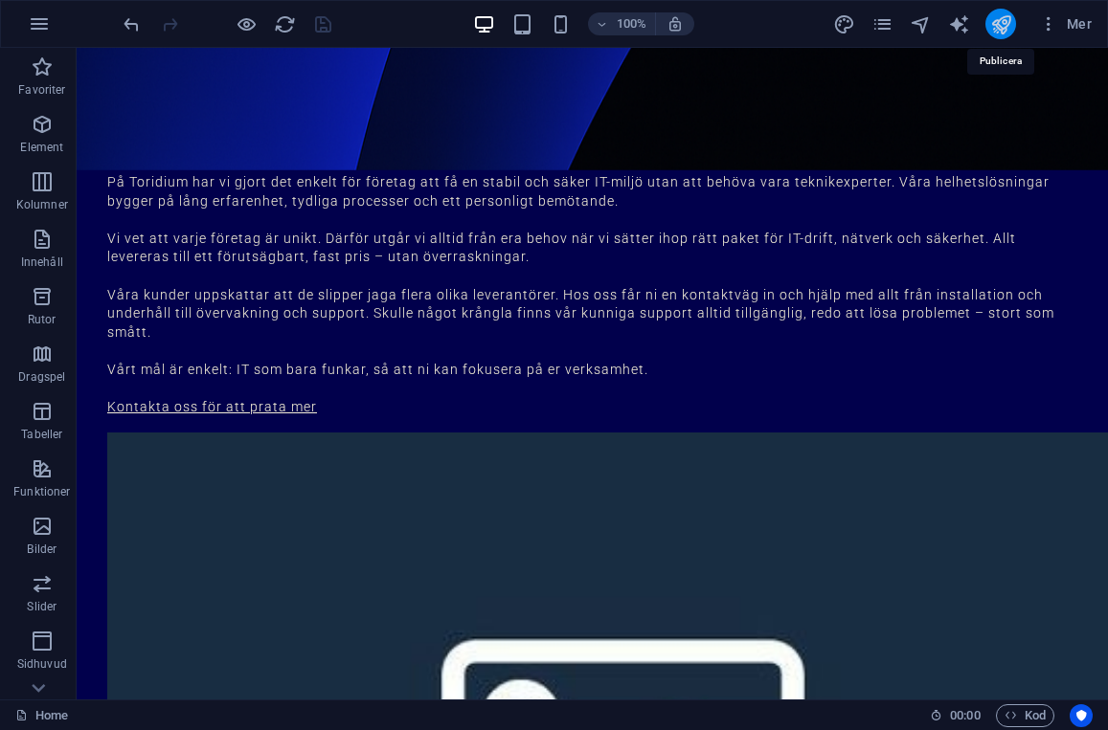
click at [1001, 24] on icon "publish" at bounding box center [1001, 24] width 22 height 22
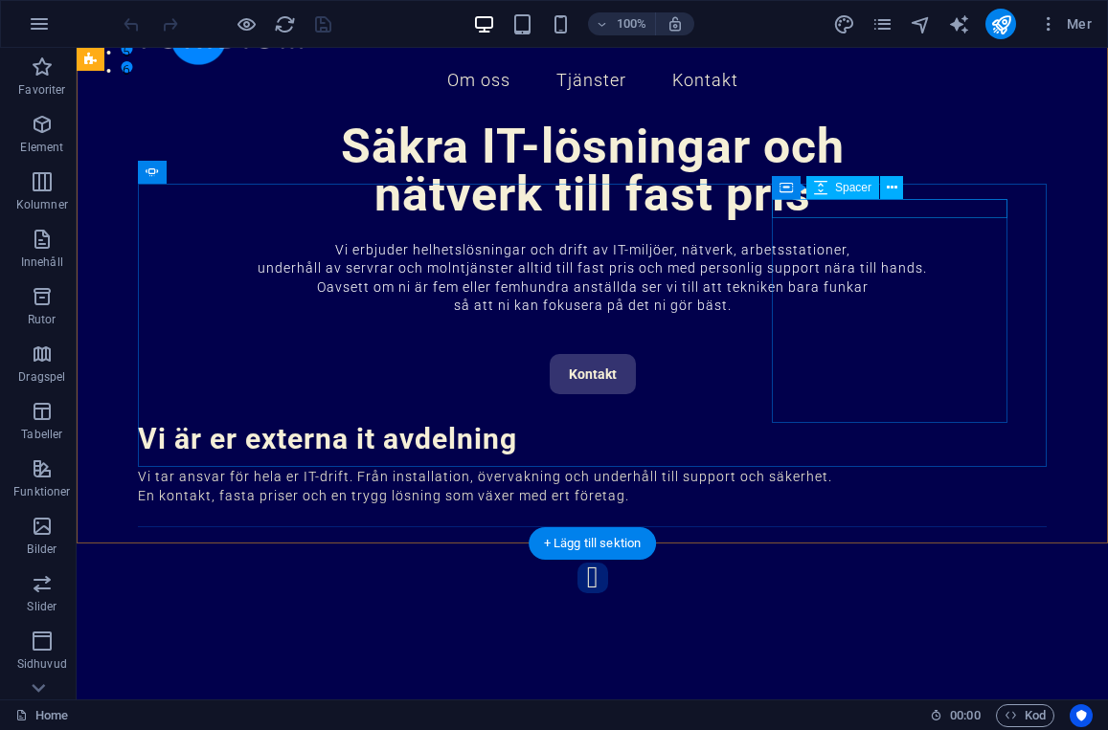
scroll to position [637, 0]
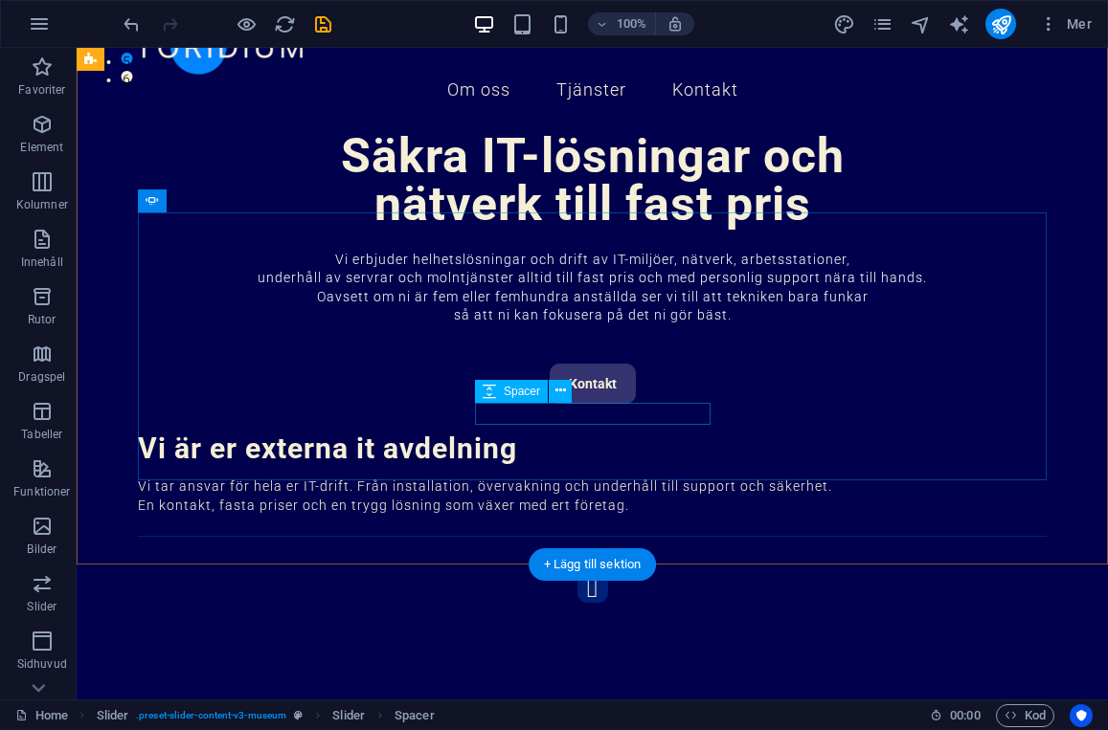
scroll to position [644, 0]
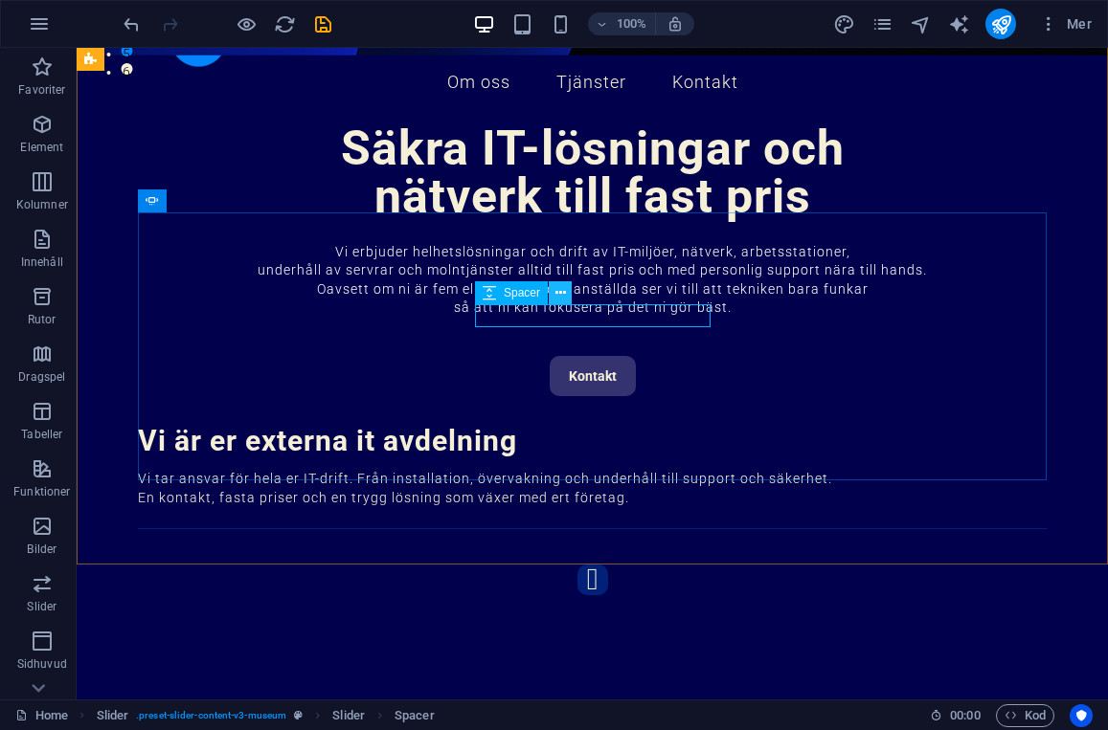
click at [563, 294] on icon at bounding box center [560, 293] width 11 height 20
click at [560, 292] on icon at bounding box center [560, 293] width 11 height 20
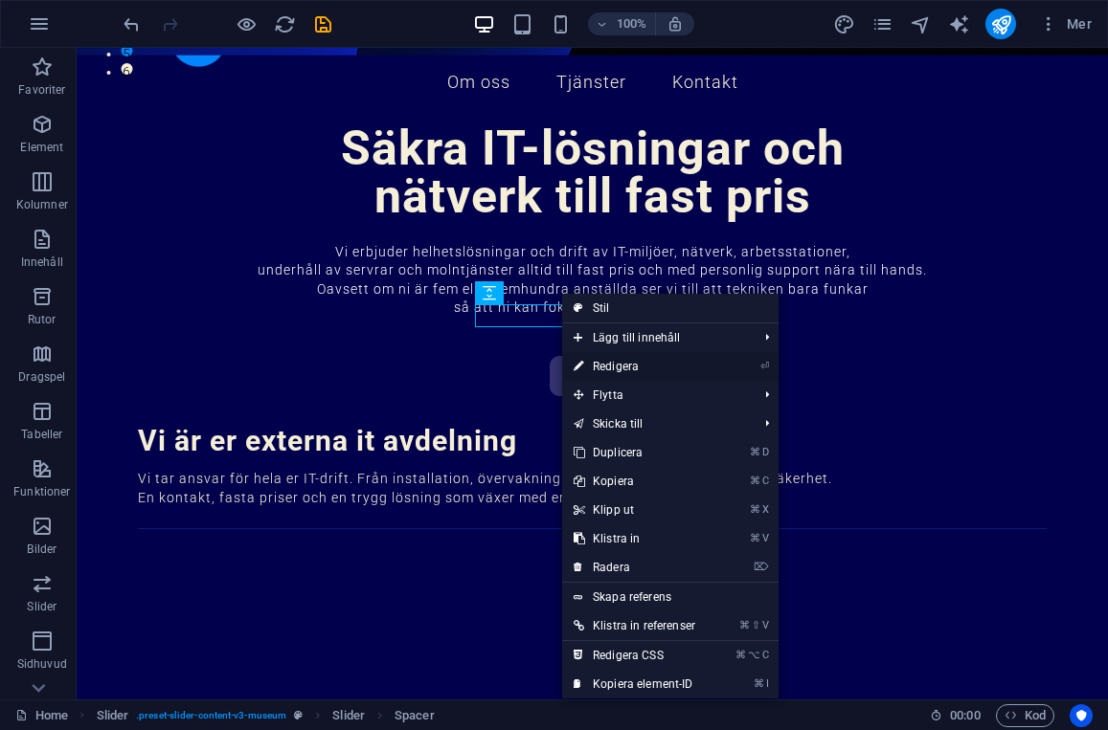
click at [636, 367] on link "⏎ Redigera" at bounding box center [634, 366] width 145 height 29
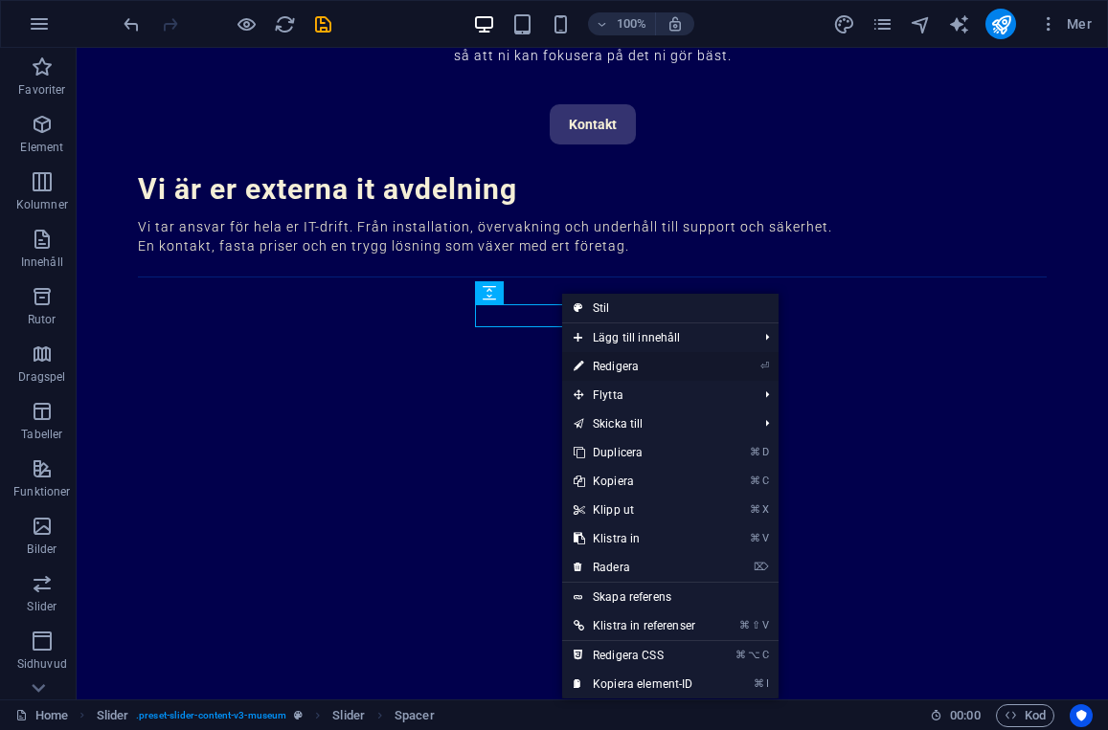
select select "px"
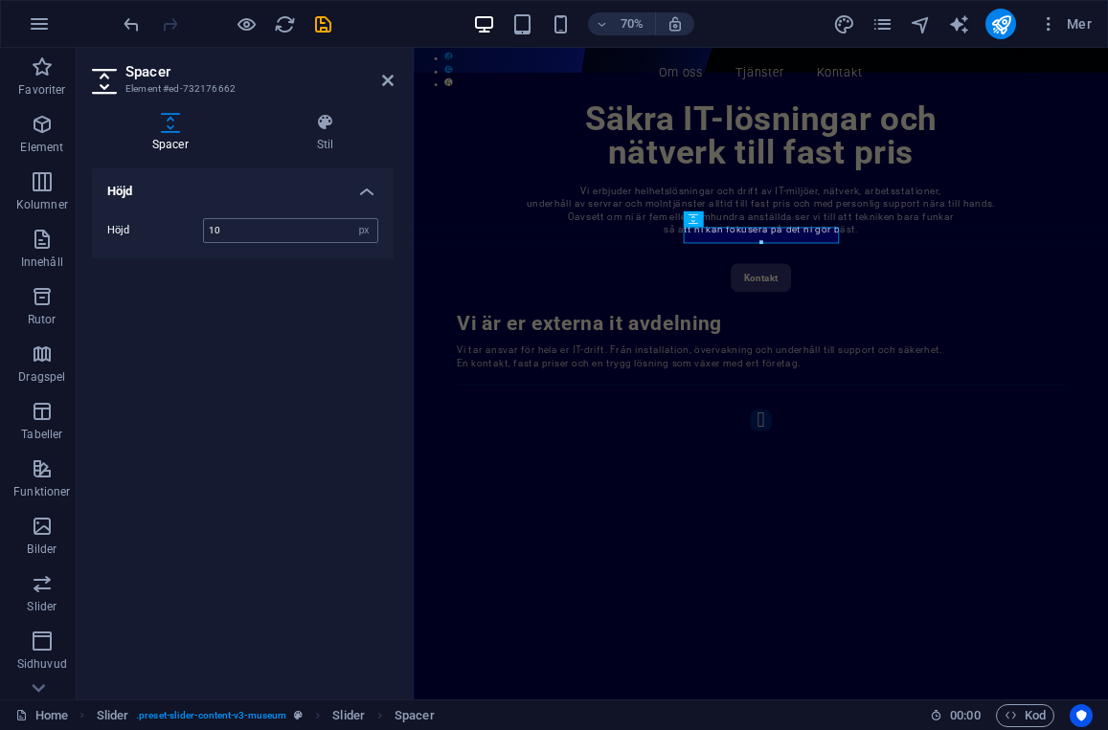
type input "10"
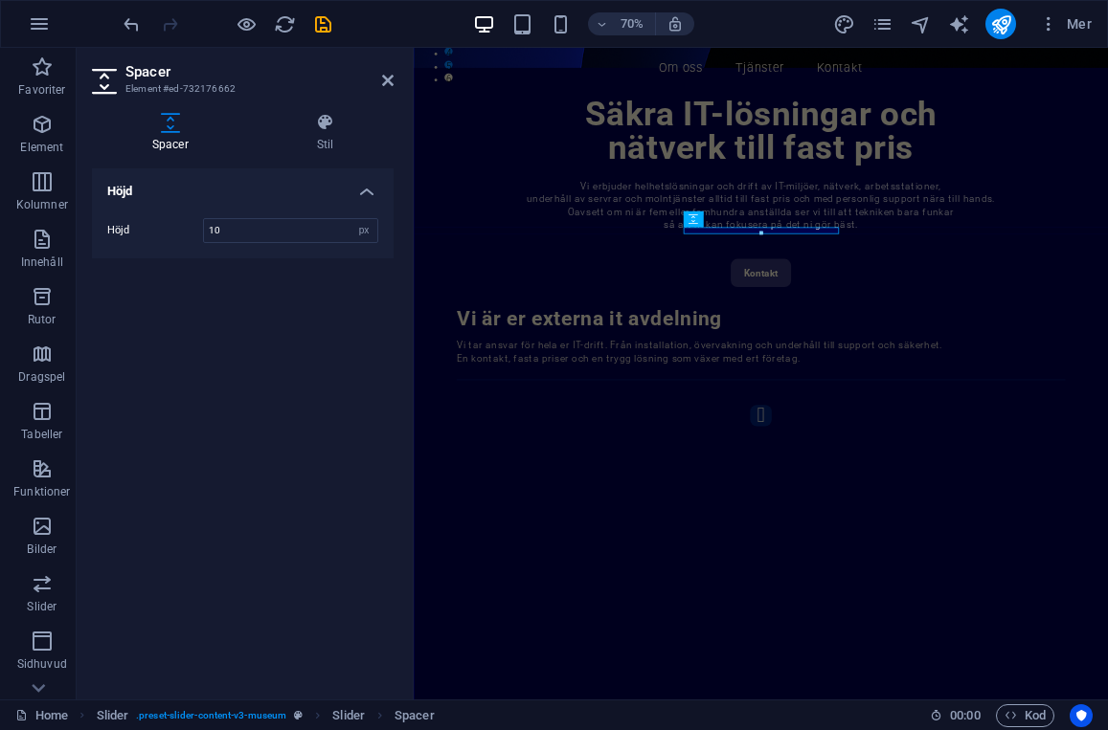
click at [367, 301] on div "Höjd Höjd 10 px rem vh vw" at bounding box center [243, 426] width 302 height 516
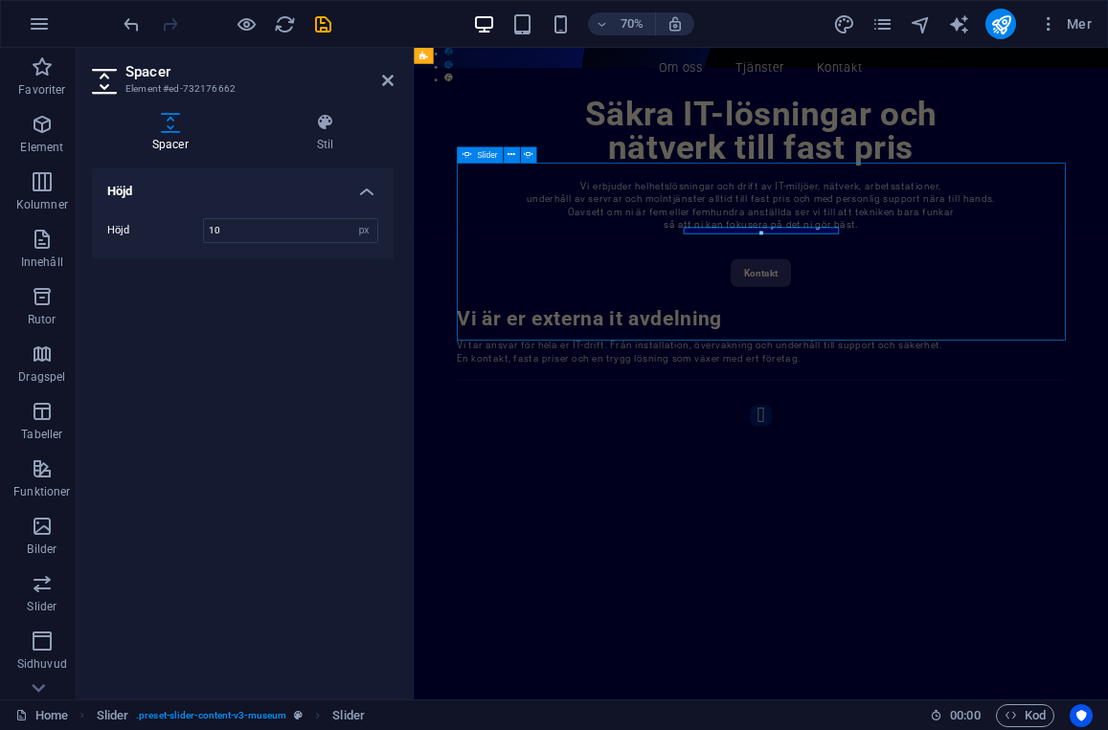
scroll to position [651, 0]
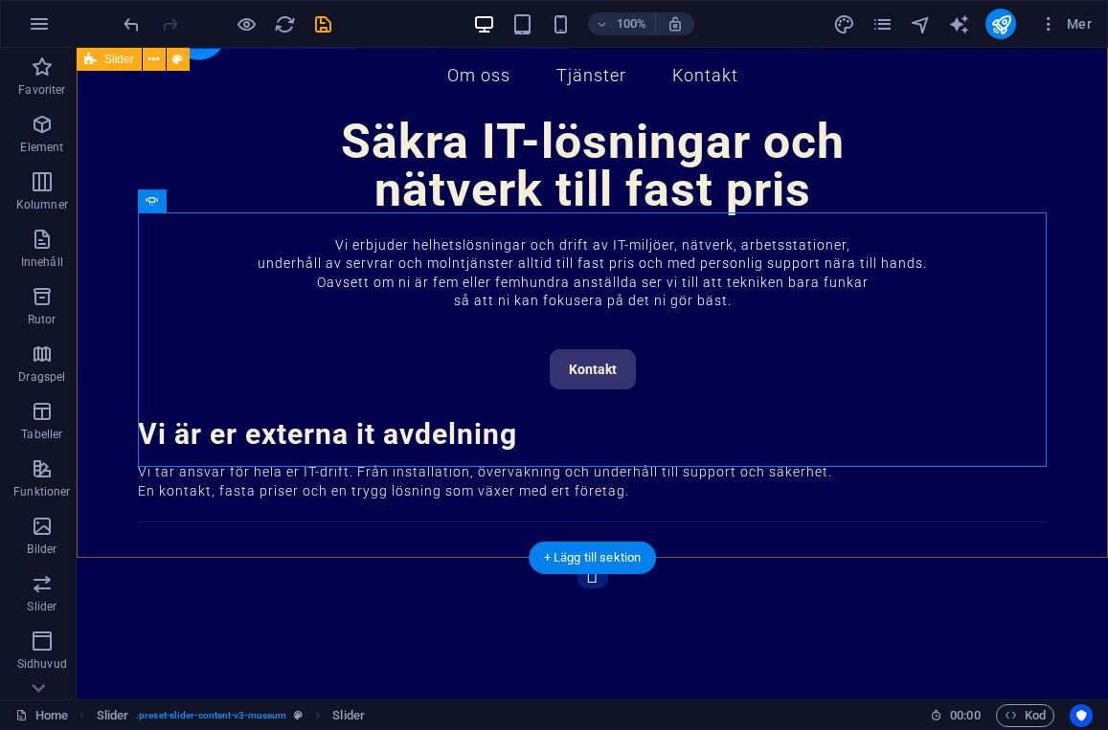
click at [804, 496] on div "Vi är er externa it avdelning Vi tar ansvar för hela er IT-drift. Från installa…" at bounding box center [592, 692] width 1031 height 574
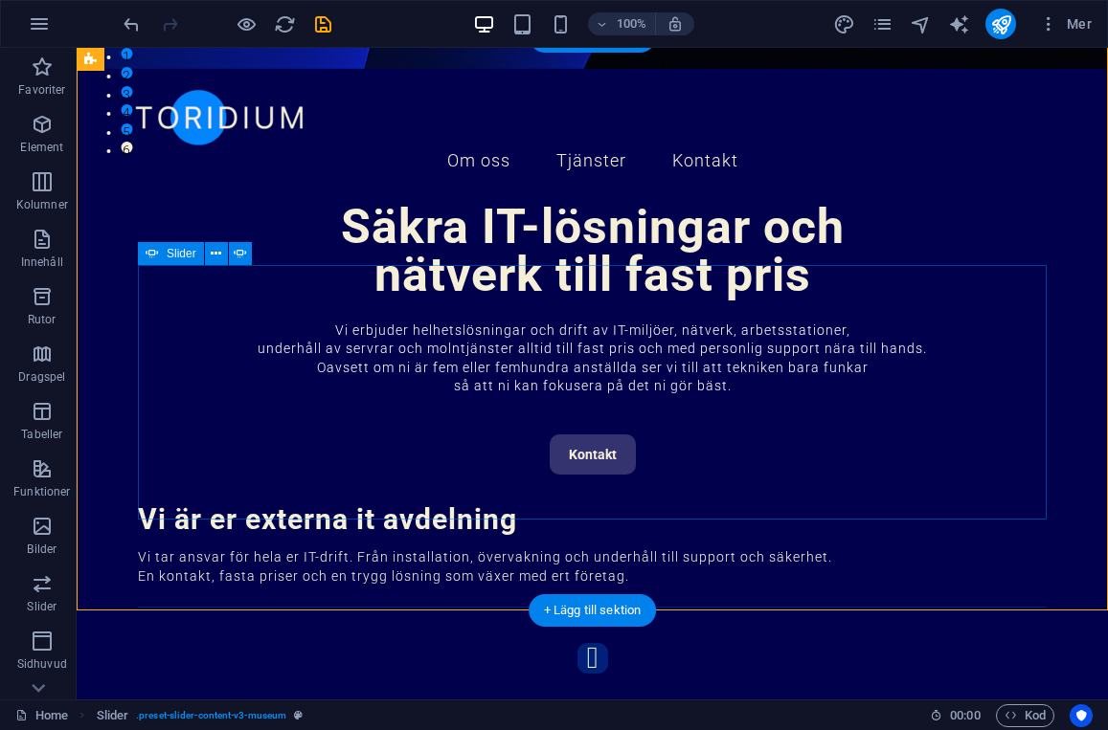
scroll to position [556, 0]
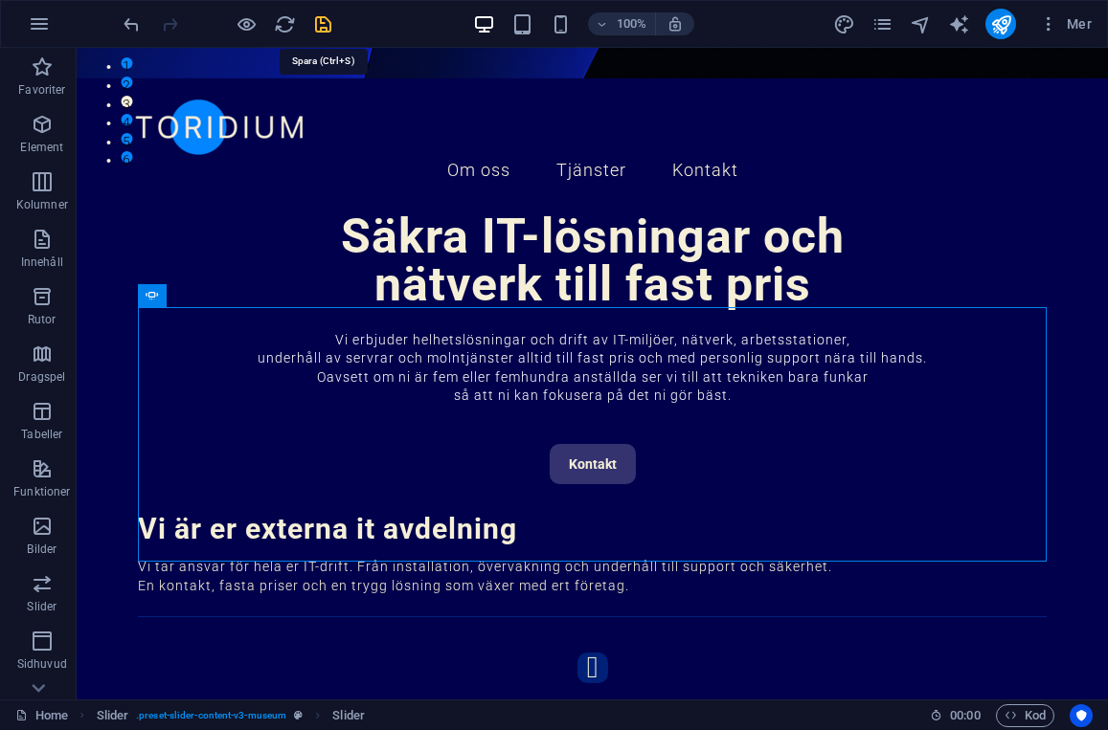
click at [326, 25] on icon "save" at bounding box center [323, 24] width 22 height 22
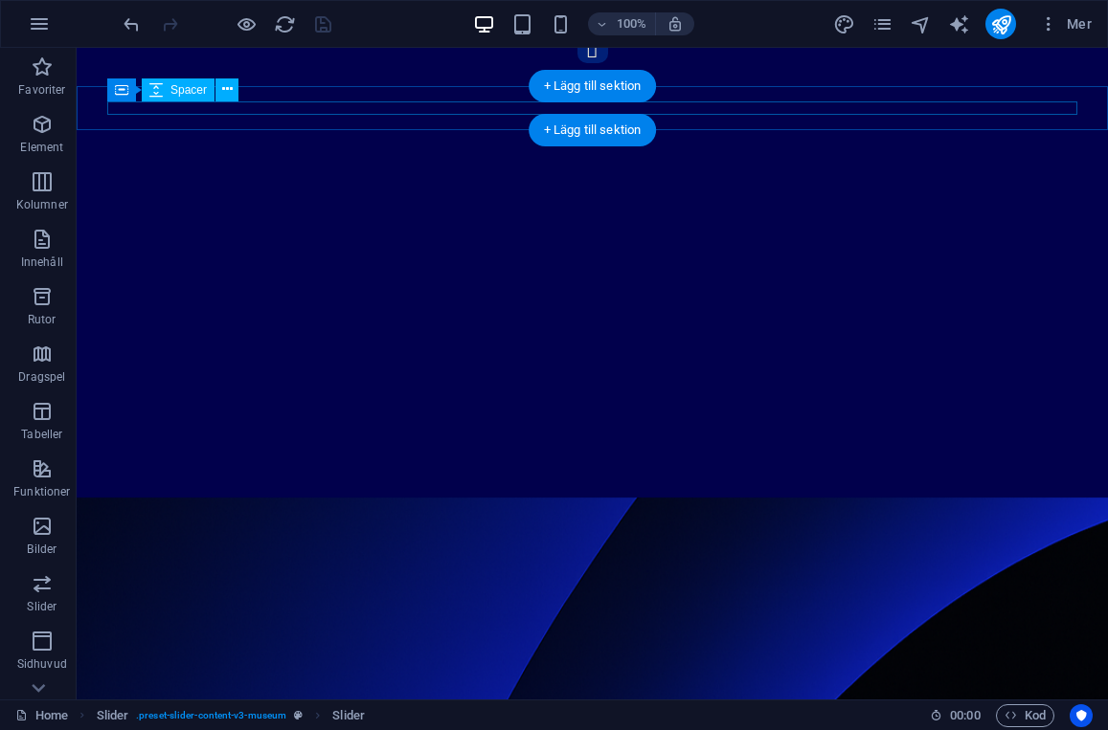
scroll to position [1209, 0]
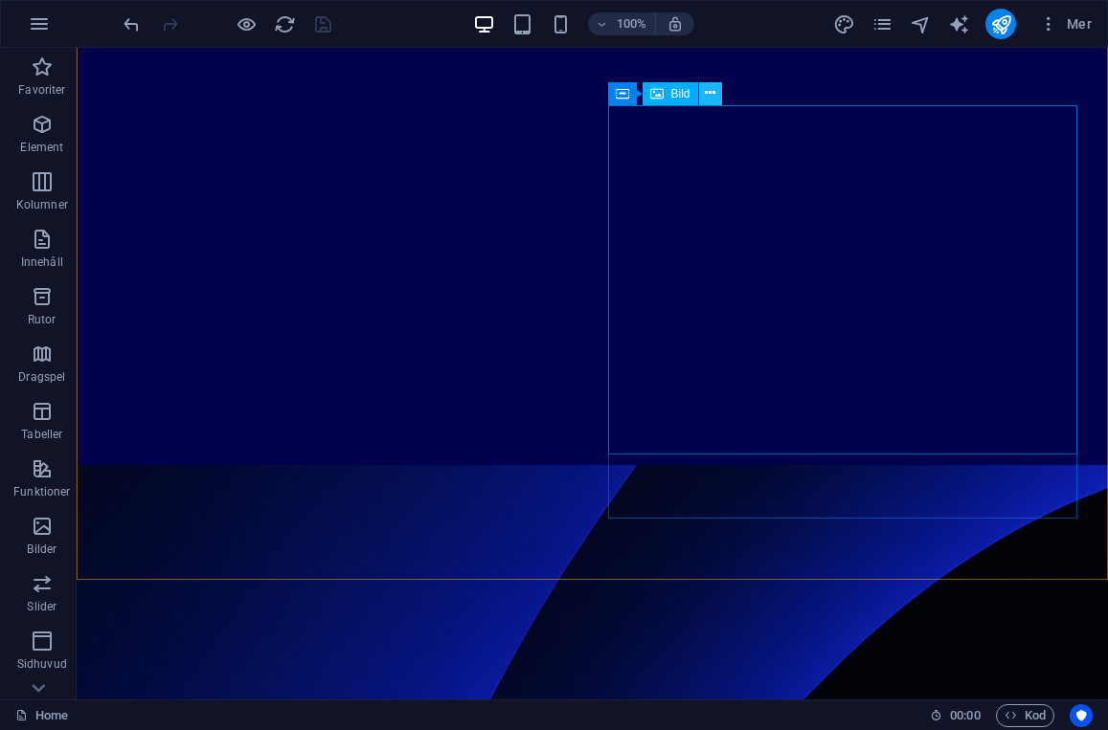
click at [712, 93] on icon at bounding box center [710, 93] width 11 height 20
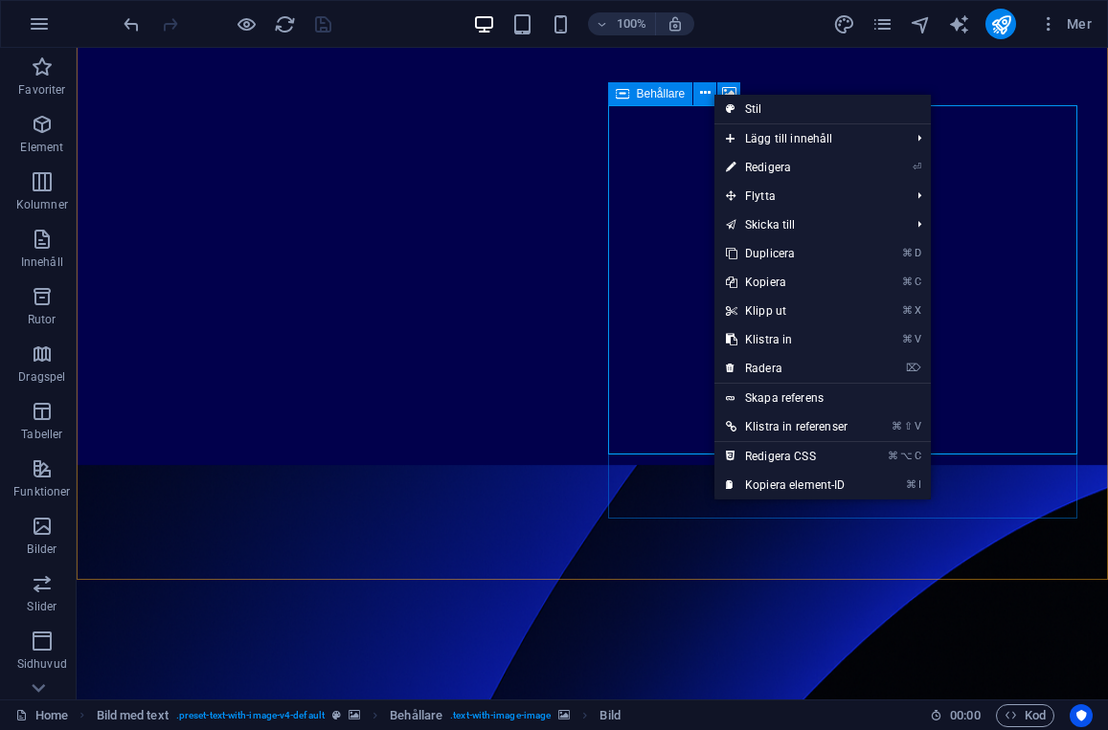
click at [623, 93] on icon at bounding box center [622, 93] width 13 height 23
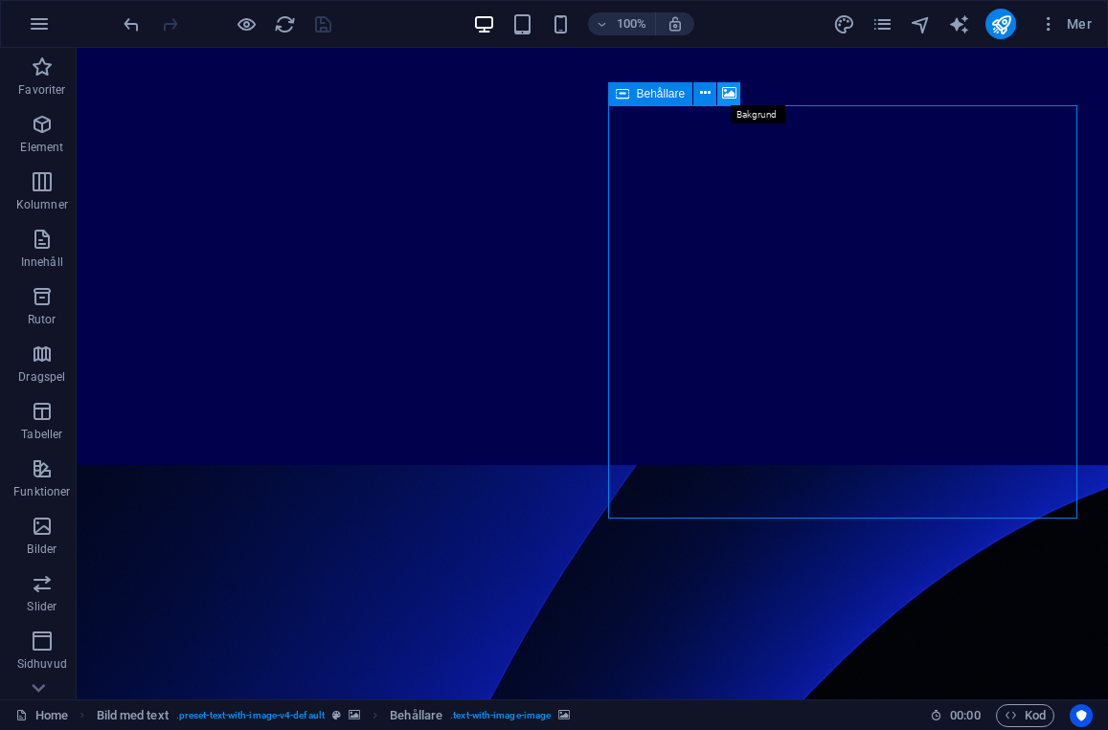
click at [727, 95] on icon at bounding box center [729, 93] width 14 height 20
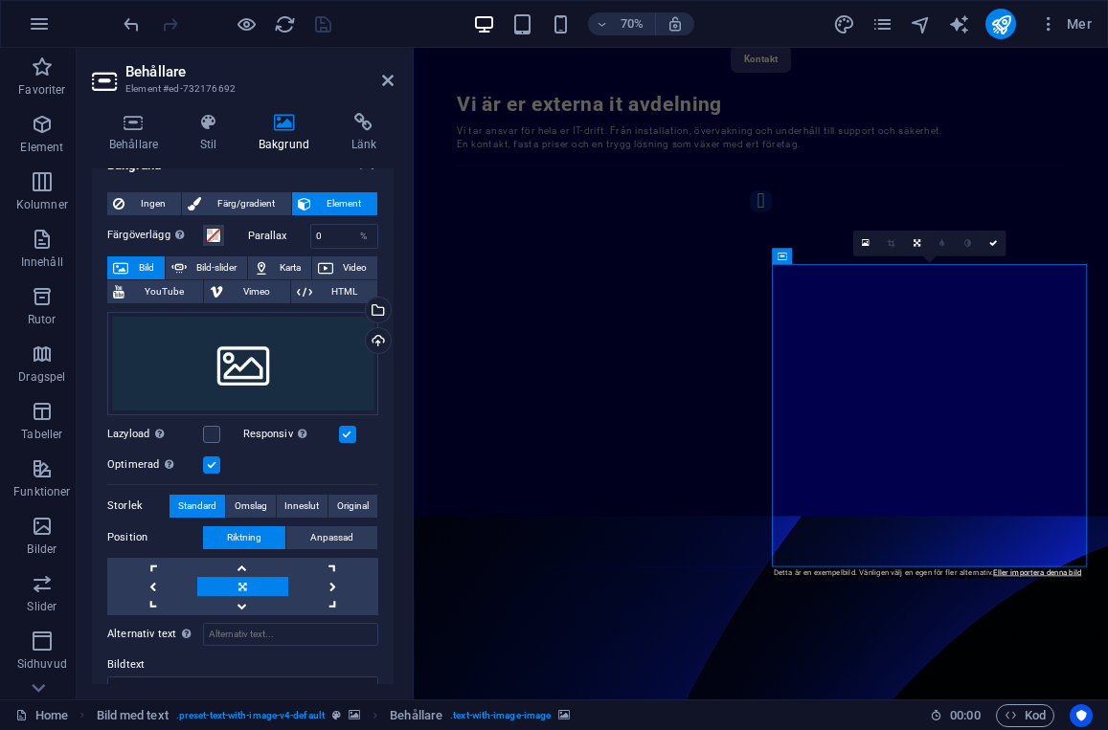
scroll to position [0, 0]
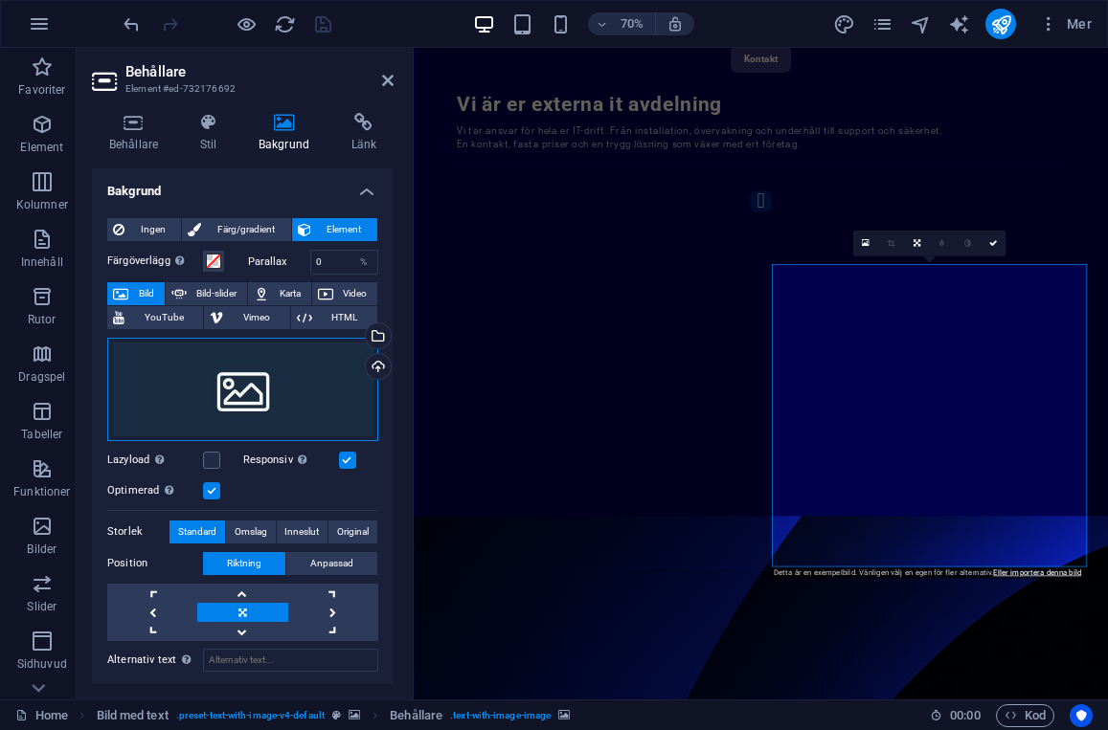
click at [290, 379] on div "Dra filer hit, klicka för att välja filer eller välj filer från Filer eller vår…" at bounding box center [242, 389] width 271 height 103
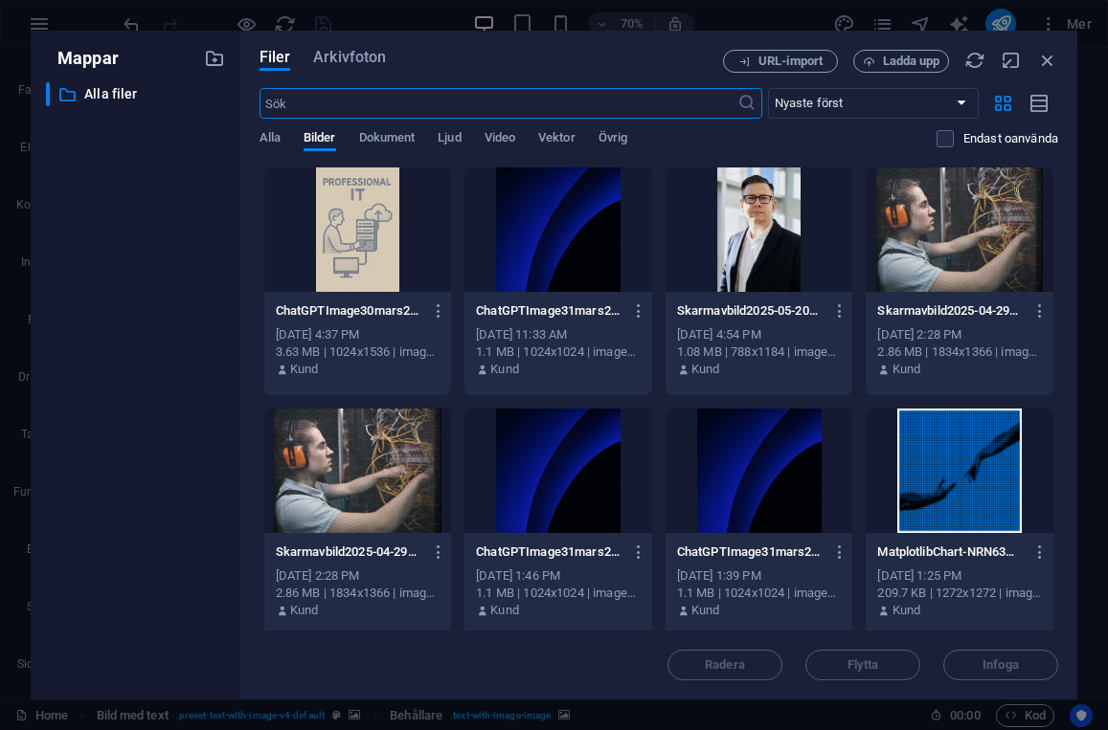
scroll to position [2268, 0]
click at [366, 452] on div at bounding box center [358, 471] width 188 height 124
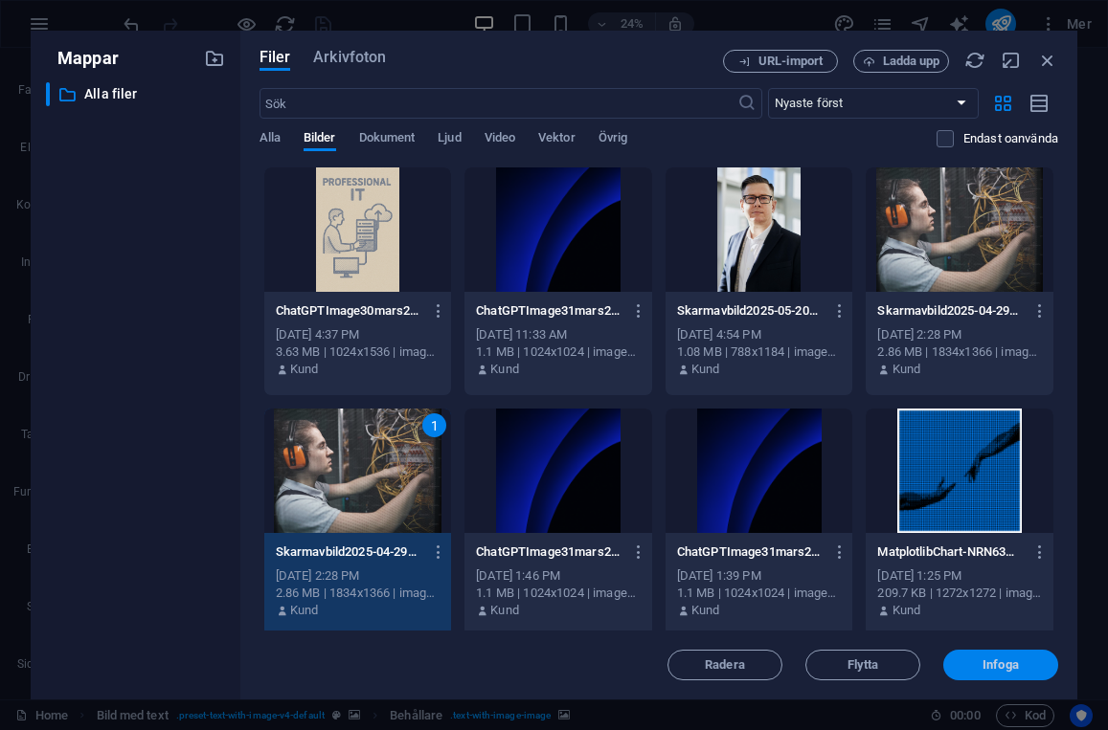
click at [1007, 666] on span "Infoga" at bounding box center [1000, 665] width 36 height 11
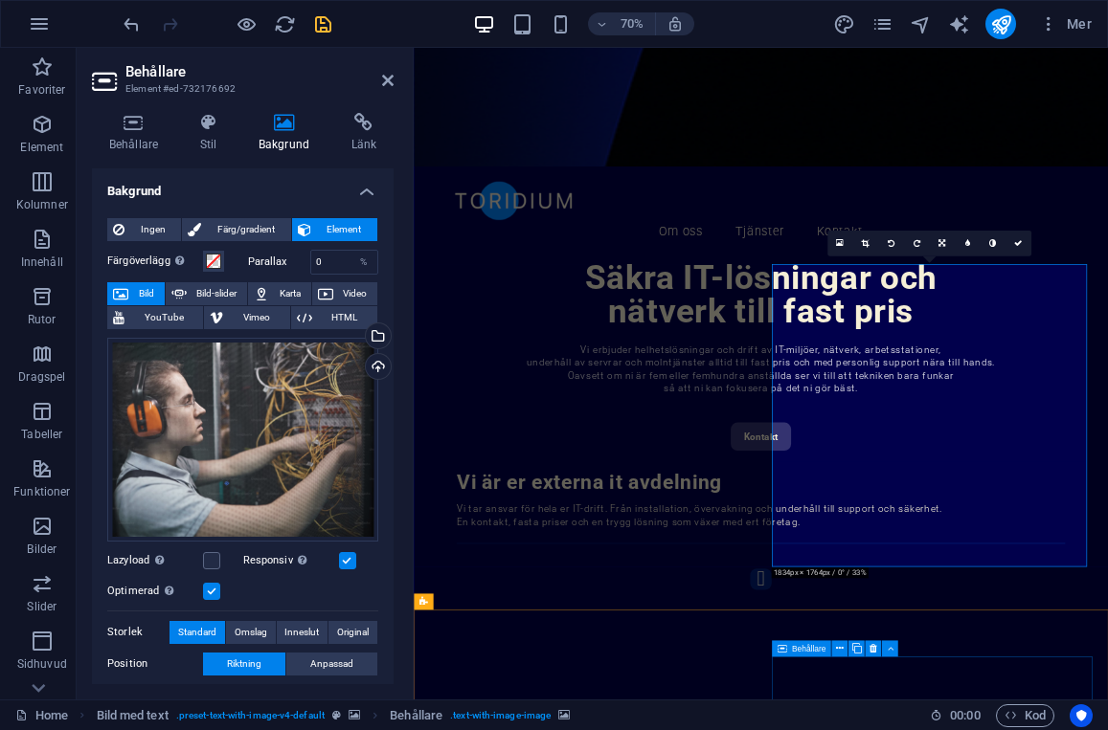
scroll to position [1209, 0]
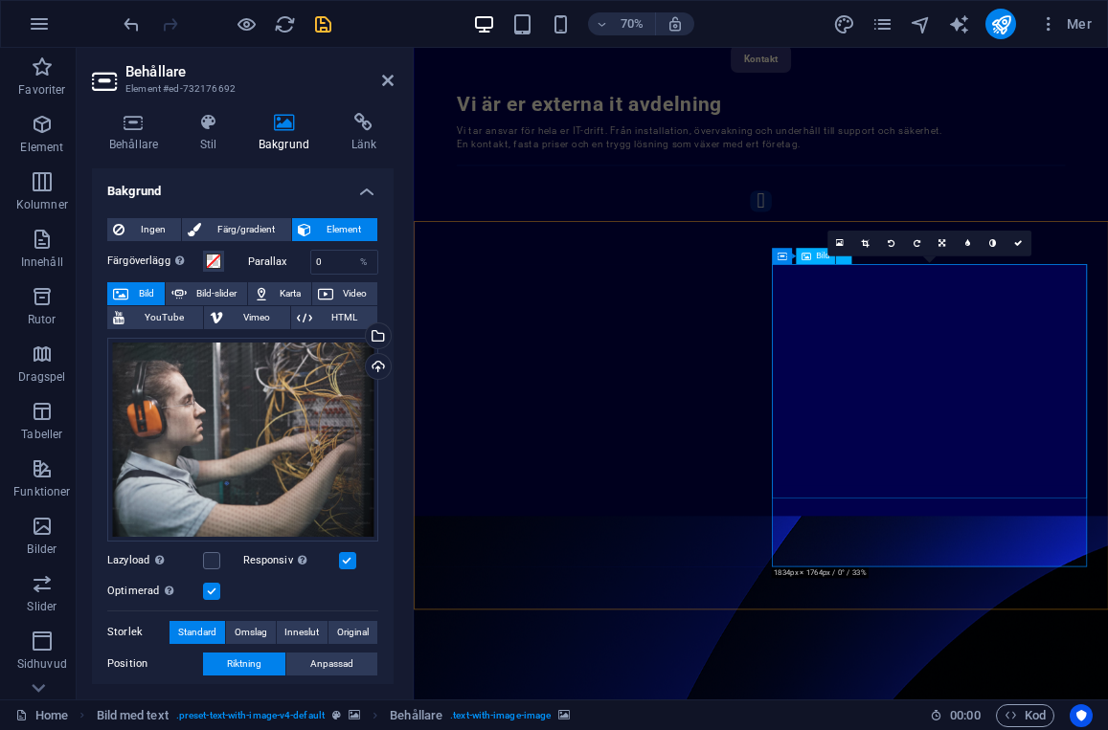
click at [132, 229] on span "Ingen" at bounding box center [152, 229] width 45 height 23
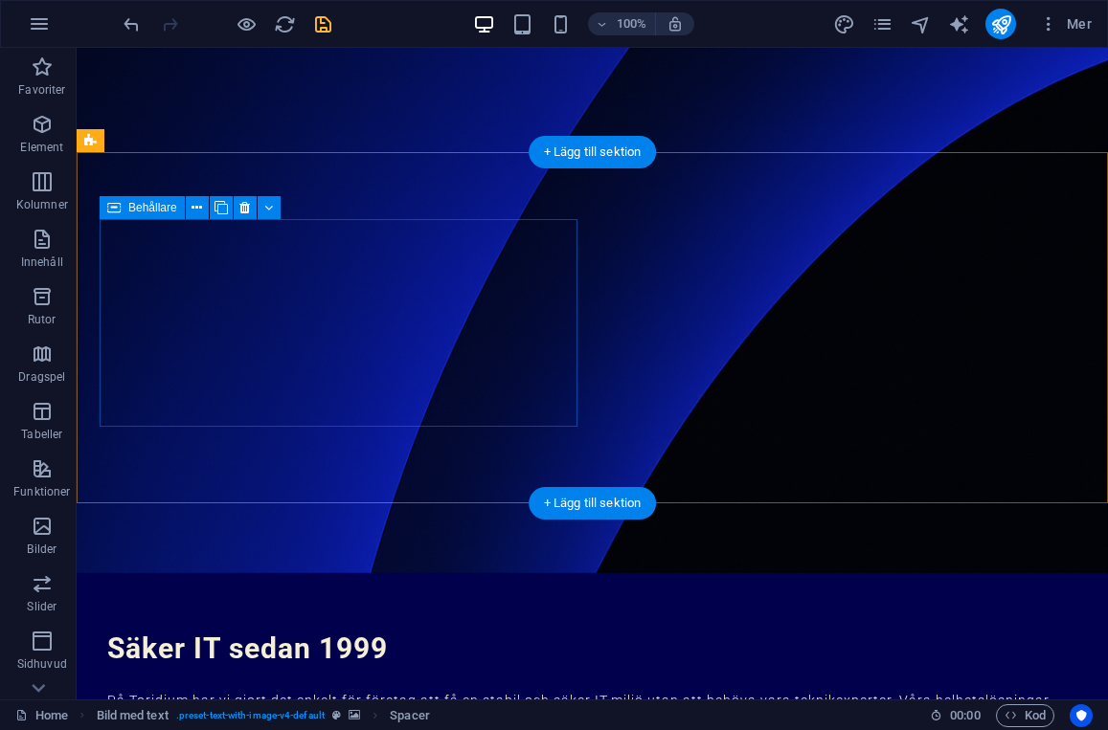
scroll to position [1655, 0]
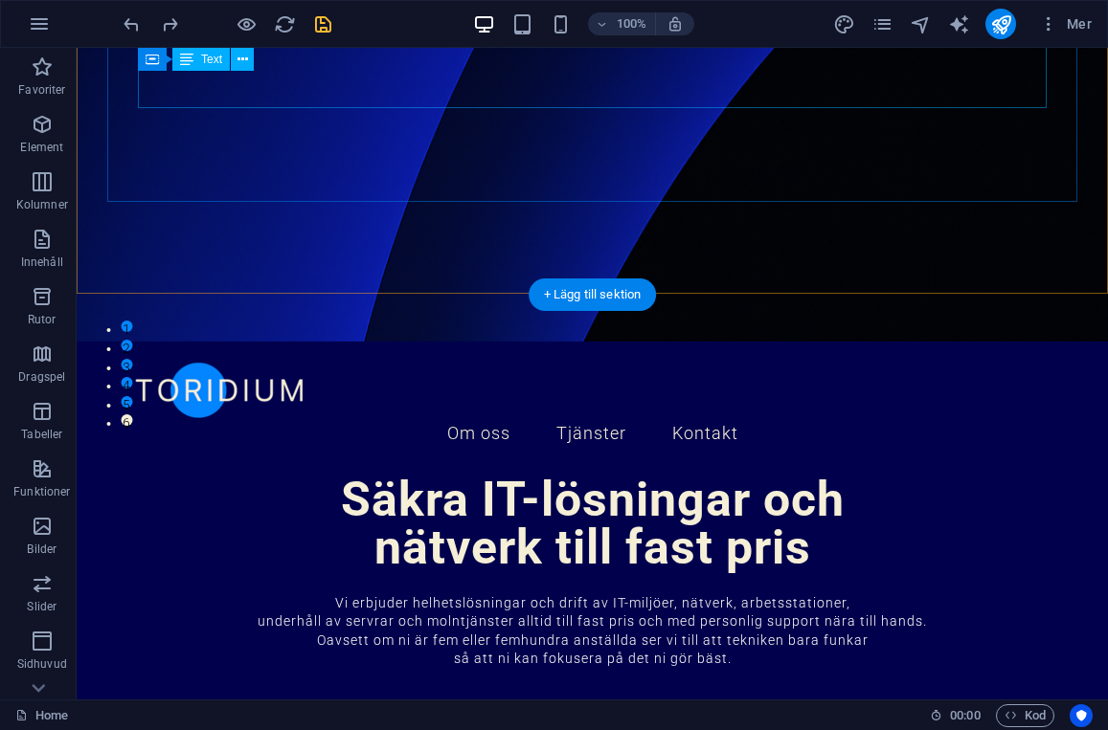
scroll to position [0, 0]
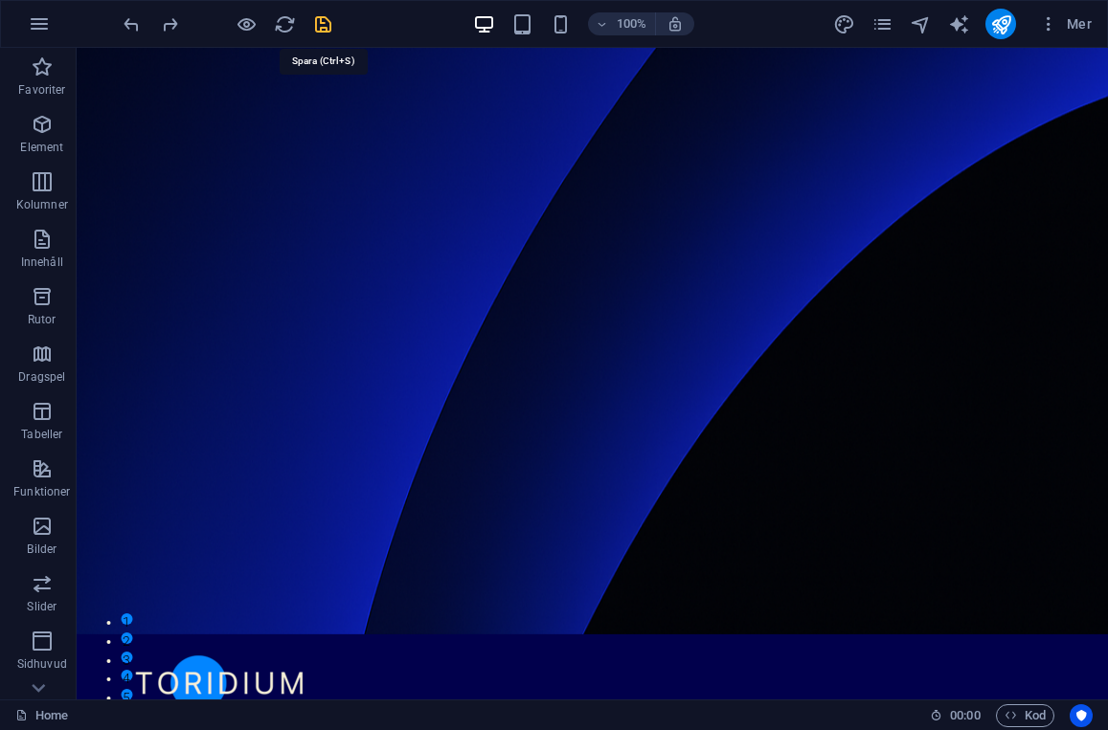
click at [322, 28] on icon "save" at bounding box center [323, 24] width 22 height 22
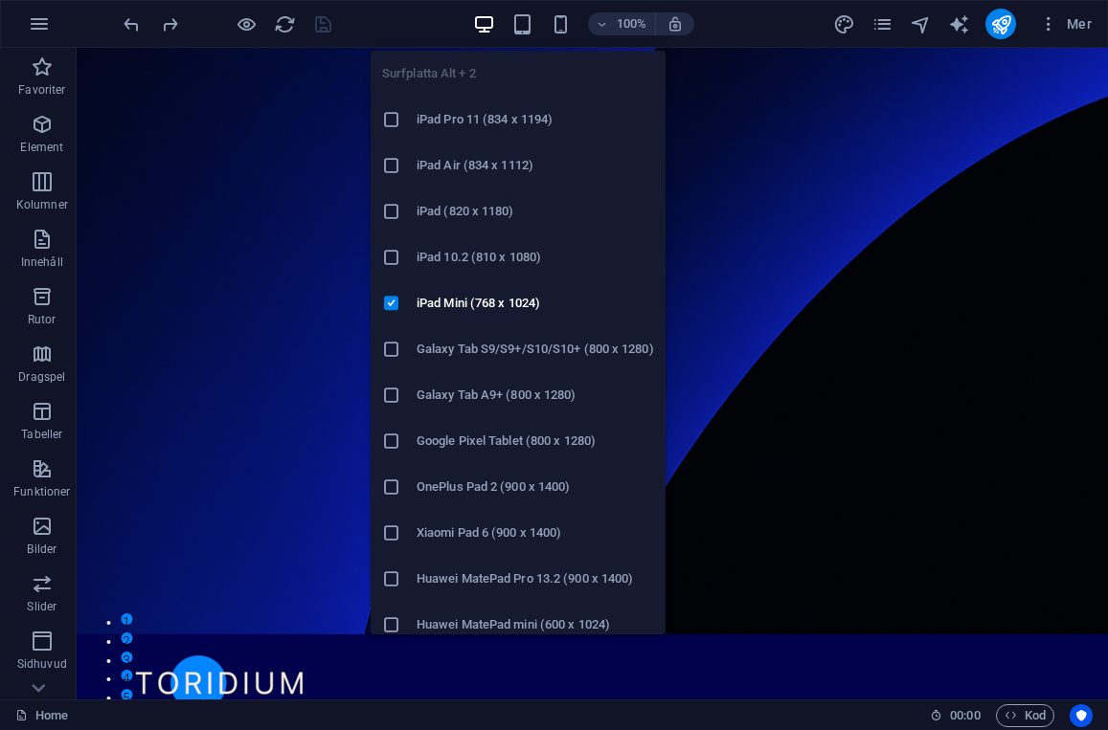
click at [436, 122] on h6 "iPad Pro 11 (834 x 1194)" at bounding box center [534, 119] width 237 height 23
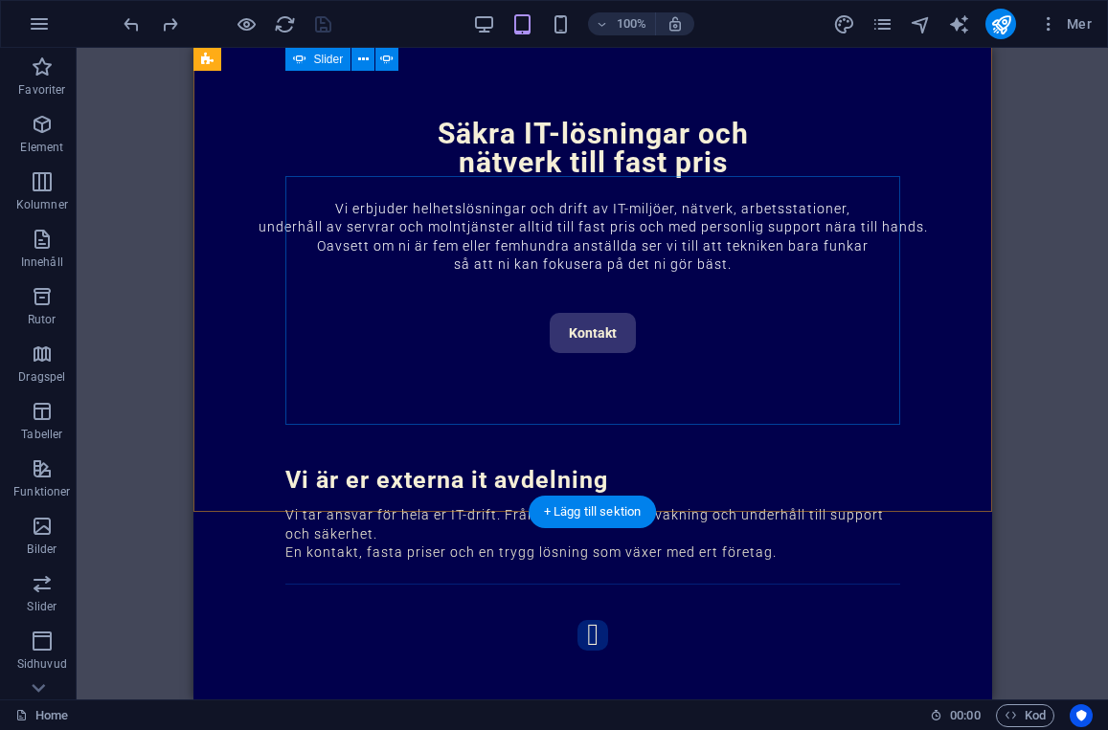
scroll to position [684, 0]
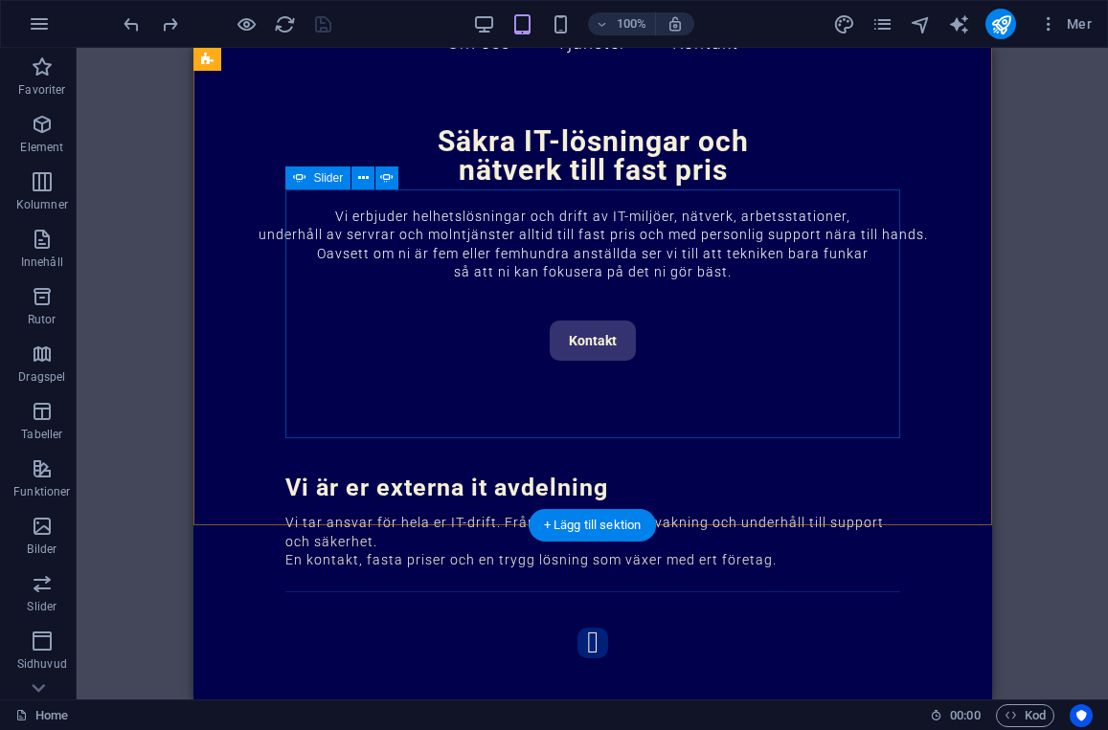
click at [576, 628] on button "button" at bounding box center [591, 643] width 31 height 31
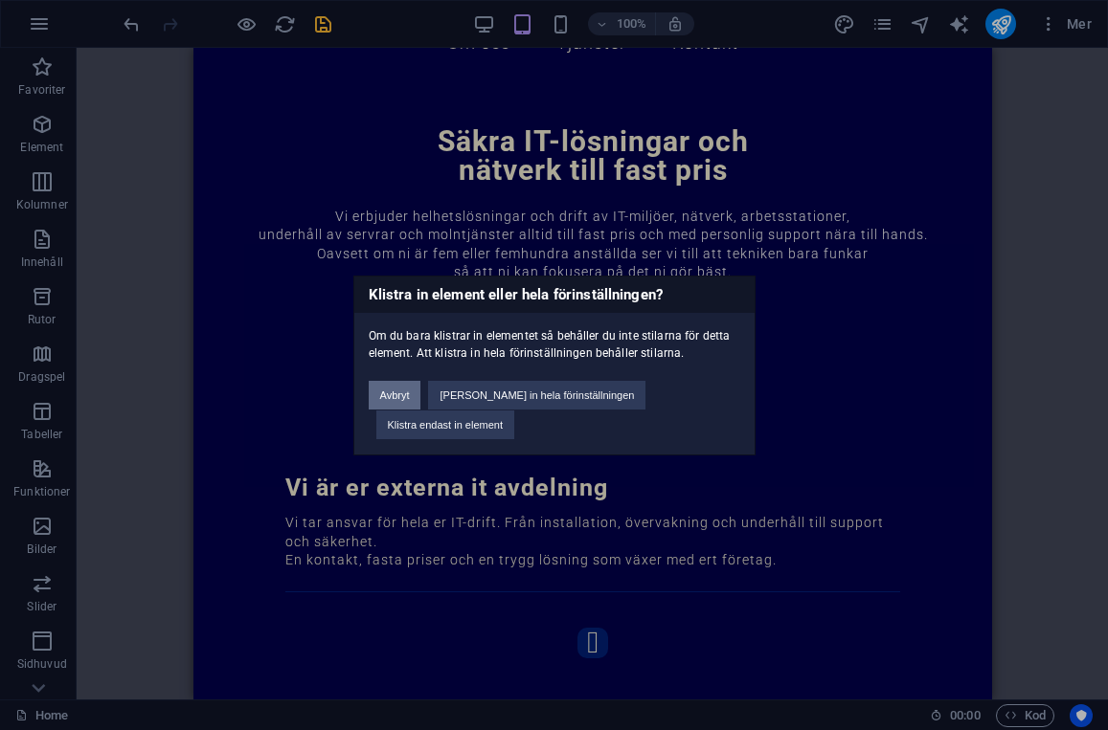
click at [393, 410] on button "Avbryt" at bounding box center [395, 395] width 53 height 29
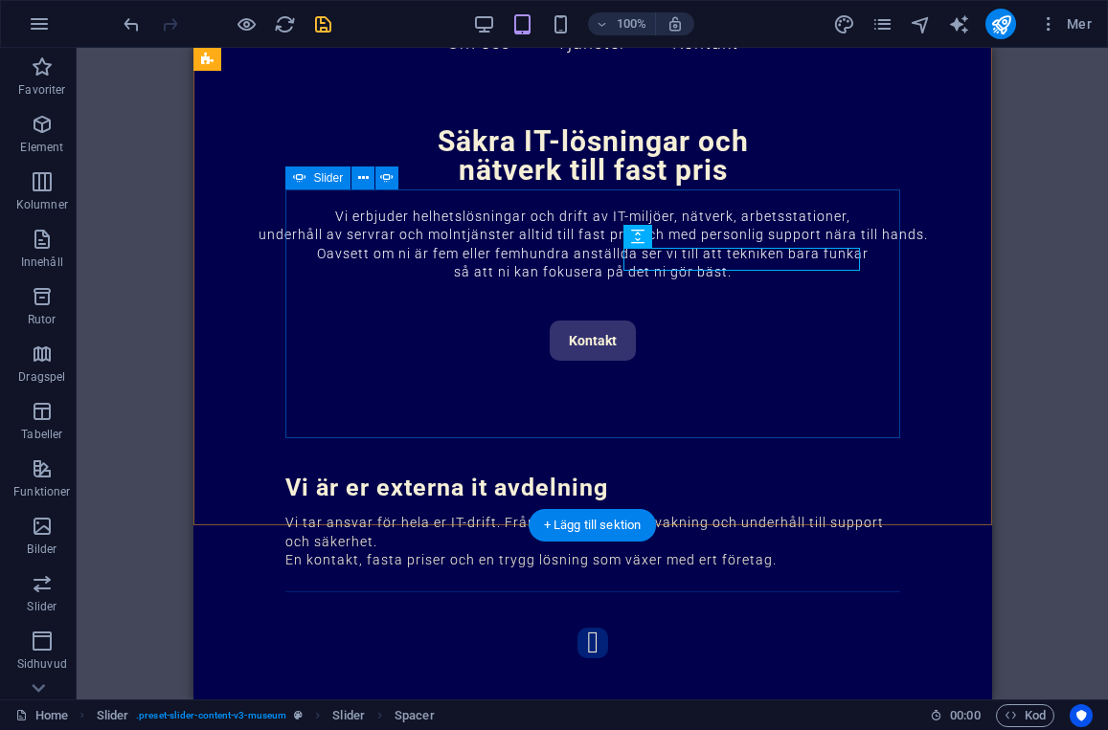
click at [576, 628] on button "button" at bounding box center [591, 643] width 31 height 31
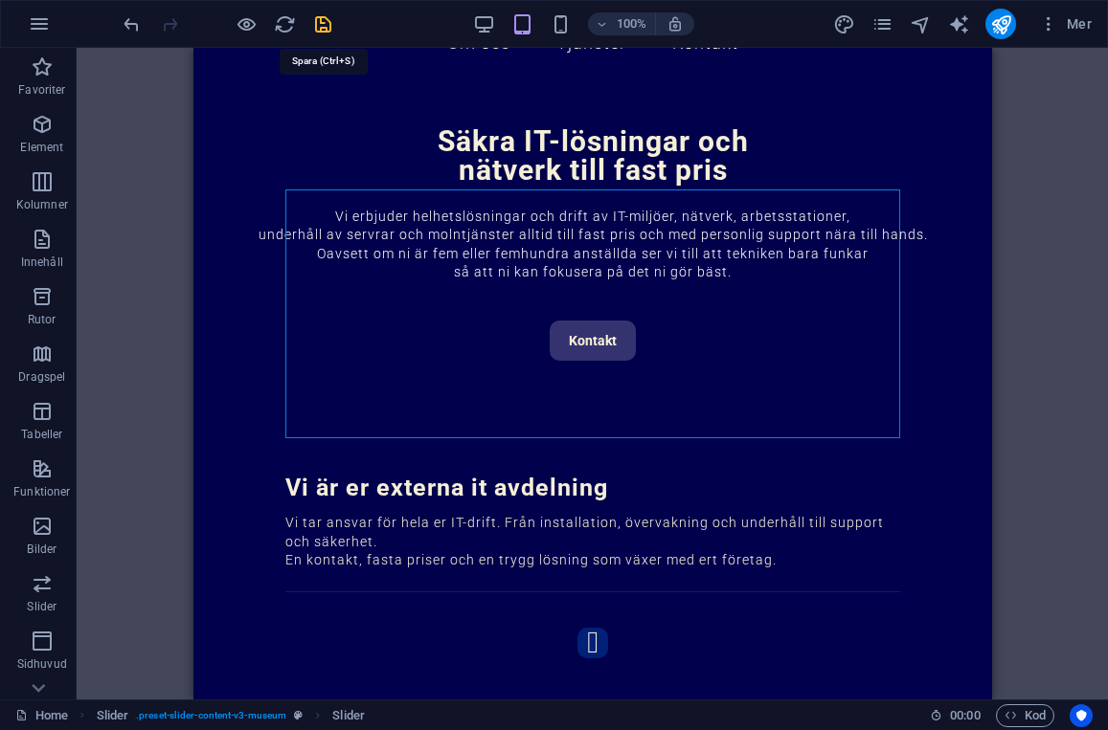
click at [323, 21] on icon "save" at bounding box center [323, 24] width 22 height 22
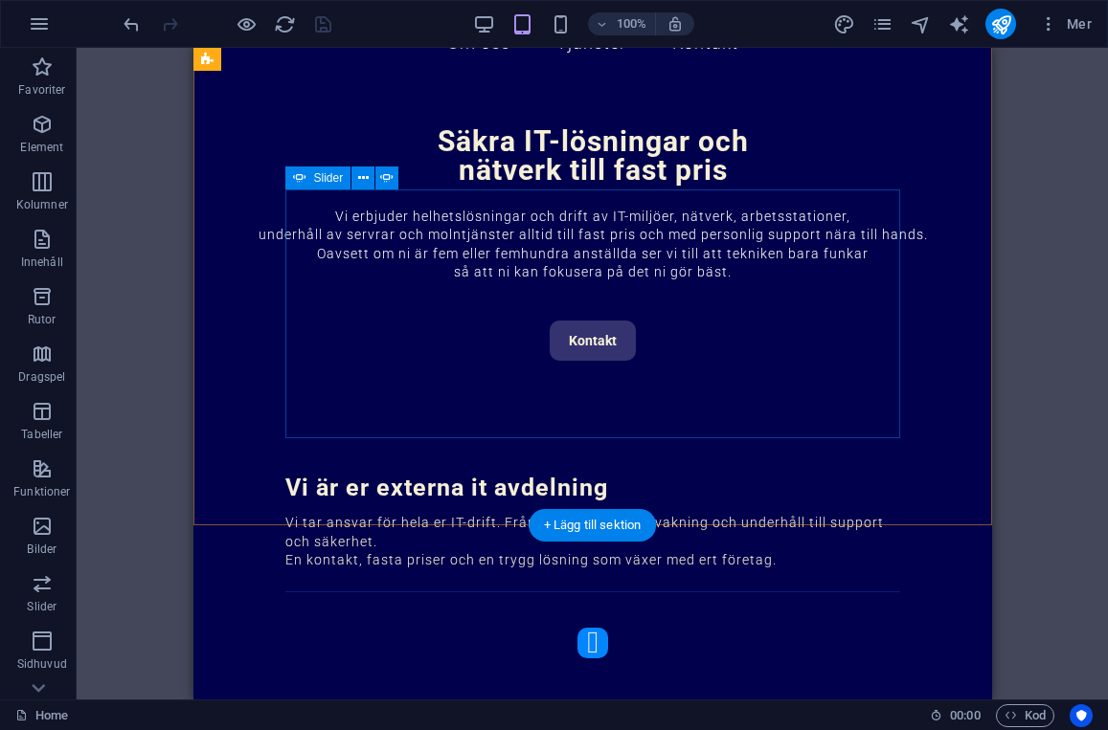
click at [576, 628] on button "button" at bounding box center [591, 643] width 31 height 31
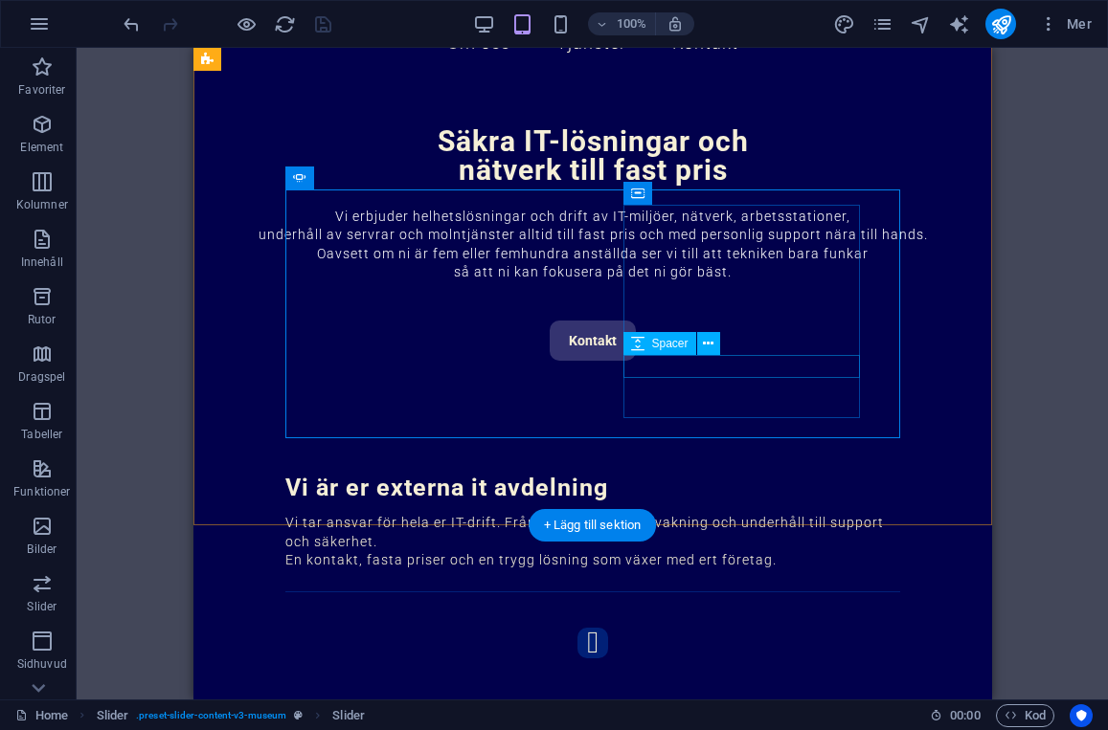
click at [707, 346] on icon at bounding box center [708, 344] width 11 height 20
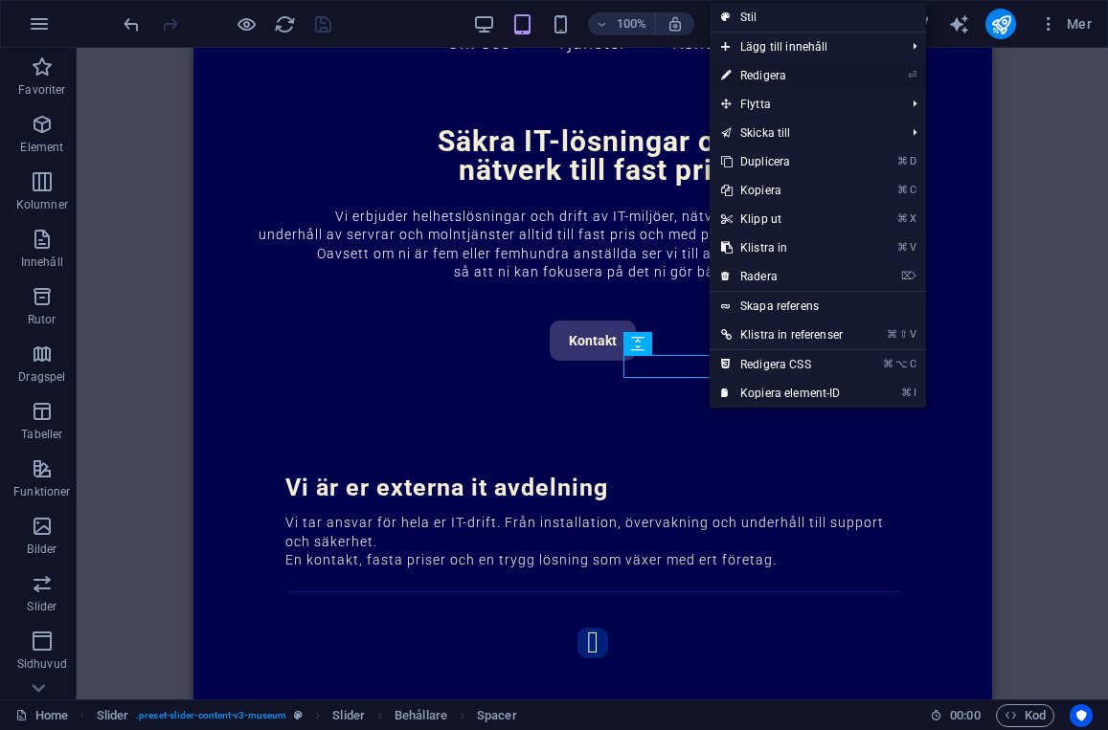
click at [768, 82] on link "⏎ Redigera" at bounding box center [781, 75] width 145 height 29
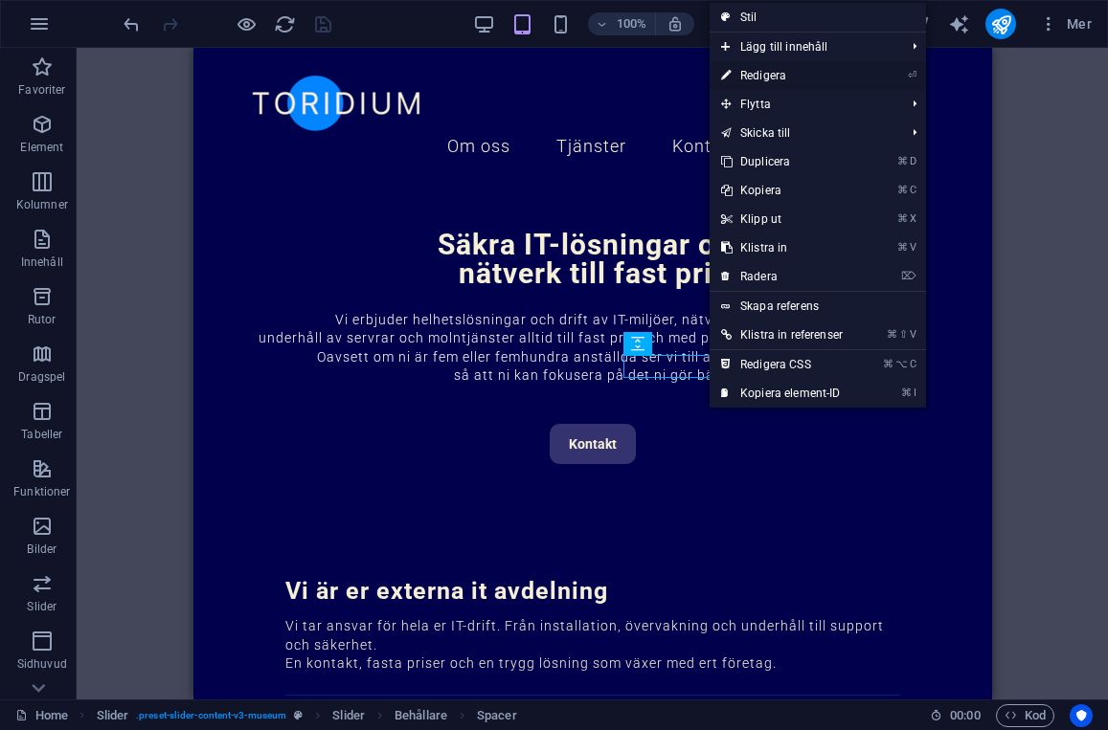
scroll to position [787, 0]
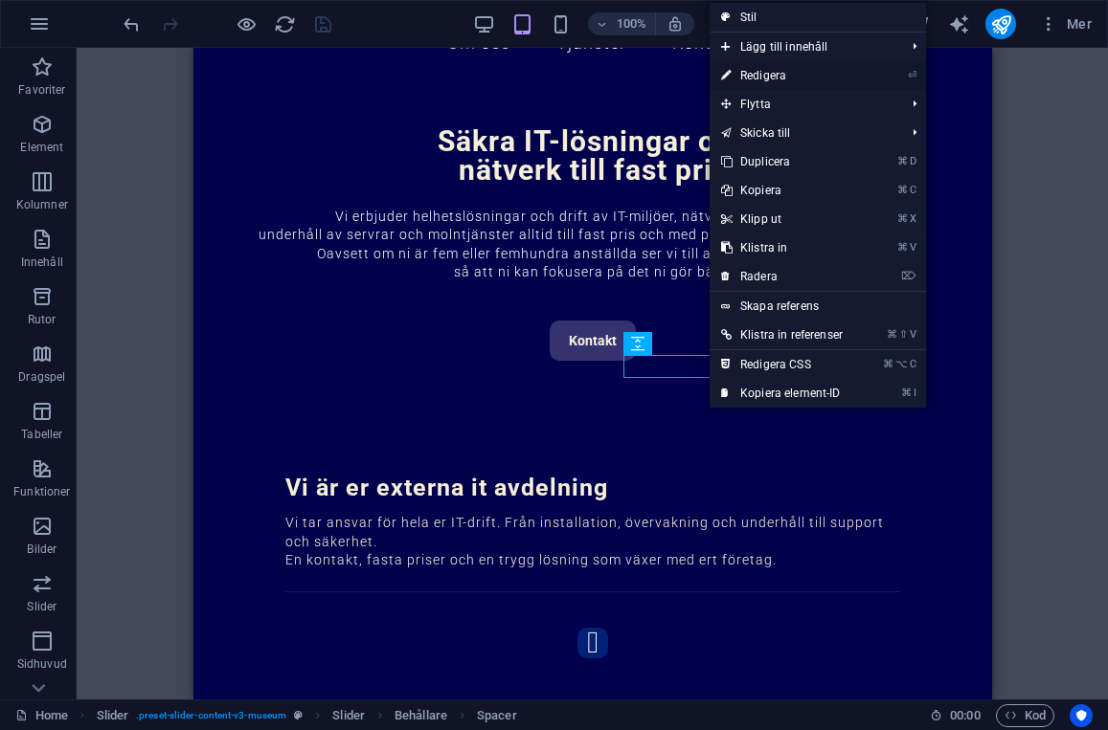
select select "px"
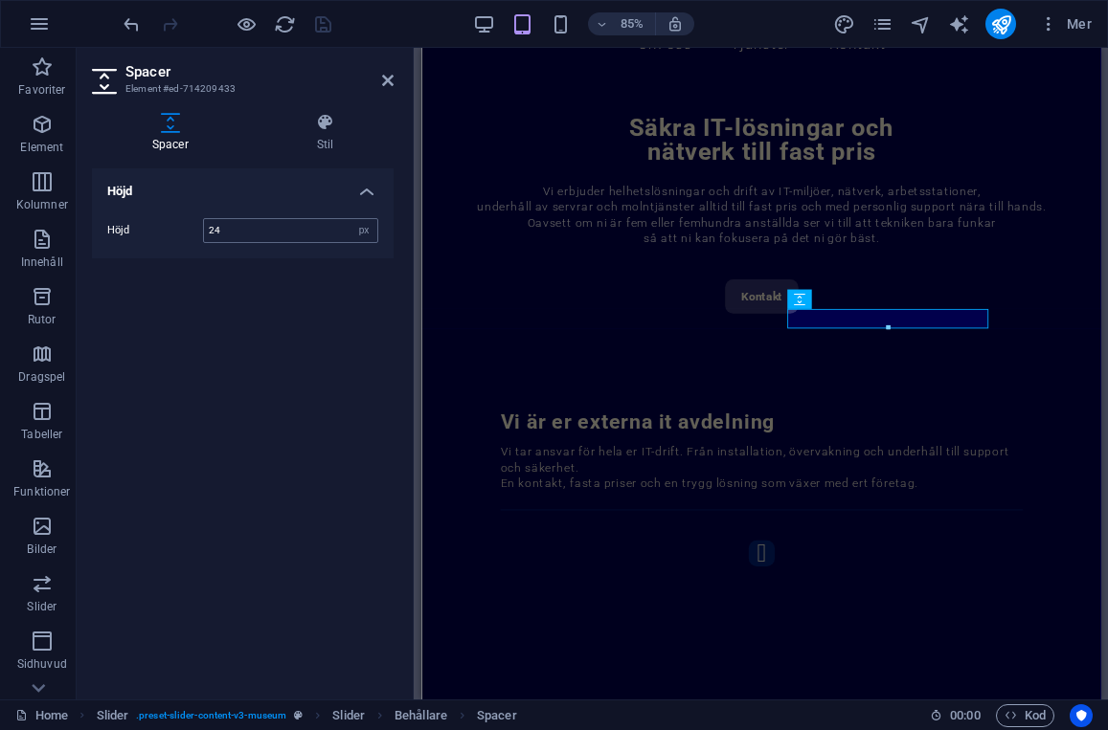
click at [234, 230] on input "24" at bounding box center [290, 230] width 173 height 23
click at [237, 223] on input "26" at bounding box center [290, 230] width 173 height 23
type input "27"
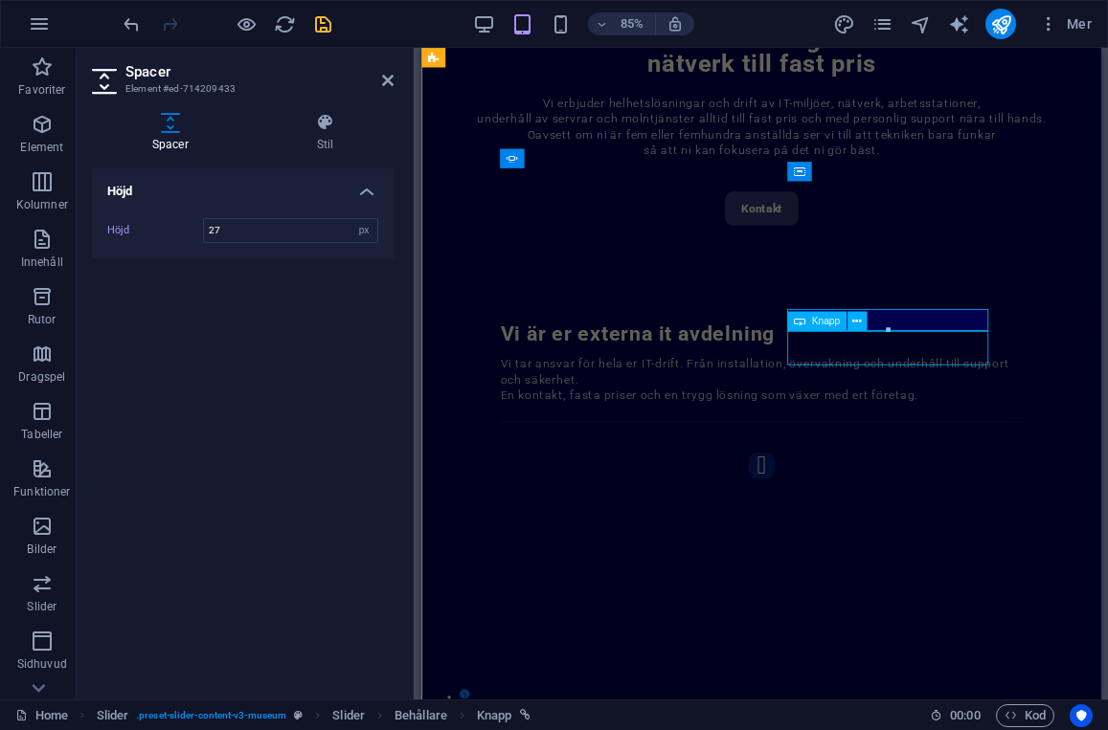
scroll to position [684, 0]
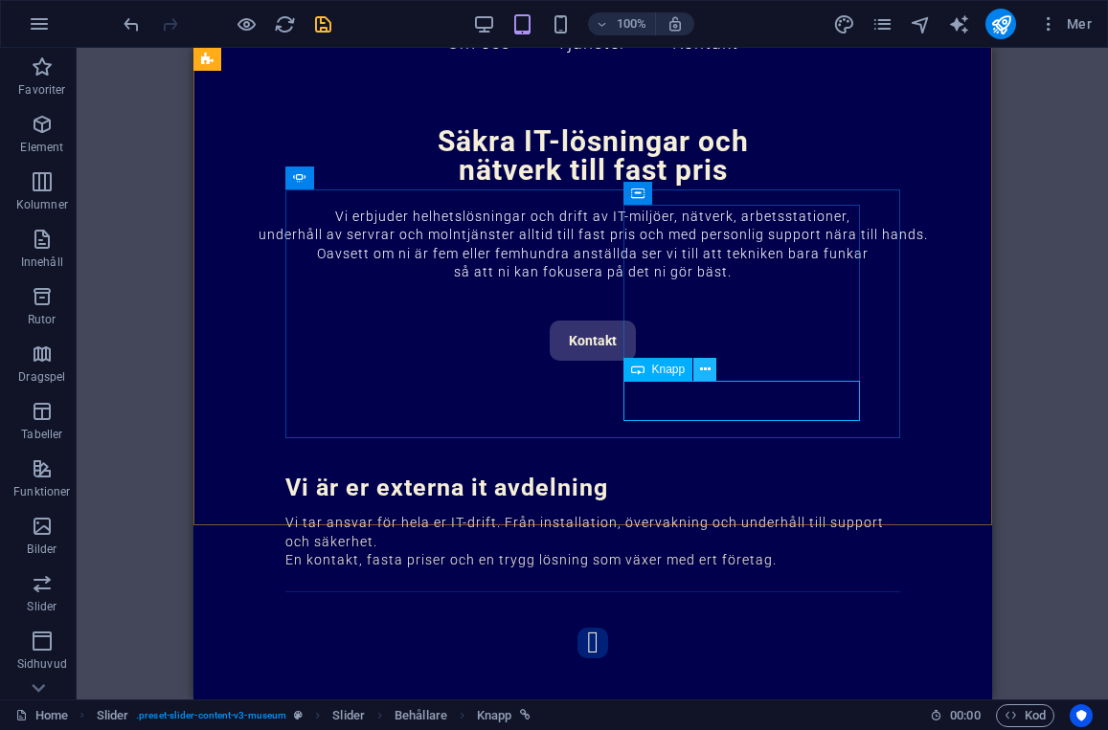
click at [706, 367] on icon at bounding box center [705, 370] width 11 height 20
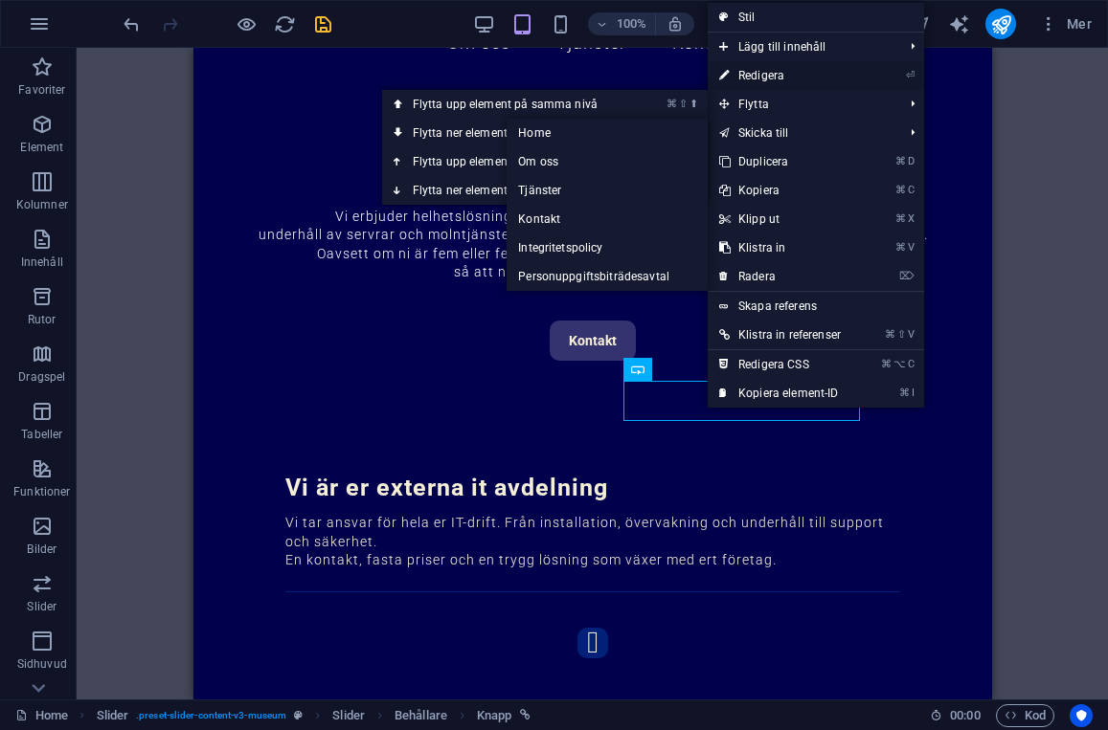
click at [764, 69] on link "⏎ Redigera" at bounding box center [779, 75] width 145 height 29
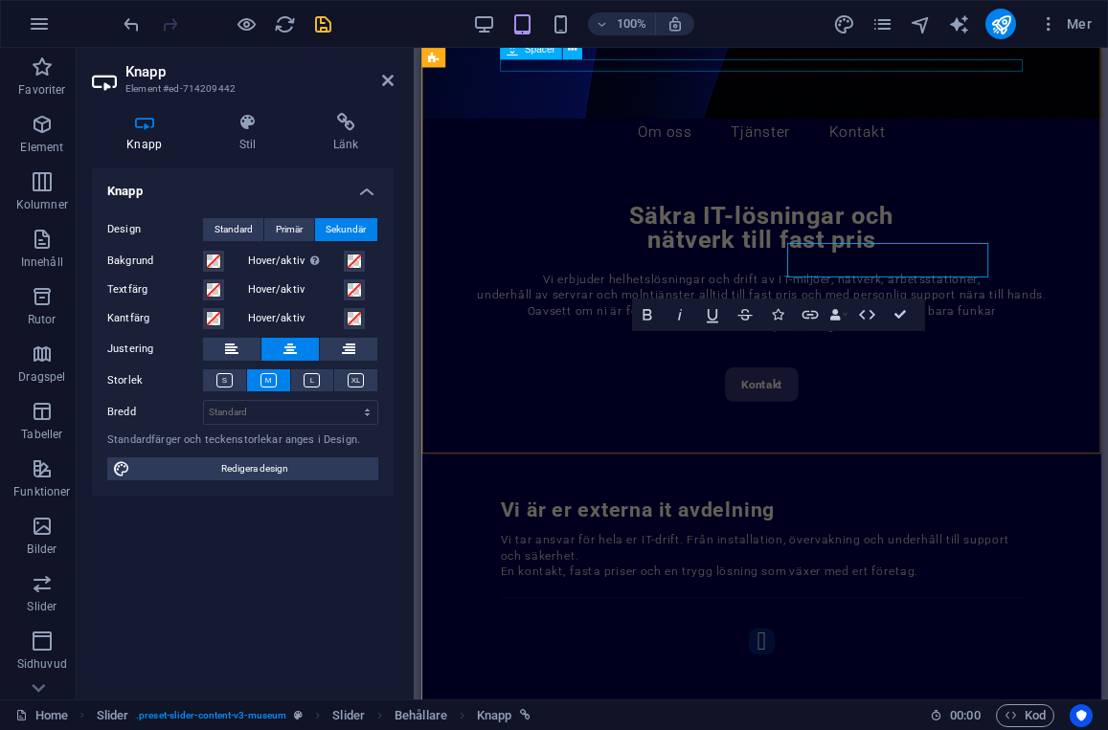
scroll to position [787, 0]
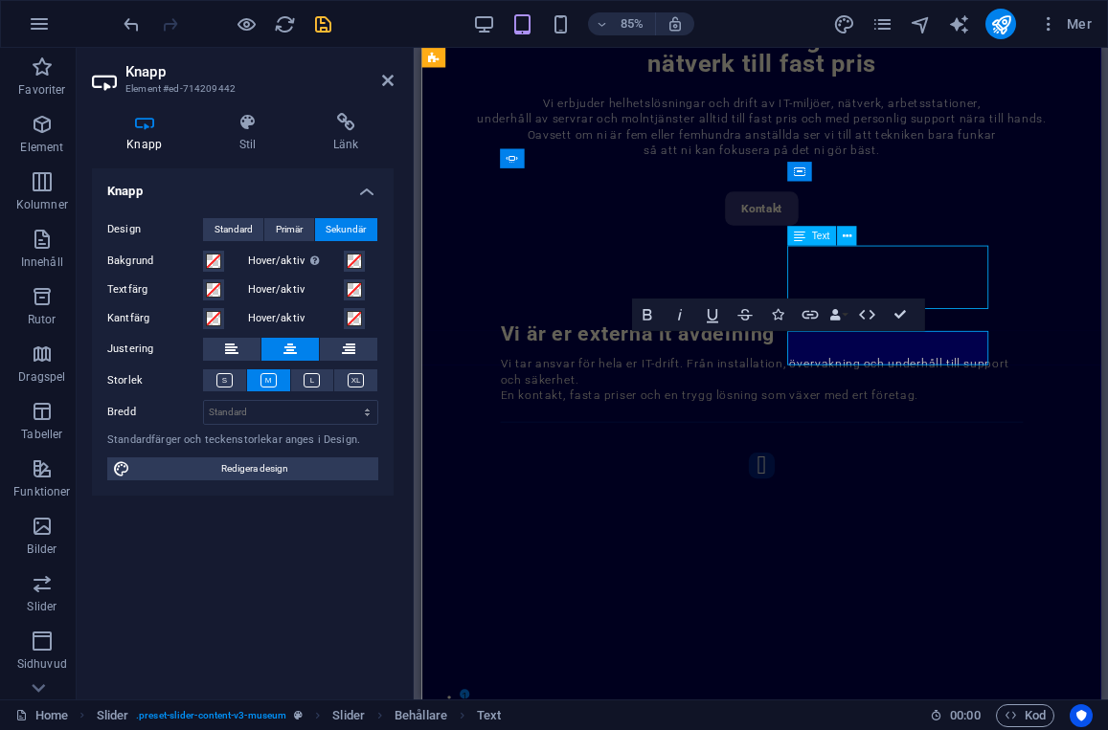
scroll to position [684, 0]
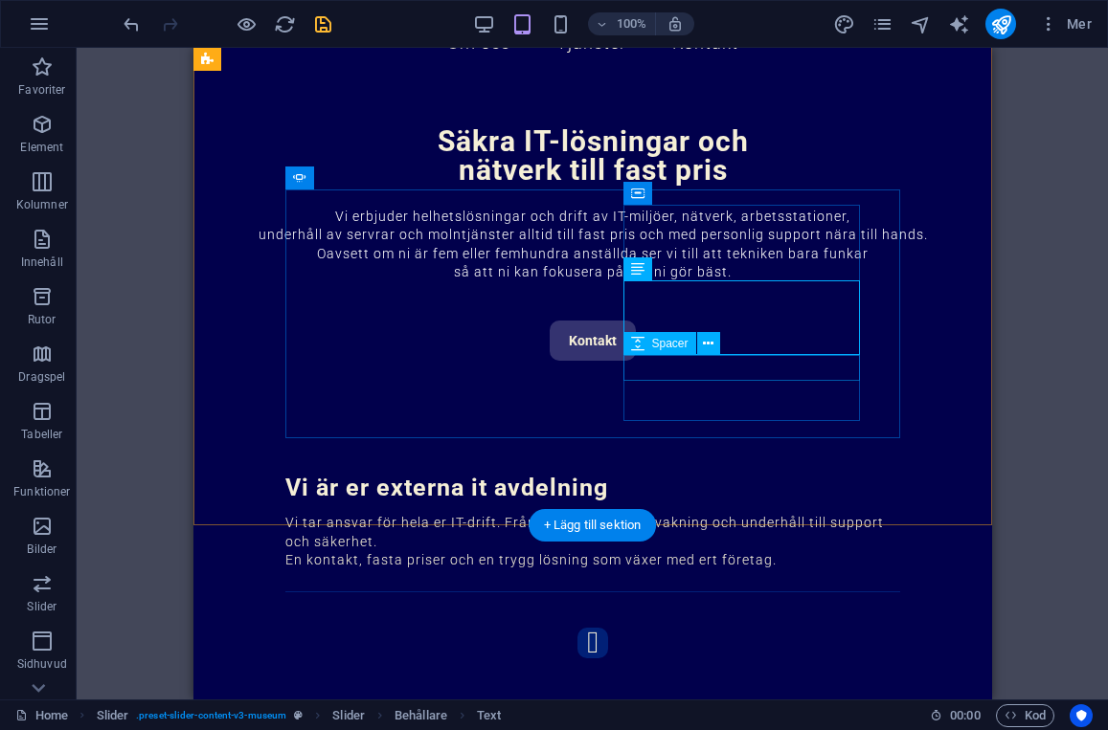
click at [702, 346] on button at bounding box center [708, 343] width 23 height 23
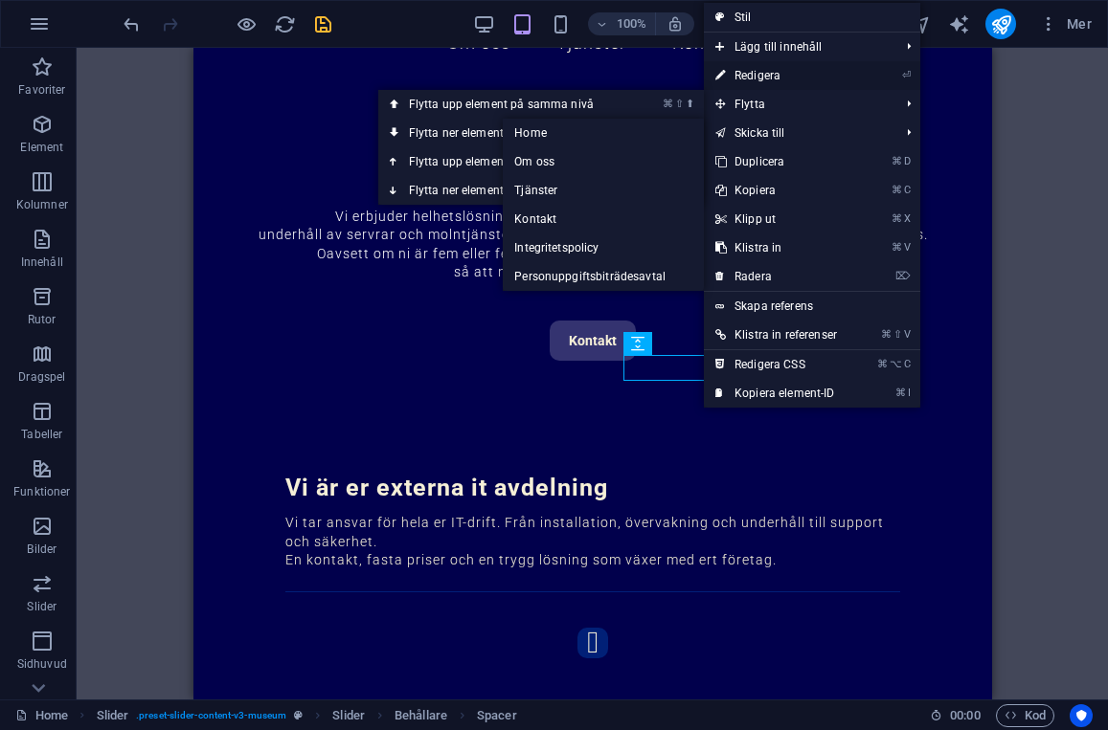
click at [762, 70] on link "⏎ Redigera" at bounding box center [776, 75] width 145 height 29
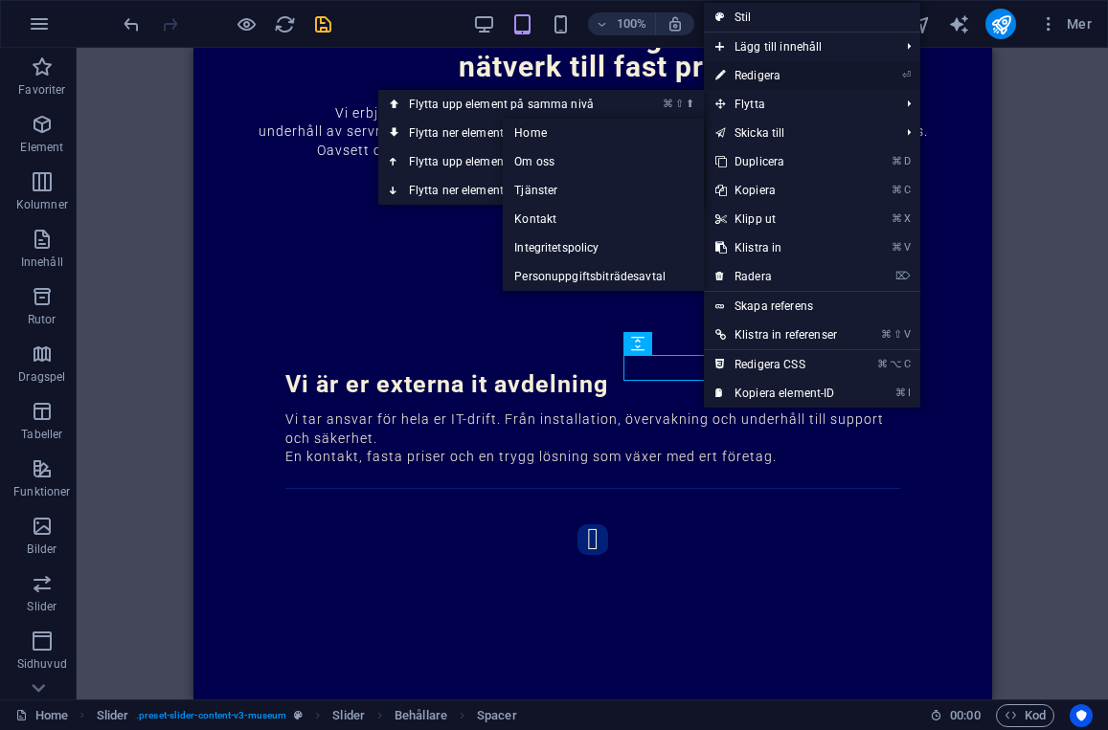
select select "px"
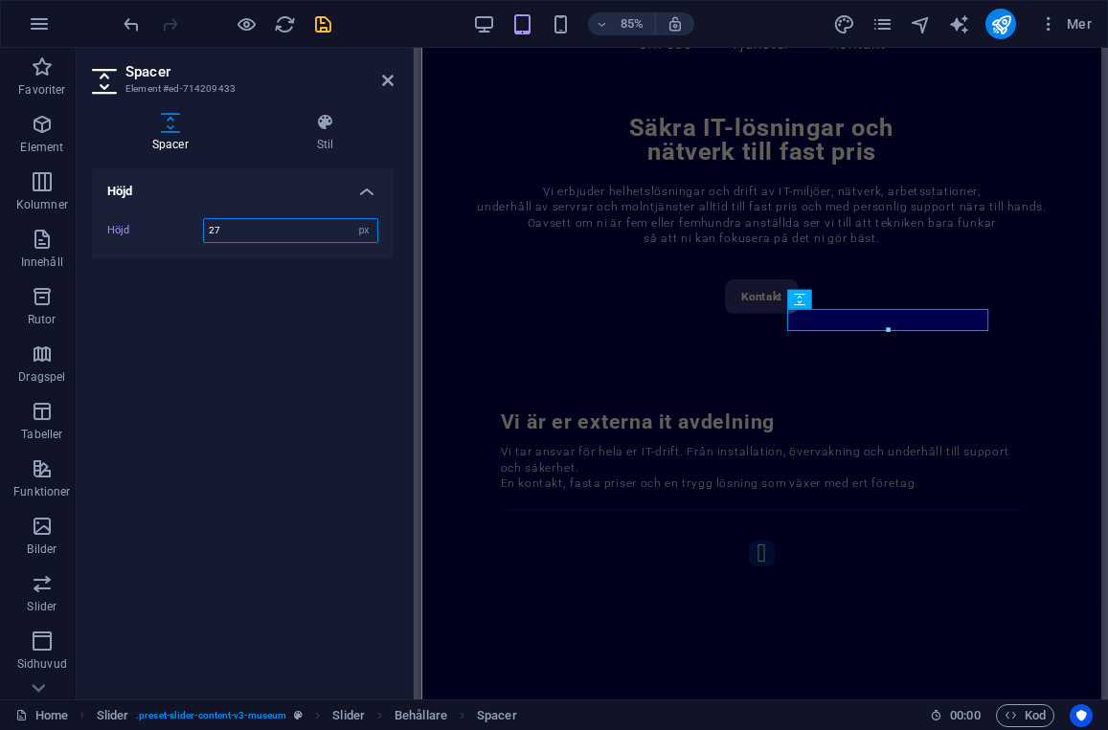
click at [249, 233] on input "27" at bounding box center [290, 230] width 173 height 23
type input "28"
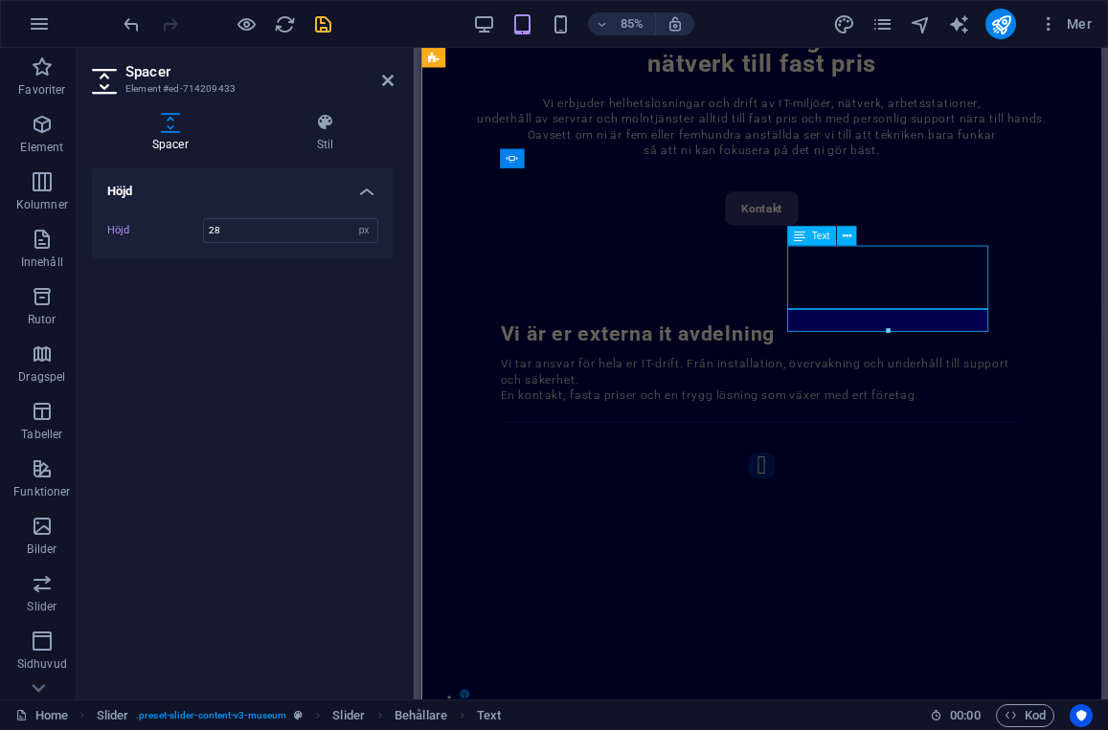
scroll to position [684, 0]
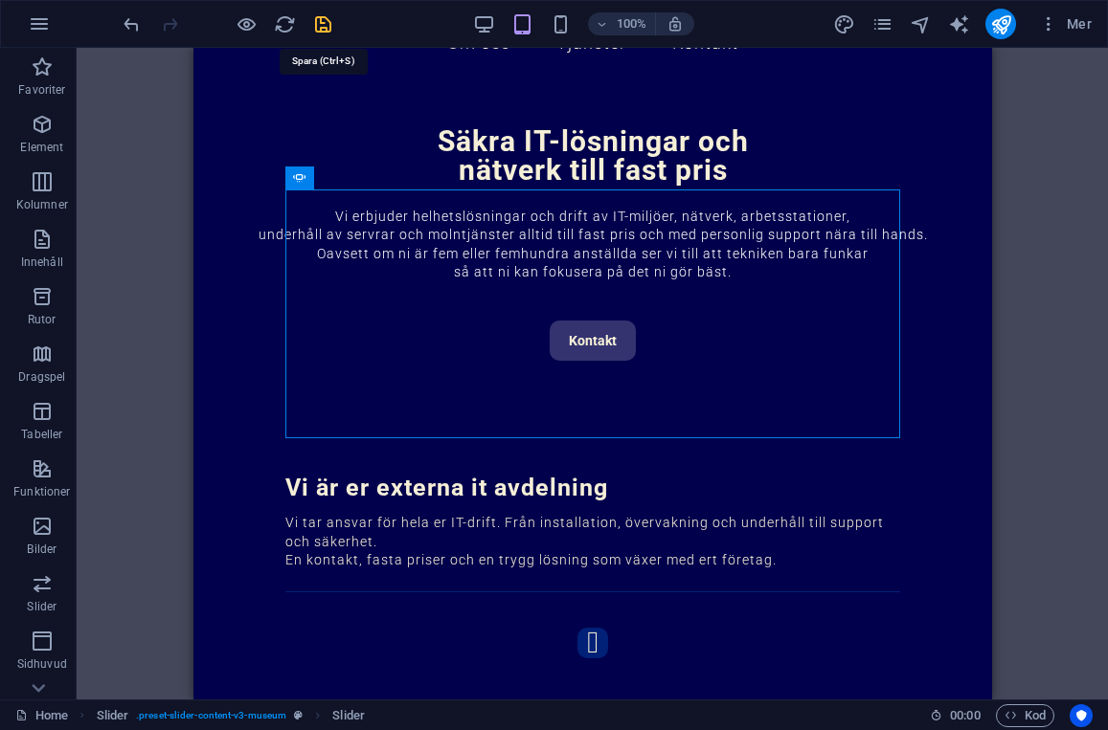
click at [322, 25] on icon "save" at bounding box center [323, 24] width 22 height 22
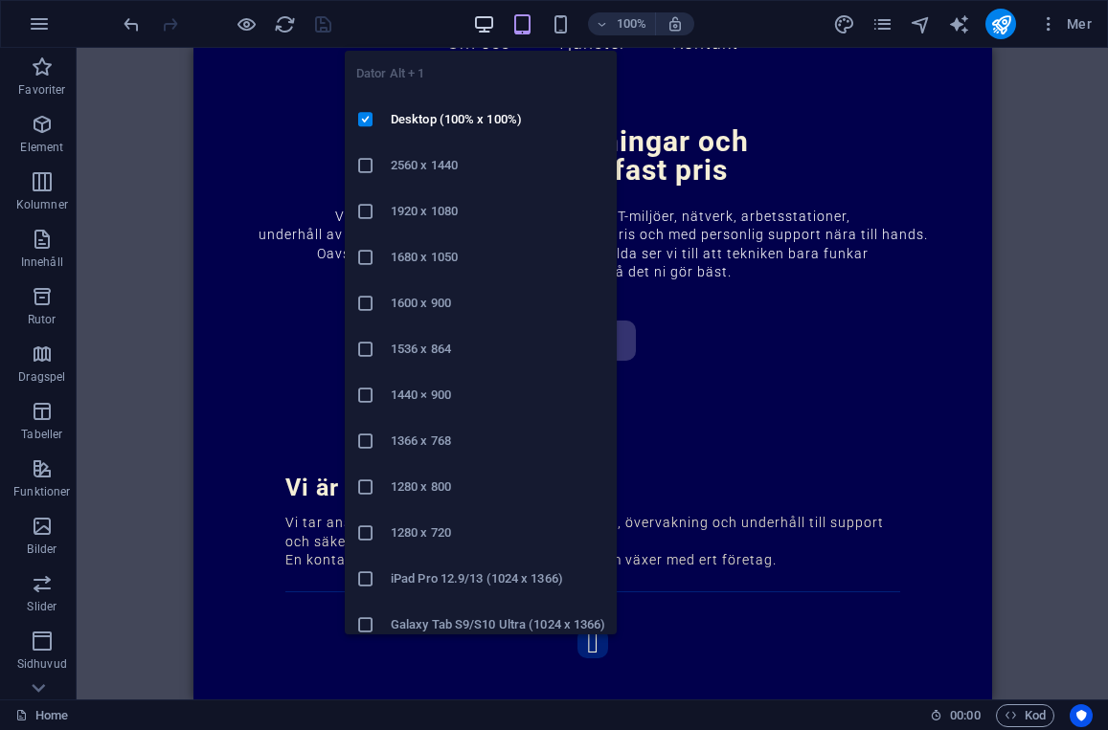
click at [491, 24] on icon "button" at bounding box center [484, 24] width 22 height 22
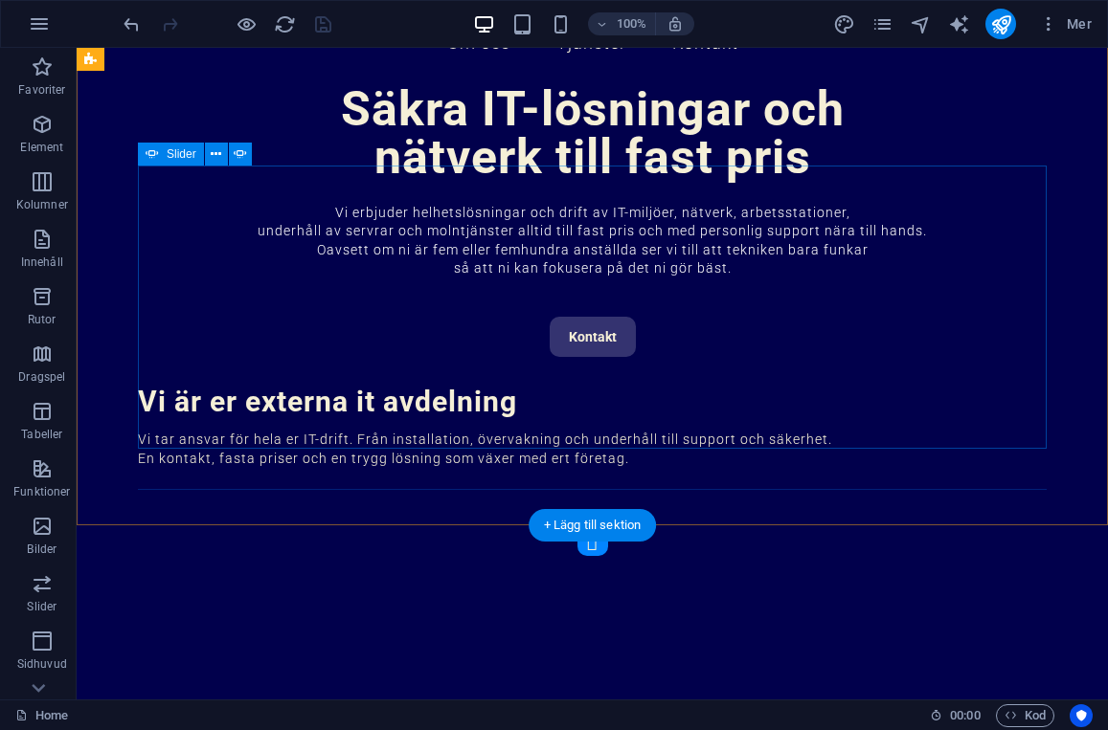
click at [577, 526] on button "button" at bounding box center [592, 541] width 31 height 31
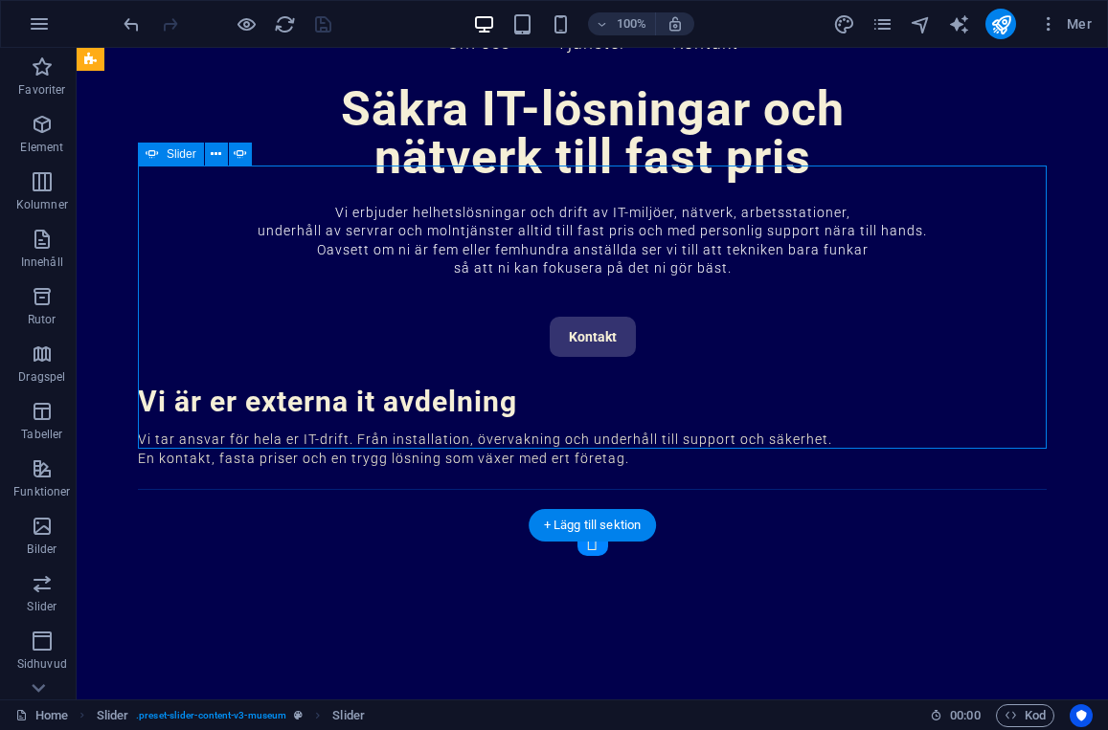
click at [577, 526] on button "button" at bounding box center [592, 541] width 31 height 31
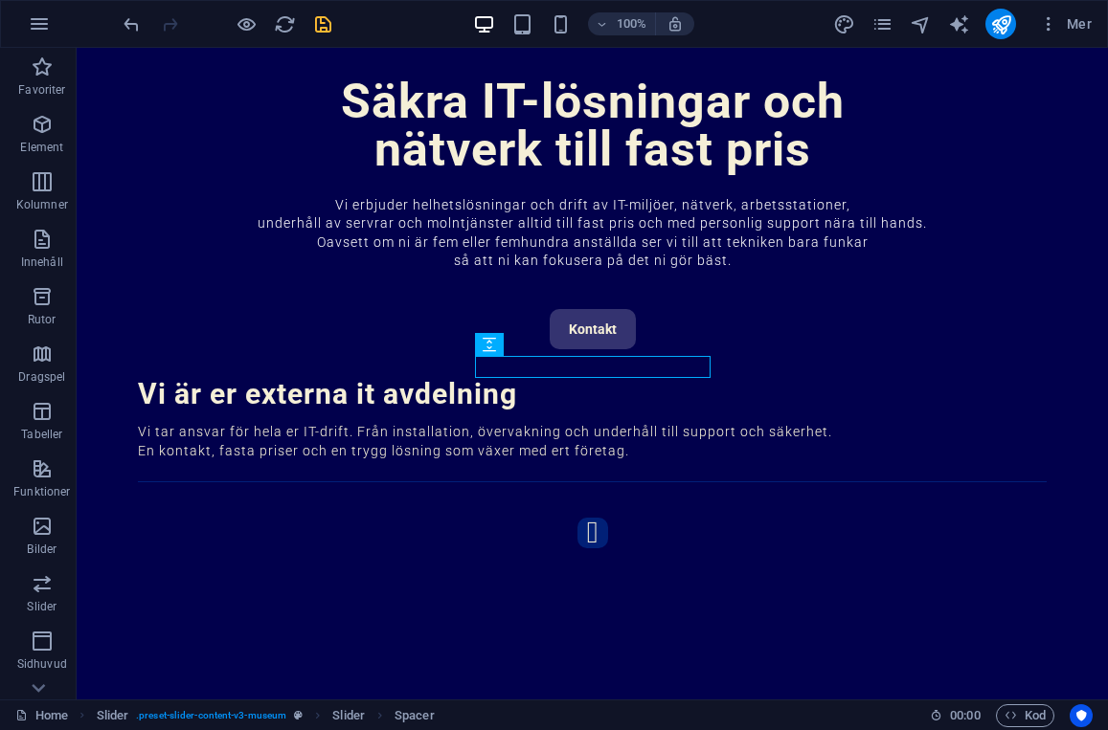
click at [309, 28] on div at bounding box center [227, 24] width 214 height 31
click at [326, 28] on icon "save" at bounding box center [323, 24] width 22 height 22
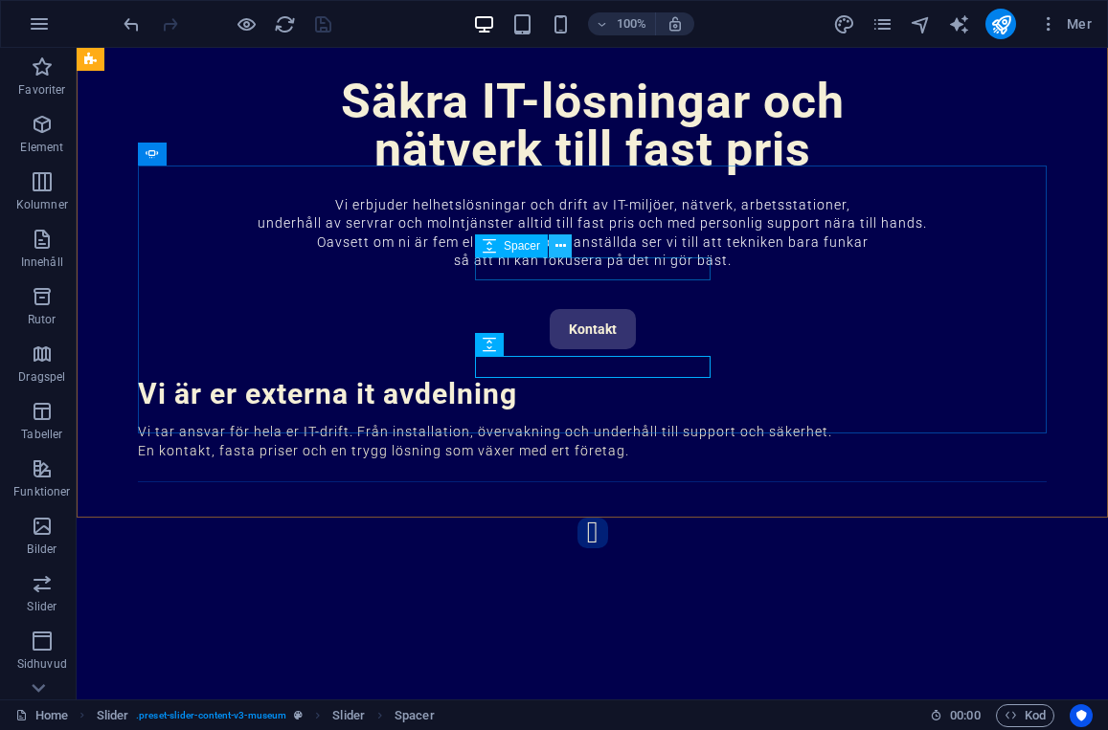
click at [563, 245] on icon at bounding box center [560, 246] width 11 height 20
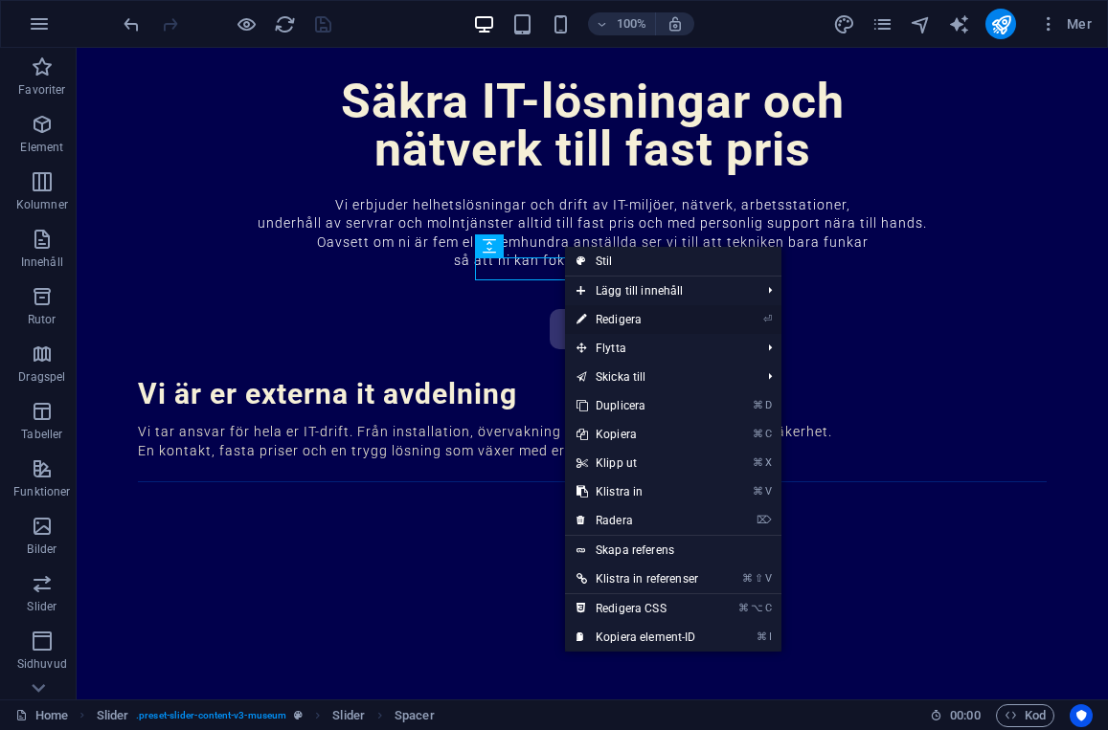
click at [625, 312] on link "⏎ Redigera" at bounding box center [637, 319] width 145 height 29
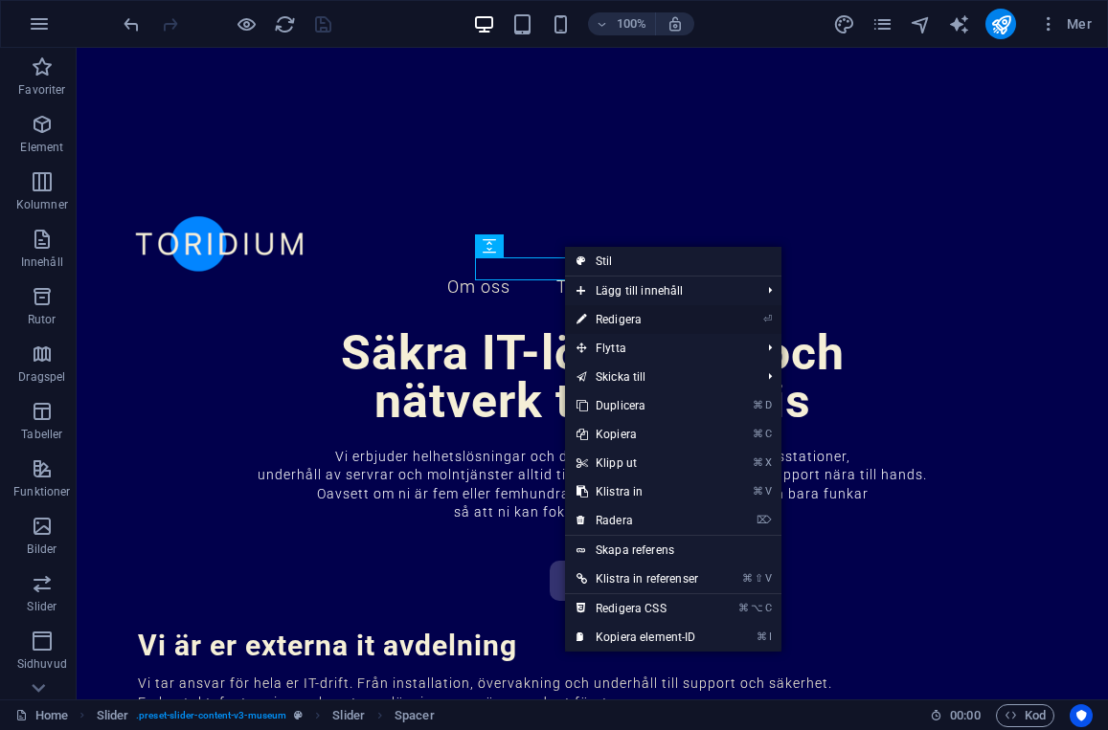
scroll to position [943, 0]
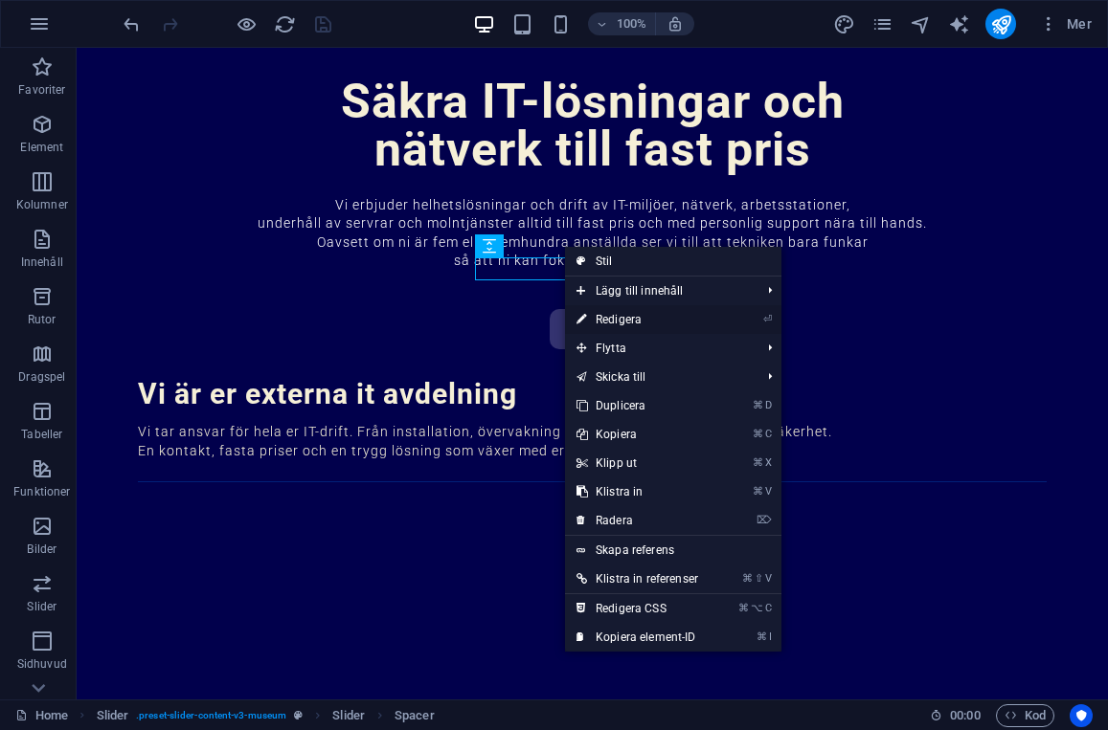
select select "px"
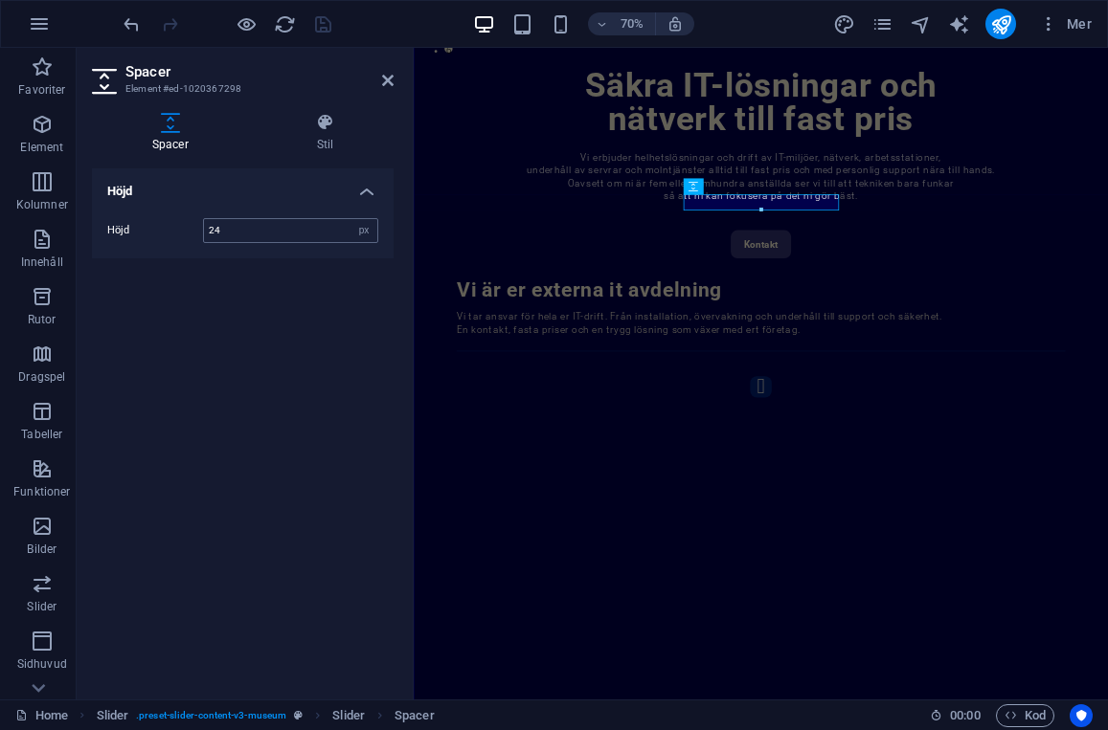
click at [236, 226] on input "24" at bounding box center [290, 230] width 173 height 23
type input "2"
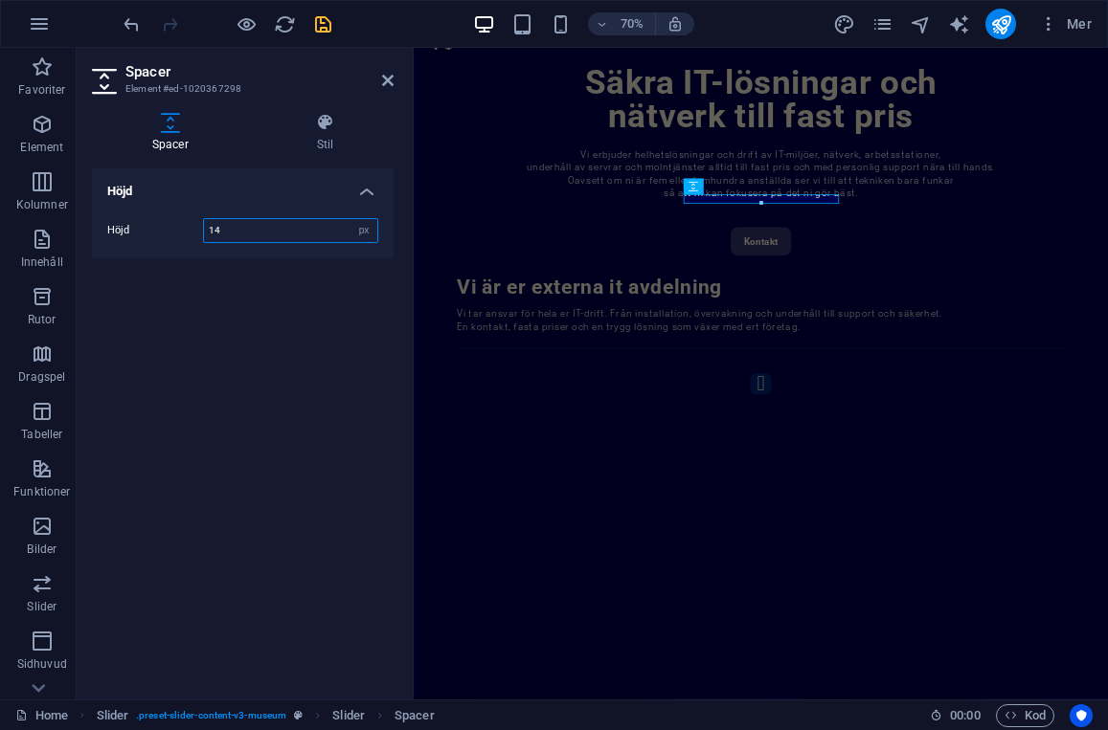
click at [240, 233] on input "14" at bounding box center [290, 230] width 173 height 23
type input "12"
click at [738, 486] on div "Vi är er externa it avdelning Vi tar ansvar för hela er IT-drift. Från installa…" at bounding box center [910, 646] width 992 height 574
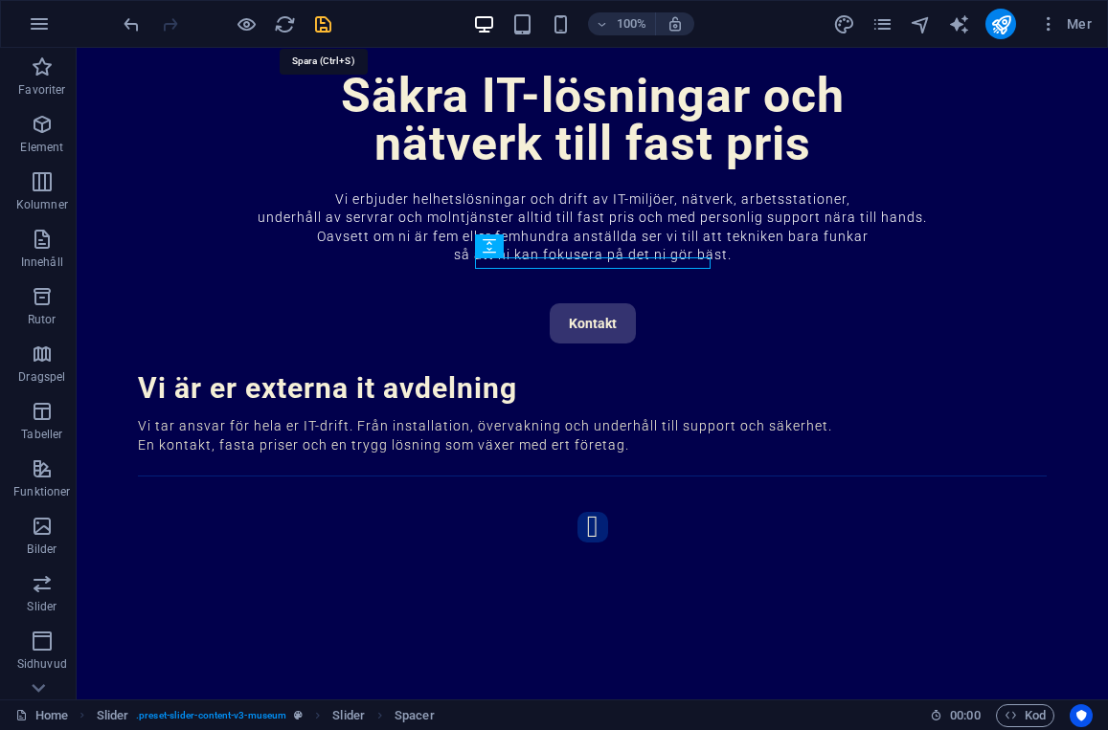
click at [326, 25] on icon "save" at bounding box center [323, 24] width 22 height 22
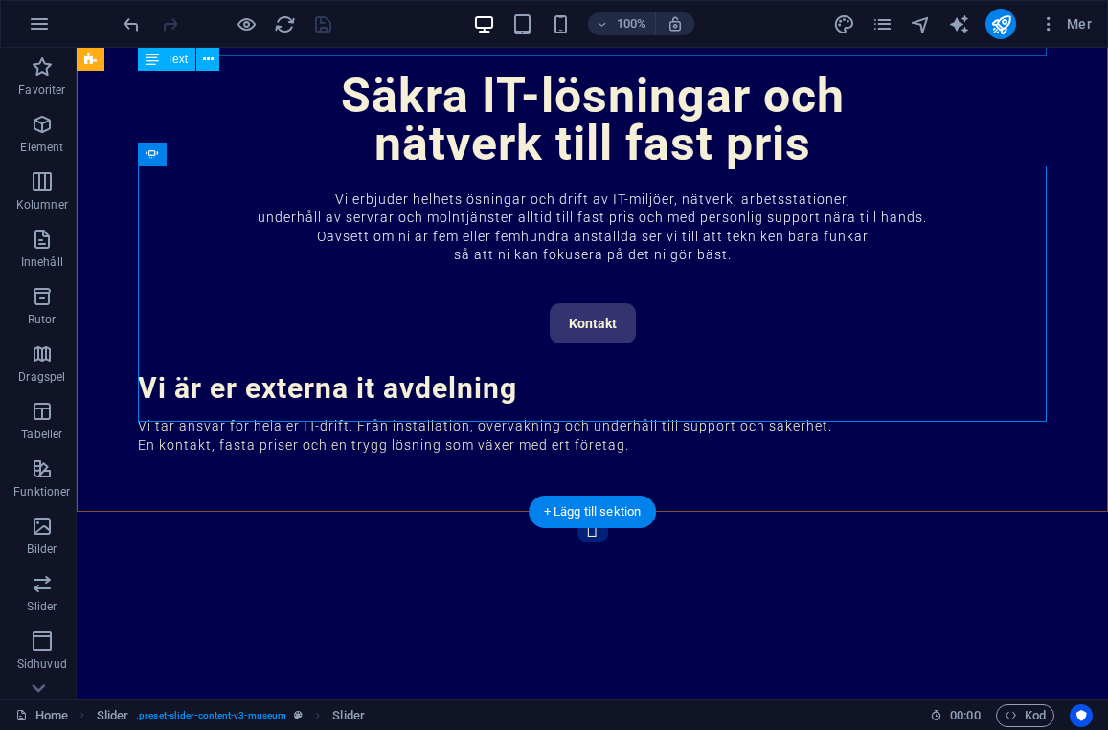
click at [754, 374] on div "Vi är er externa it avdelning" at bounding box center [592, 388] width 909 height 29
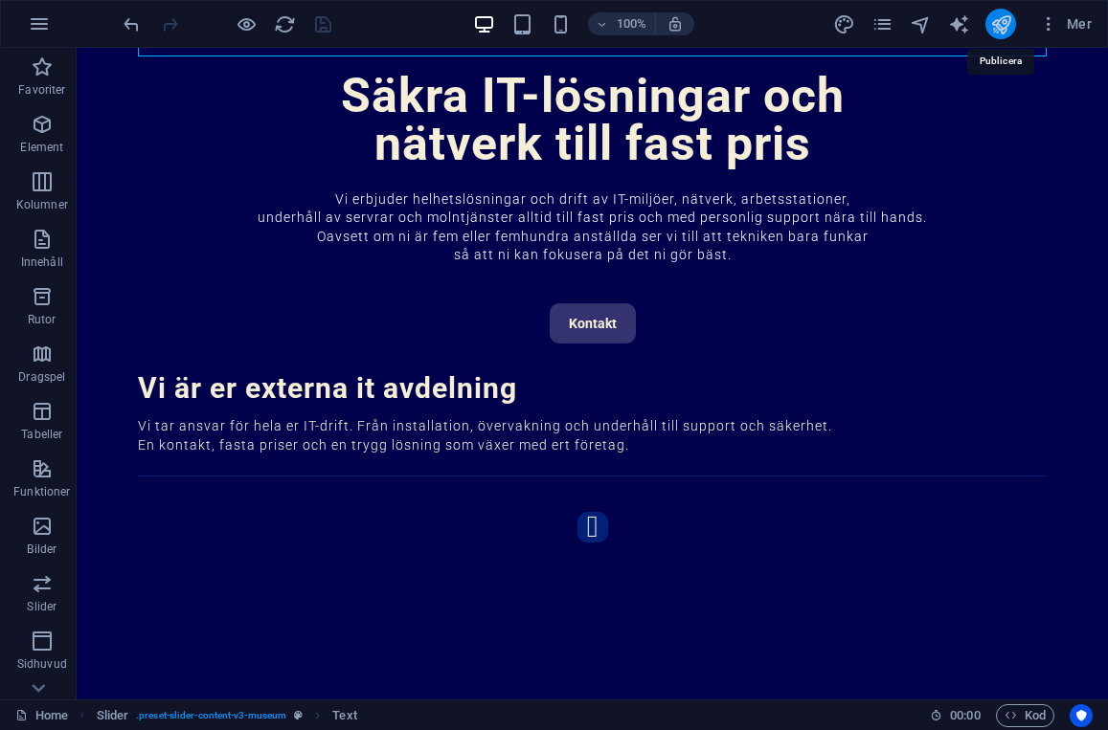
click at [999, 21] on icon "publish" at bounding box center [1001, 24] width 22 height 22
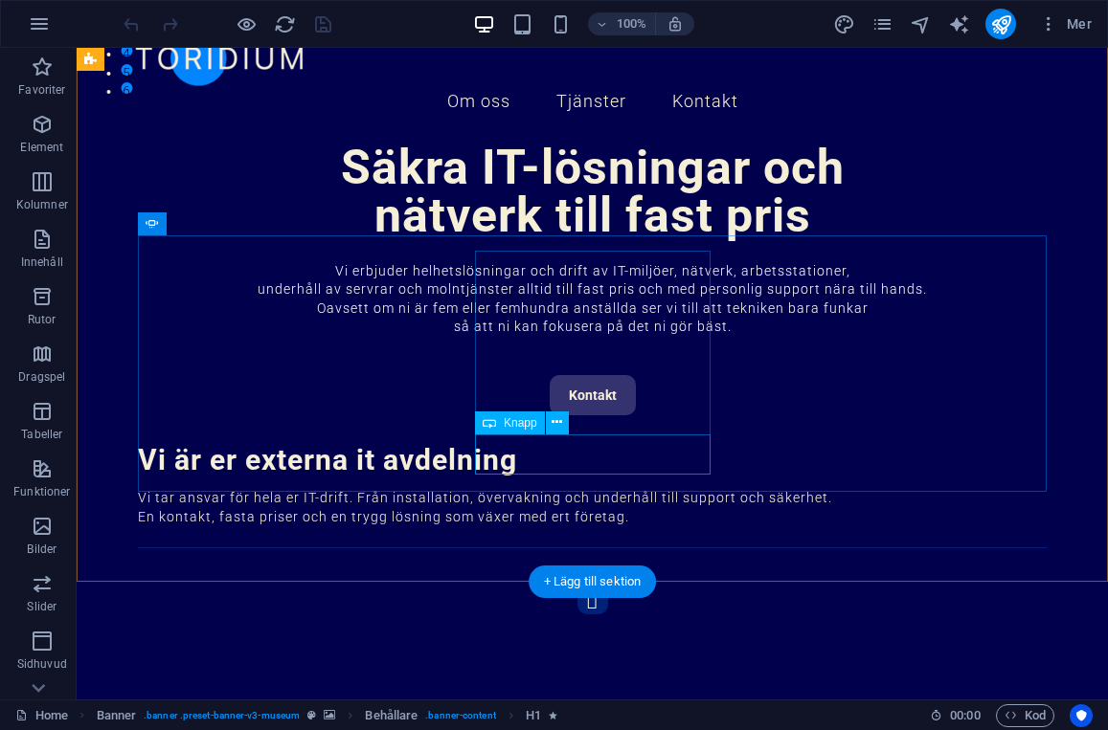
scroll to position [614, 0]
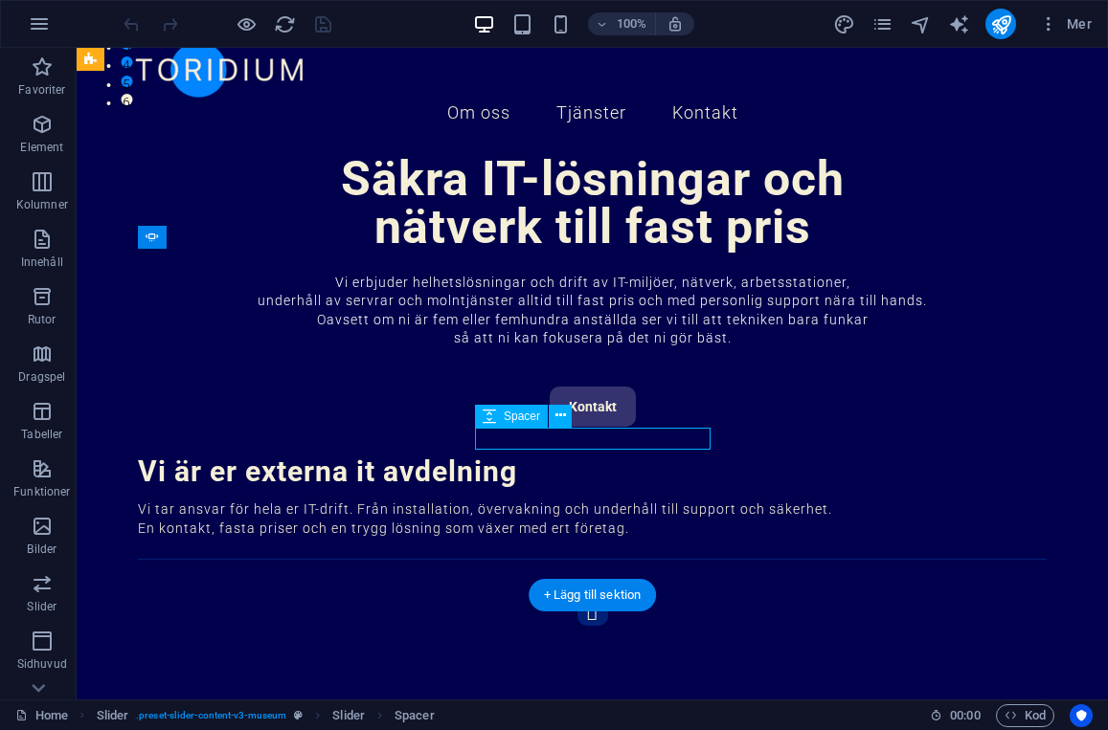
scroll to position [615, 0]
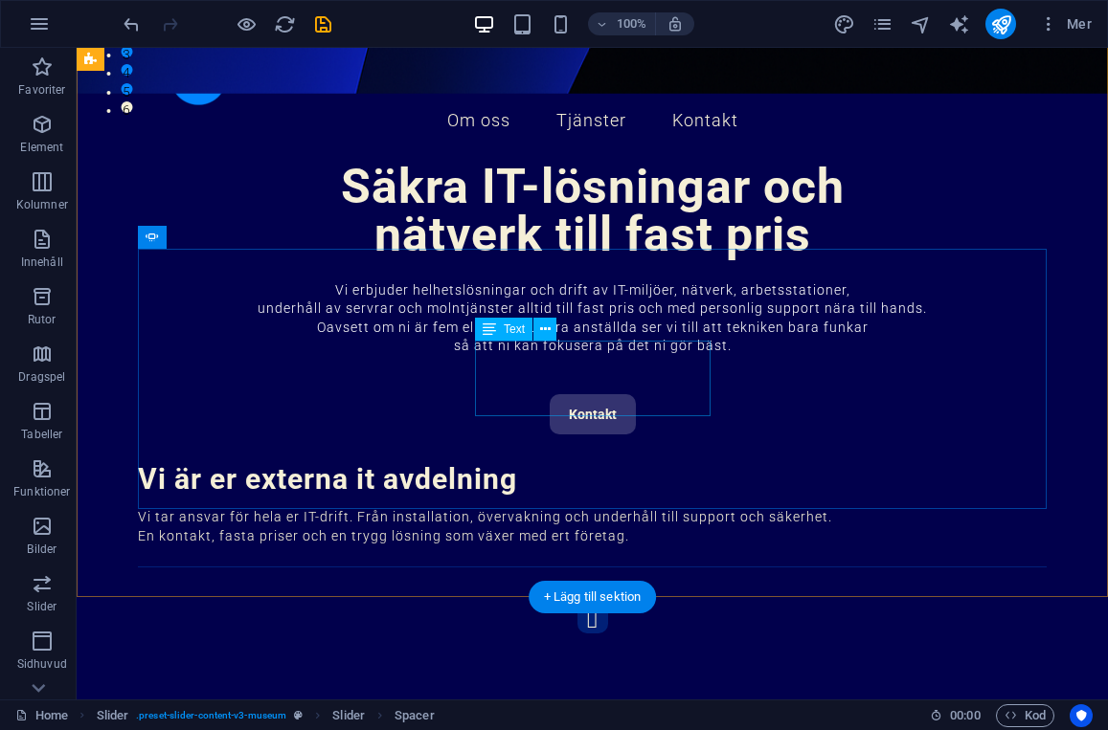
scroll to position [612, 0]
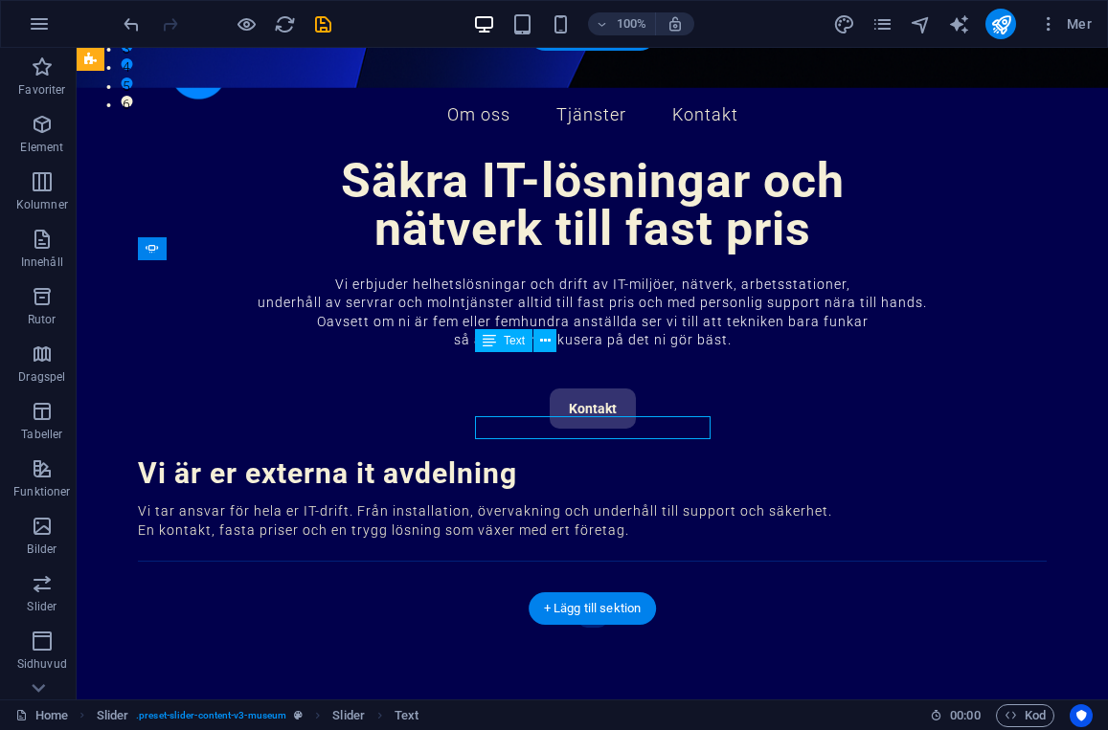
scroll to position [600, 0]
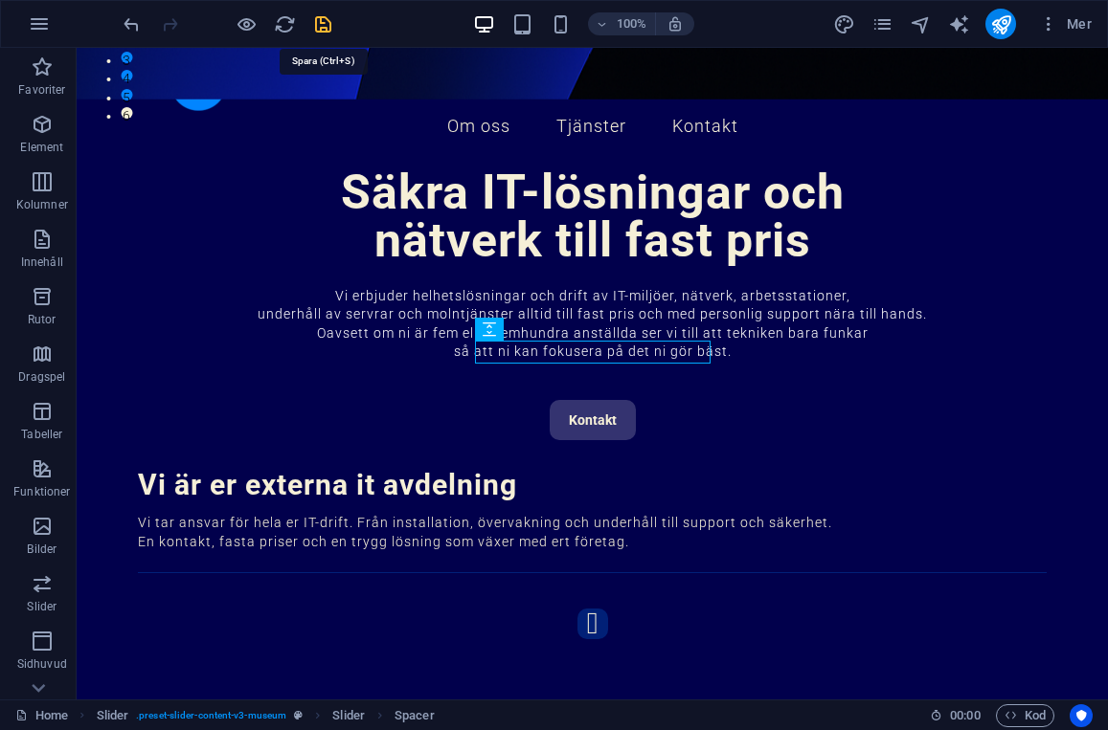
click at [326, 19] on icon "save" at bounding box center [323, 24] width 22 height 22
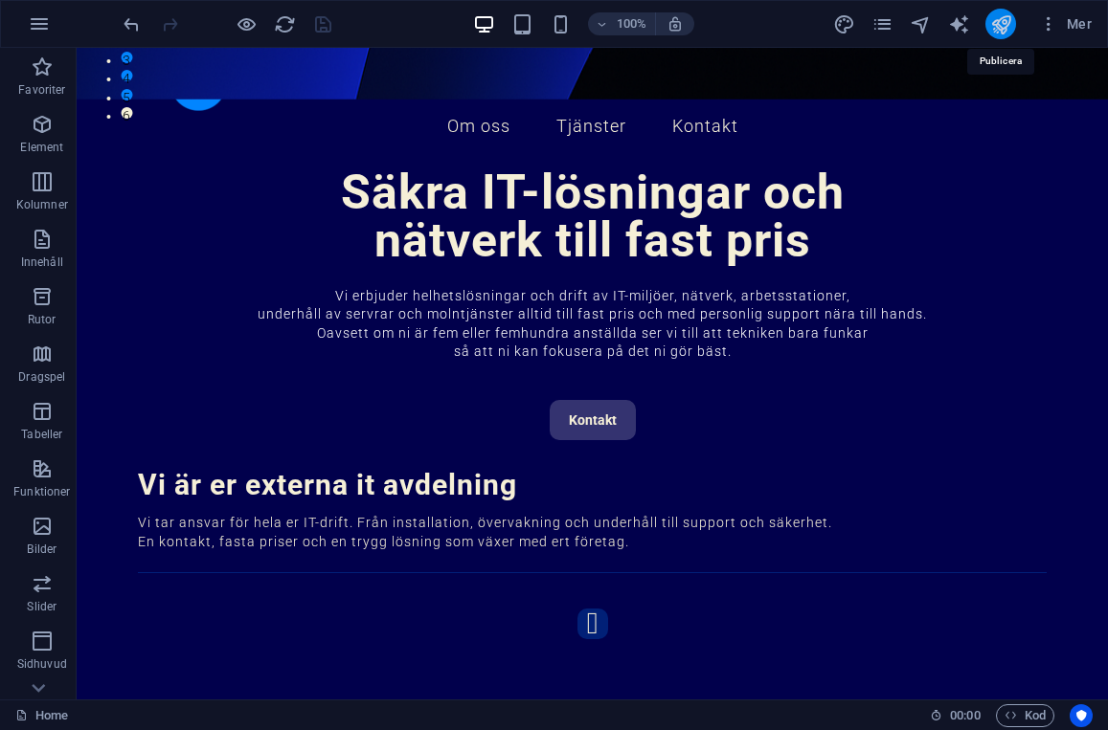
click at [1006, 27] on icon "publish" at bounding box center [1001, 24] width 22 height 22
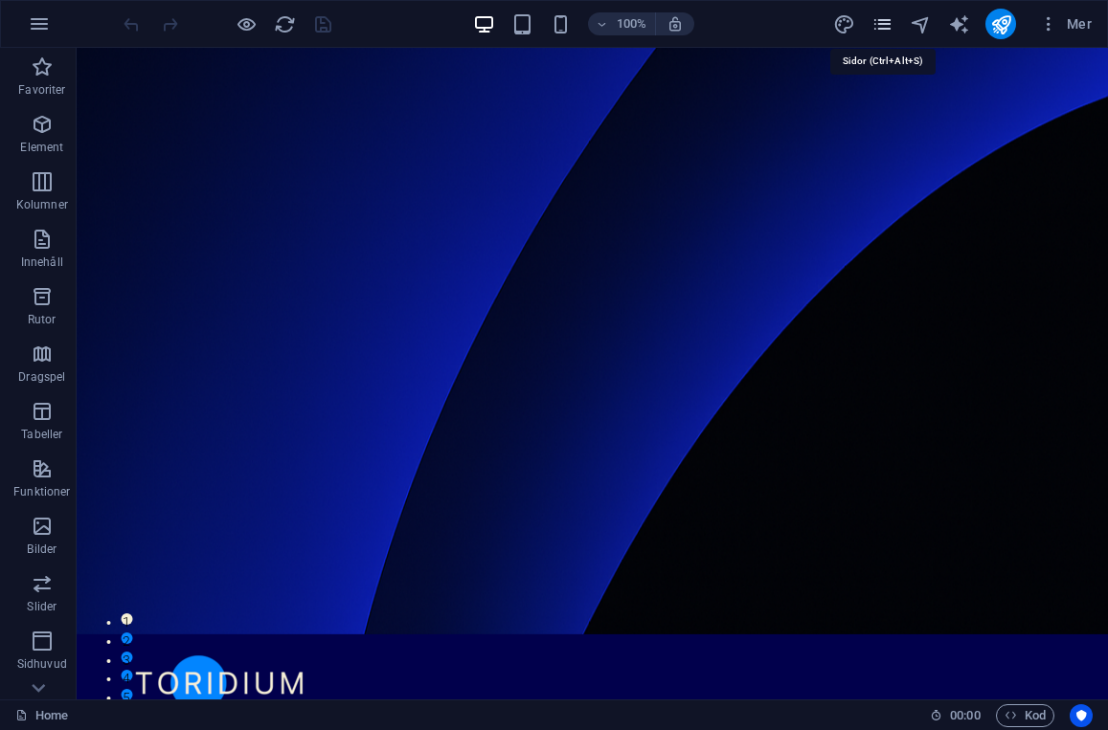
click at [885, 27] on icon "pages" at bounding box center [882, 24] width 22 height 22
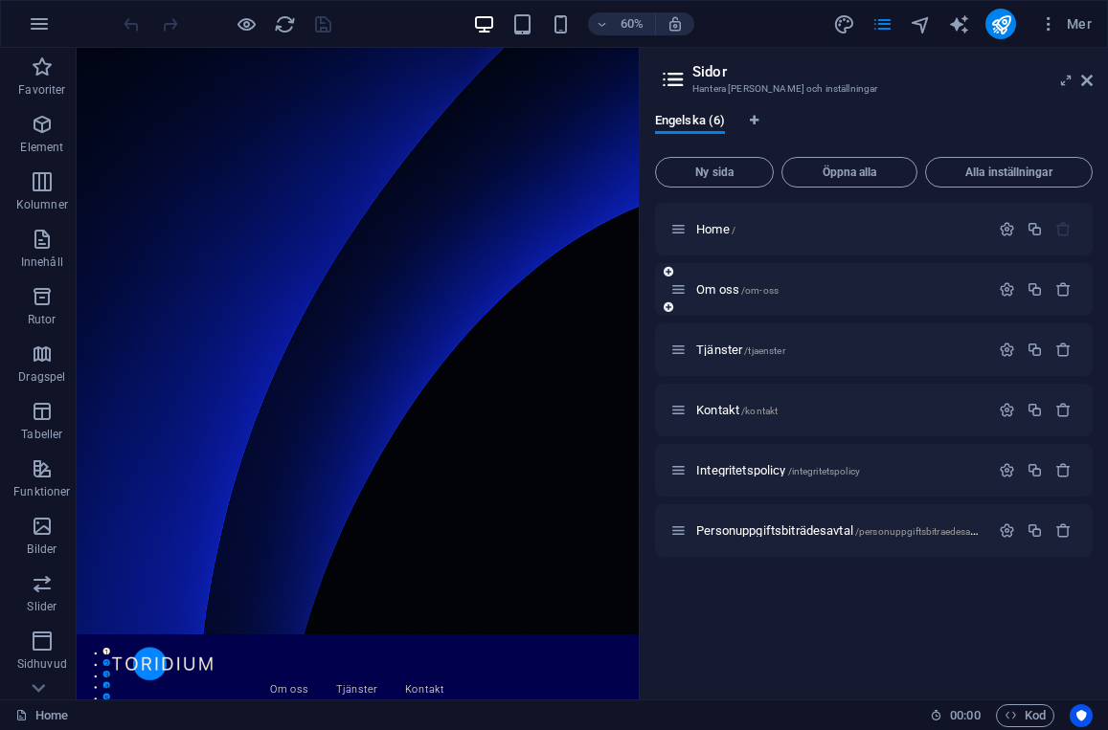
click at [742, 298] on div "Om oss /om-oss" at bounding box center [829, 290] width 319 height 22
click at [831, 283] on p "Om oss /om-oss" at bounding box center [839, 289] width 287 height 12
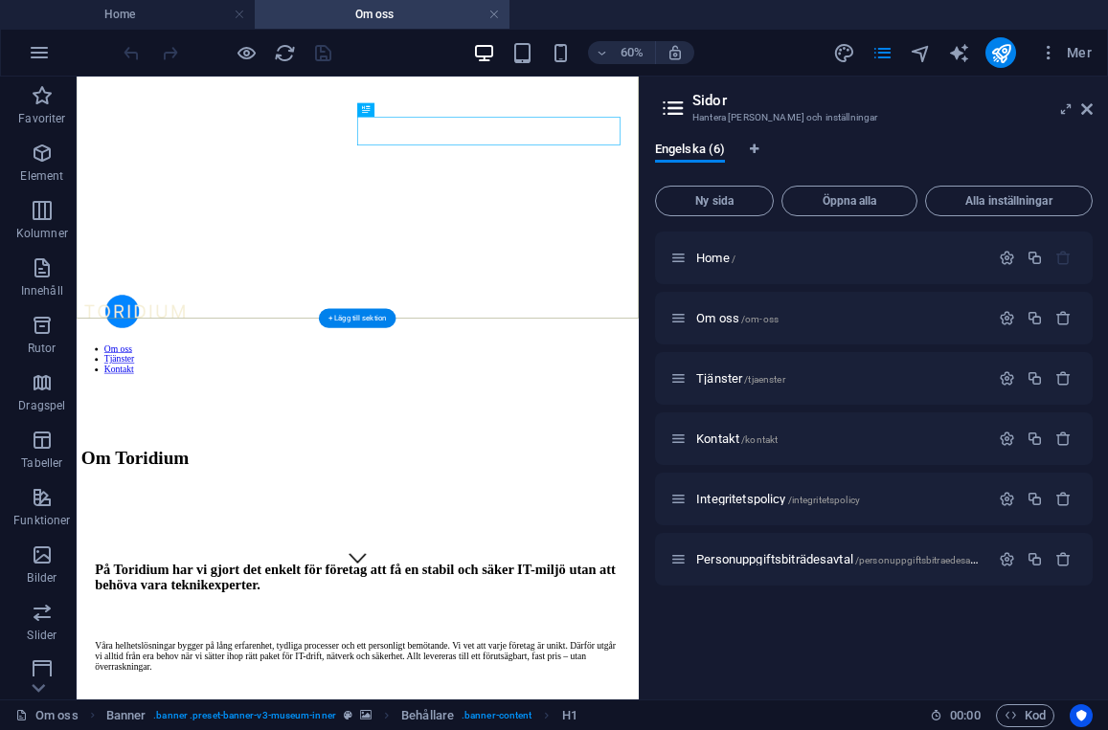
scroll to position [350, 0]
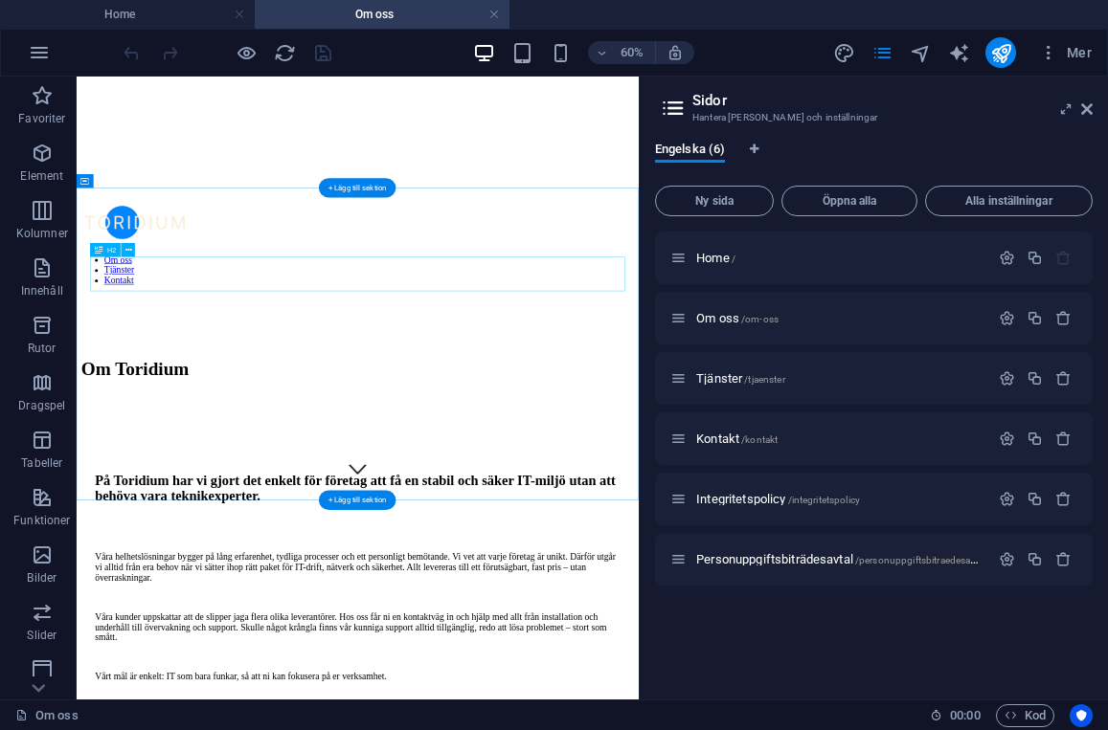
click at [709, 386] on div "Tjänster /tjaenster" at bounding box center [829, 379] width 319 height 22
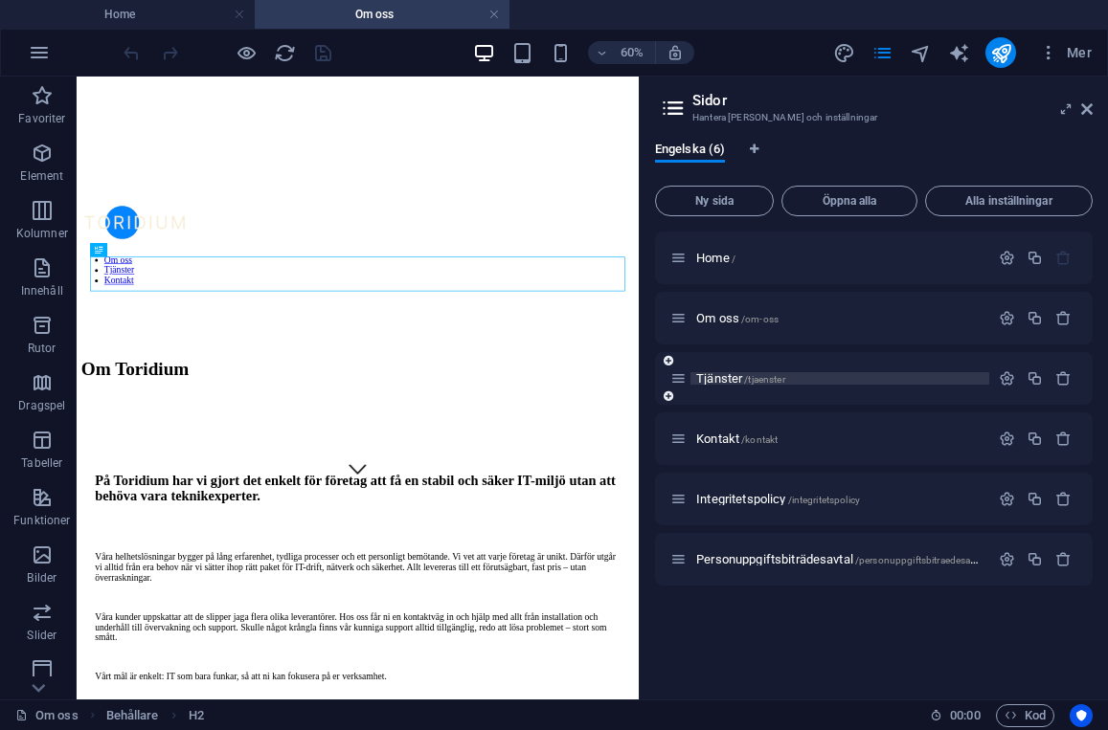
click at [726, 374] on span "Tjänster /tjaenster" at bounding box center [740, 378] width 89 height 14
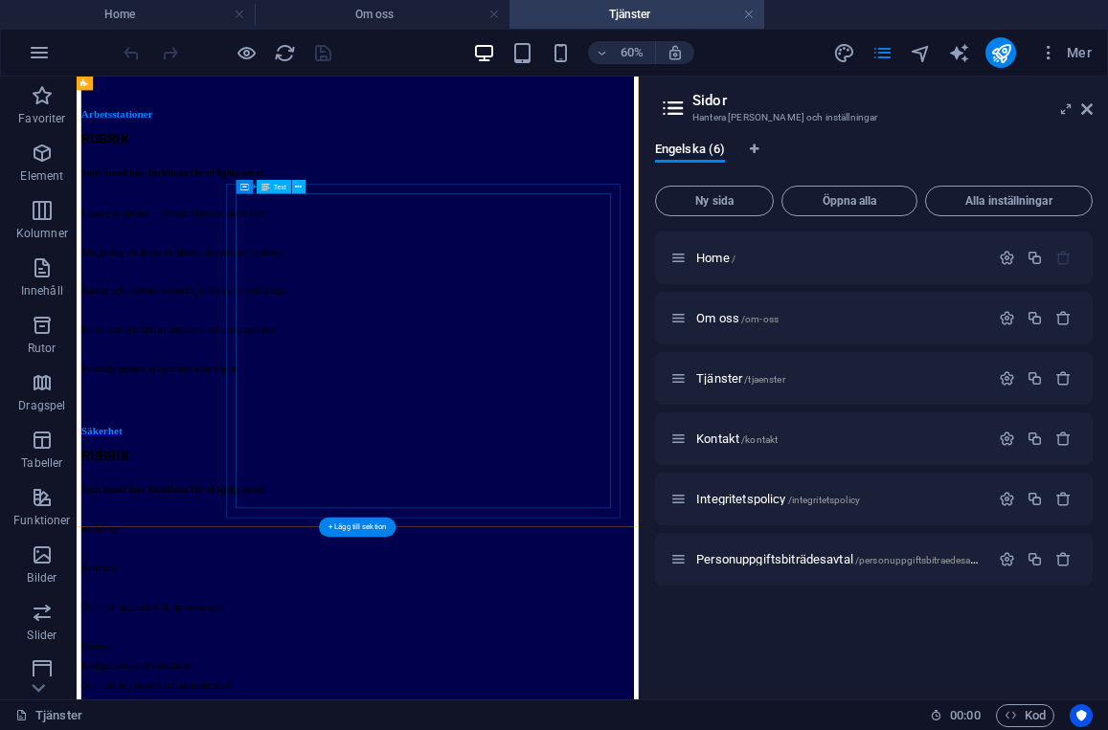
scroll to position [2450, 0]
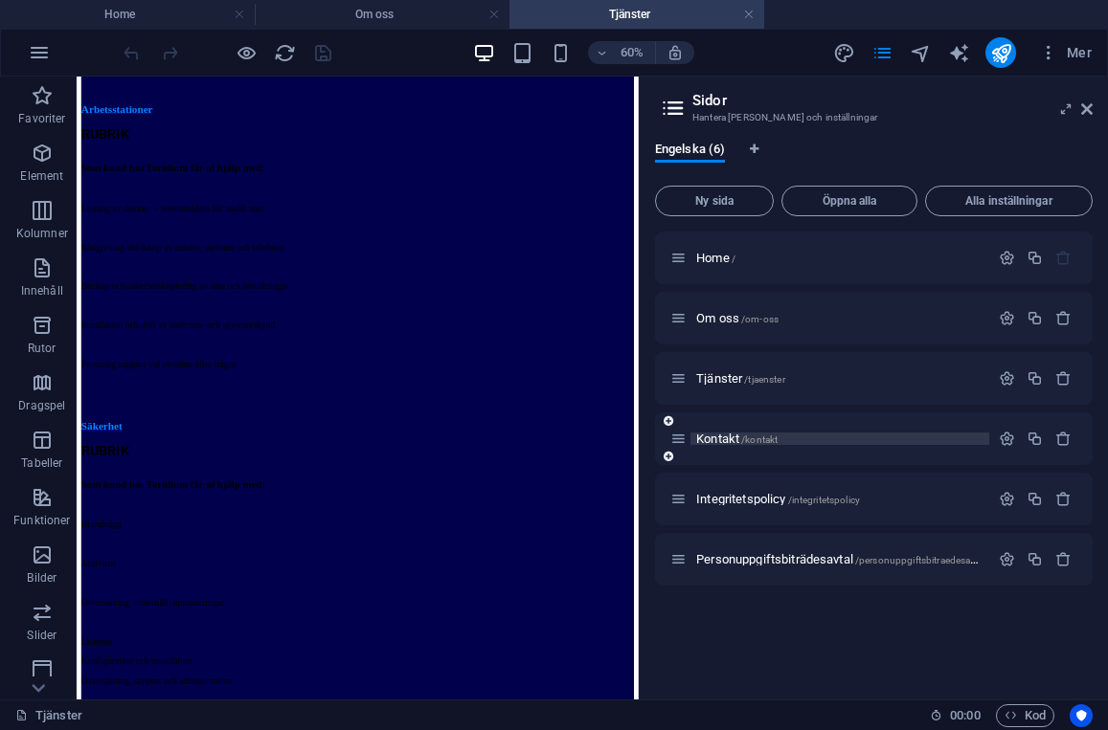
click at [716, 439] on span "Kontakt /kontakt" at bounding box center [736, 439] width 81 height 14
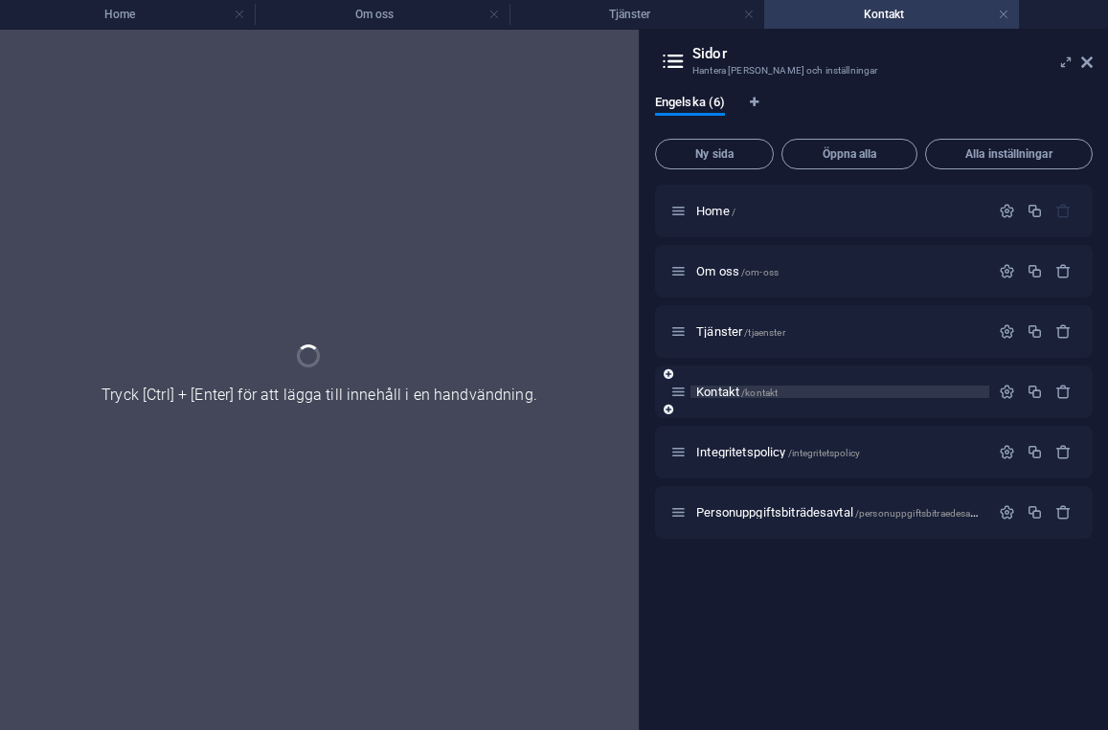
scroll to position [0, 0]
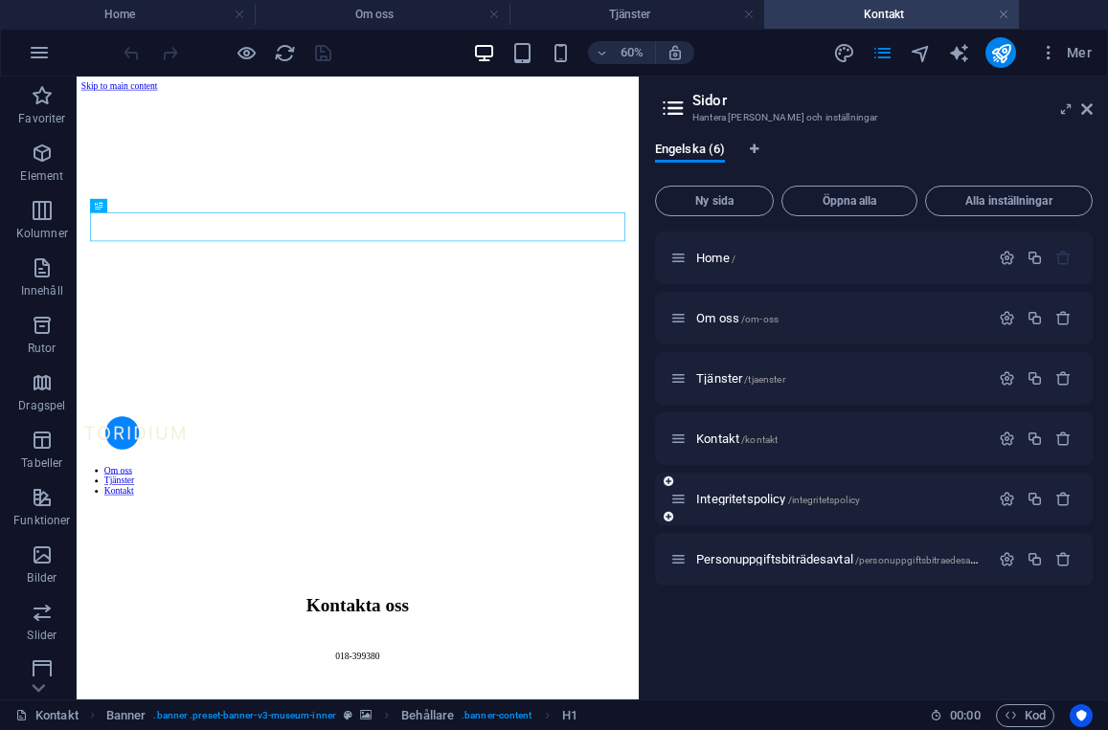
click at [751, 523] on div "Integritetspolicy /integritetspolicy" at bounding box center [874, 499] width 438 height 53
click at [751, 505] on div "Integritetspolicy /integritetspolicy" at bounding box center [829, 499] width 319 height 22
click at [751, 499] on span "Integritetspolicy /integritetspolicy" at bounding box center [778, 499] width 164 height 14
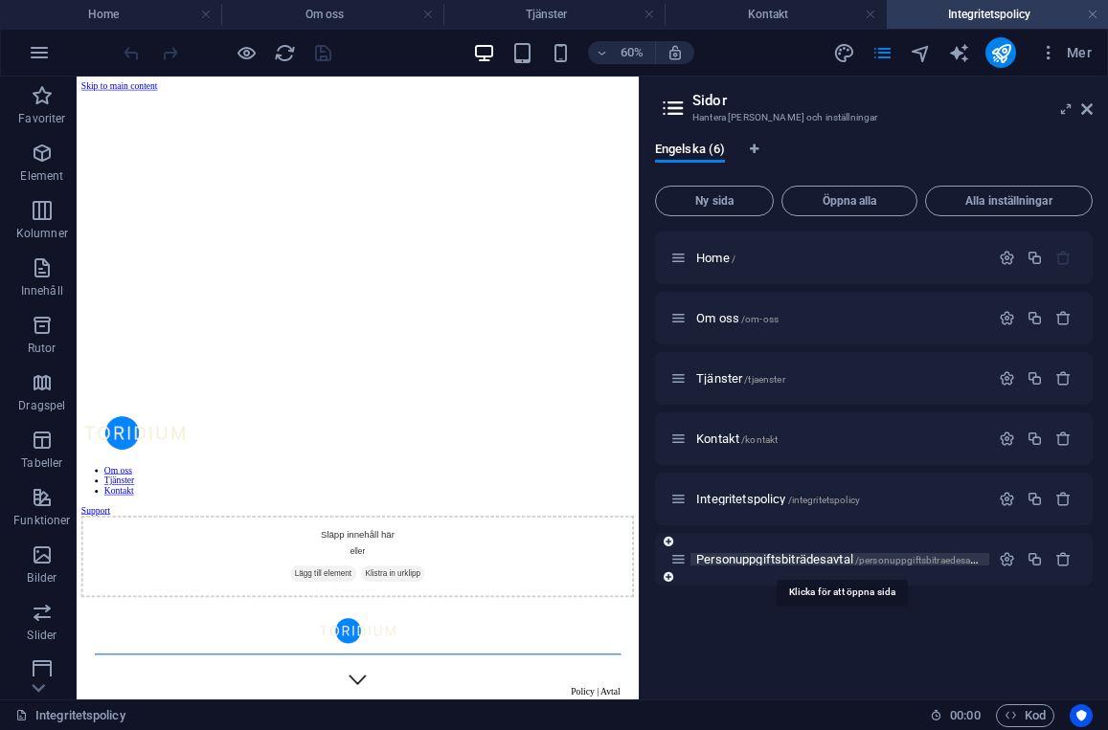
click at [796, 558] on span "Personuppgiftsbiträdesavtal /personuppgiftsbitraedesavtal" at bounding box center [840, 559] width 289 height 14
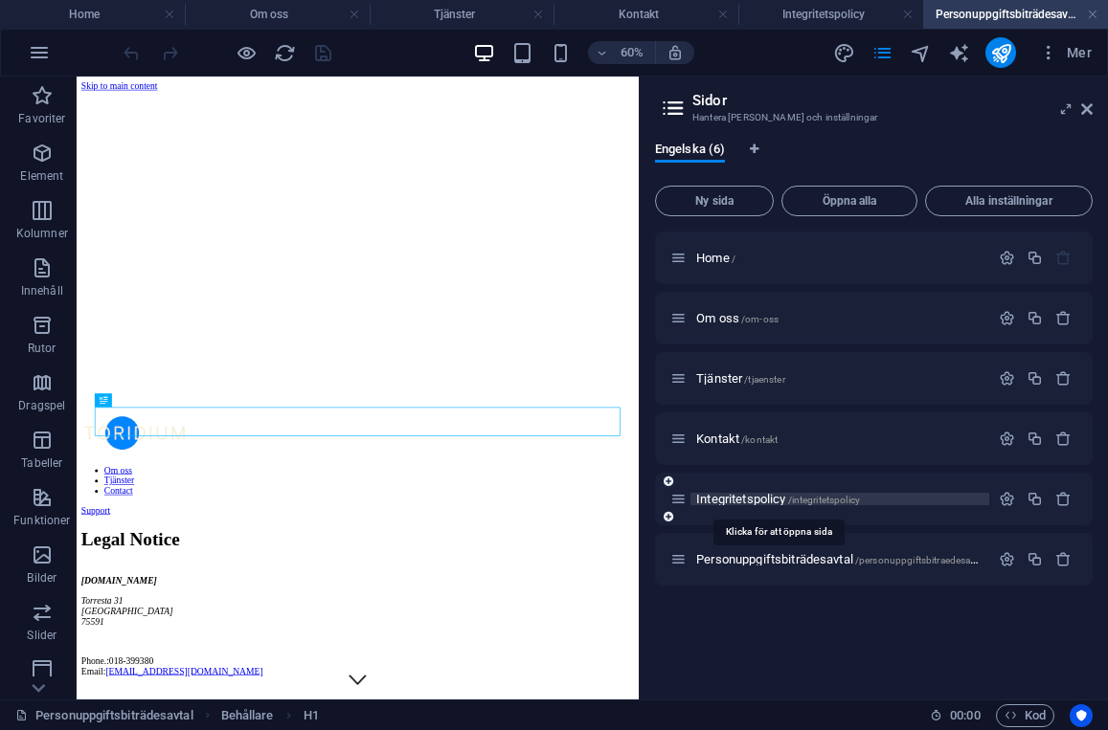
click at [745, 496] on span "Integritetspolicy /integritetspolicy" at bounding box center [778, 499] width 164 height 14
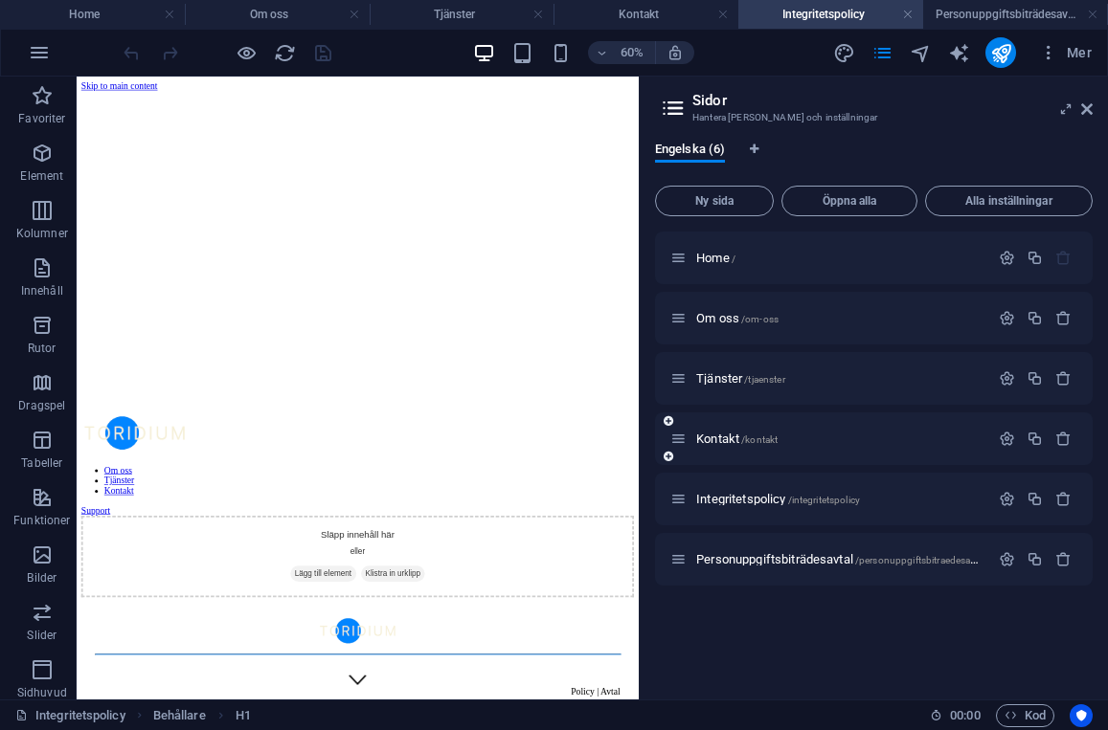
click at [715, 430] on div "Kontakt /kontakt" at bounding box center [829, 439] width 319 height 22
click at [715, 438] on span "Kontakt /kontakt" at bounding box center [736, 439] width 81 height 14
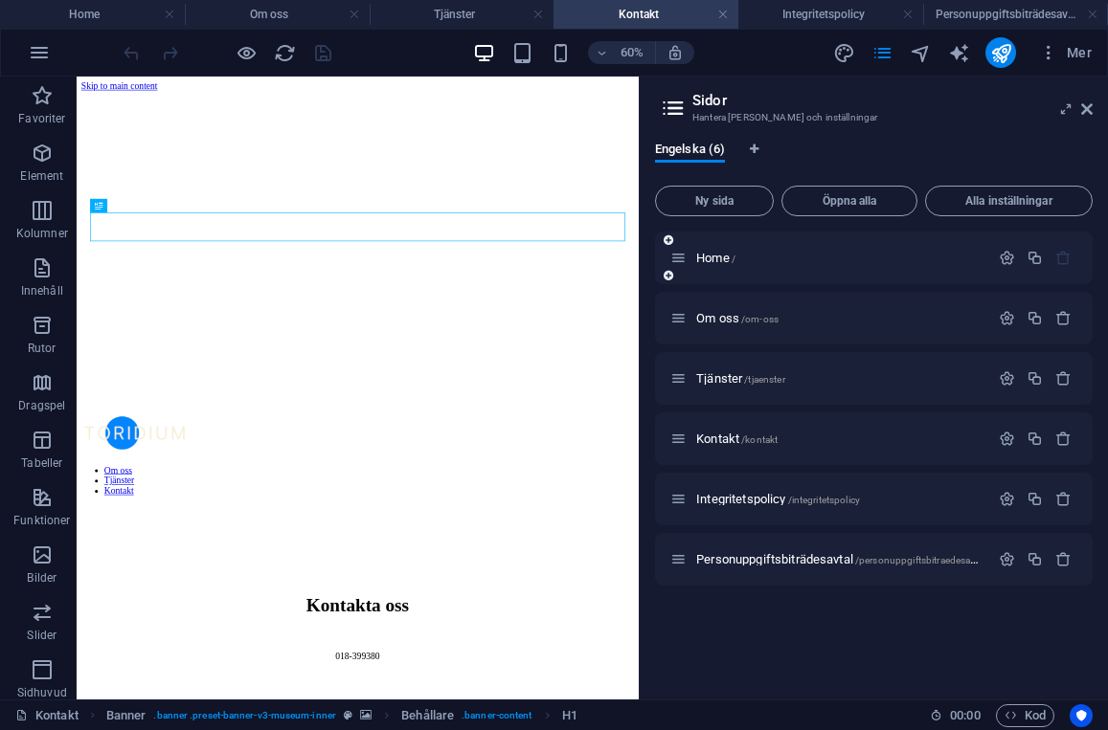
click at [794, 269] on div "Home /" at bounding box center [874, 258] width 438 height 53
click at [730, 259] on span "Home /" at bounding box center [715, 258] width 39 height 14
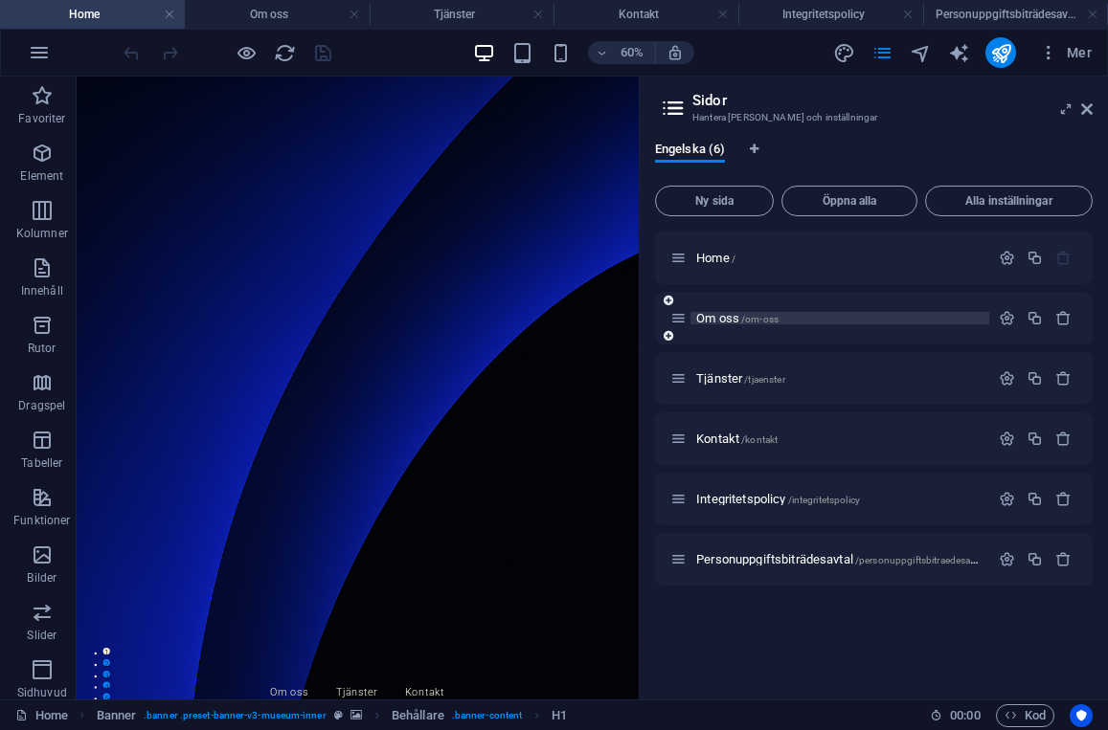
click at [785, 313] on p "Om oss /om-oss" at bounding box center [839, 318] width 287 height 12
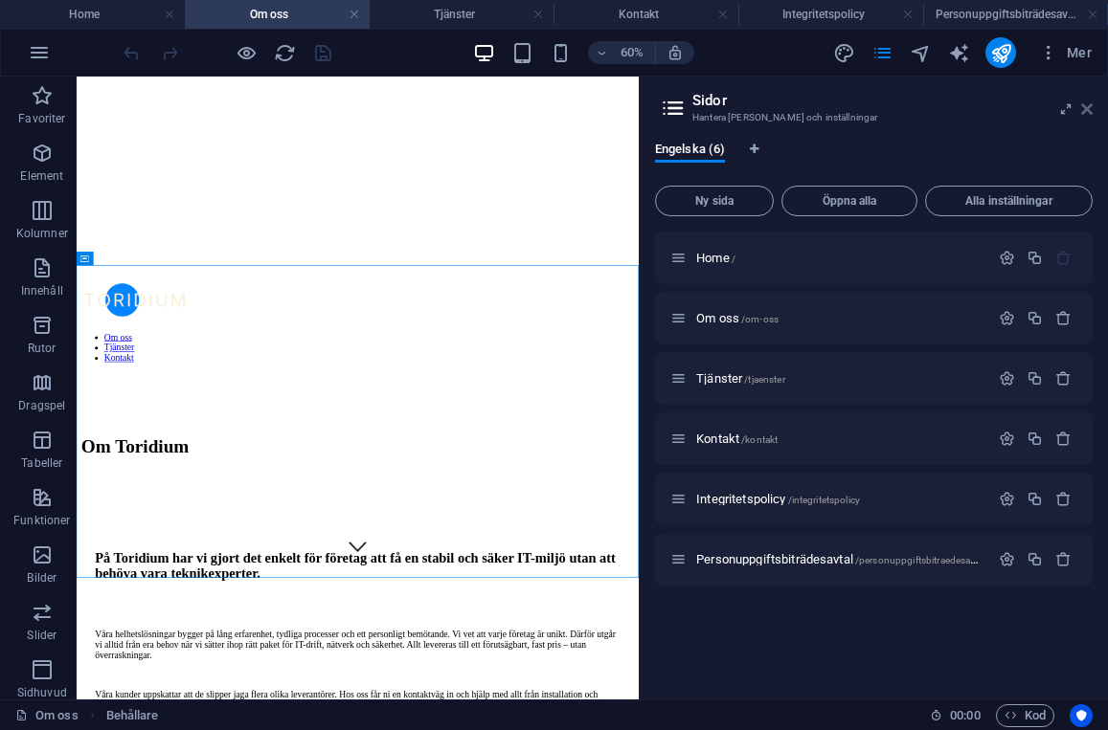
click at [1090, 112] on icon at bounding box center [1086, 108] width 11 height 15
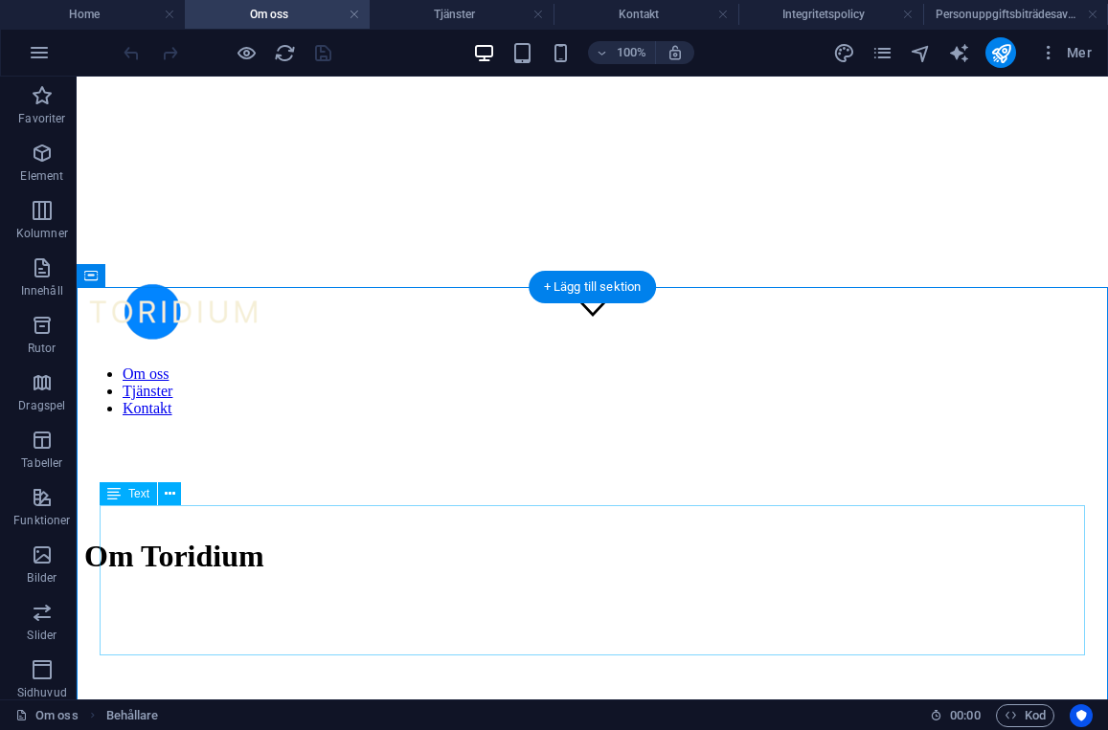
scroll to position [361, 0]
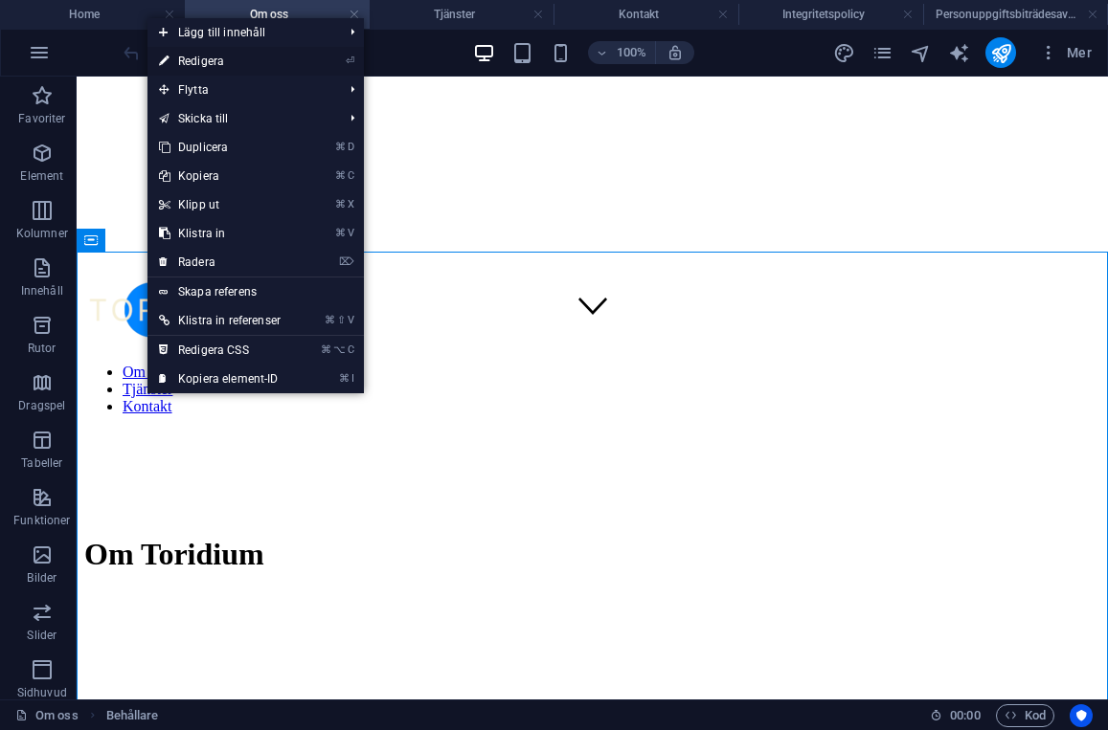
click at [203, 56] on link "⏎ Redigera" at bounding box center [219, 61] width 145 height 29
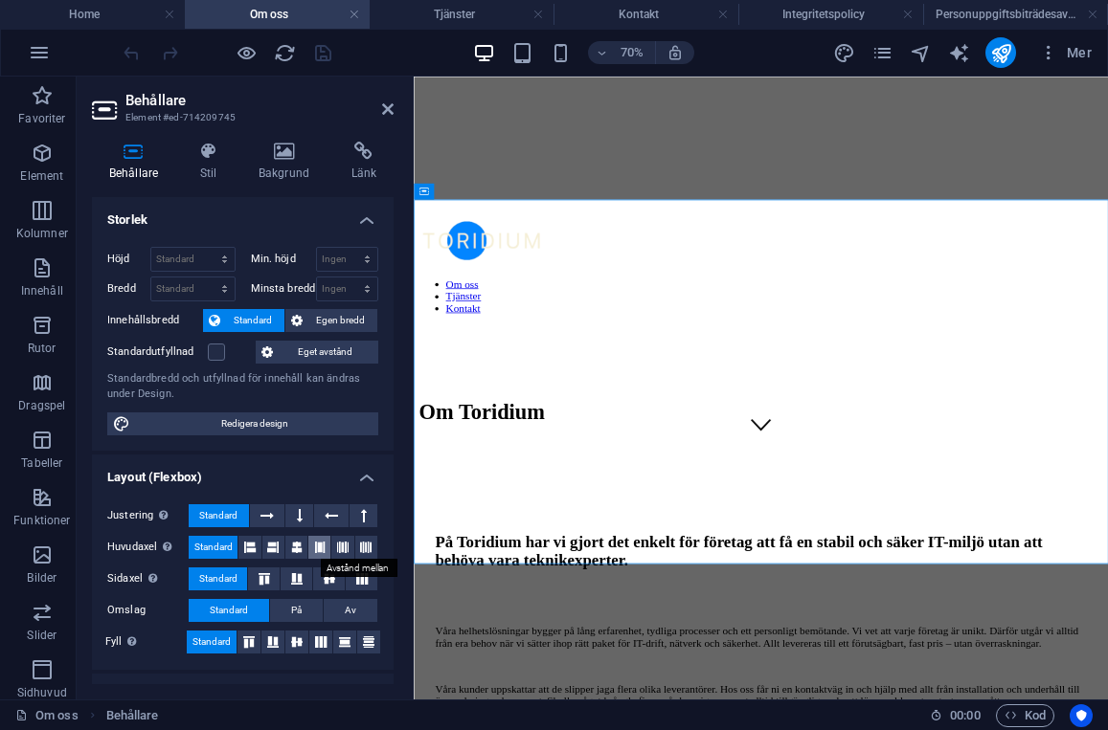
click at [309, 548] on button at bounding box center [319, 547] width 22 height 23
click at [291, 551] on icon at bounding box center [296, 547] width 11 height 23
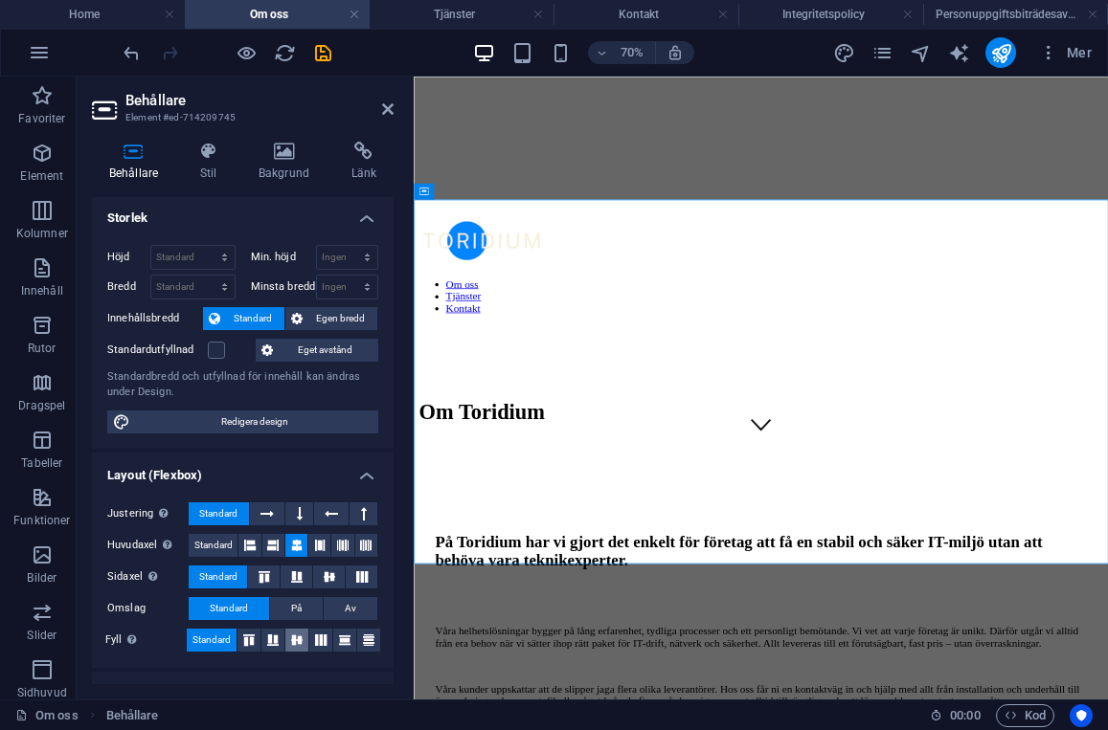
scroll to position [0, 0]
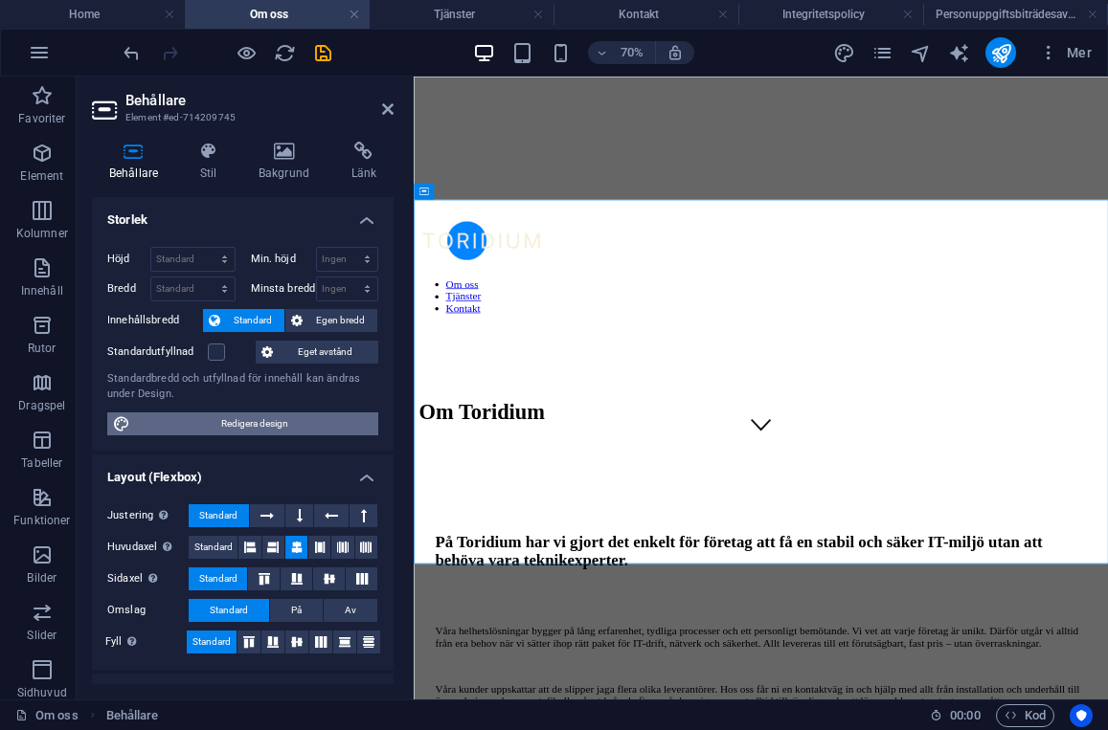
click at [261, 425] on span "Redigera design" at bounding box center [254, 424] width 236 height 23
select select "px"
select select "300"
select select "px"
select select "rem"
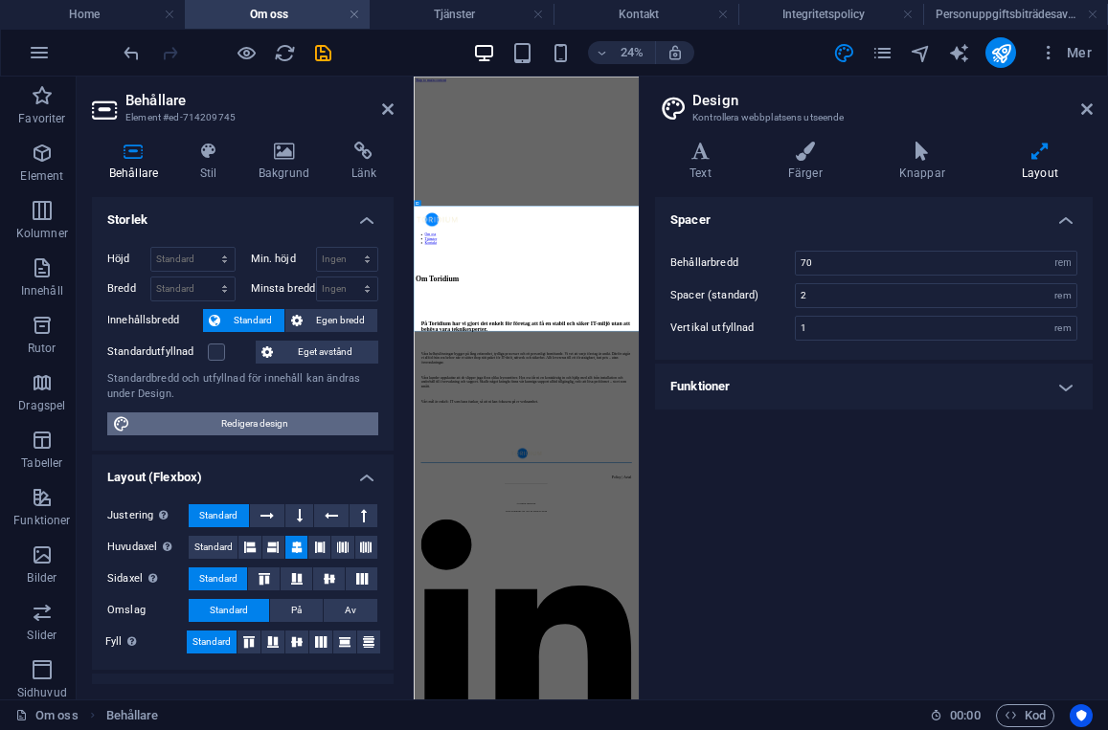
click at [191, 419] on span "Redigera design" at bounding box center [254, 424] width 236 height 23
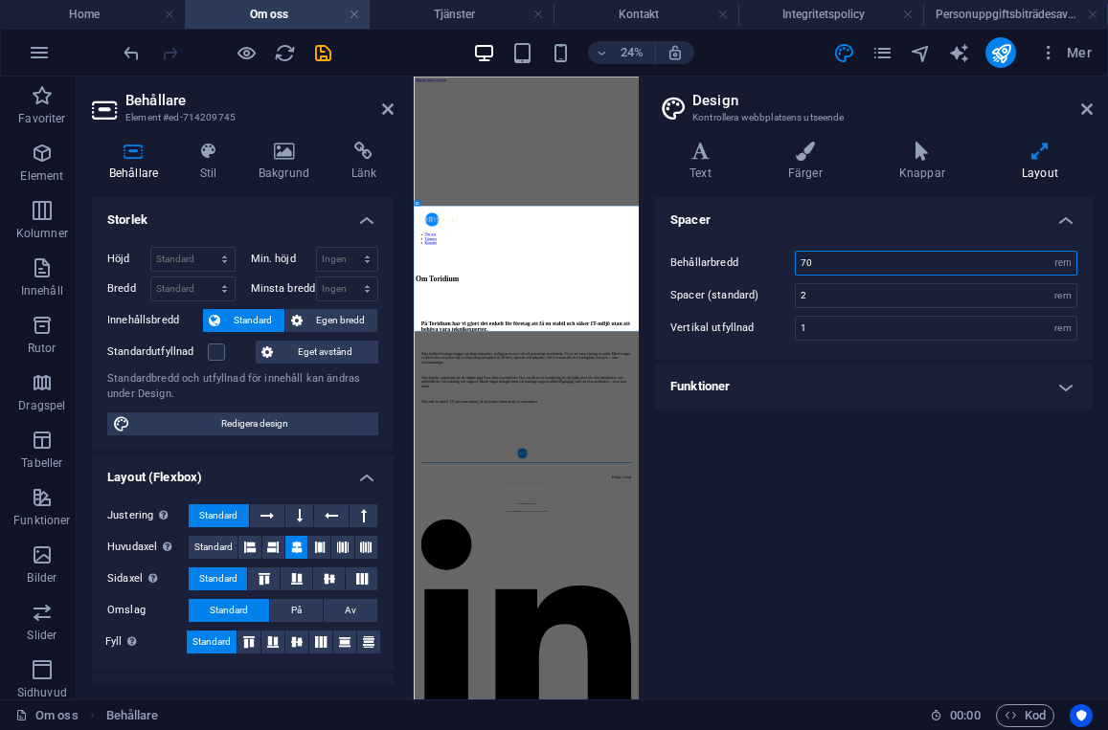
click at [838, 258] on input "70" at bounding box center [936, 263] width 281 height 23
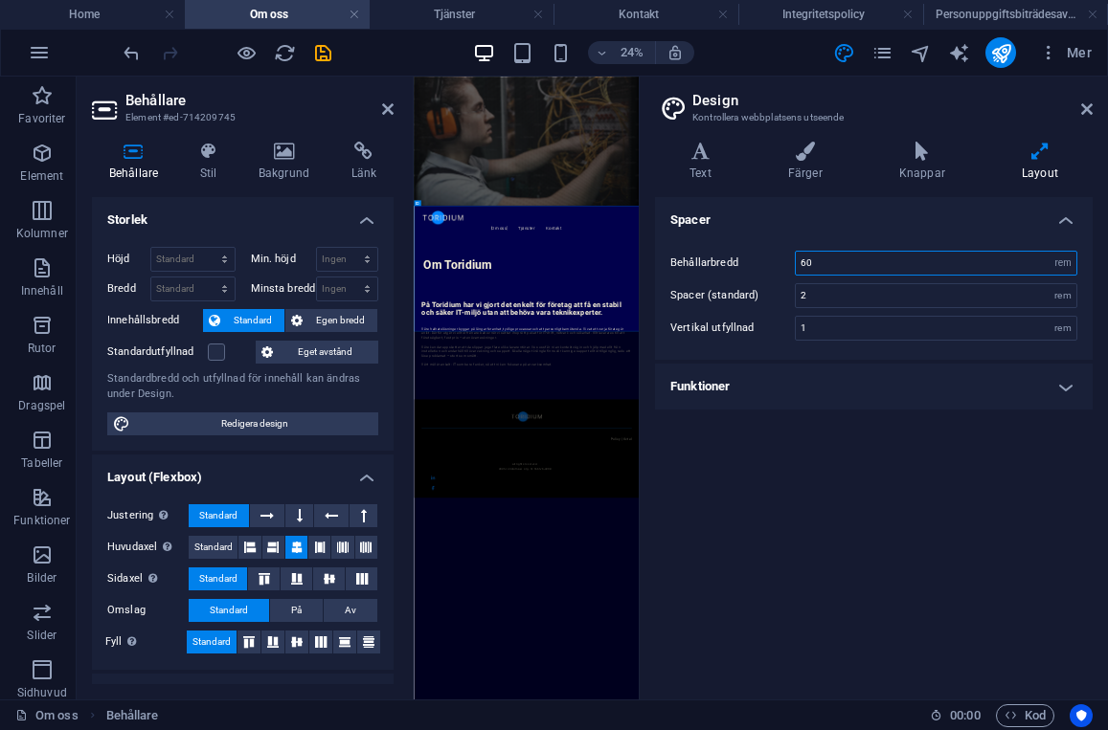
click at [838, 258] on input "60" at bounding box center [936, 263] width 281 height 23
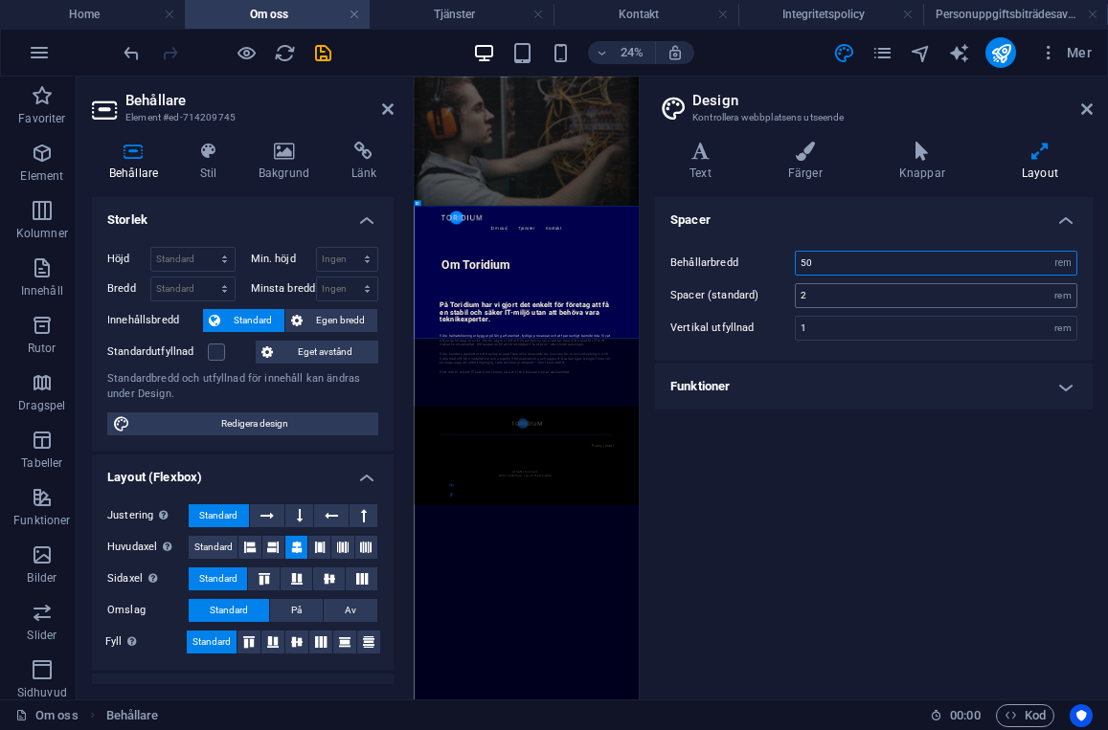
type input "50"
click at [824, 296] on input "2" at bounding box center [936, 295] width 281 height 23
click at [805, 297] on input "3" at bounding box center [936, 295] width 281 height 23
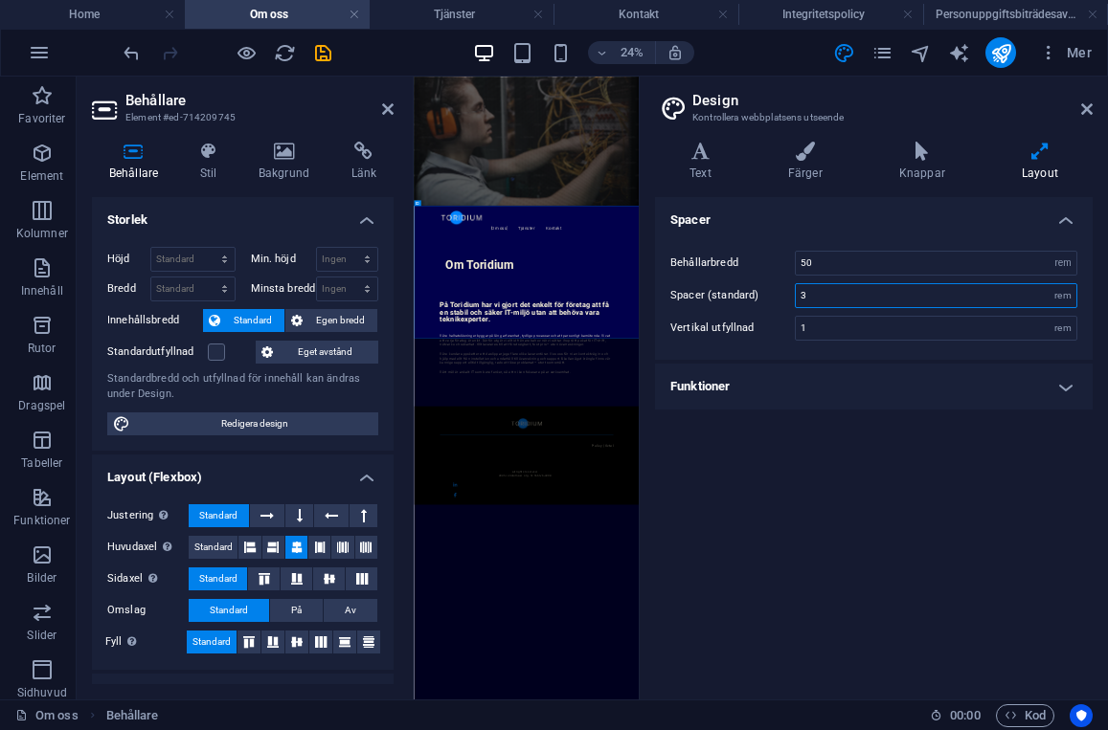
type input "2"
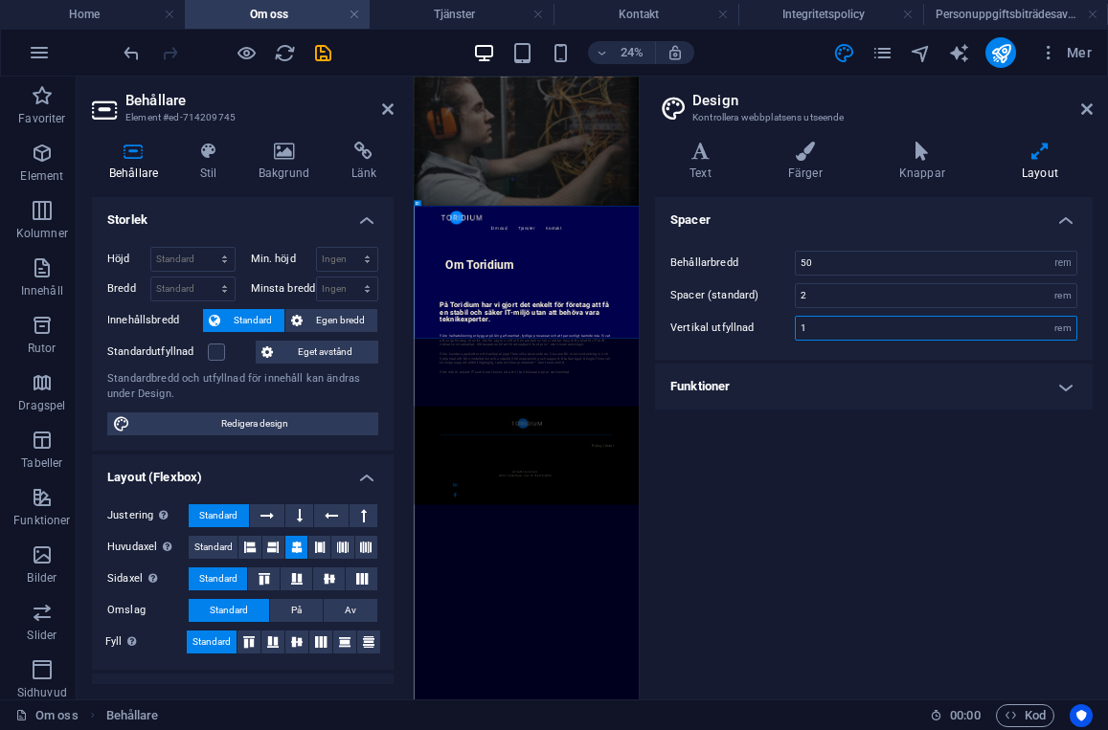
click at [808, 332] on input "1" at bounding box center [936, 328] width 281 height 23
type input "3"
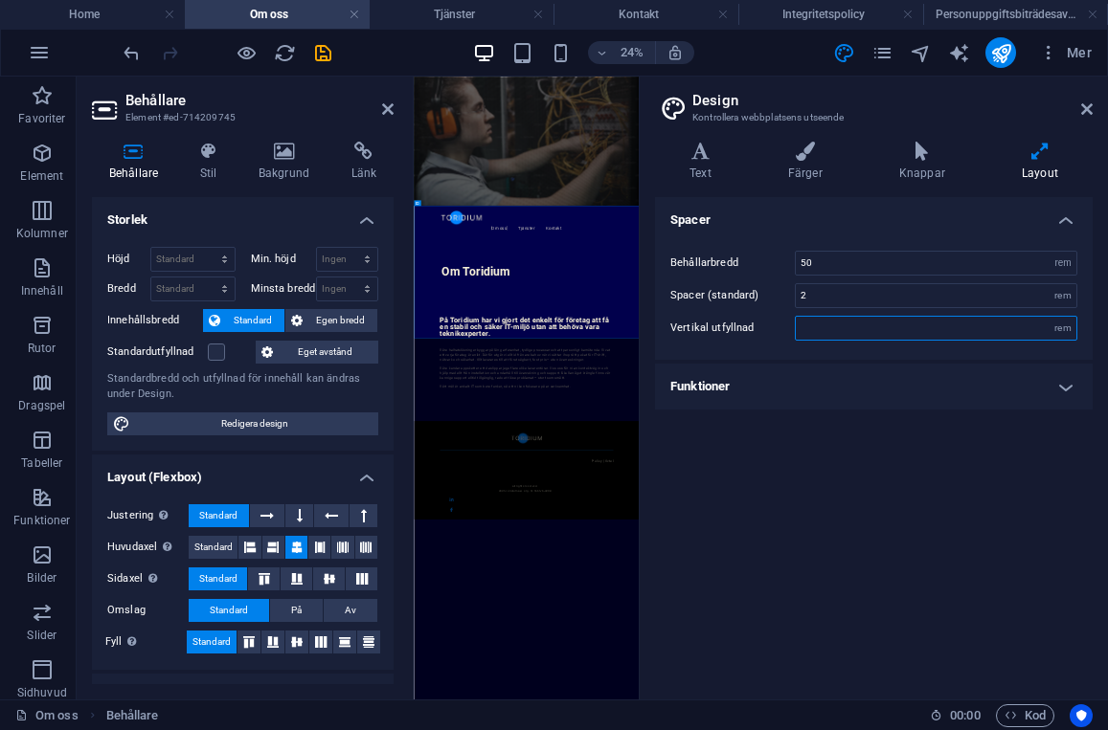
type input "1"
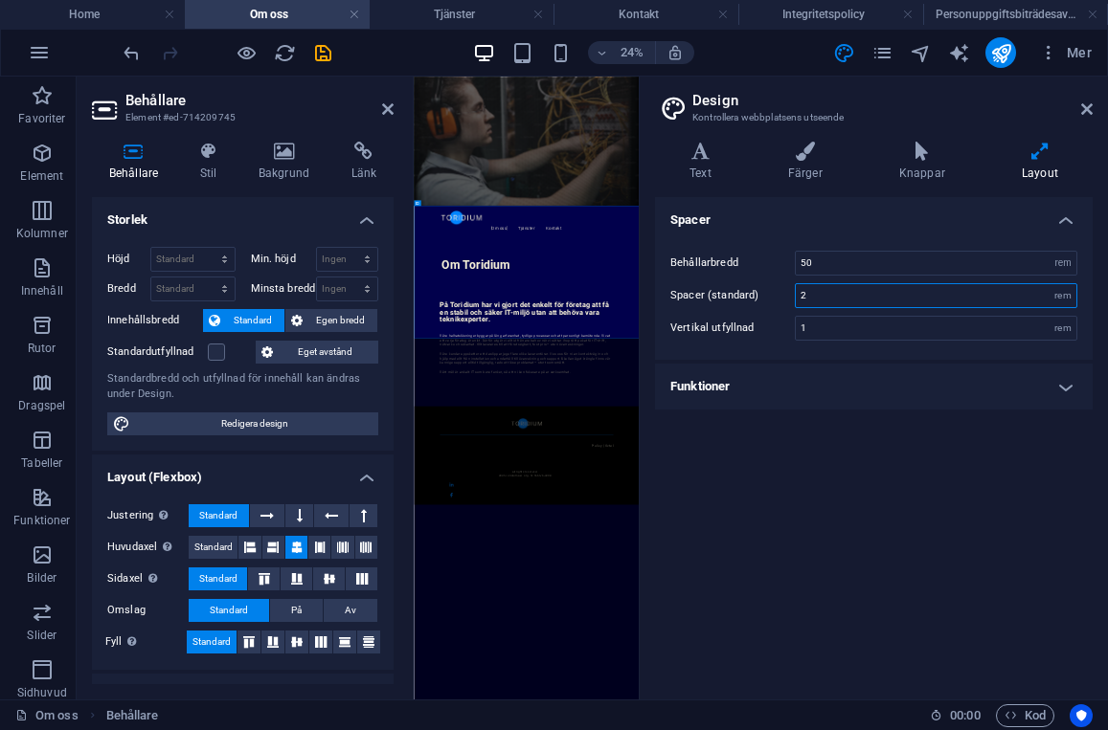
click at [817, 300] on input "2" at bounding box center [936, 295] width 281 height 23
click at [816, 296] on input "3" at bounding box center [936, 295] width 281 height 23
click at [816, 295] on input "3" at bounding box center [936, 295] width 281 height 23
click at [816, 295] on input "2" at bounding box center [936, 295] width 281 height 23
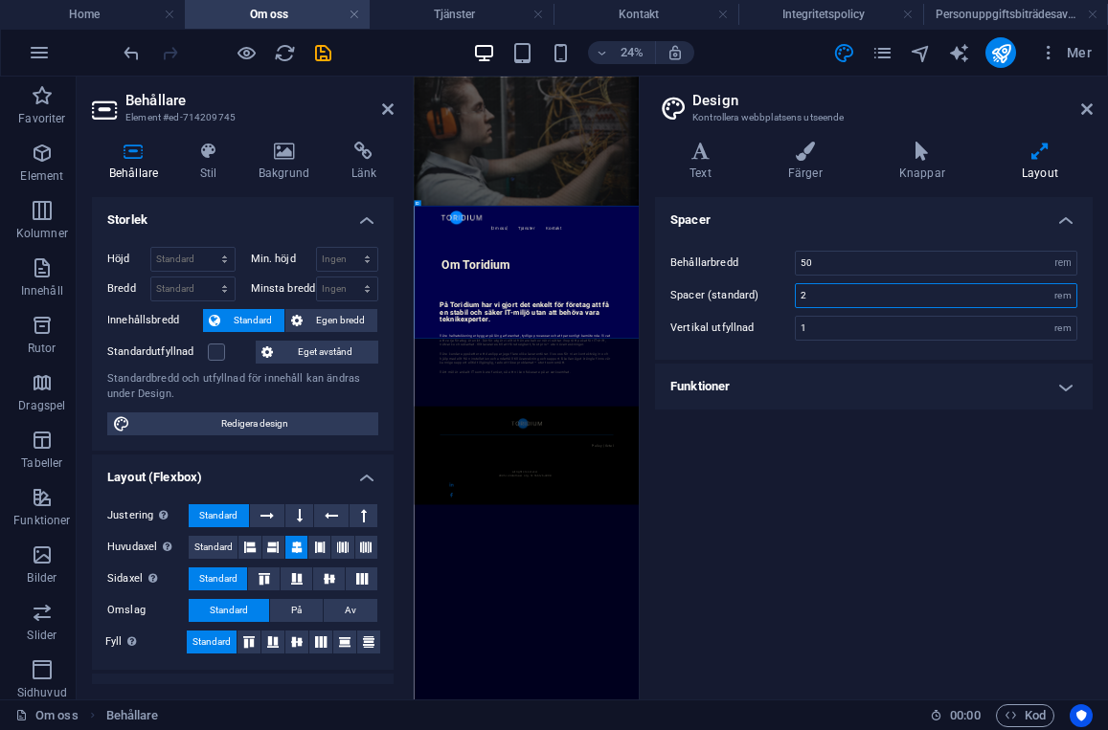
click at [816, 295] on input "2" at bounding box center [936, 295] width 281 height 23
type input "1"
click at [780, 400] on h4 "Funktioner" at bounding box center [874, 387] width 438 height 46
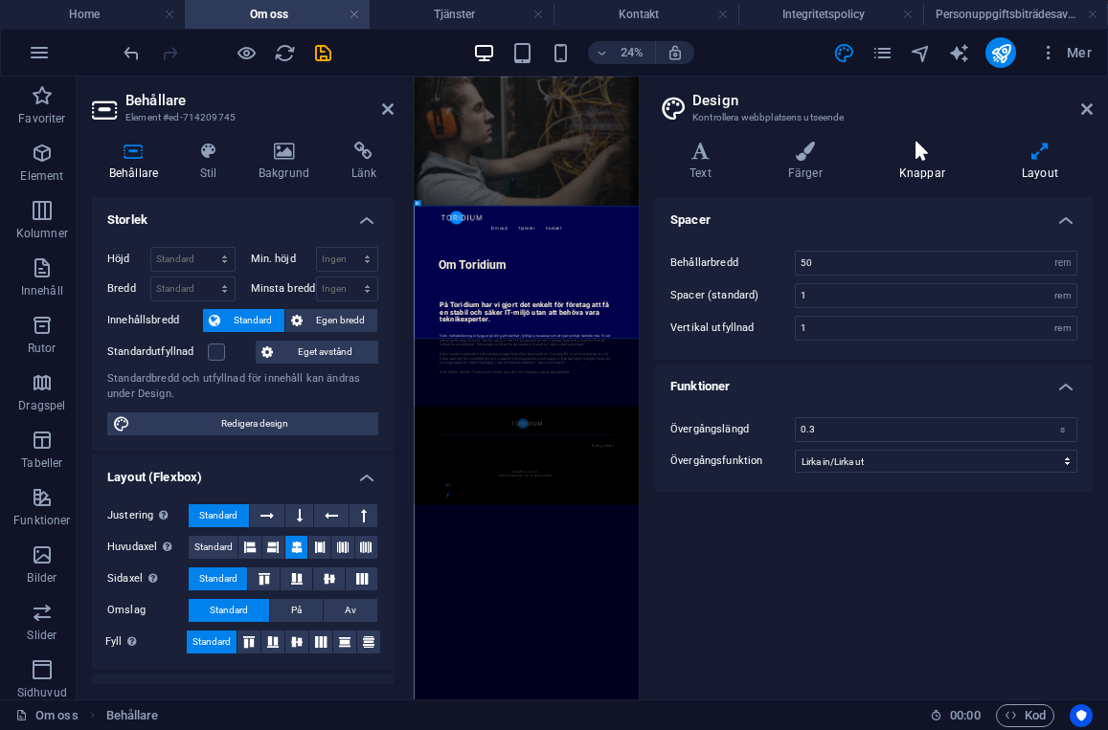
click at [921, 161] on h4 "Knappar" at bounding box center [926, 162] width 123 height 40
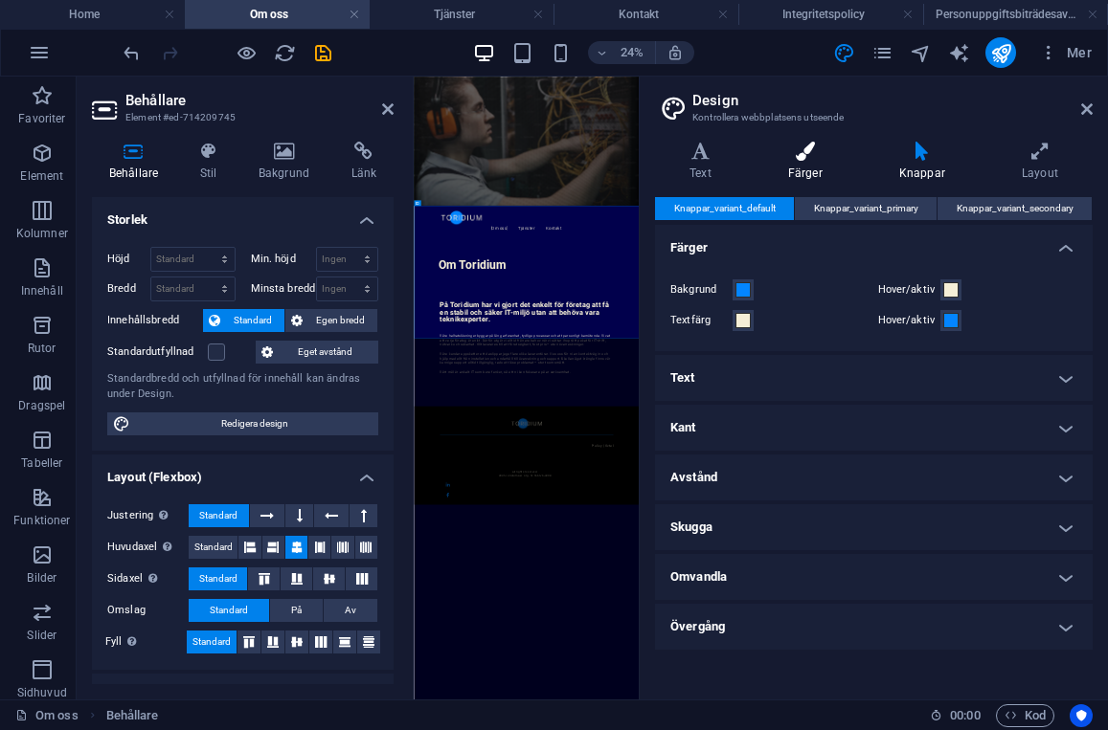
click at [810, 155] on icon at bounding box center [804, 151] width 103 height 19
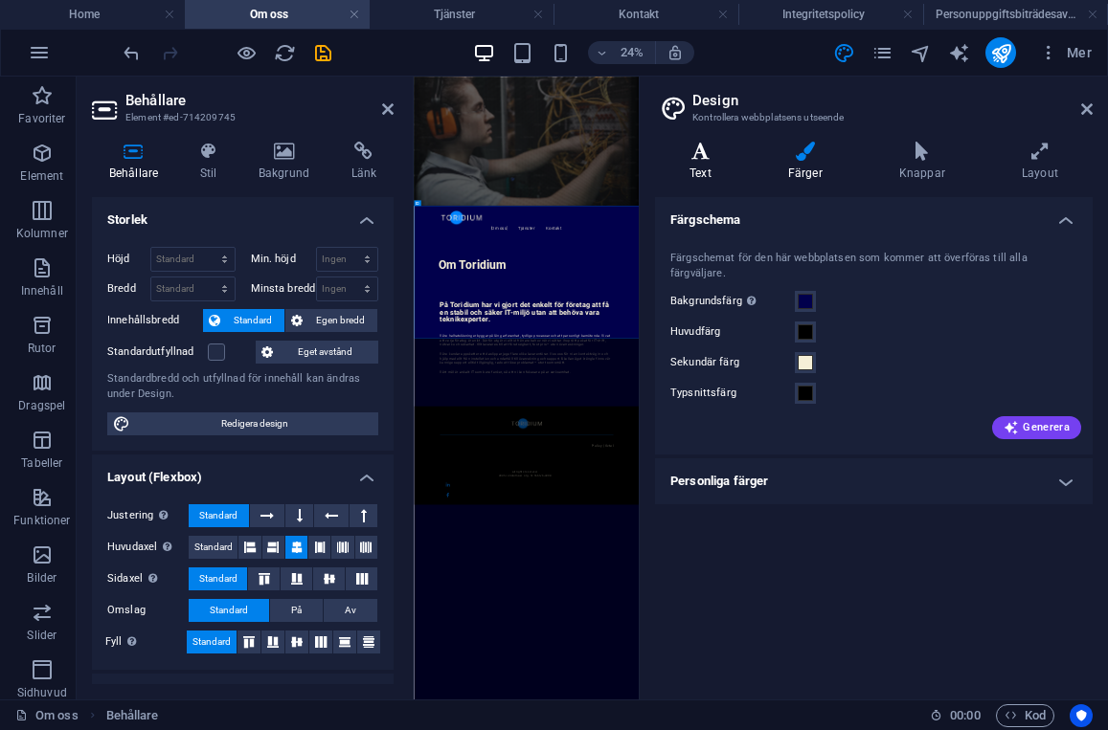
click at [710, 158] on icon at bounding box center [700, 151] width 91 height 19
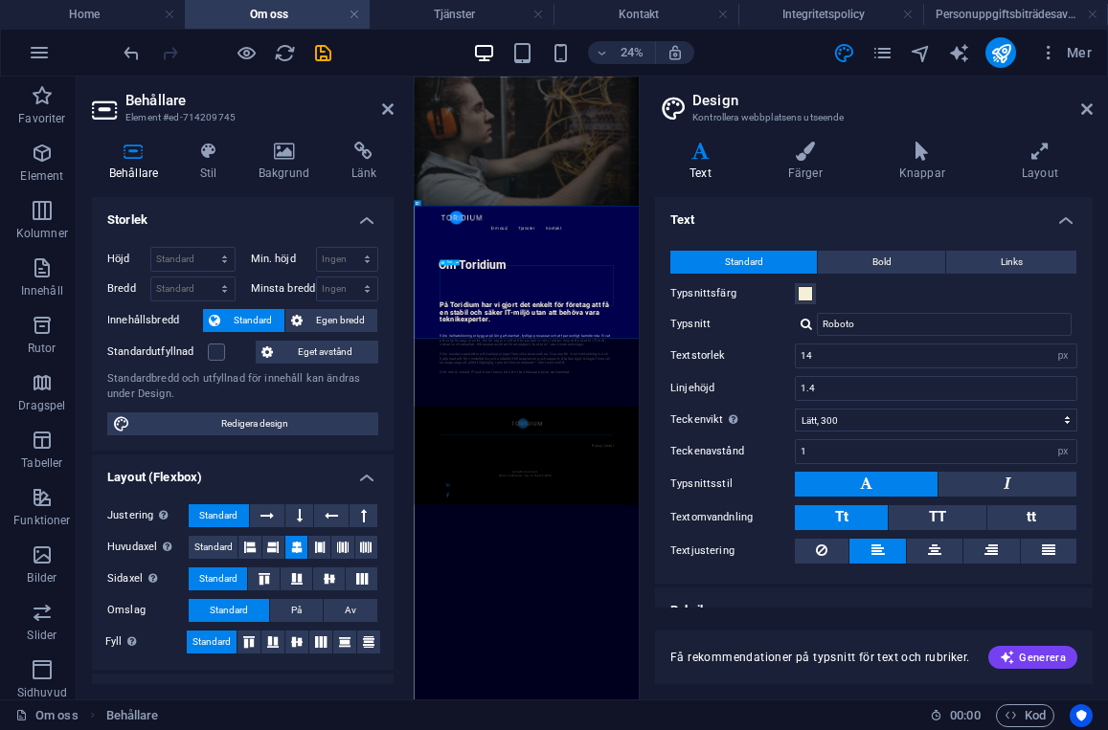
click at [1091, 113] on icon at bounding box center [1086, 108] width 11 height 15
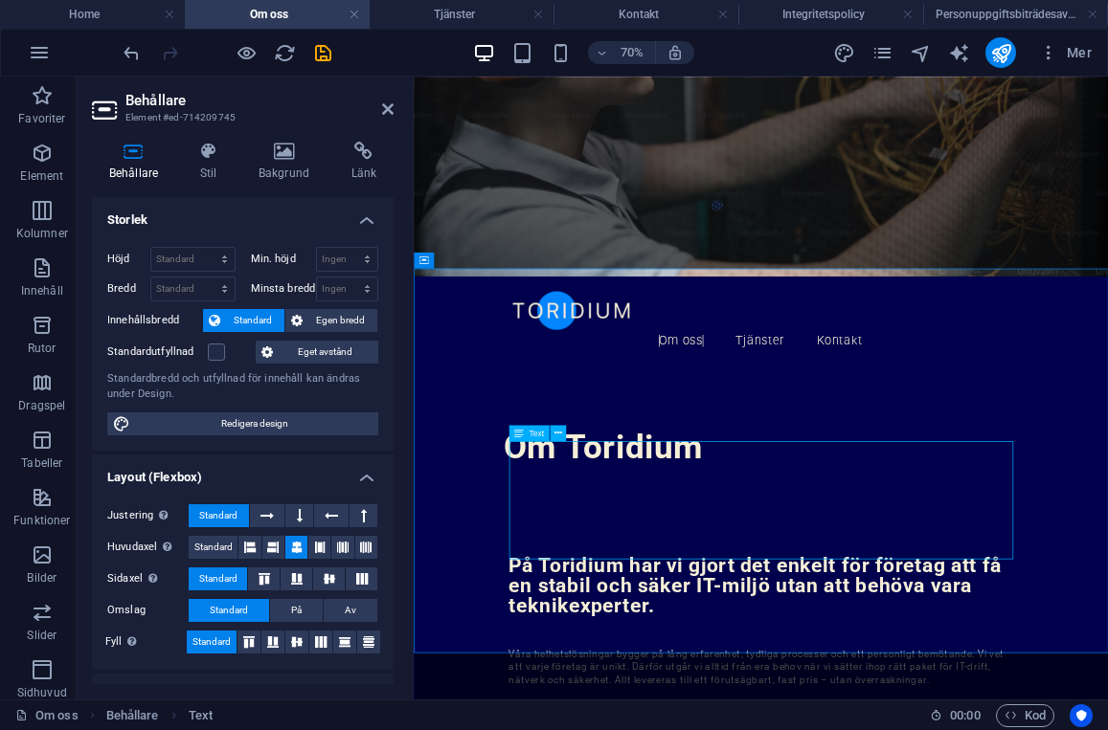
scroll to position [264, 0]
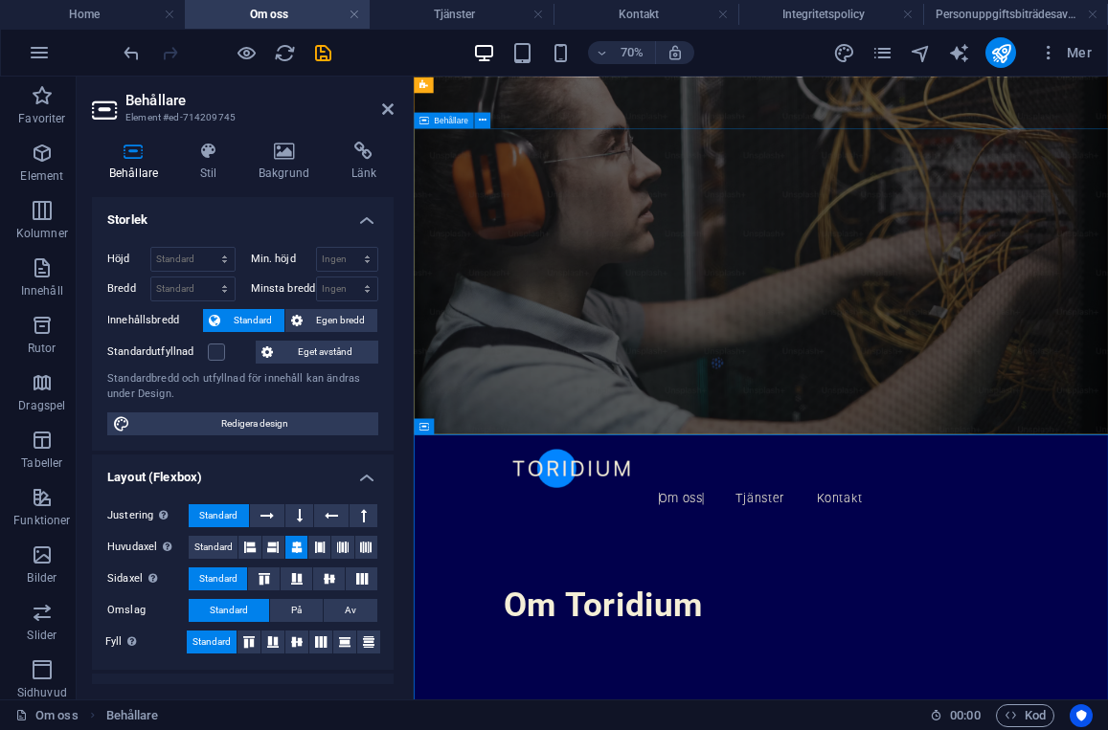
scroll to position [0, 0]
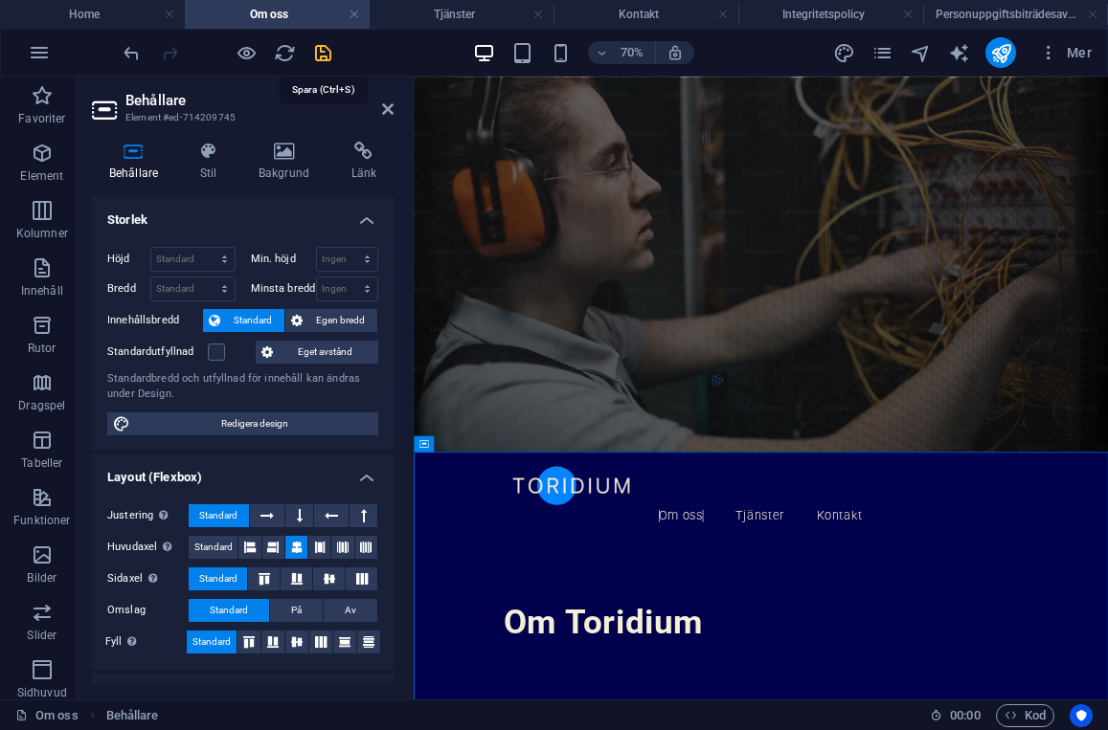
click at [321, 56] on icon "save" at bounding box center [323, 53] width 22 height 22
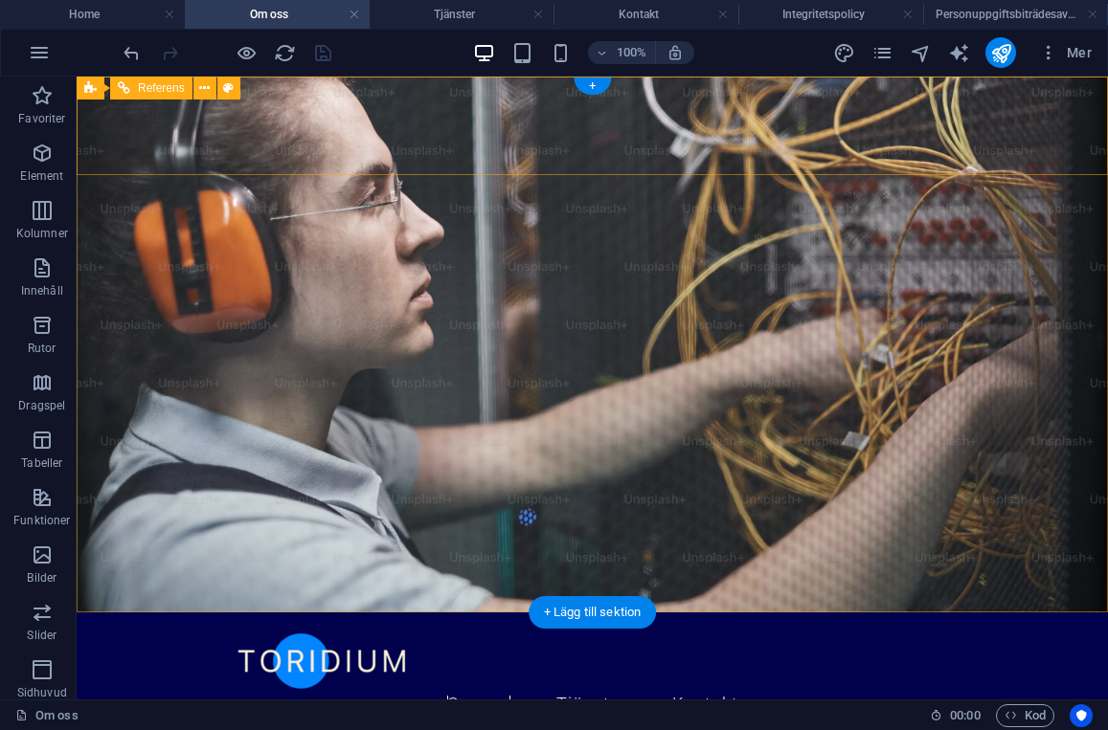
click at [679, 696] on nav "Om oss Tjänster Kontakt" at bounding box center [593, 706] width 720 height 20
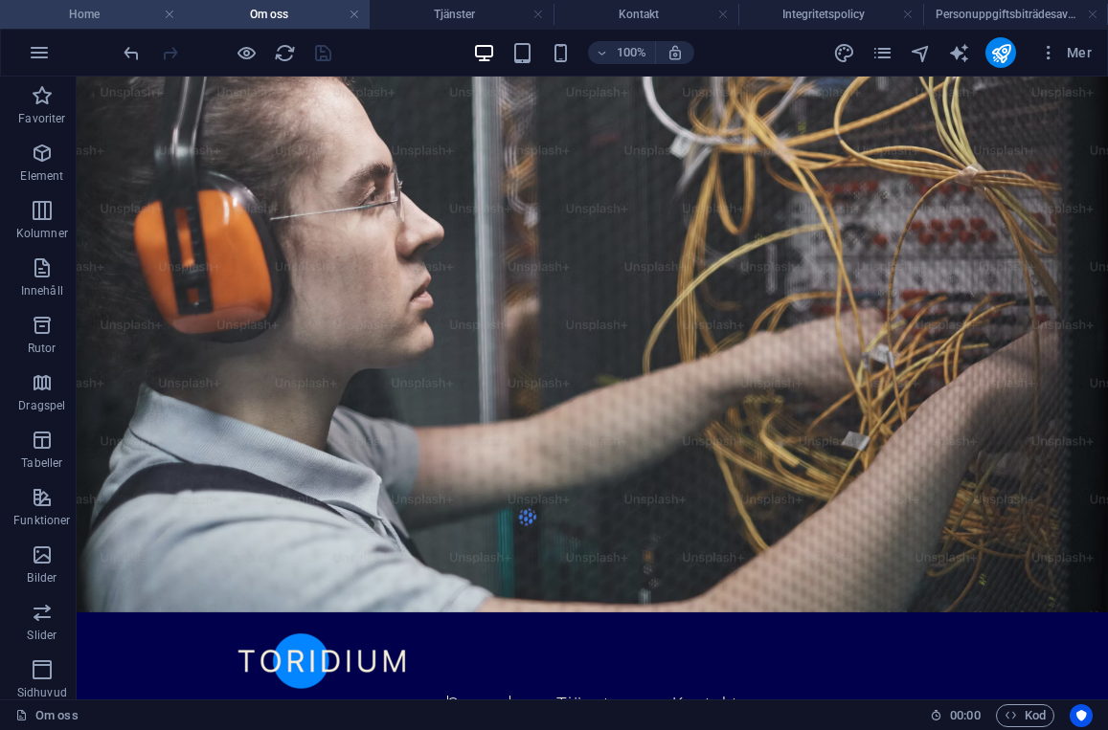
click at [116, 10] on h4 "Home" at bounding box center [92, 14] width 185 height 21
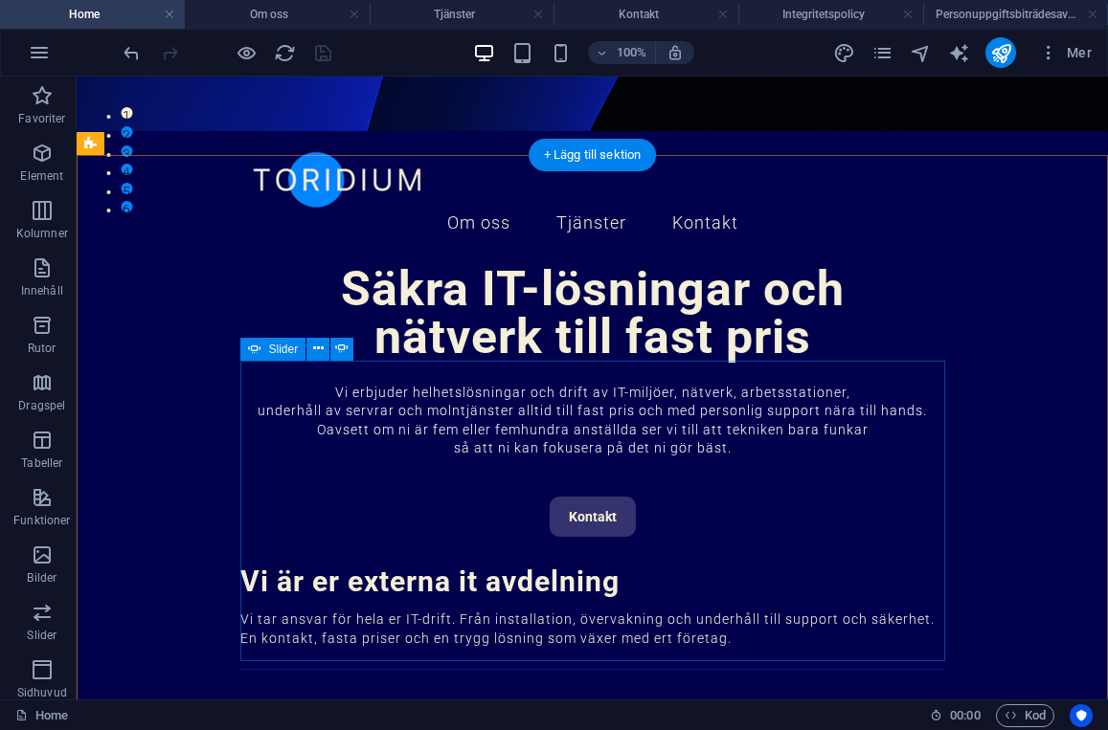
scroll to position [533, 0]
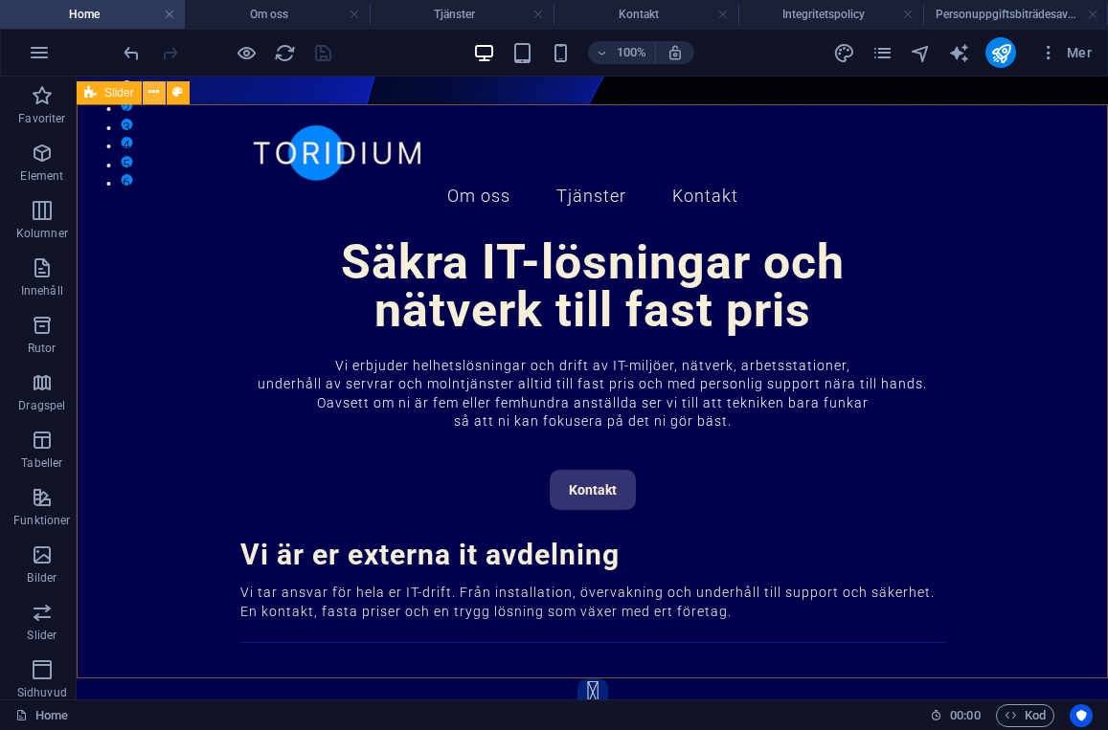
click at [153, 93] on icon at bounding box center [153, 92] width 11 height 20
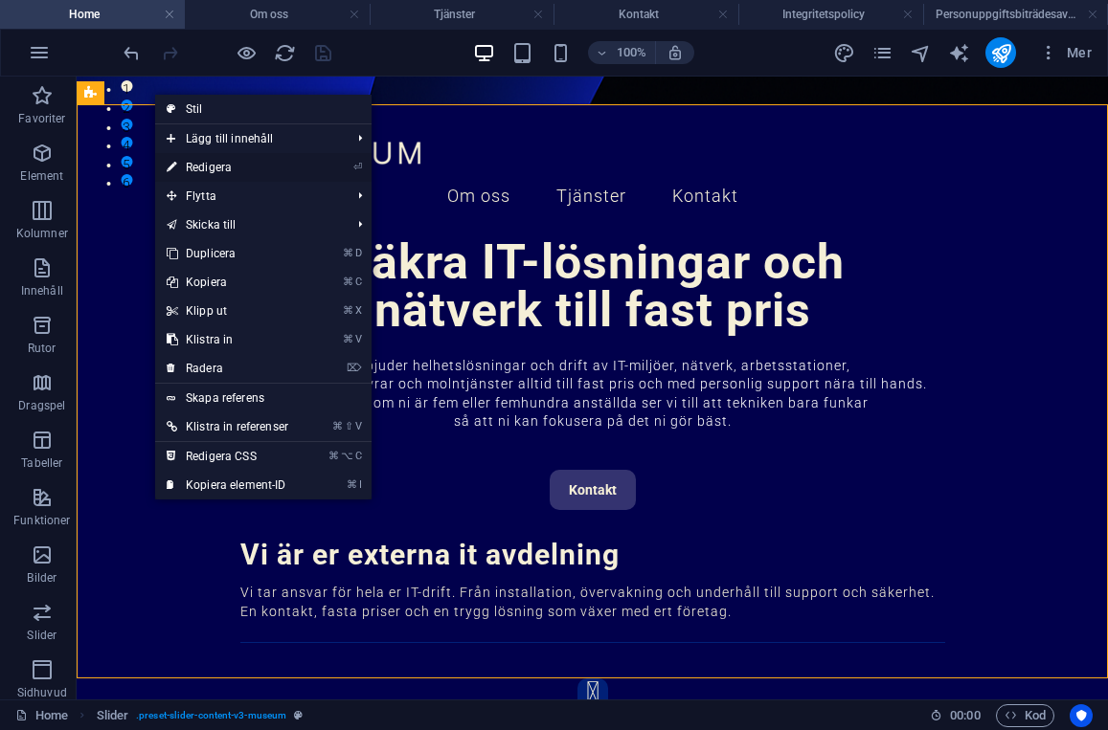
click at [215, 170] on link "⏎ Redigera" at bounding box center [227, 167] width 145 height 29
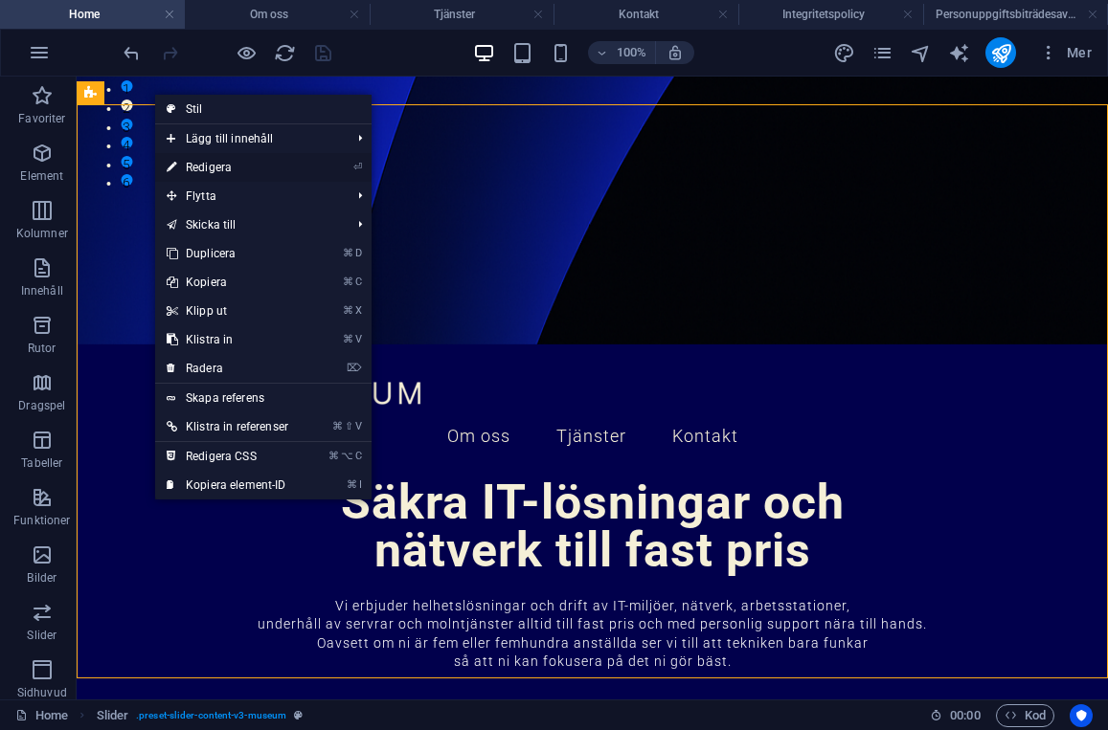
select select "px"
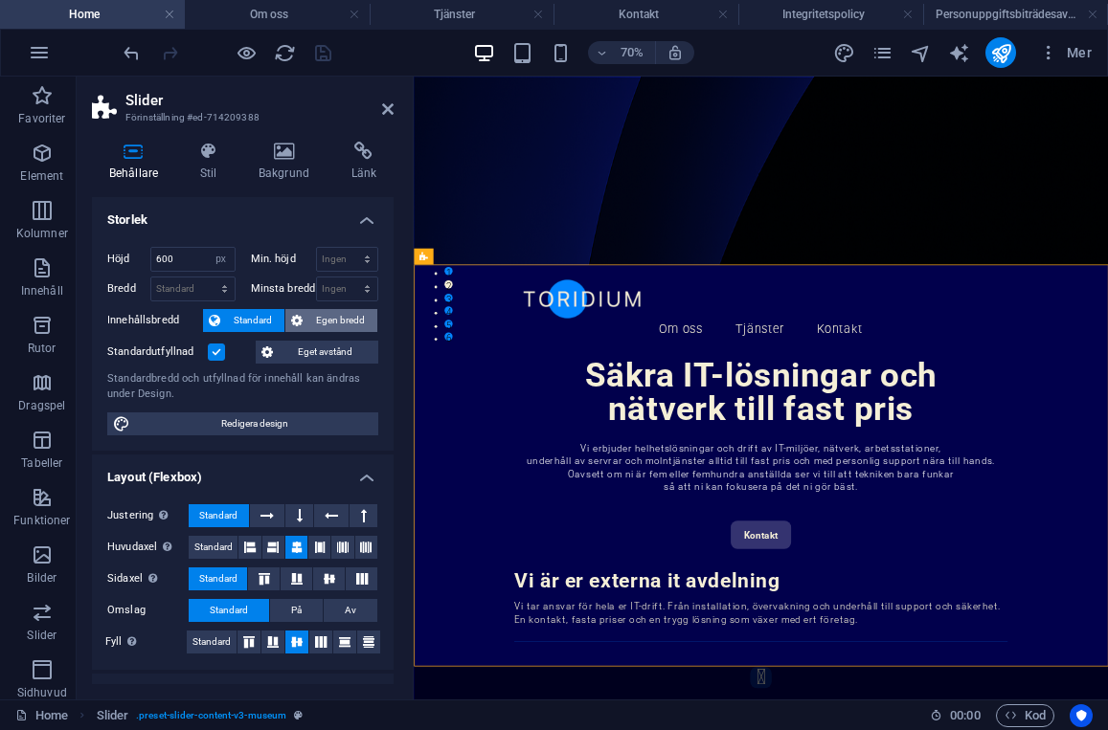
click at [306, 322] on button "Egen bredd" at bounding box center [331, 320] width 92 height 23
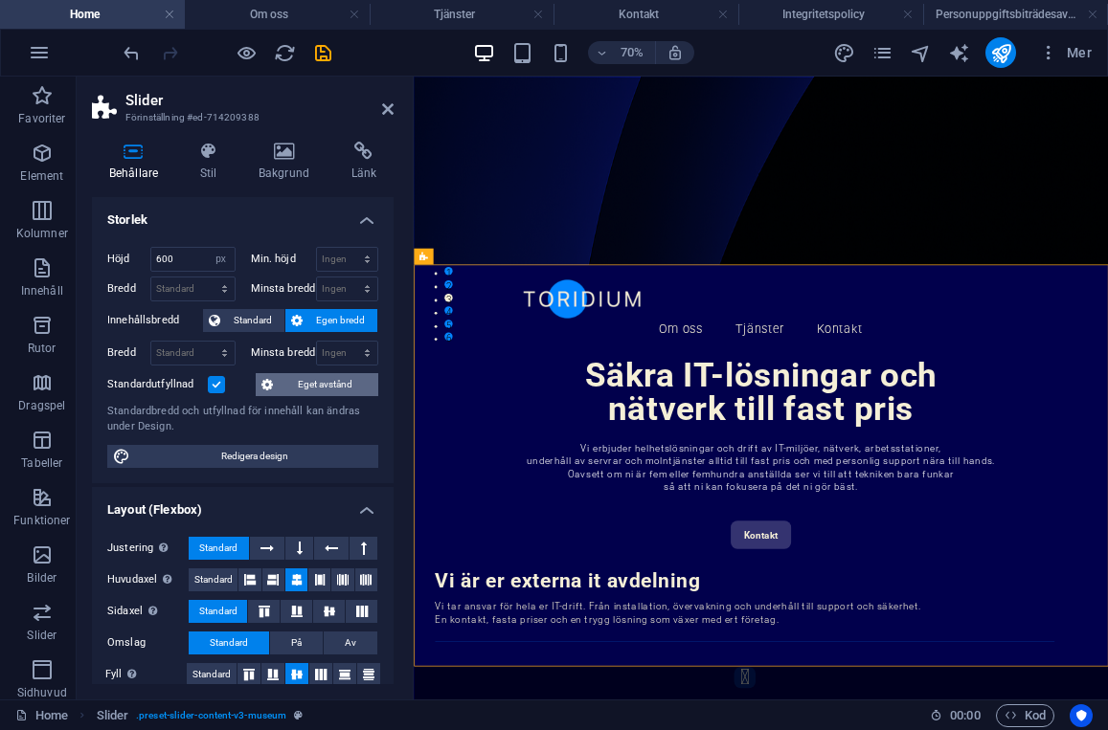
click at [292, 388] on span "Eget avstånd" at bounding box center [326, 384] width 94 height 23
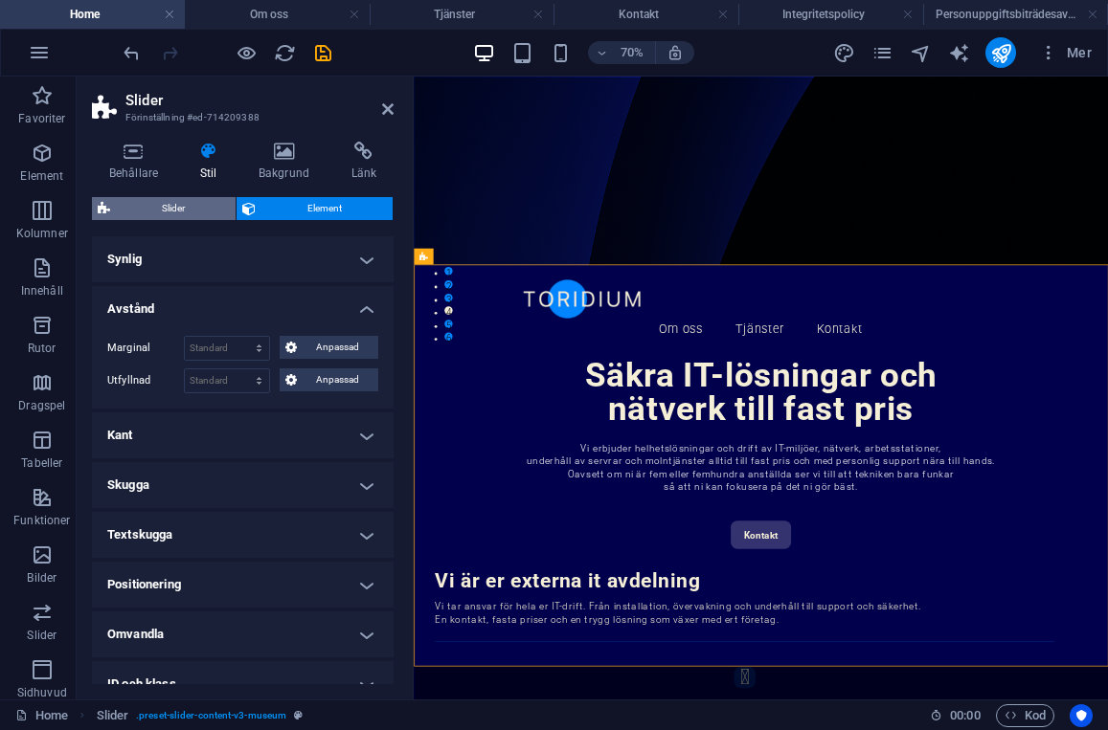
click at [161, 203] on span "Slider" at bounding box center [173, 208] width 114 height 23
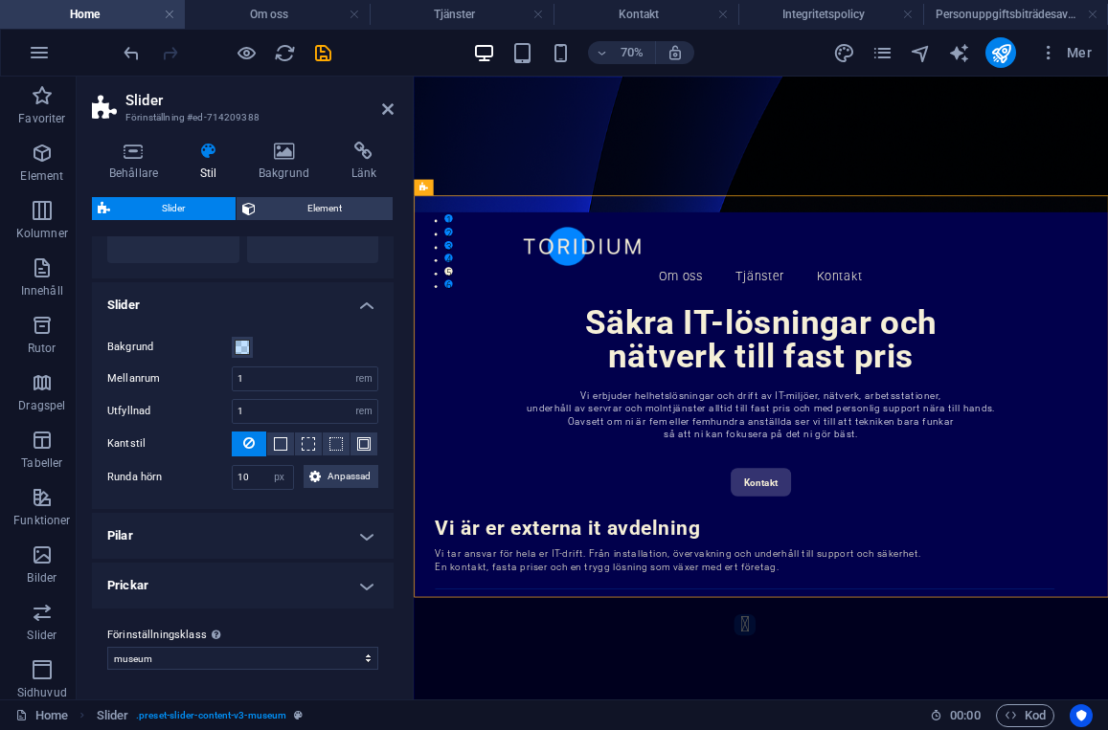
scroll to position [607, 0]
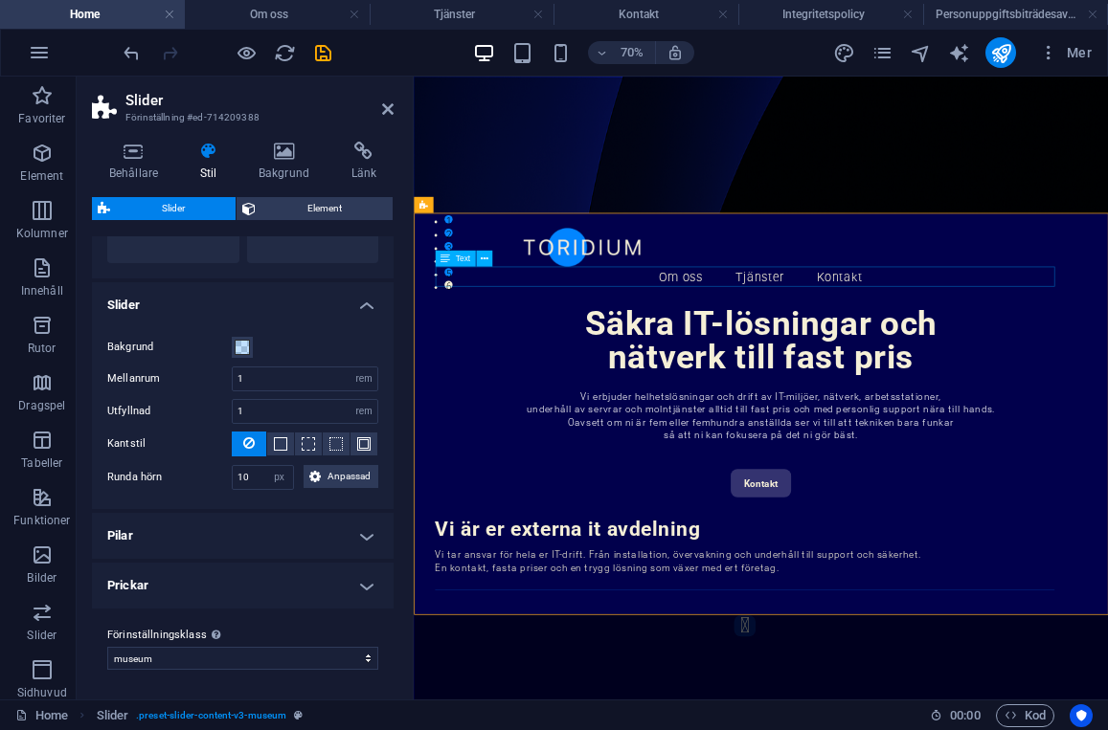
click at [454, 707] on div "Vi är er externa it avdelning" at bounding box center [886, 721] width 885 height 29
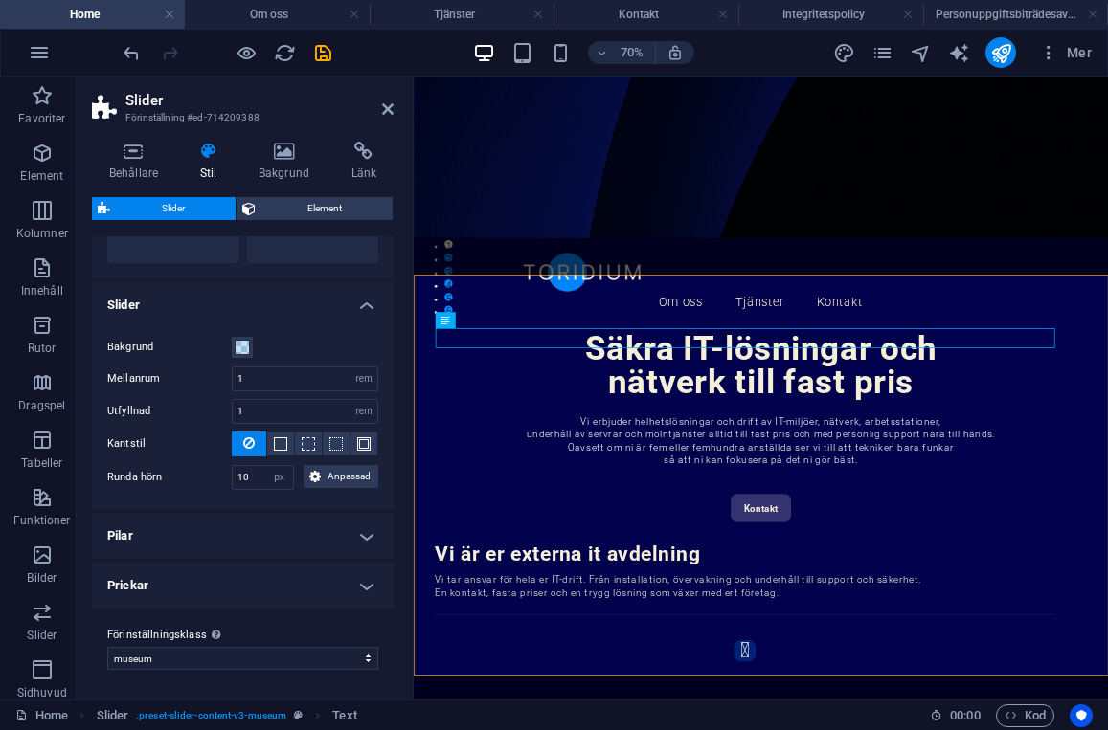
scroll to position [573, 0]
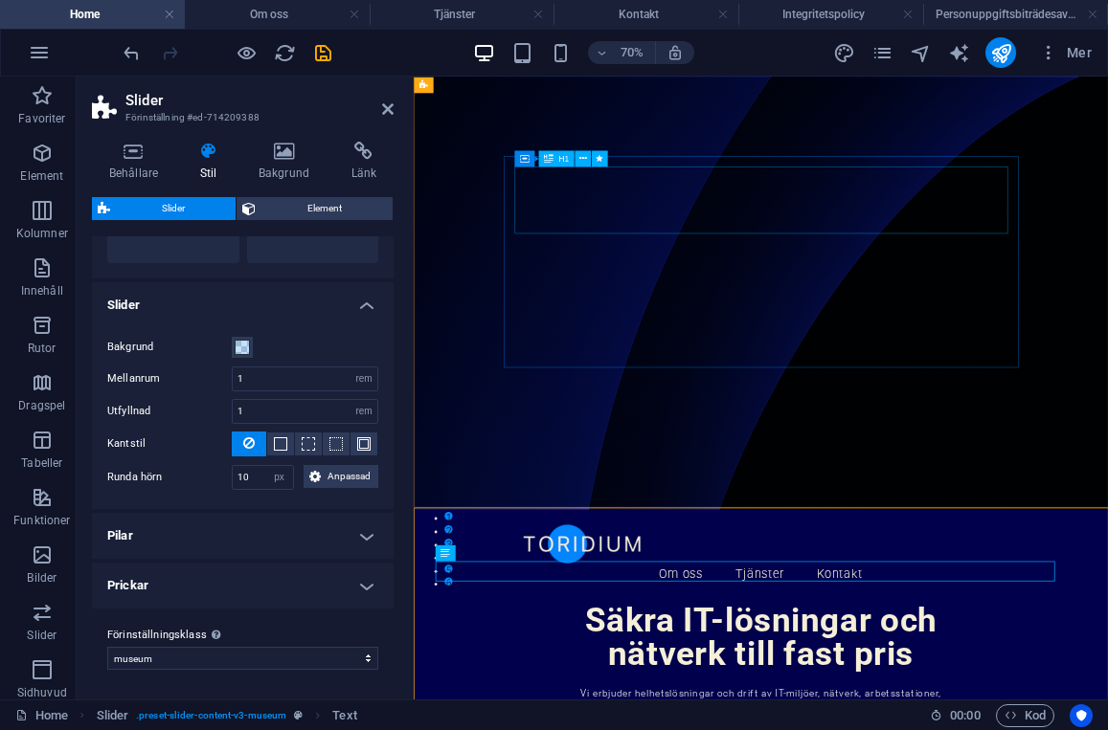
scroll to position [182, 0]
click at [319, 56] on icon "save" at bounding box center [323, 53] width 22 height 22
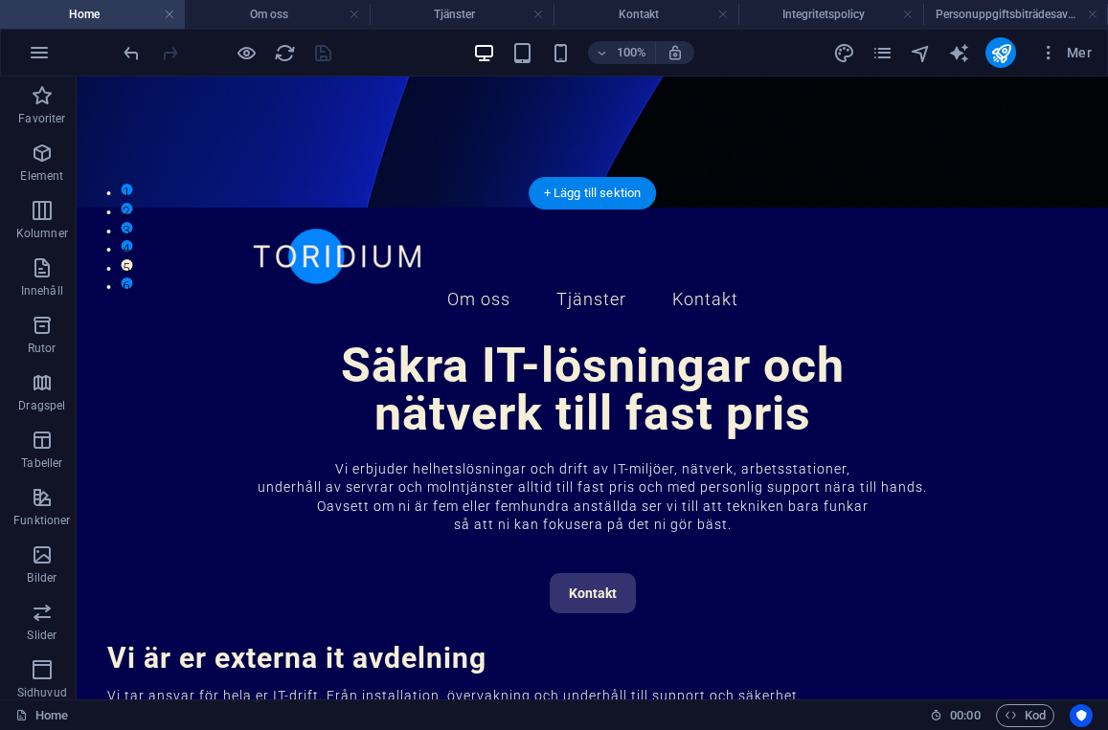
scroll to position [424, 0]
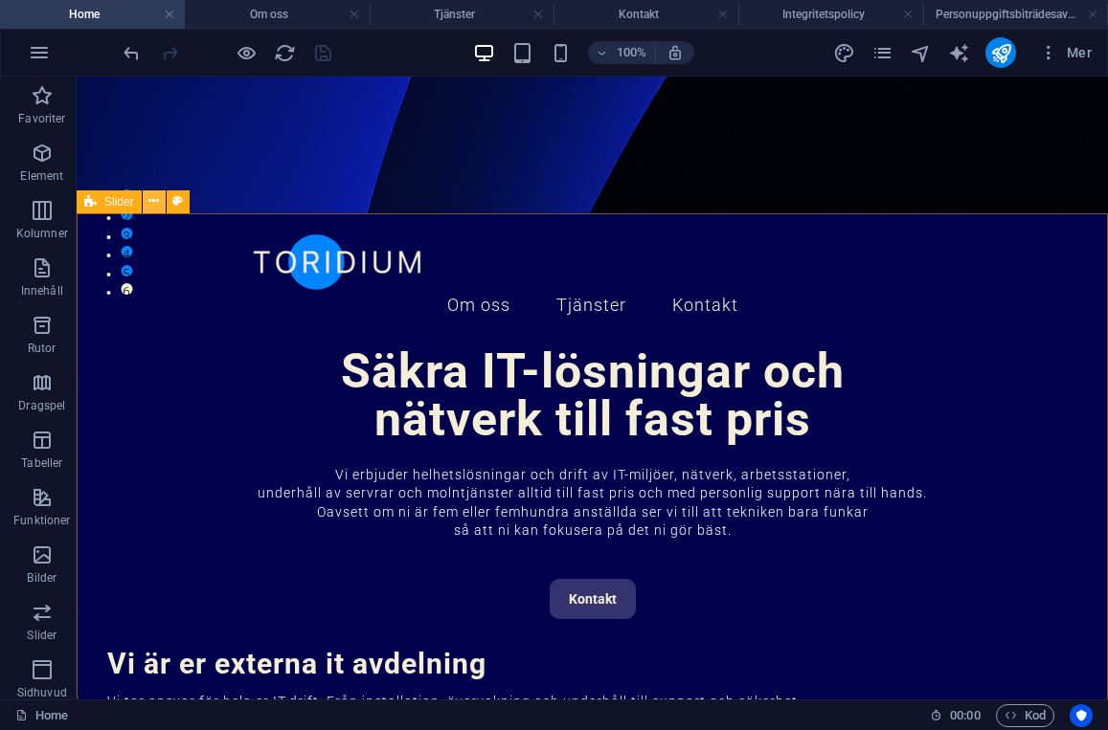
click at [152, 199] on icon at bounding box center [153, 201] width 11 height 20
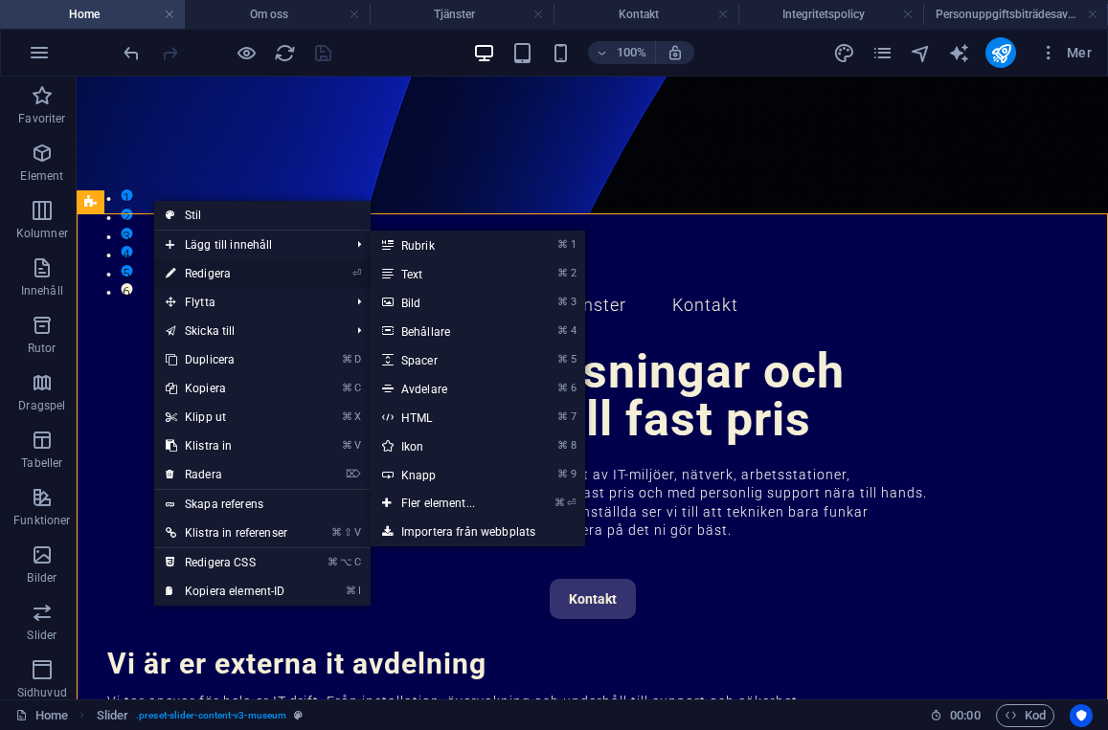
click at [205, 270] on link "⏎ Redigera" at bounding box center [226, 273] width 145 height 29
select select "rem"
select select "px"
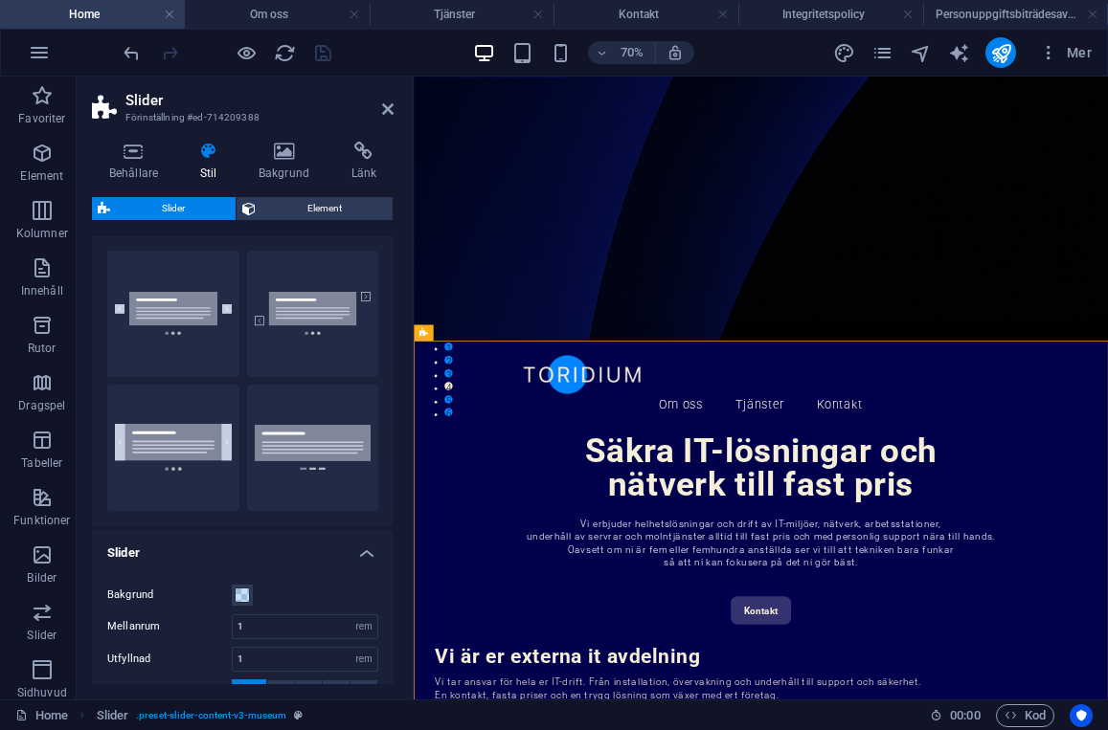
scroll to position [0, 0]
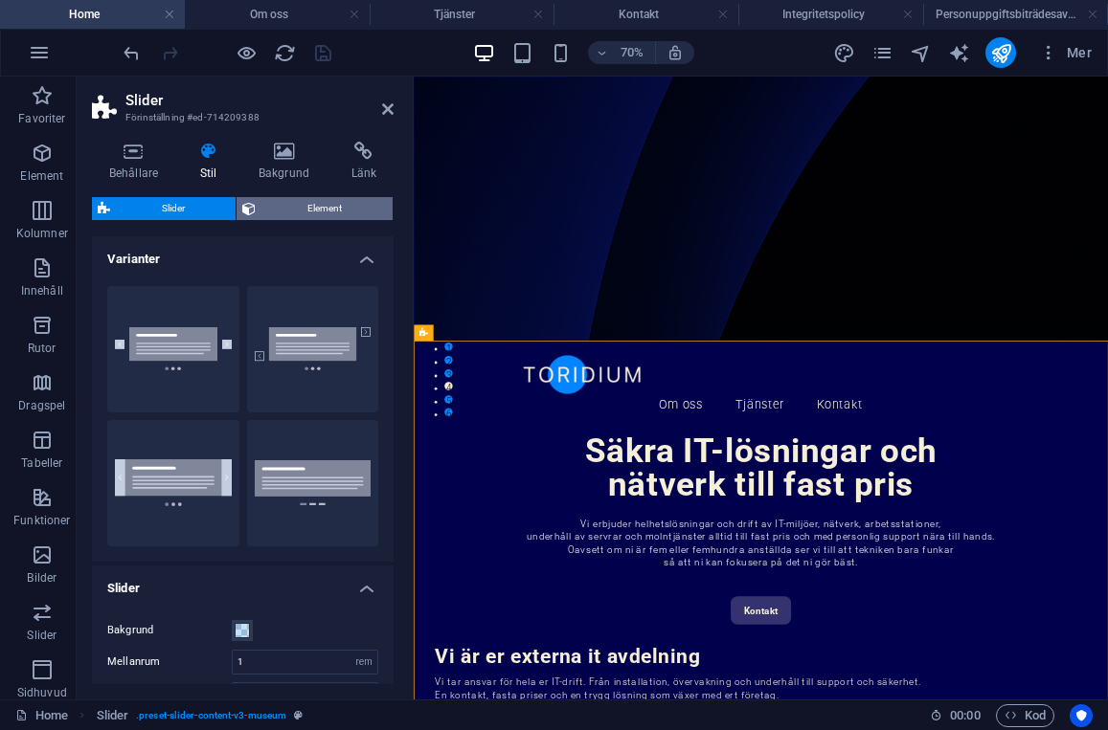
click at [279, 206] on span "Element" at bounding box center [323, 208] width 125 height 23
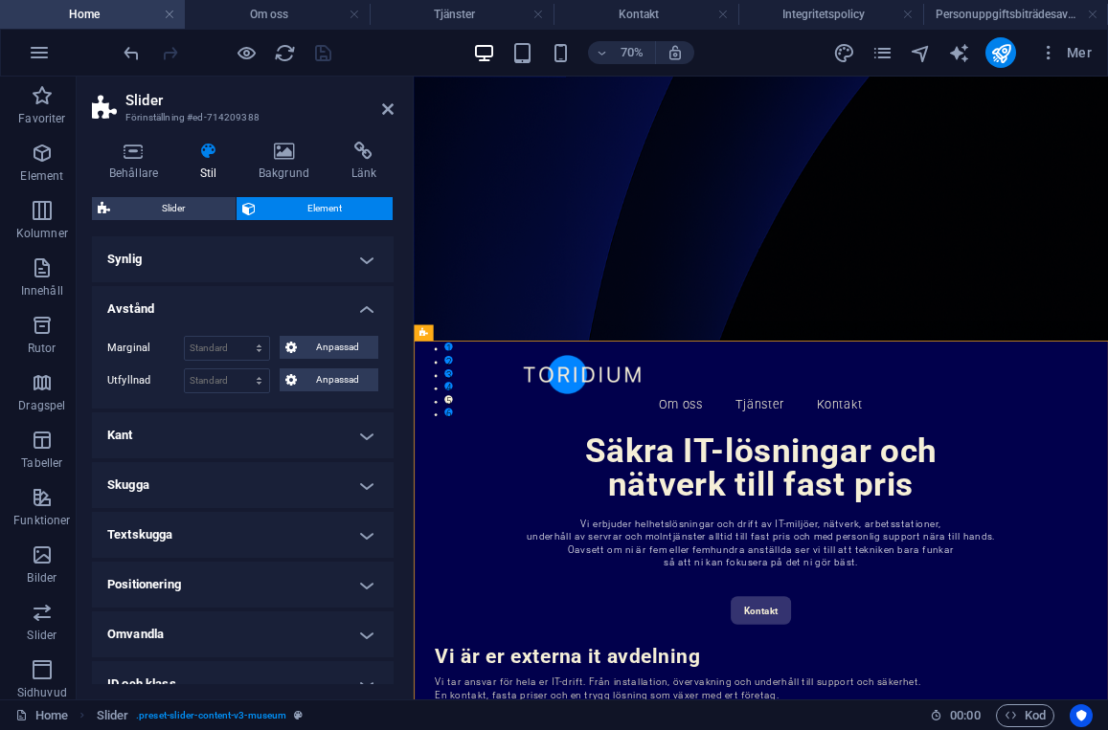
click at [170, 266] on h4 "Synlig" at bounding box center [243, 259] width 302 height 46
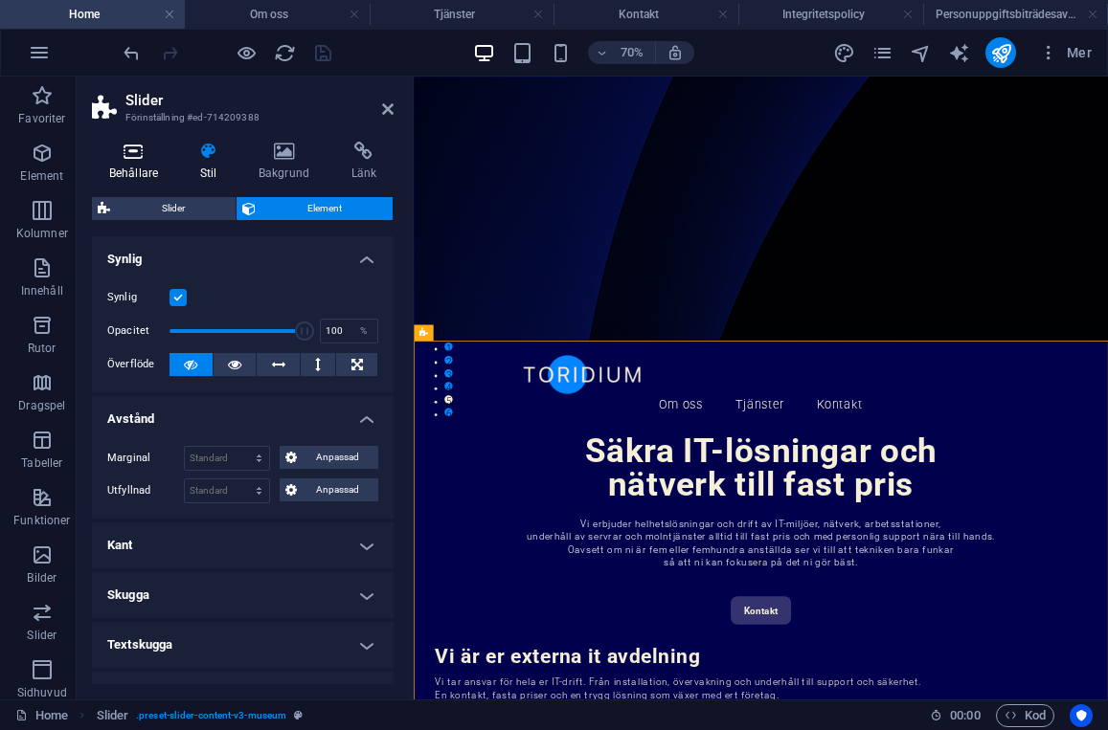
click at [131, 158] on icon at bounding box center [133, 151] width 83 height 19
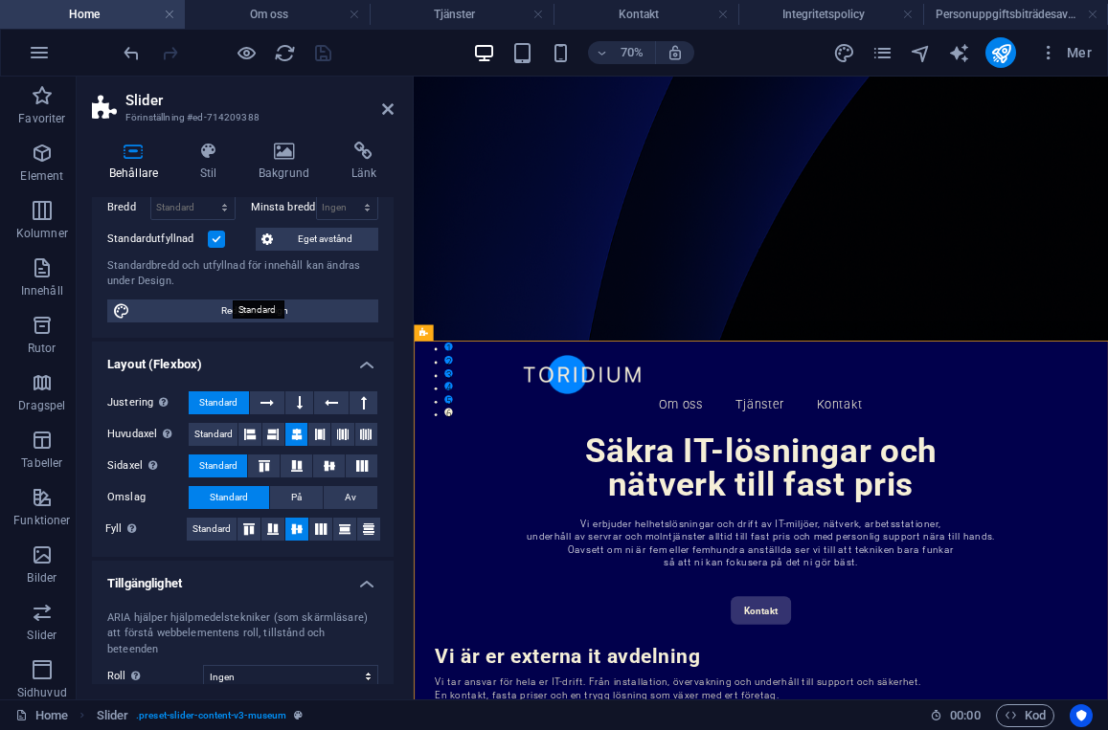
scroll to position [162, 0]
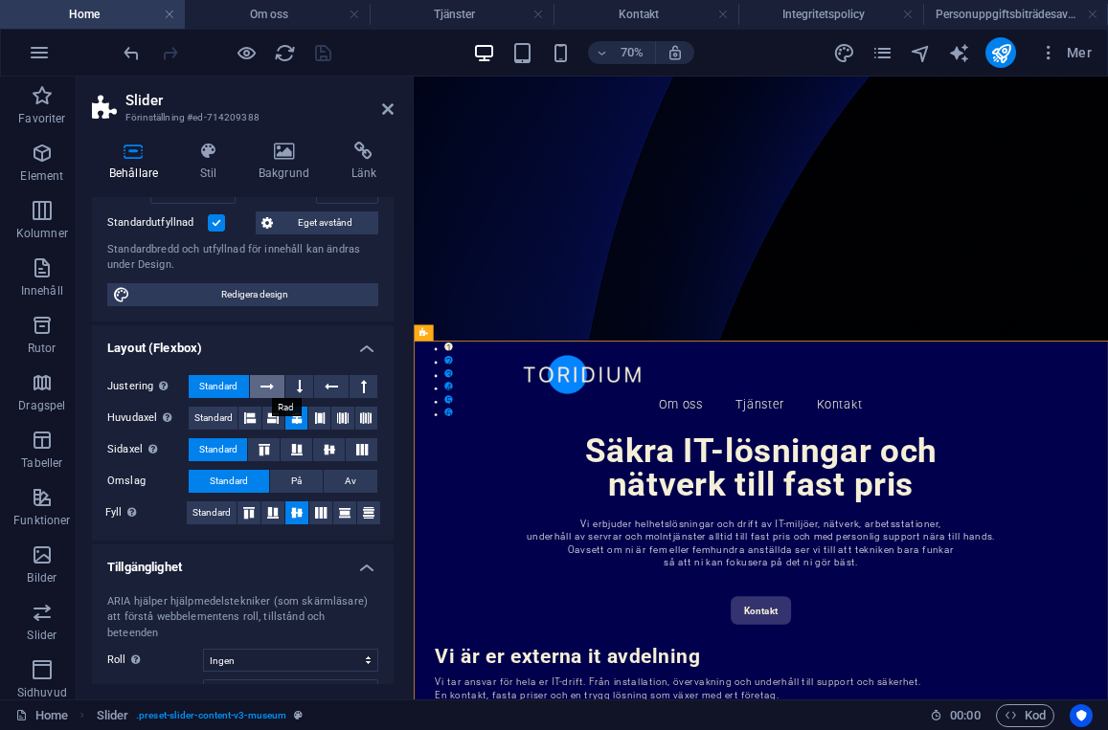
click at [272, 386] on icon at bounding box center [266, 386] width 13 height 23
click at [211, 389] on span "Standard" at bounding box center [218, 386] width 38 height 23
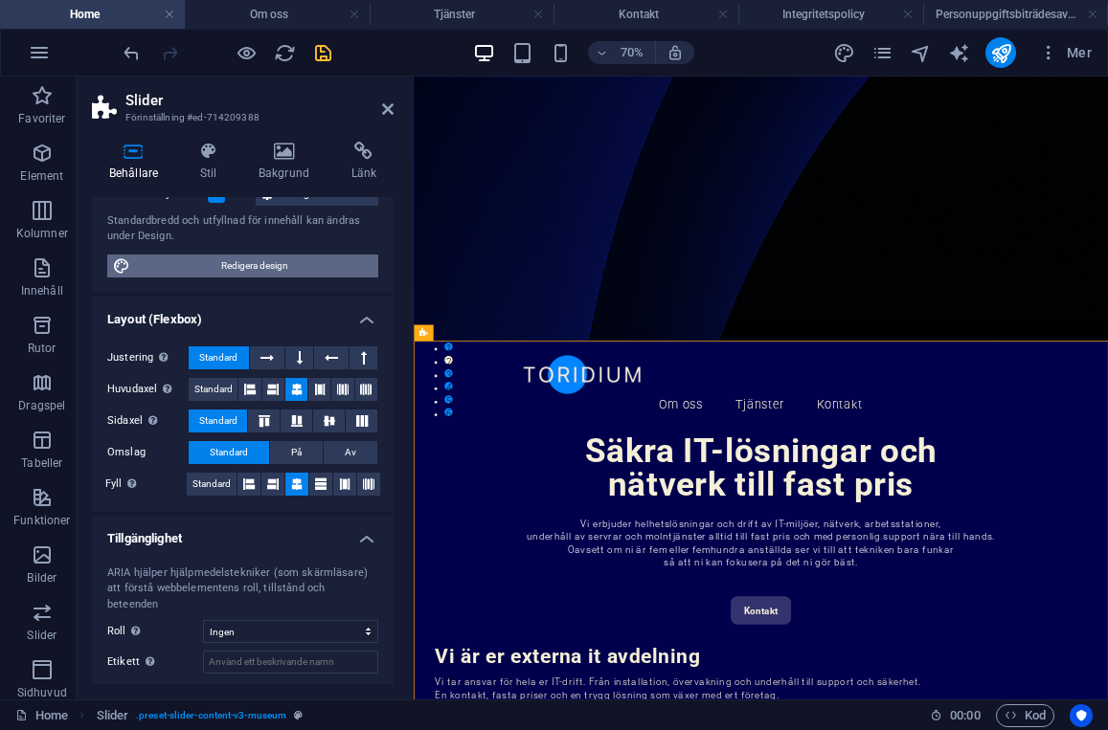
scroll to position [196, 0]
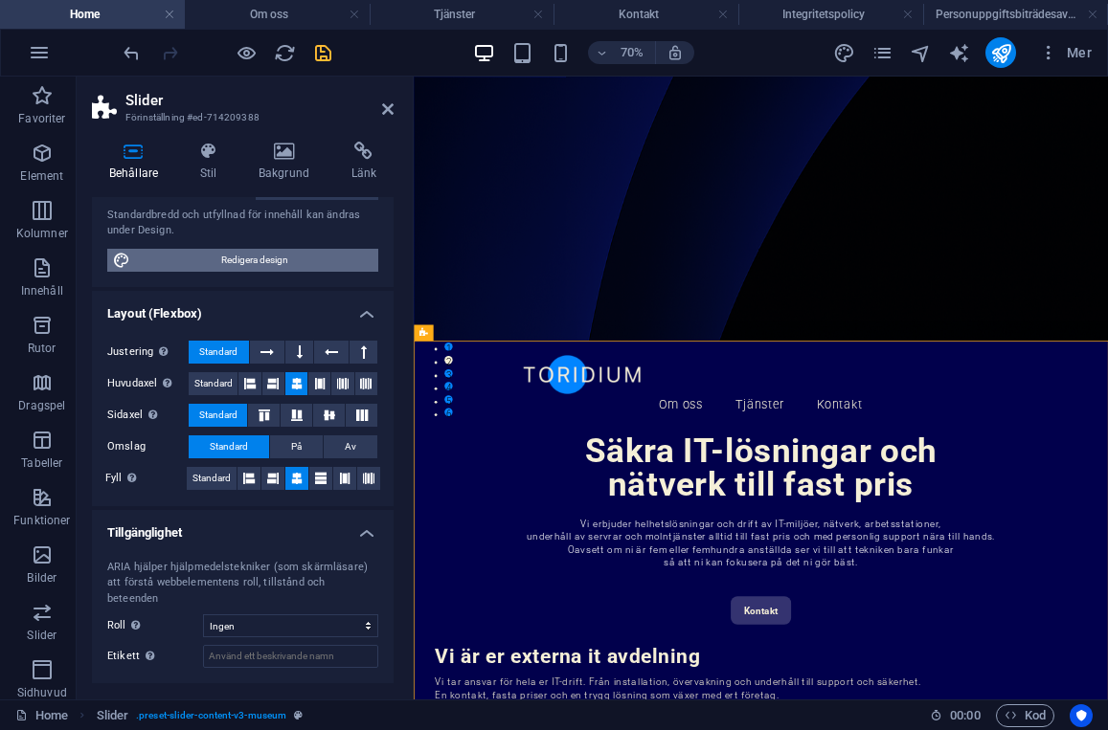
click at [243, 258] on span "Redigera design" at bounding box center [254, 260] width 236 height 23
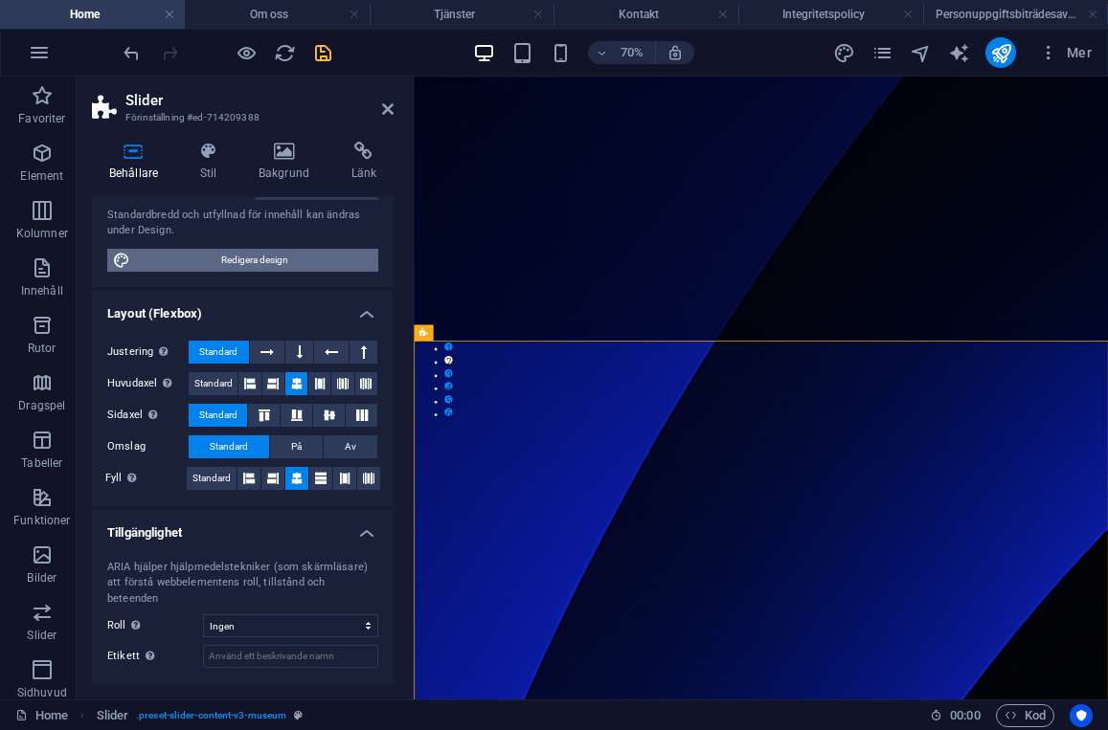
select select "rem"
select select "ease-in-out"
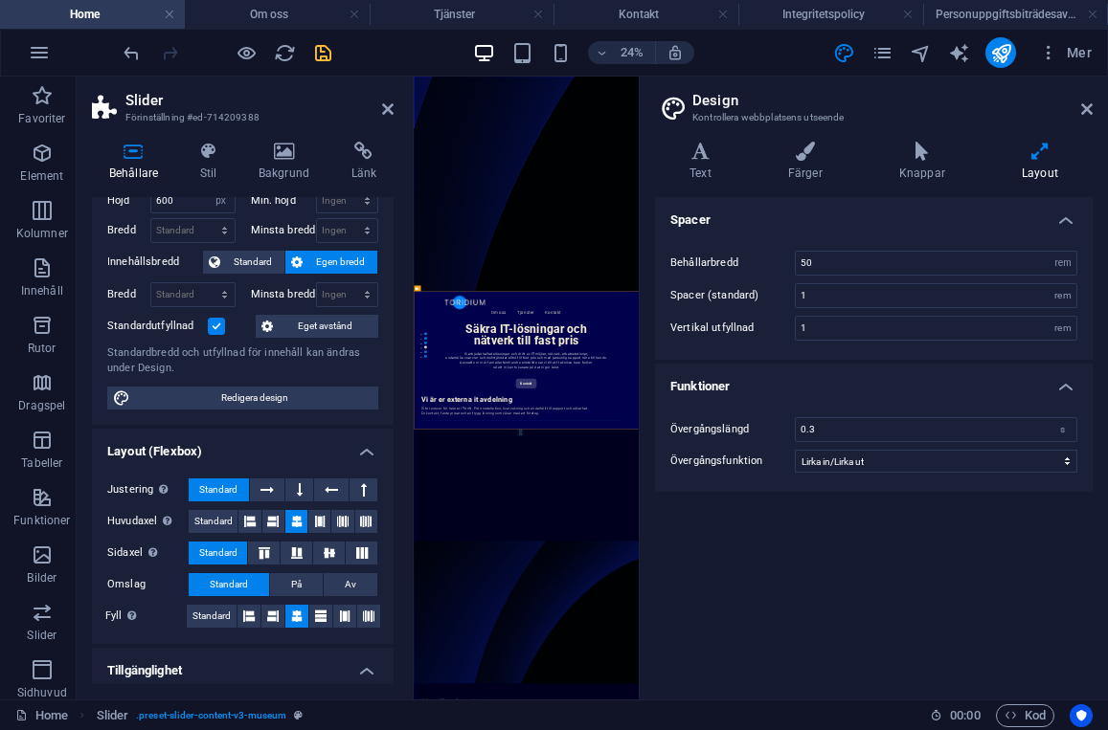
scroll to position [0, 0]
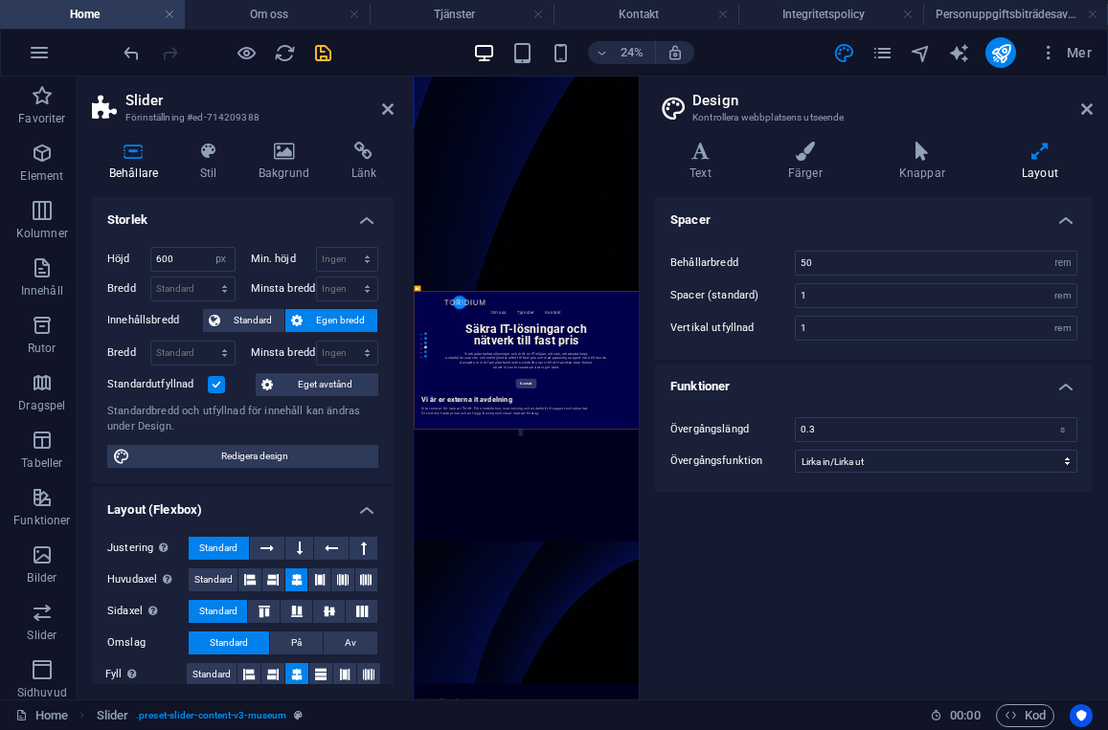
click at [322, 314] on span "Egen bredd" at bounding box center [339, 320] width 63 height 23
click at [191, 355] on select "Standard px rem % em vh vw" at bounding box center [192, 353] width 83 height 23
select select "rem"
type input "58"
click at [179, 355] on input "58" at bounding box center [192, 353] width 83 height 23
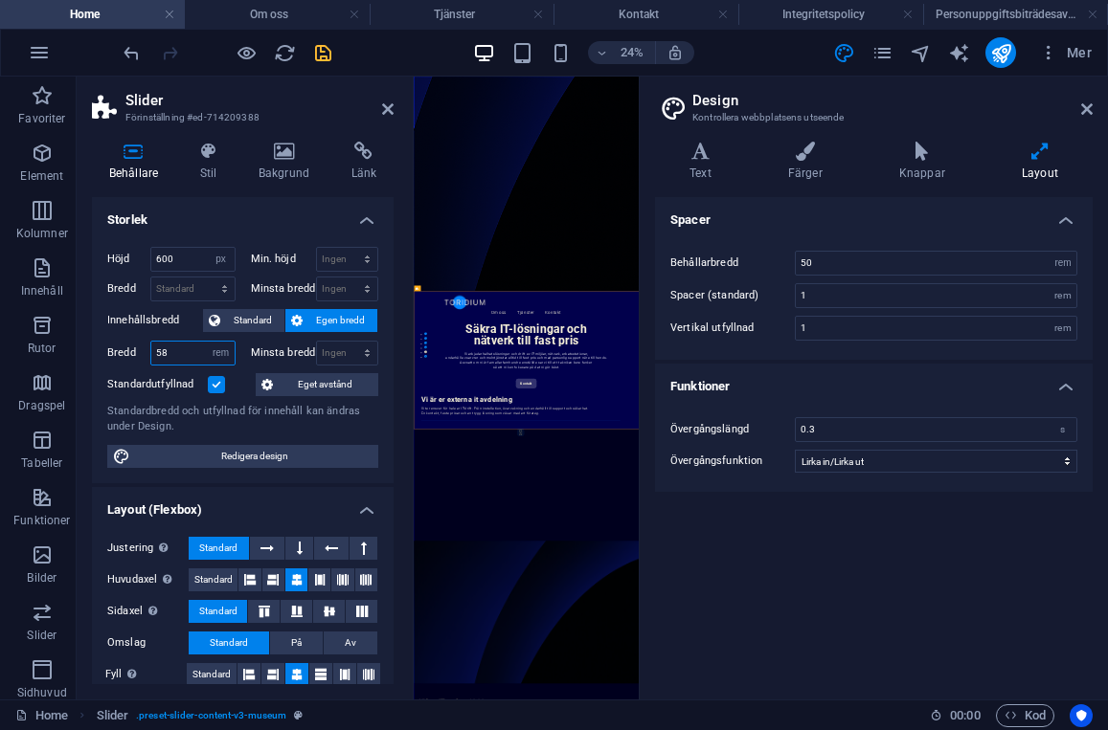
click at [179, 355] on input "58" at bounding box center [192, 353] width 83 height 23
click at [247, 316] on span "Standard" at bounding box center [252, 320] width 53 height 23
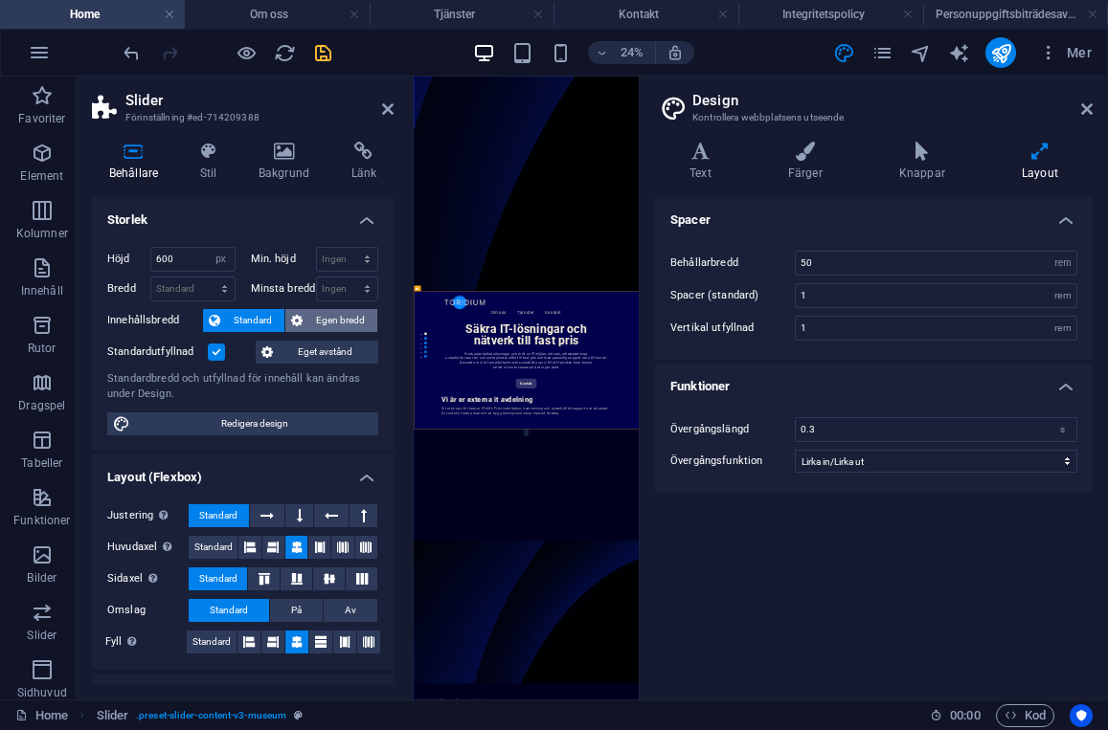
click at [301, 320] on icon at bounding box center [296, 320] width 11 height 23
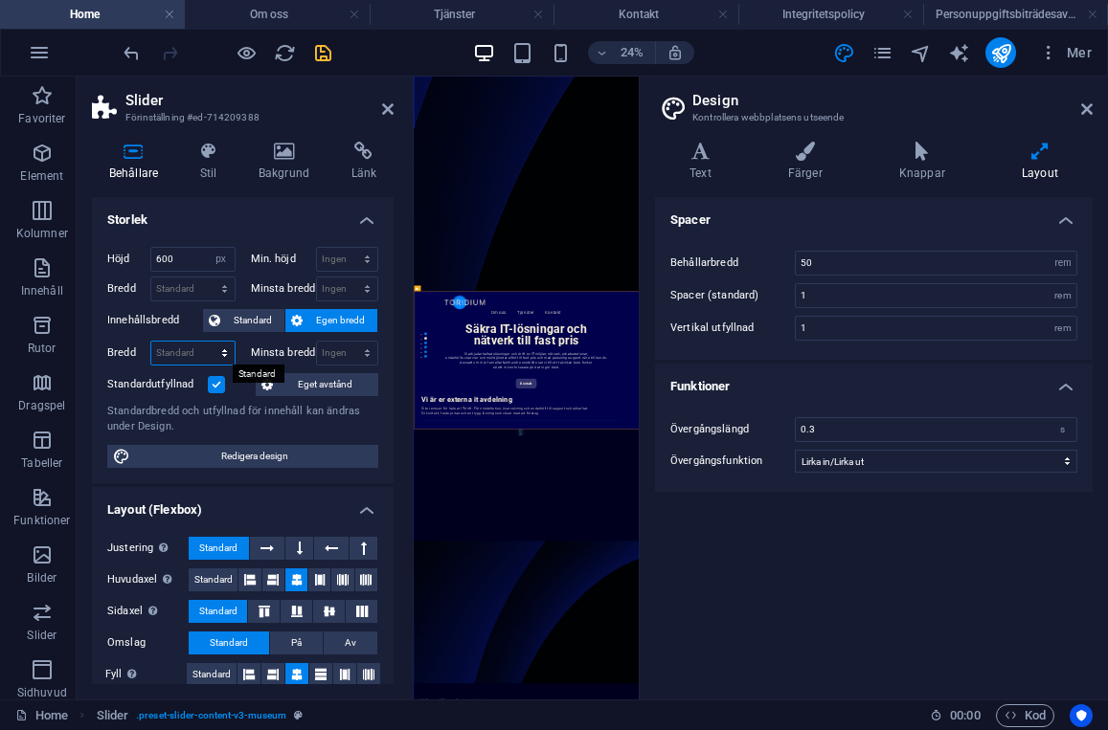
click at [173, 351] on select "Standard px rem % em vh vw" at bounding box center [192, 353] width 83 height 23
select select "rem"
type input "70"
click at [209, 390] on label at bounding box center [216, 384] width 17 height 17
click at [0, 0] on input "Standardutfyllnad" at bounding box center [0, 0] width 0 height 0
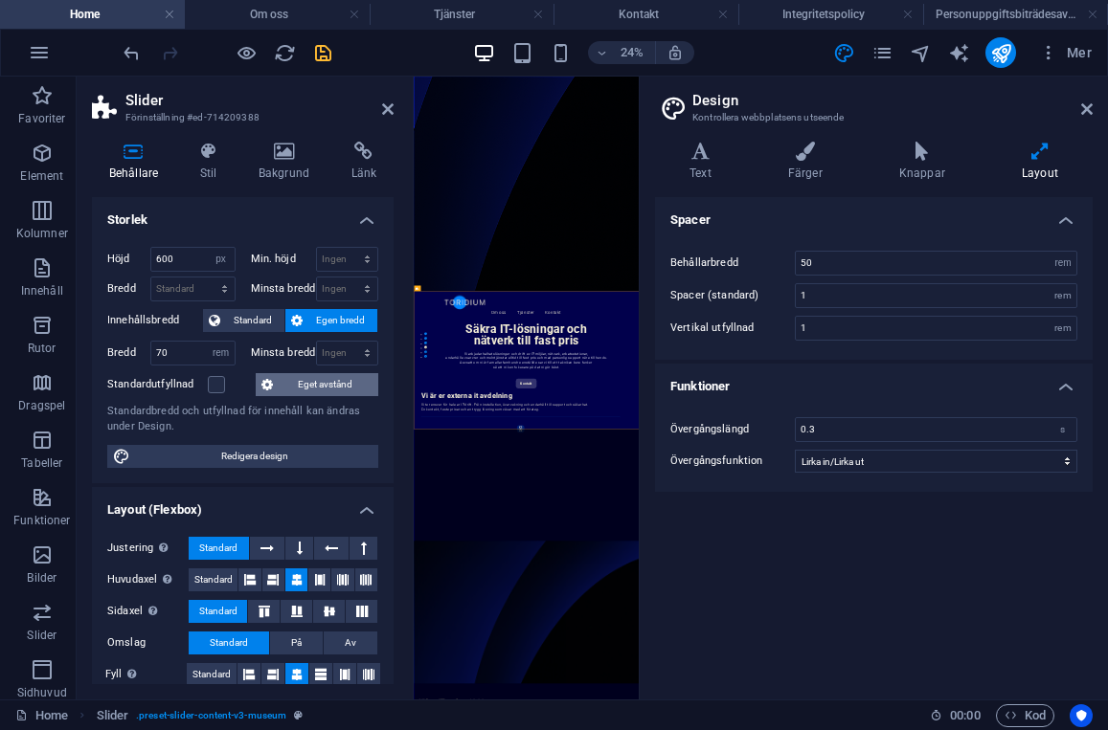
click at [302, 388] on span "Eget avstånd" at bounding box center [326, 384] width 94 height 23
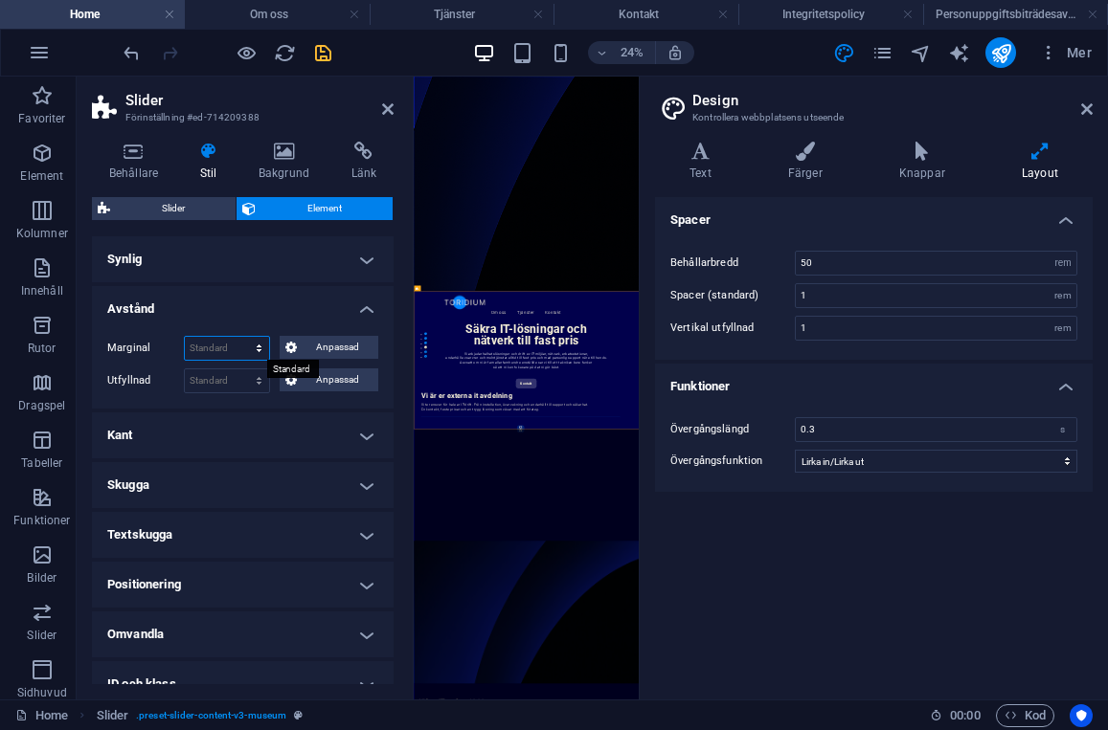
click at [224, 345] on select "Standard auto px % rem vw vh Anpassad" at bounding box center [227, 348] width 84 height 23
select select "rem"
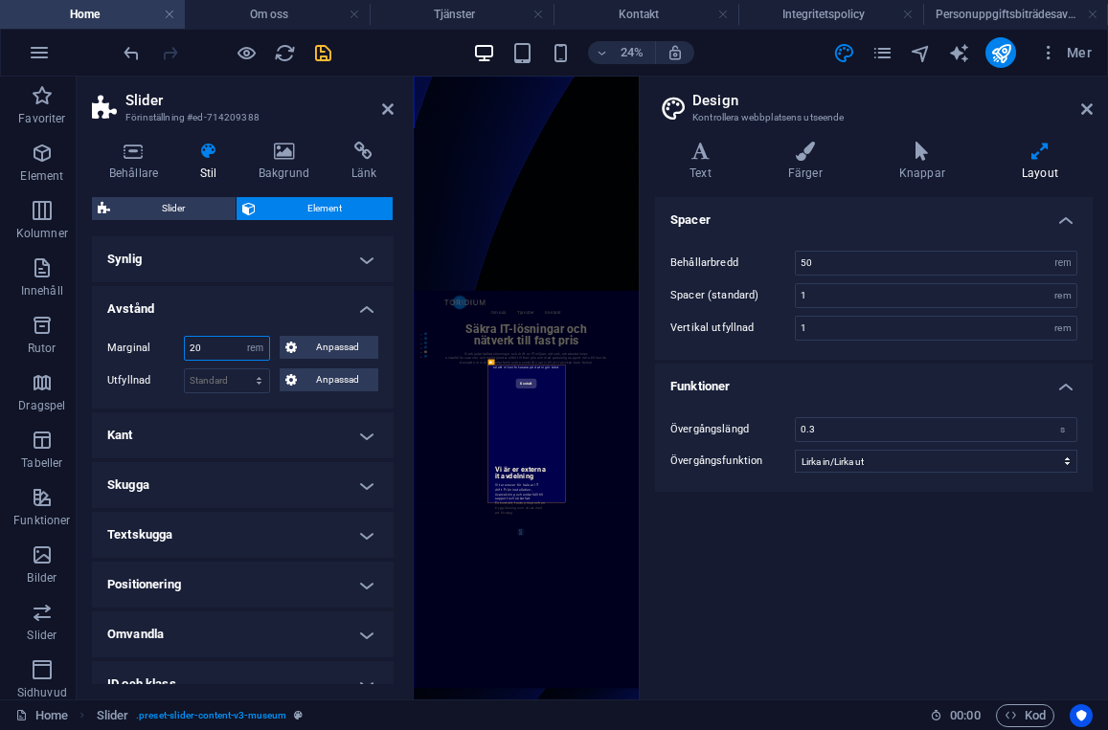
click at [214, 351] on input "20" at bounding box center [227, 348] width 84 height 23
type input "0"
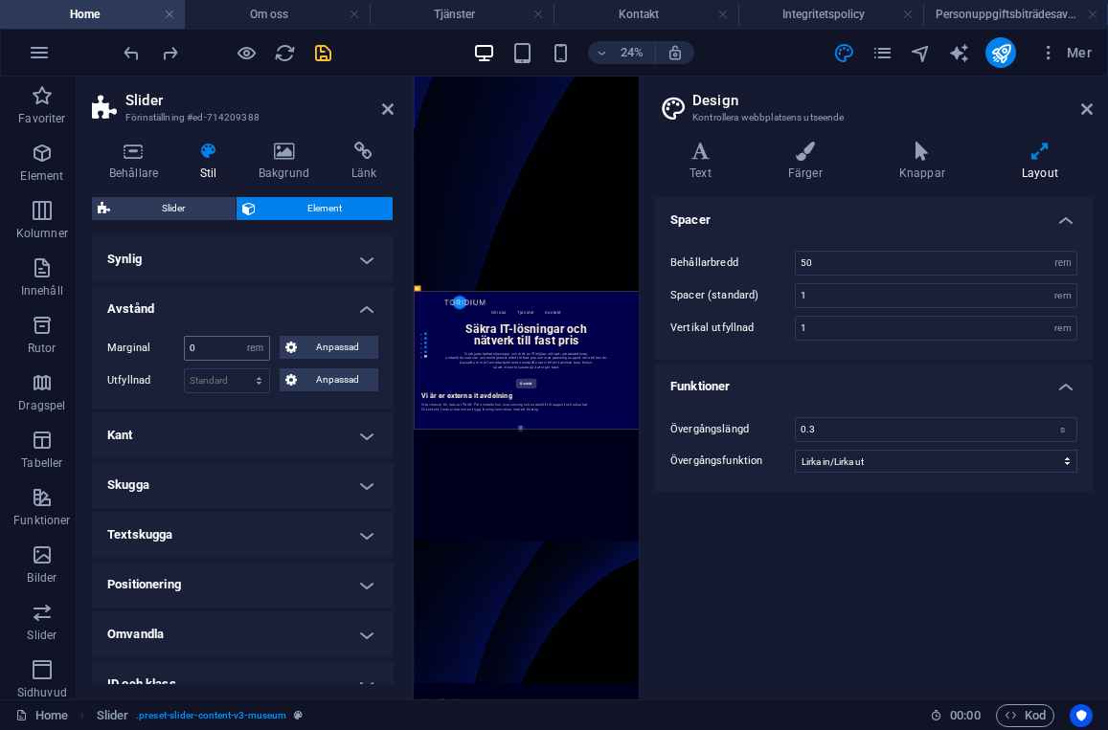
select select "DISABLED_OPTION_VALUE"
click at [201, 382] on select "Standard px rem % vh vw Anpassad" at bounding box center [227, 381] width 84 height 23
select select "rem"
click at [232, 378] on input "5" at bounding box center [227, 381] width 84 height 23
click at [215, 379] on input "5" at bounding box center [227, 381] width 84 height 23
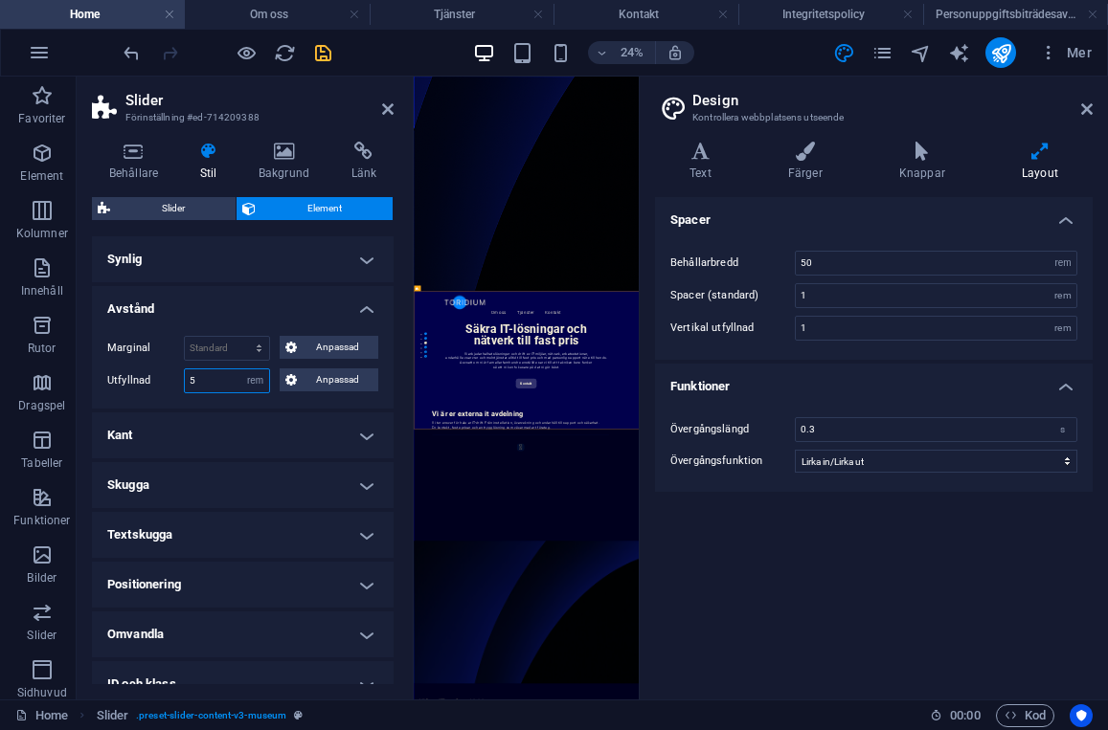
click at [215, 379] on input "5" at bounding box center [227, 381] width 84 height 23
click at [217, 384] on input "2" at bounding box center [227, 381] width 84 height 23
type input "3"
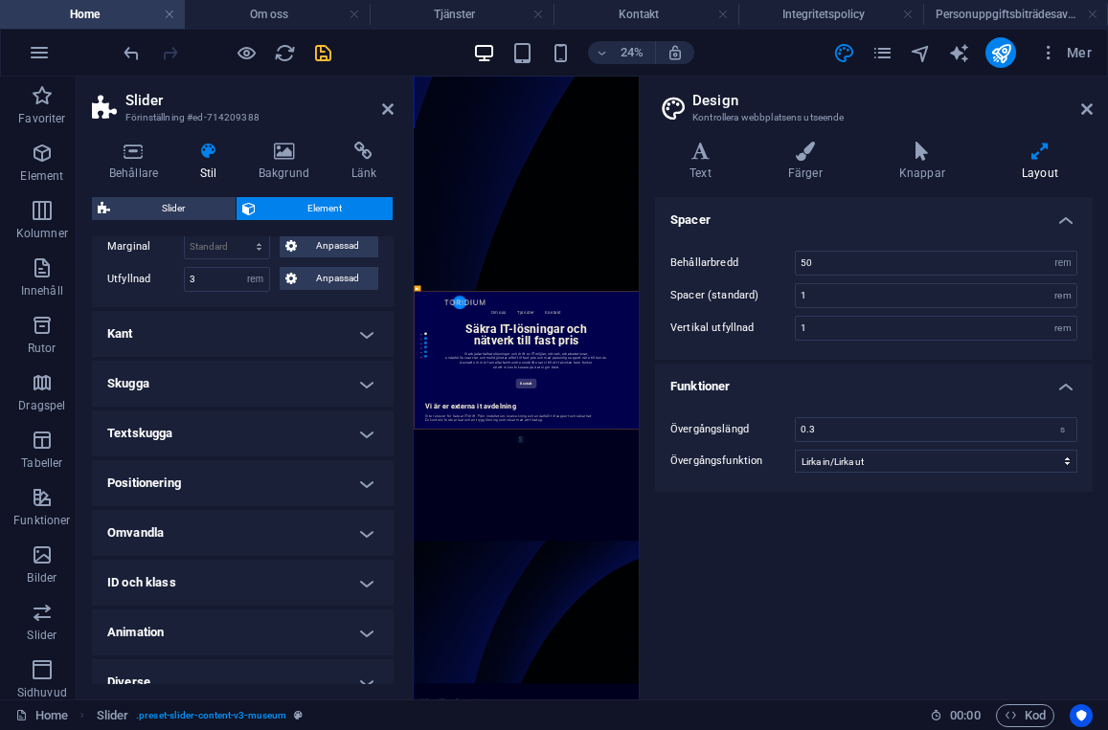
scroll to position [122, 0]
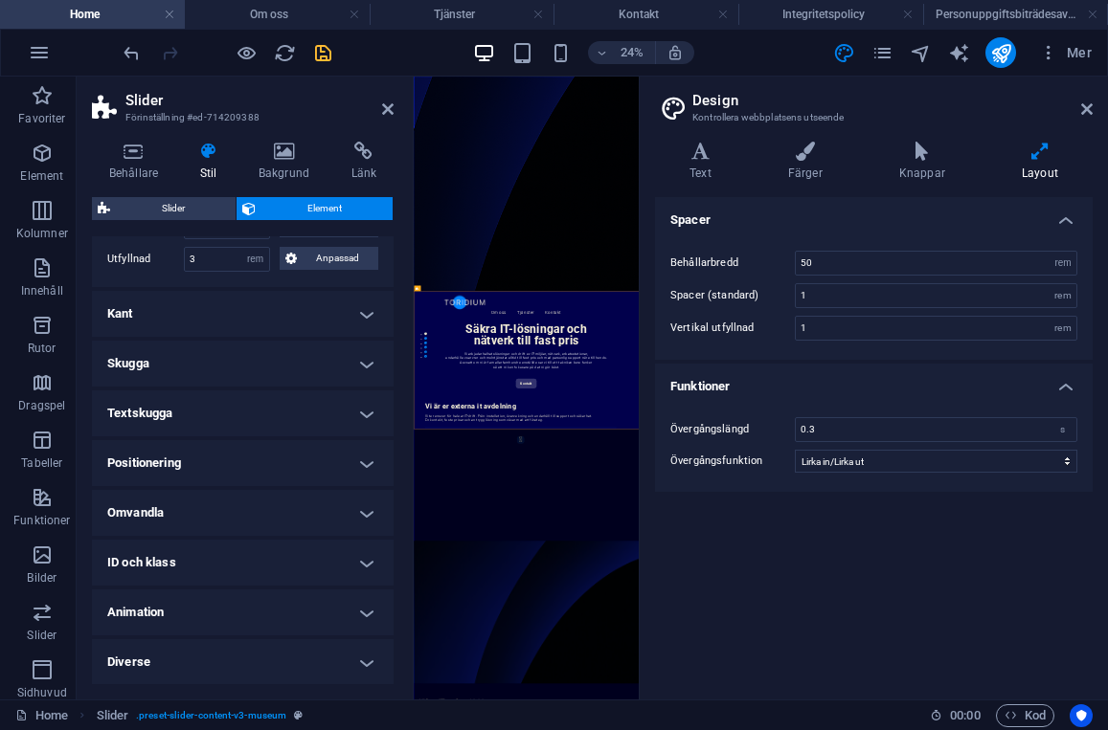
click at [226, 417] on h4 "Textskugga" at bounding box center [243, 414] width 302 height 46
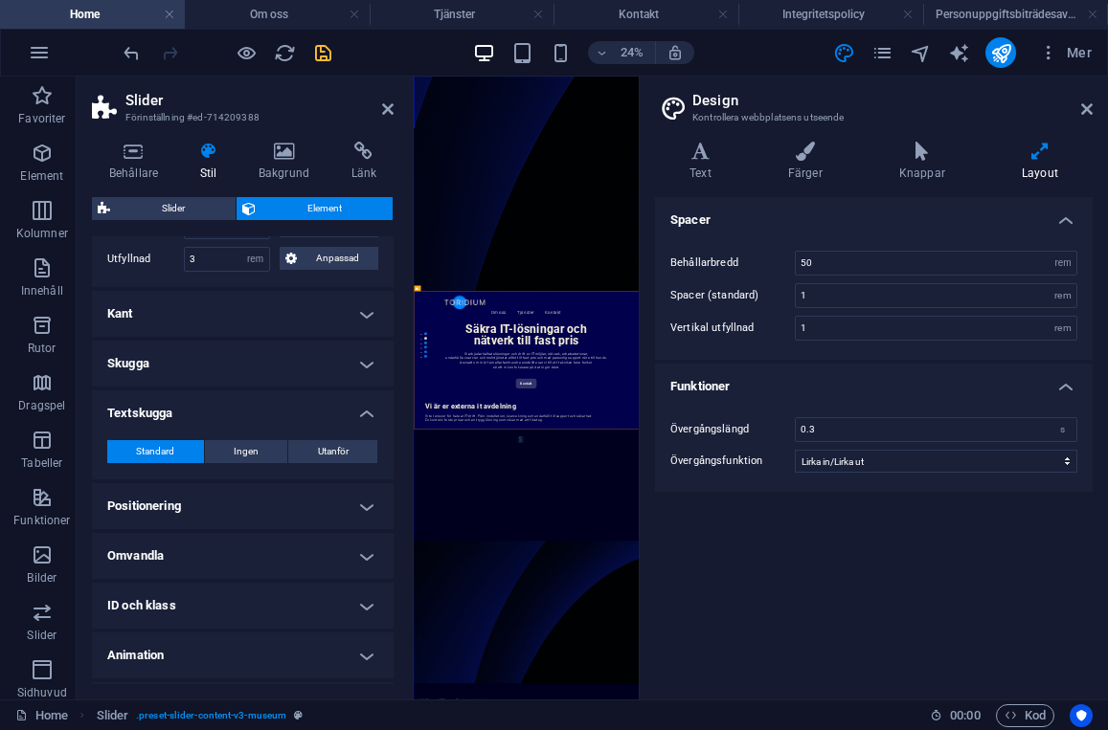
click at [226, 417] on h4 "Textskugga" at bounding box center [243, 408] width 302 height 34
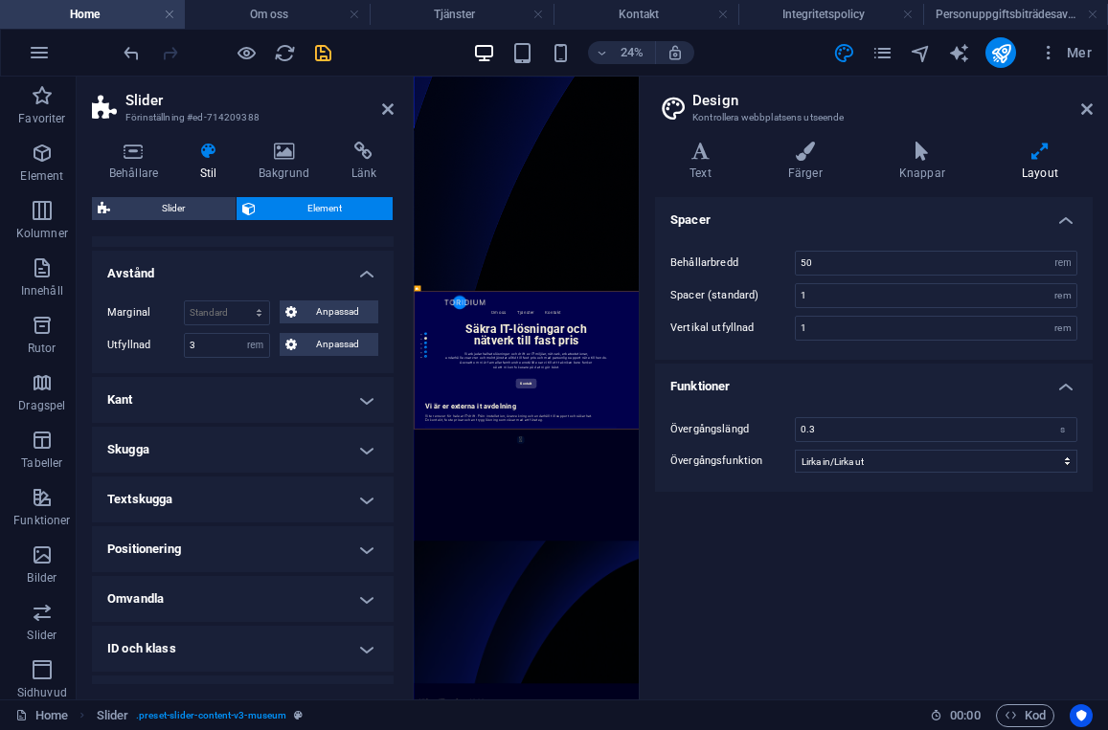
scroll to position [0, 0]
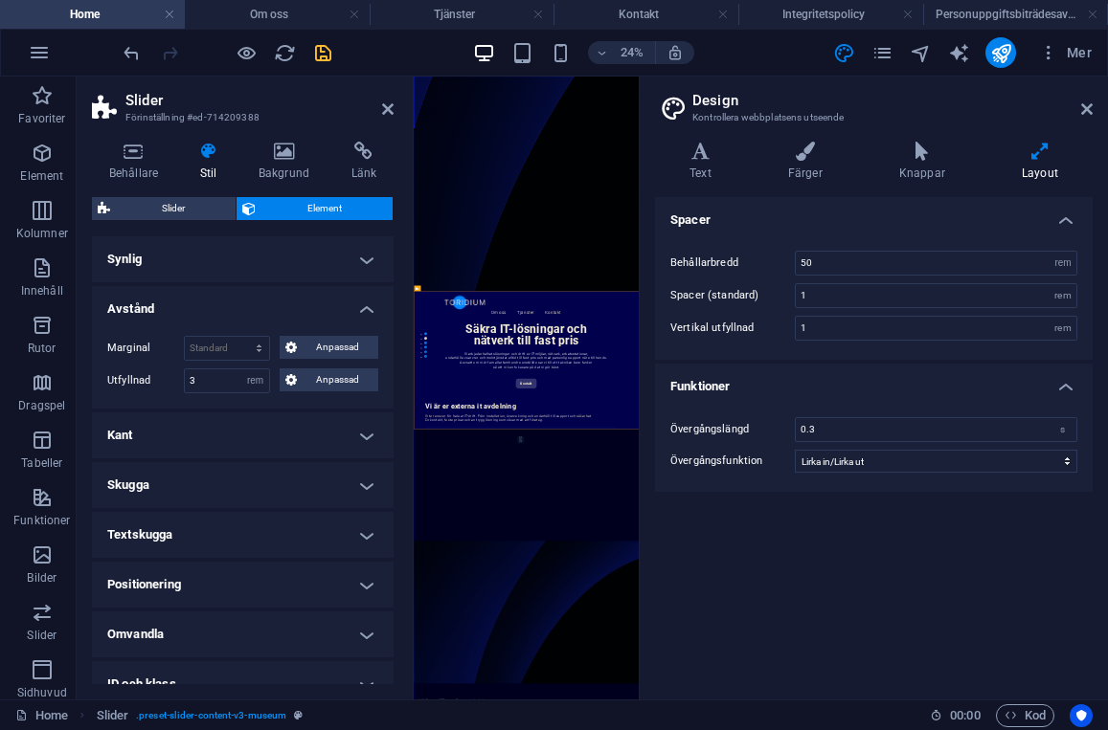
click at [234, 257] on h4 "Synlig" at bounding box center [243, 259] width 302 height 46
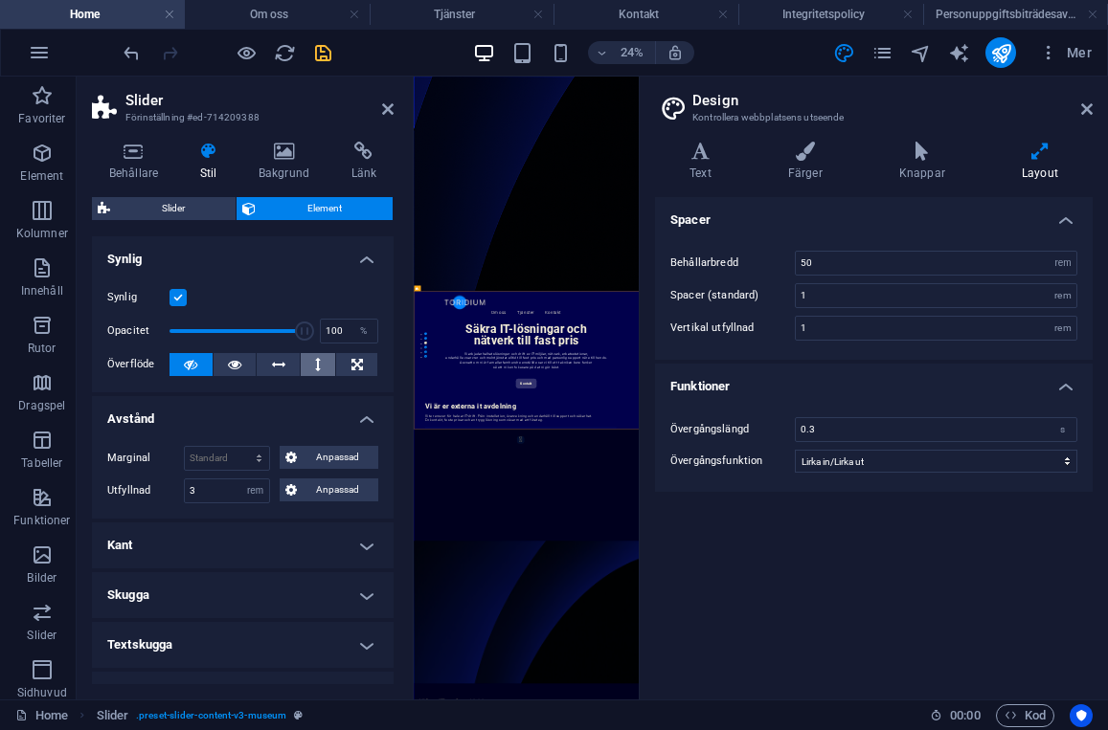
click at [306, 365] on button at bounding box center [318, 364] width 35 height 23
click at [273, 357] on icon at bounding box center [278, 364] width 13 height 23
click at [190, 358] on icon at bounding box center [190, 364] width 13 height 23
click at [138, 152] on icon at bounding box center [133, 151] width 83 height 19
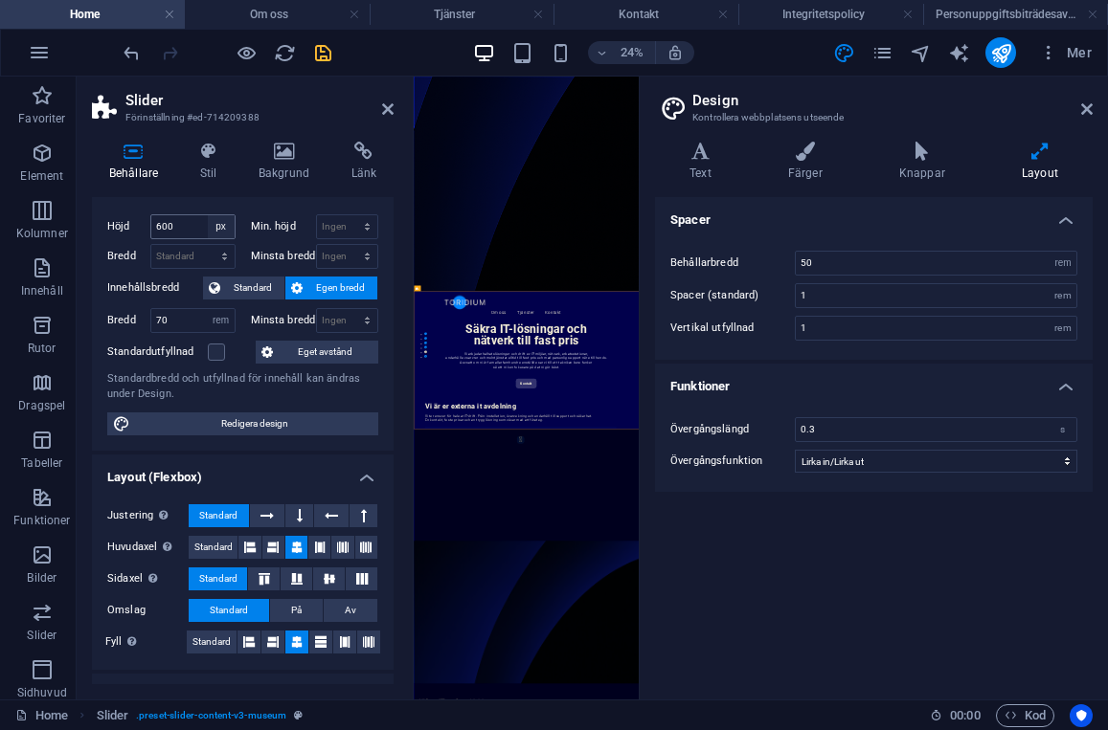
scroll to position [64, 0]
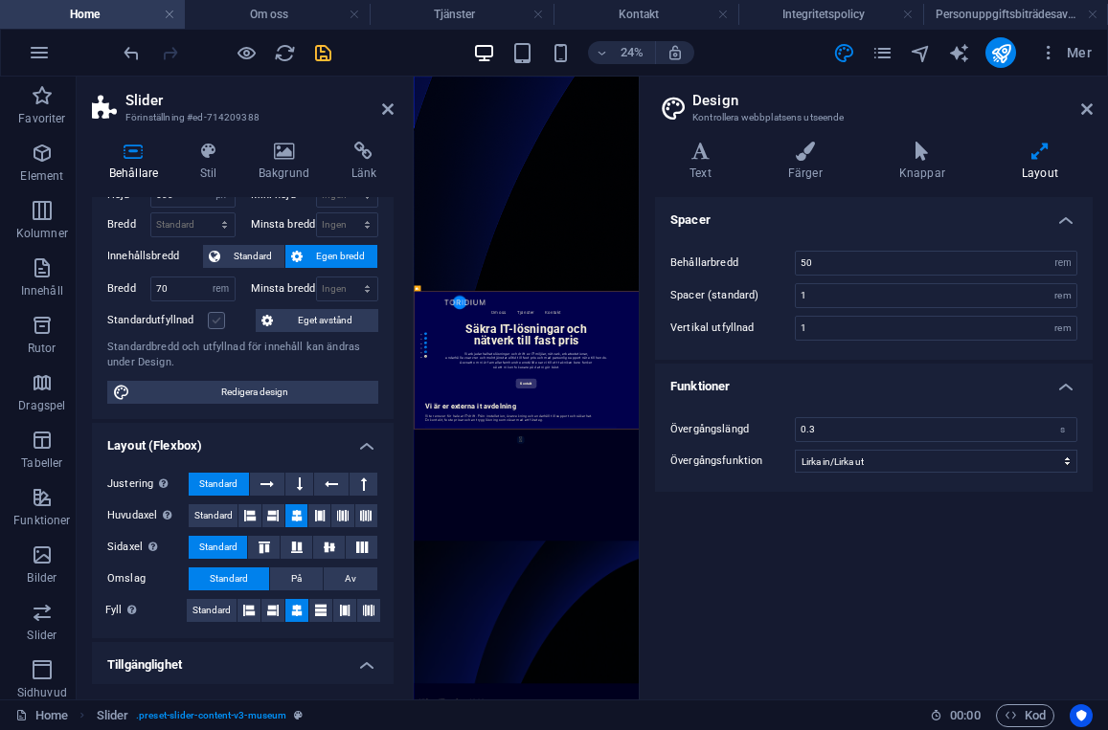
click at [219, 323] on label at bounding box center [216, 320] width 17 height 17
click at [0, 0] on input "Standardutfyllnad" at bounding box center [0, 0] width 0 height 0
click at [215, 319] on label at bounding box center [216, 320] width 17 height 17
click at [0, 0] on input "Standardutfyllnad" at bounding box center [0, 0] width 0 height 0
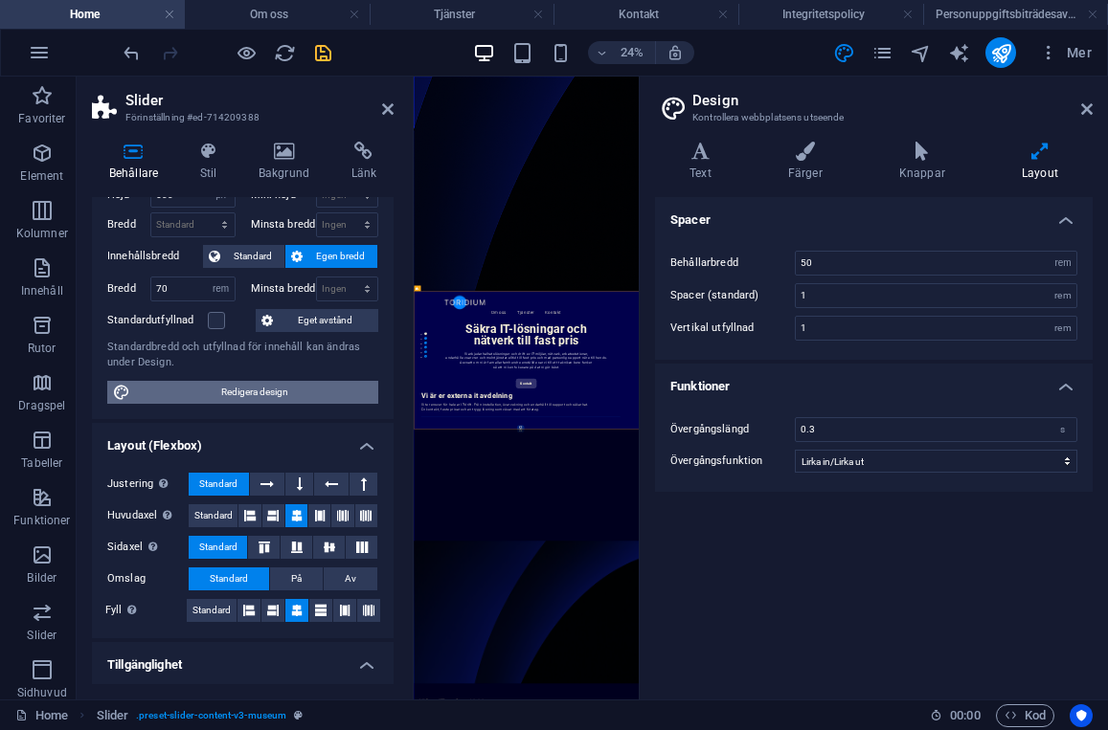
click at [240, 396] on span "Redigera design" at bounding box center [254, 392] width 236 height 23
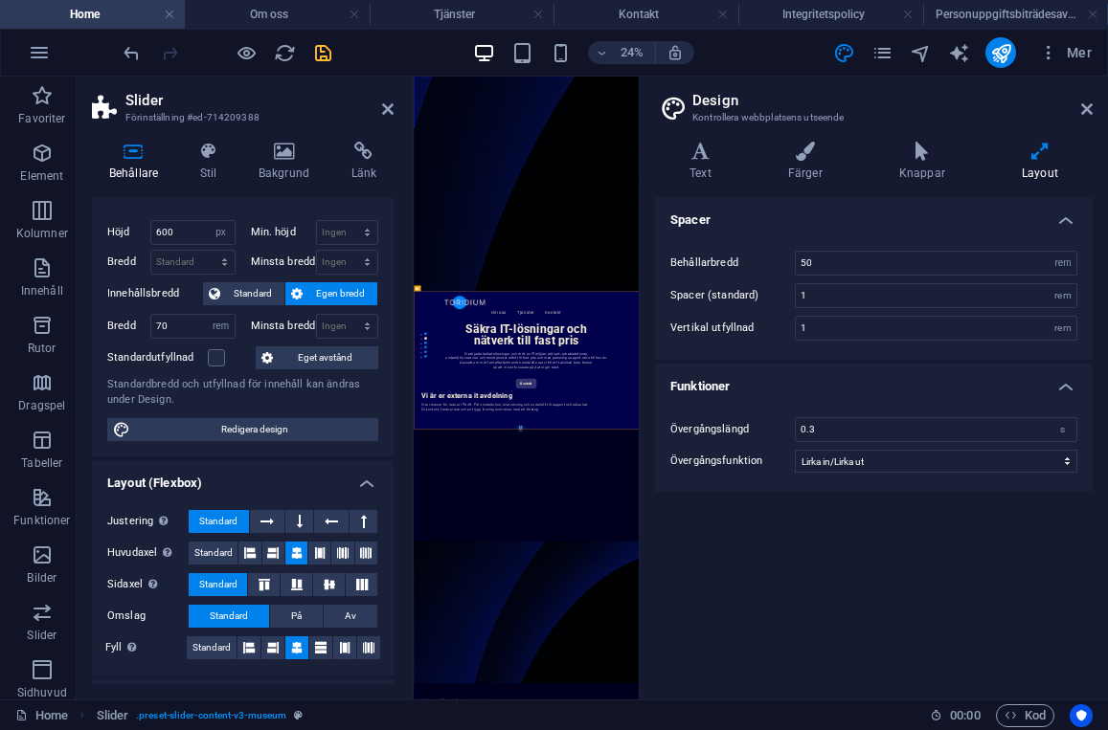
scroll to position [0, 0]
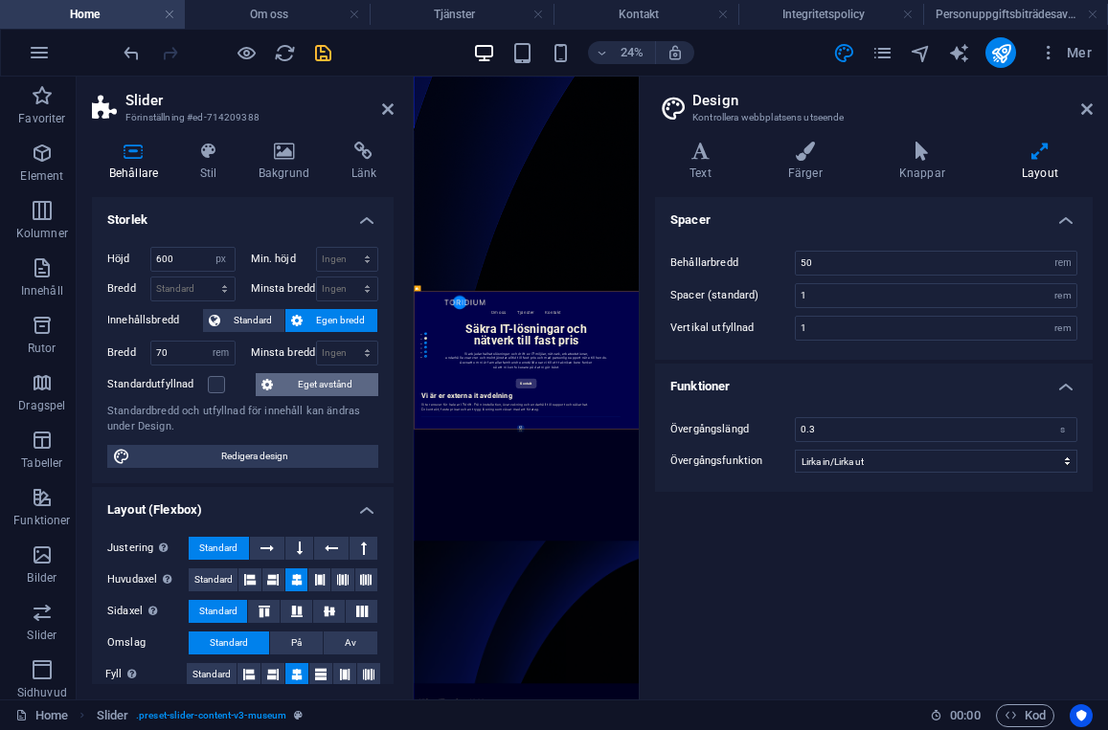
click at [283, 388] on span "Eget avstånd" at bounding box center [326, 384] width 94 height 23
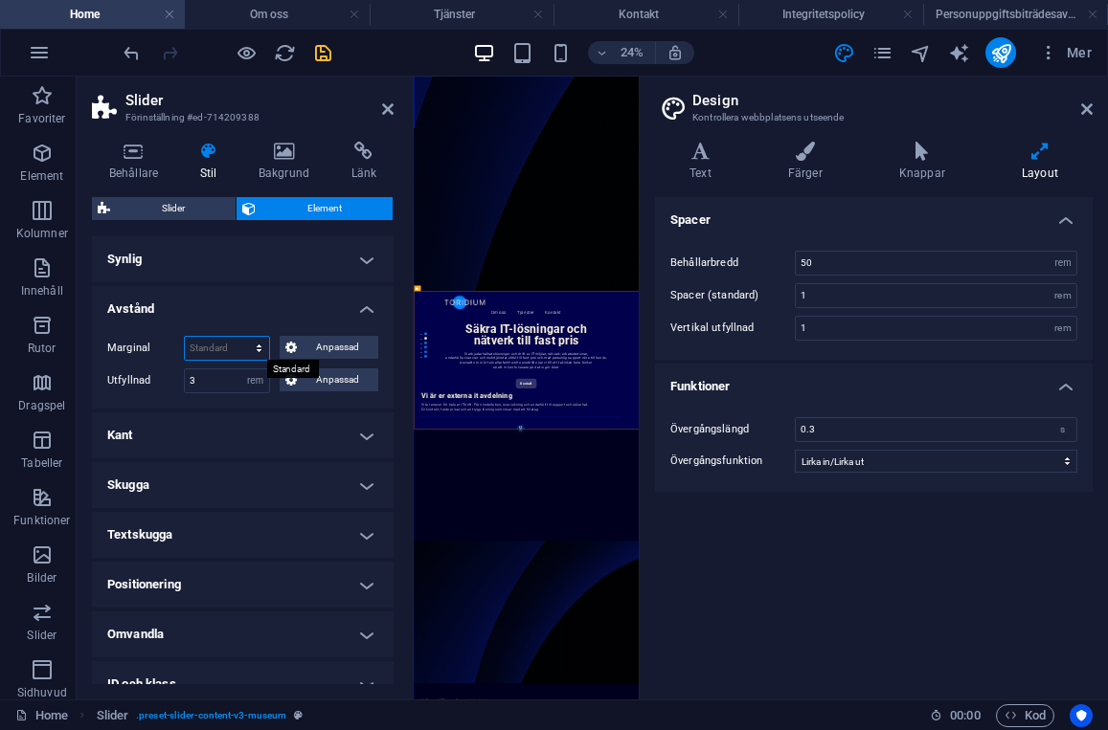
click at [206, 352] on select "Standard auto px % rem vw vh Anpassad" at bounding box center [227, 348] width 84 height 23
select select "DISABLED_OPTION_VALUE"
click at [305, 349] on span "Anpassad" at bounding box center [338, 347] width 71 height 23
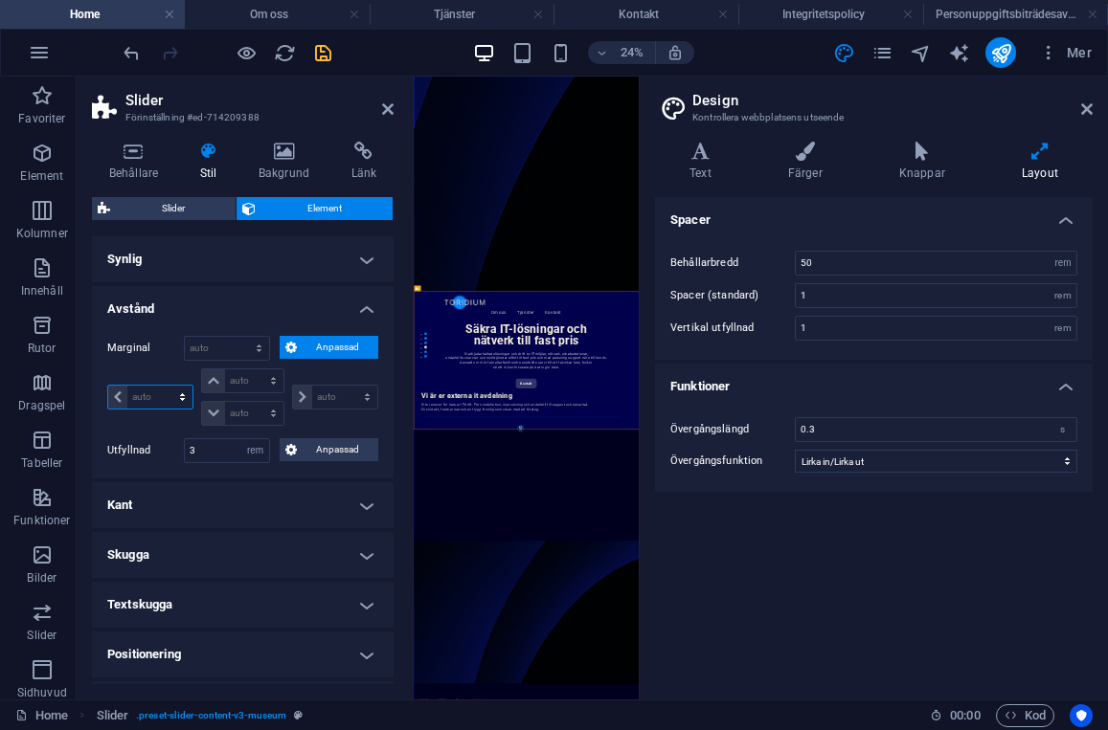
click at [152, 393] on select "auto px % rem vw vh" at bounding box center [150, 397] width 84 height 23
select select "rem"
type input "2"
click at [306, 286] on h4 "Avstånd" at bounding box center [243, 303] width 302 height 34
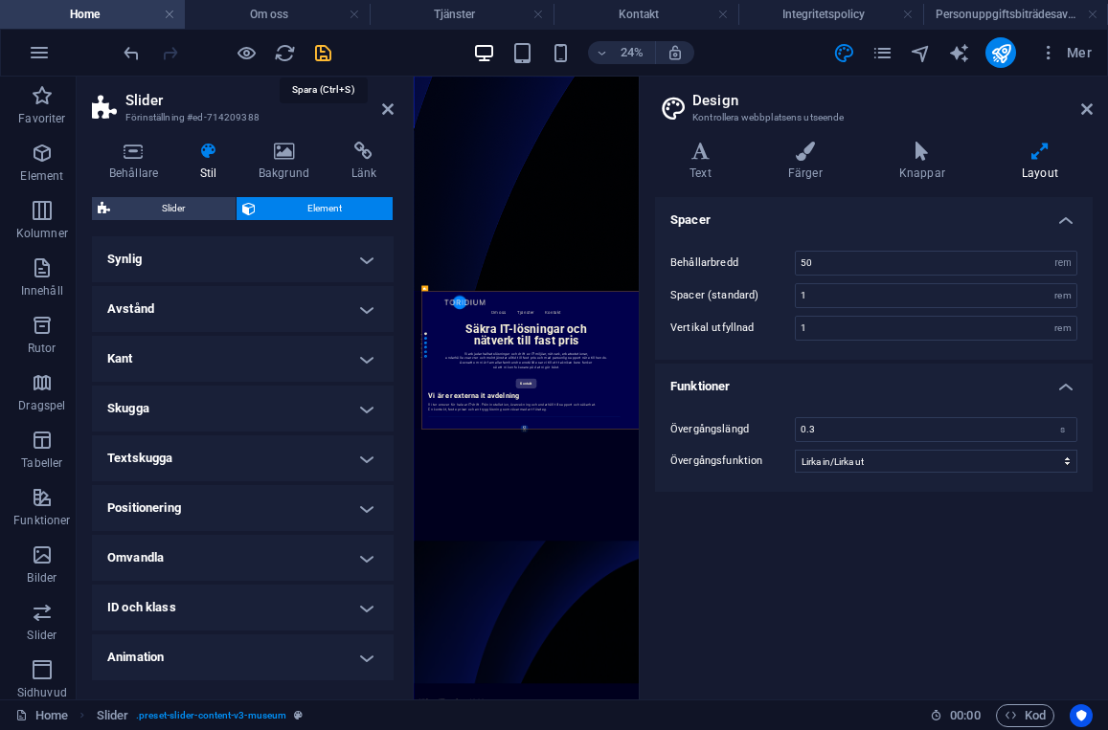
click at [323, 50] on icon "save" at bounding box center [323, 53] width 22 height 22
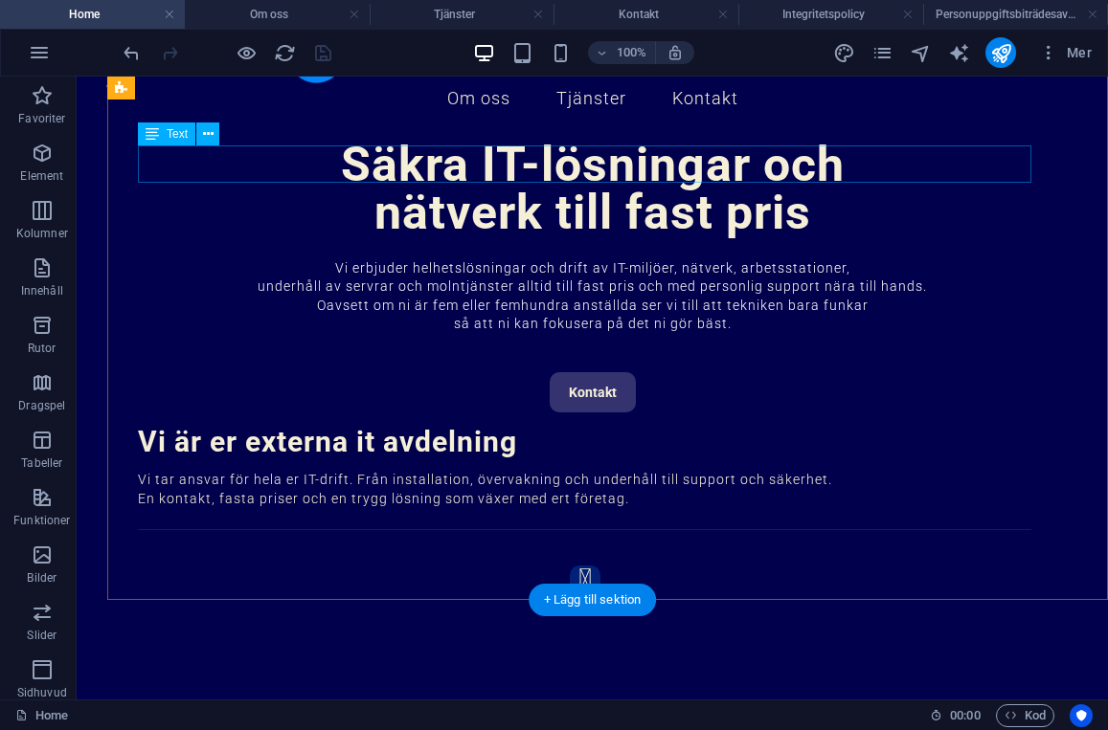
scroll to position [641, 0]
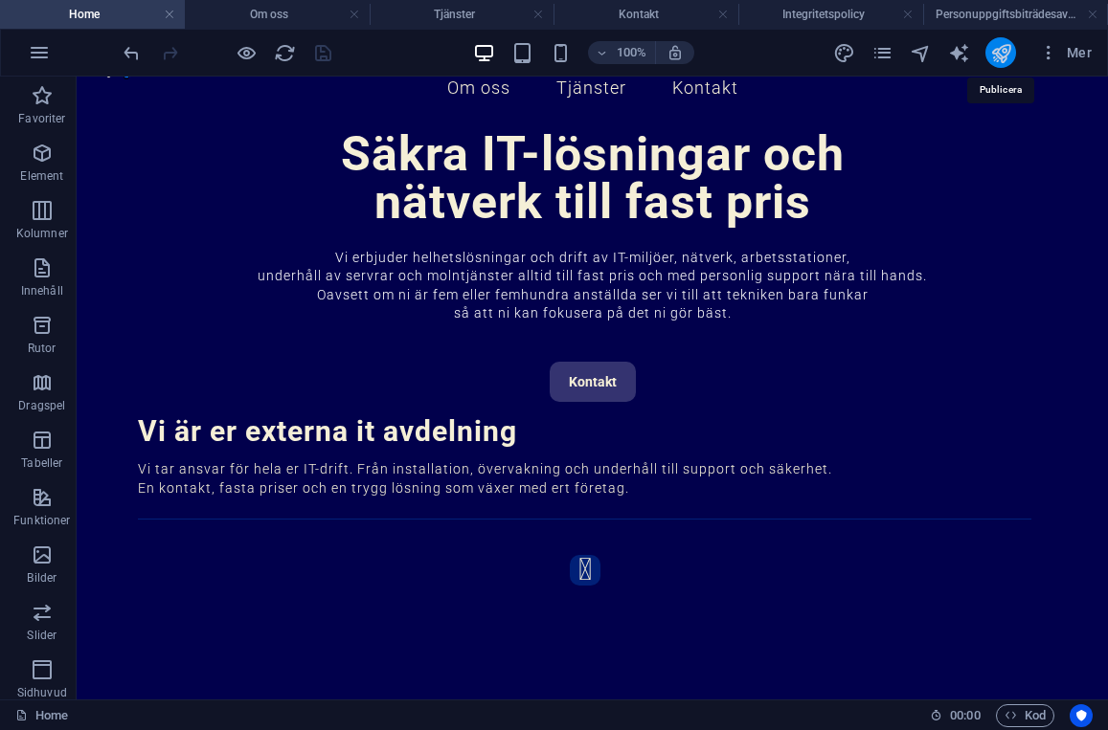
click at [1002, 55] on icon "publish" at bounding box center [1001, 53] width 22 height 22
